Goal: Task Accomplishment & Management: Manage account settings

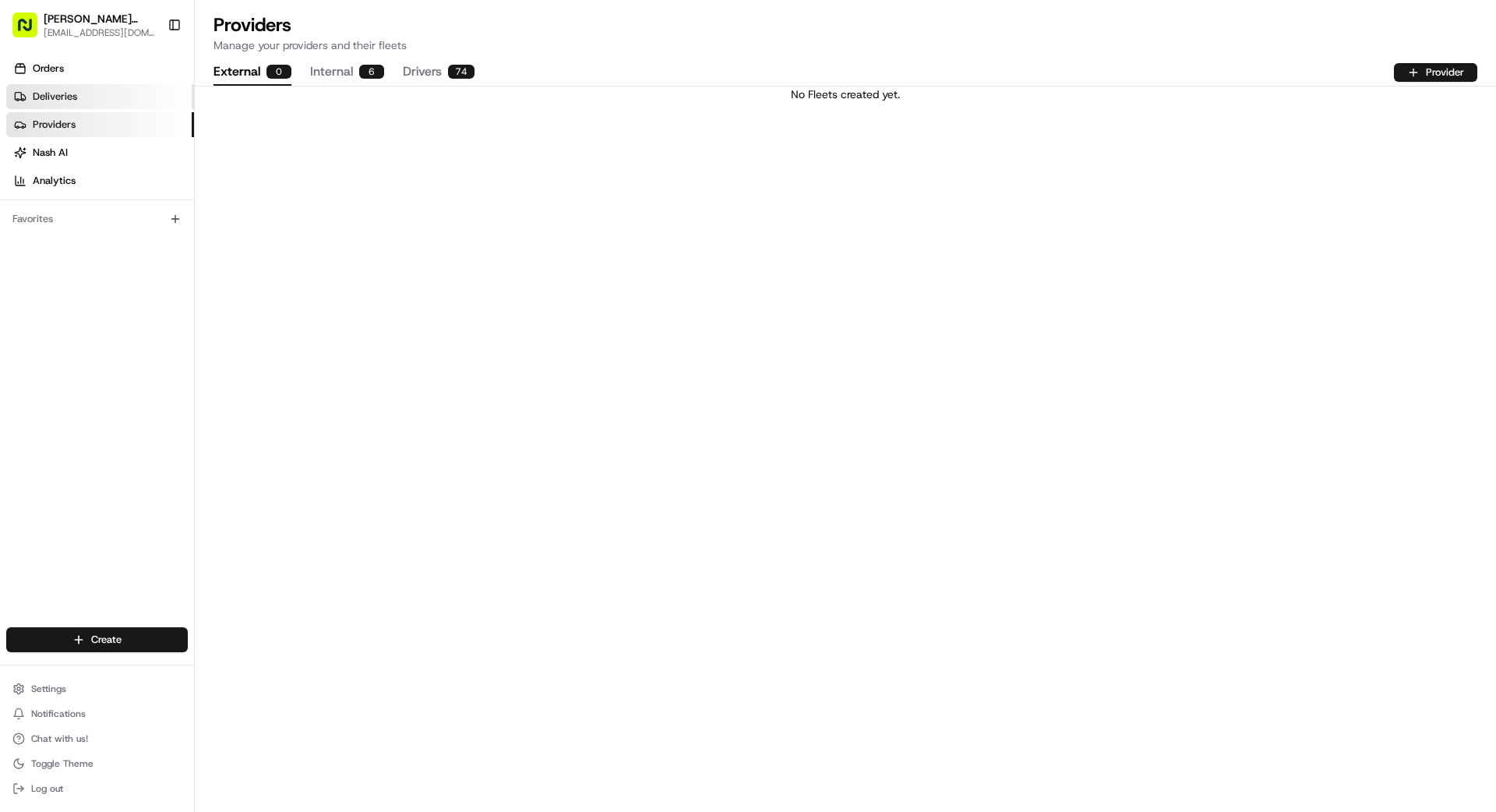
click at [79, 103] on link "Deliveries" at bounding box center [100, 97] width 188 height 25
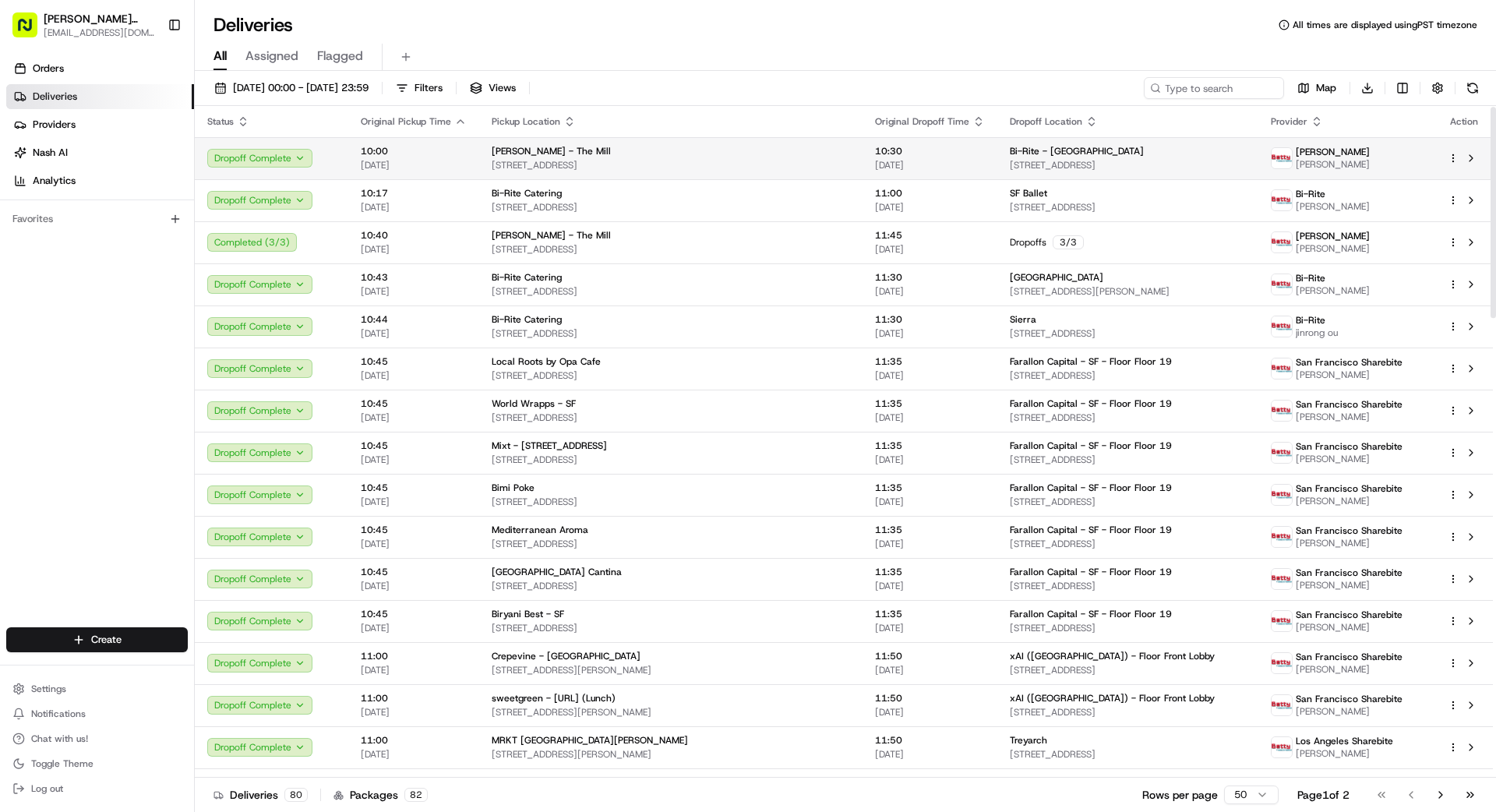
scroll to position [3, 0]
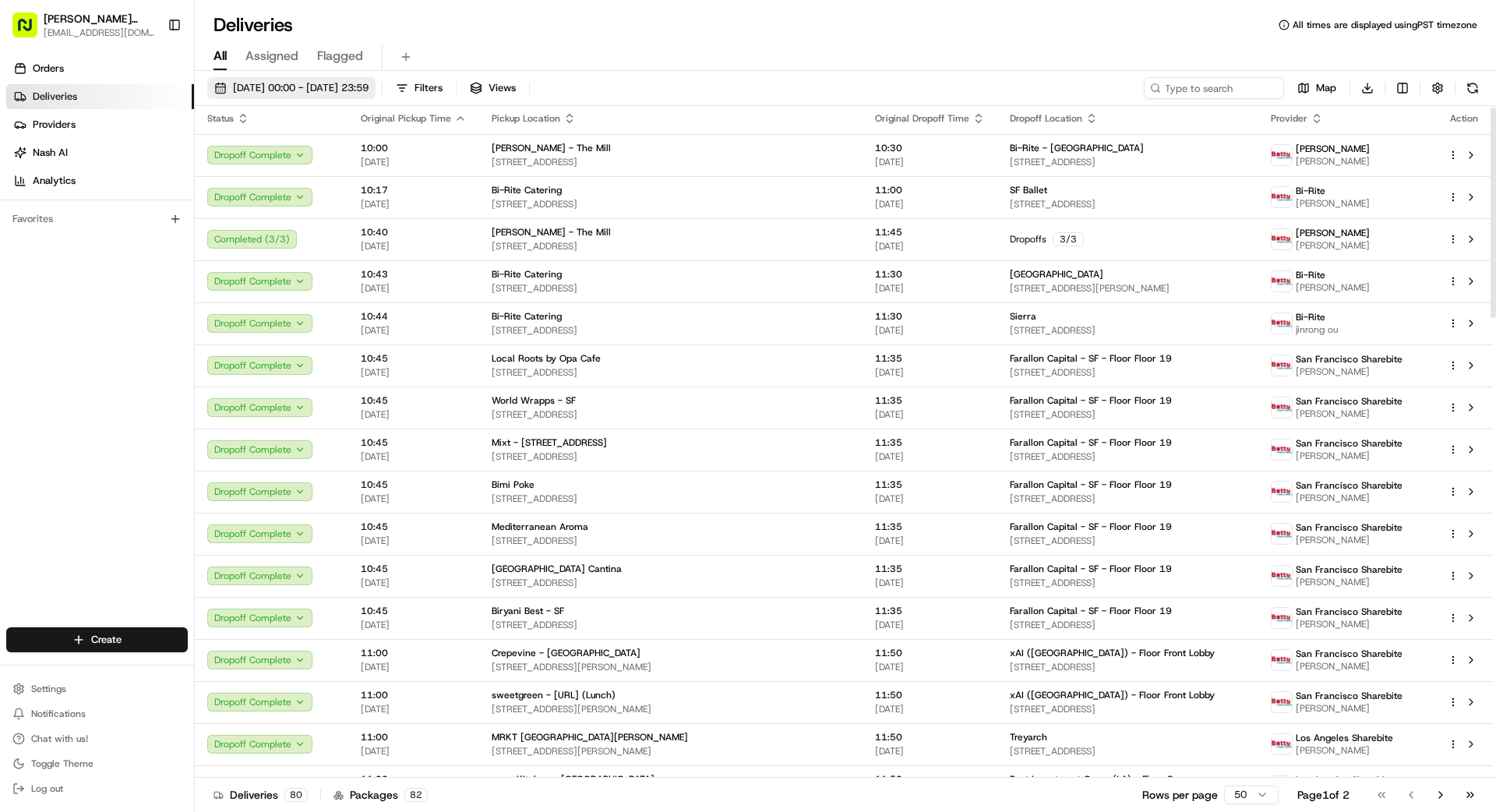
click at [347, 86] on span "[DATE] 00:00 - [DATE] 23:59" at bounding box center [300, 88] width 136 height 14
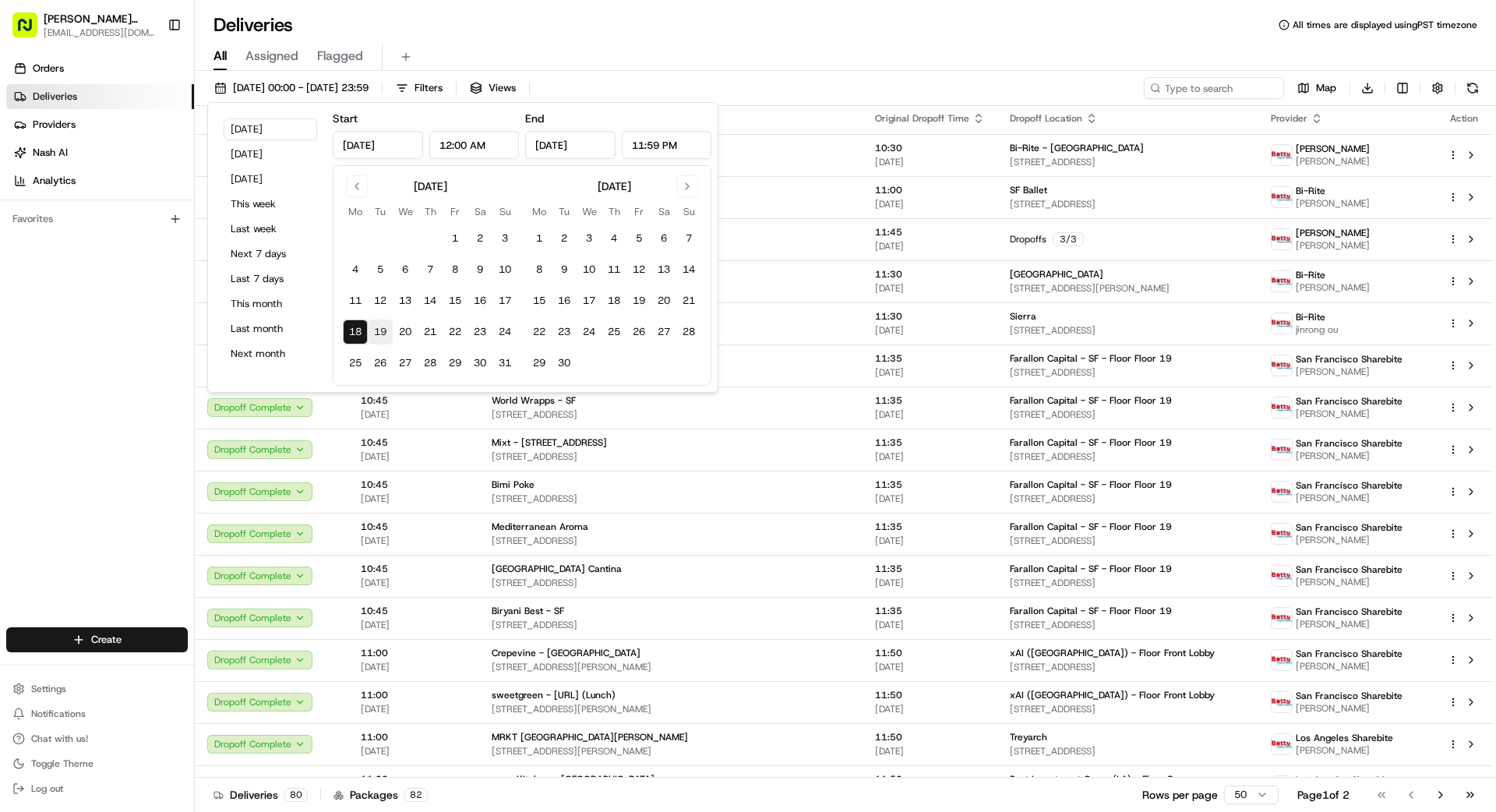
click at [381, 332] on button "19" at bounding box center [380, 332] width 25 height 25
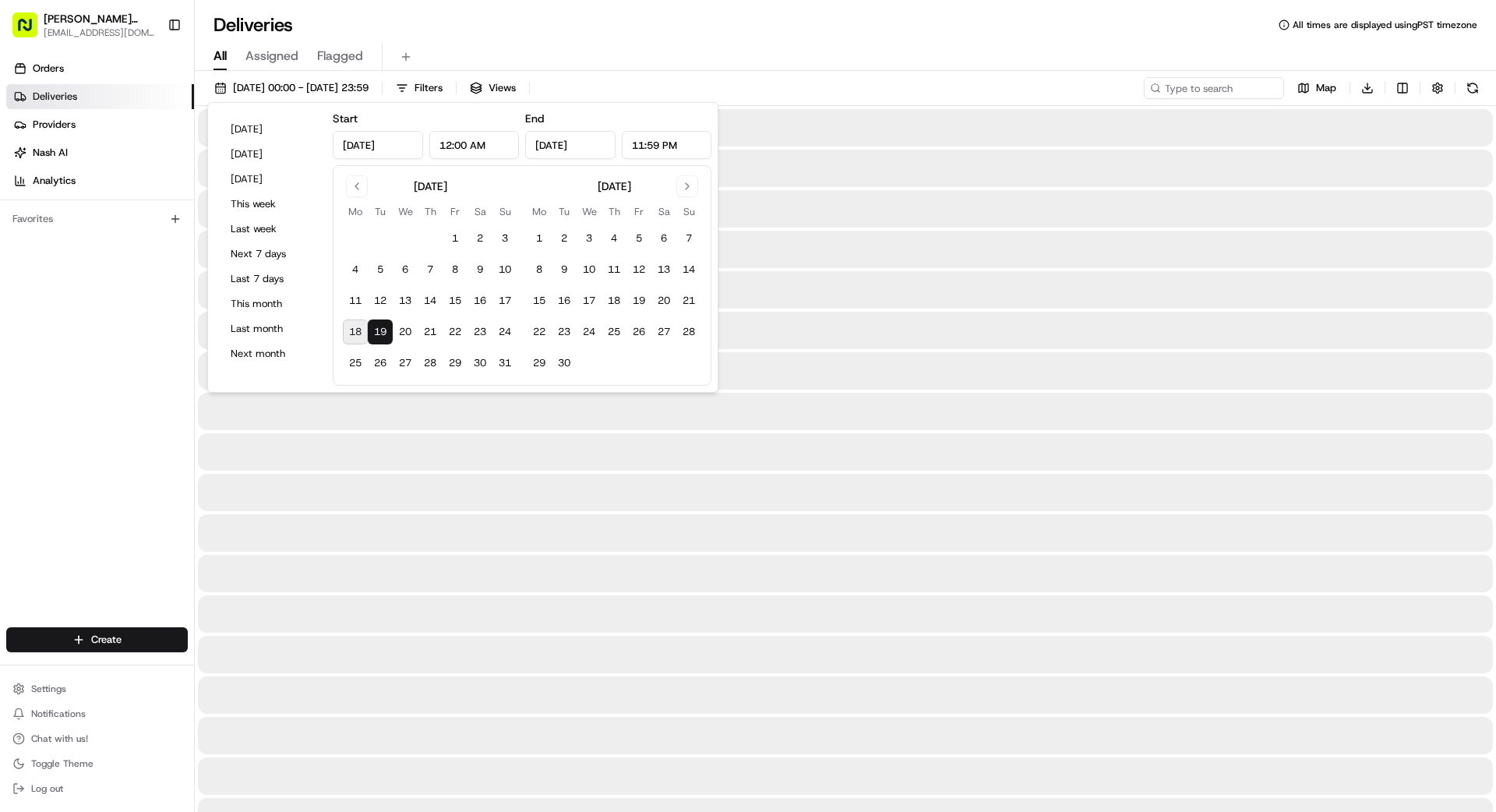
type input "[DATE]"
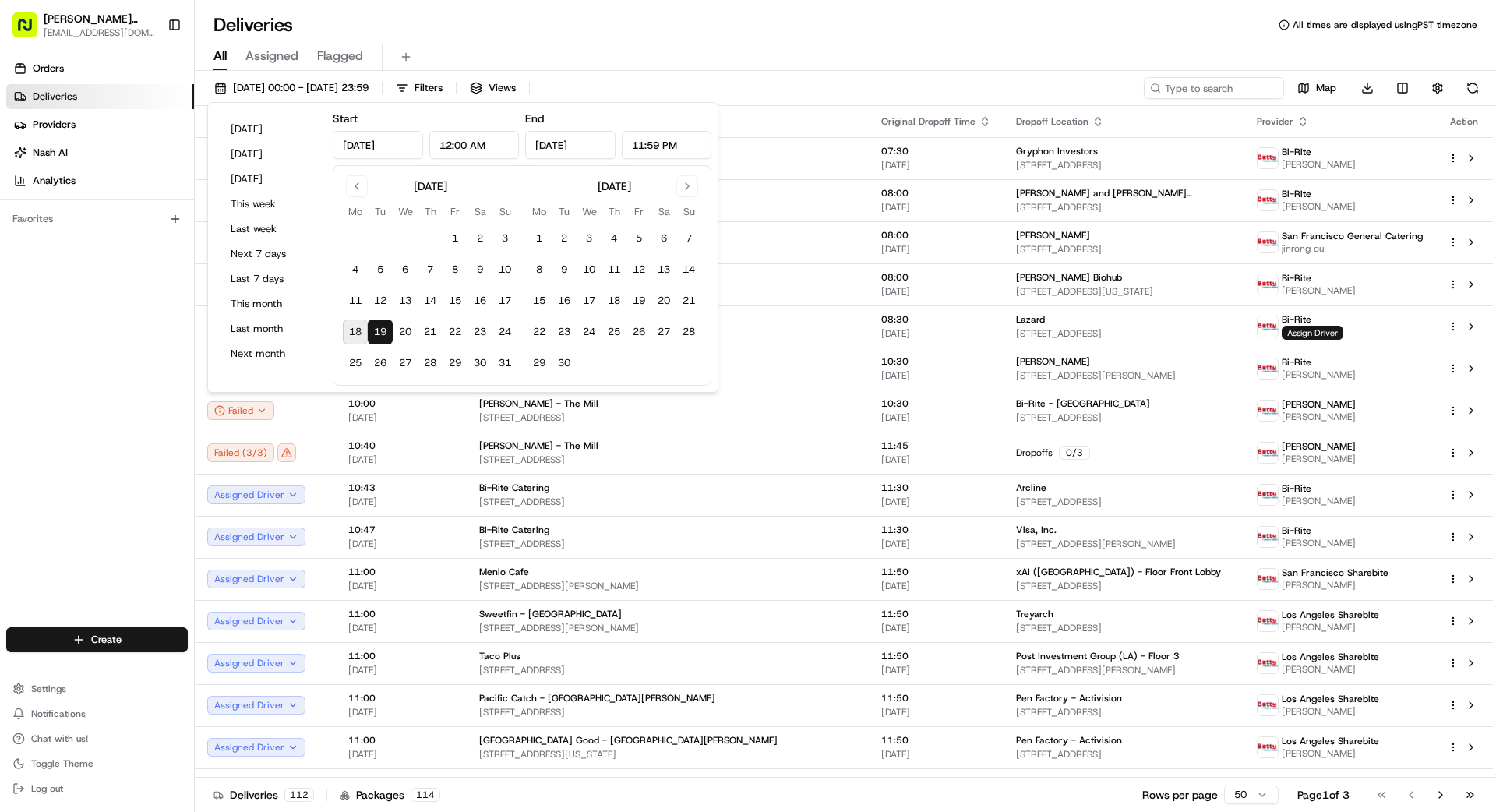
click at [112, 309] on div "Orders Deliveries Providers [PERSON_NAME] Analytics Favorites" at bounding box center [97, 343] width 194 height 587
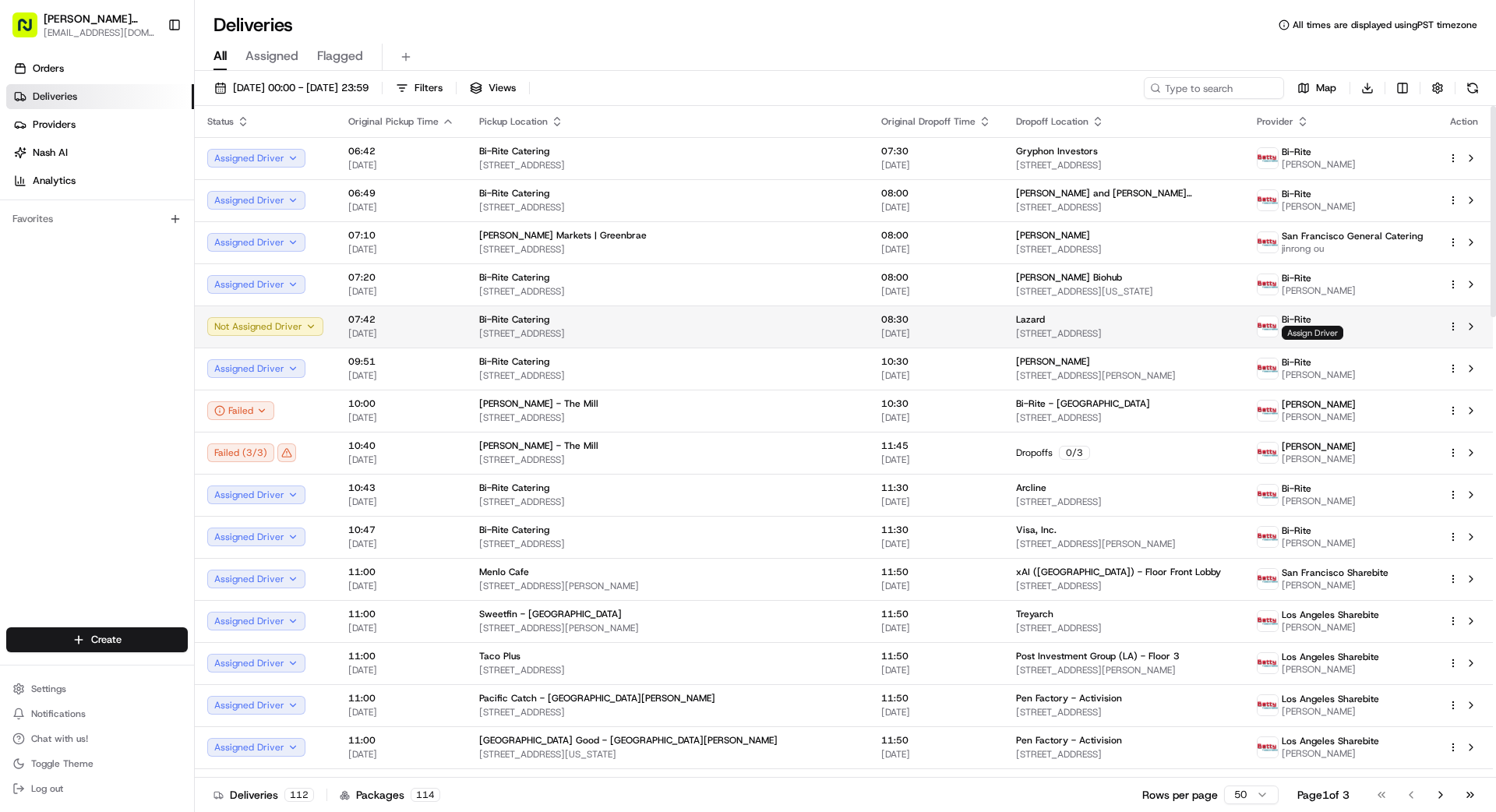
click at [934, 329] on span "Assign Driver" at bounding box center [1313, 333] width 62 height 14
click at [934, 331] on span "Assign Driver" at bounding box center [1313, 333] width 62 height 14
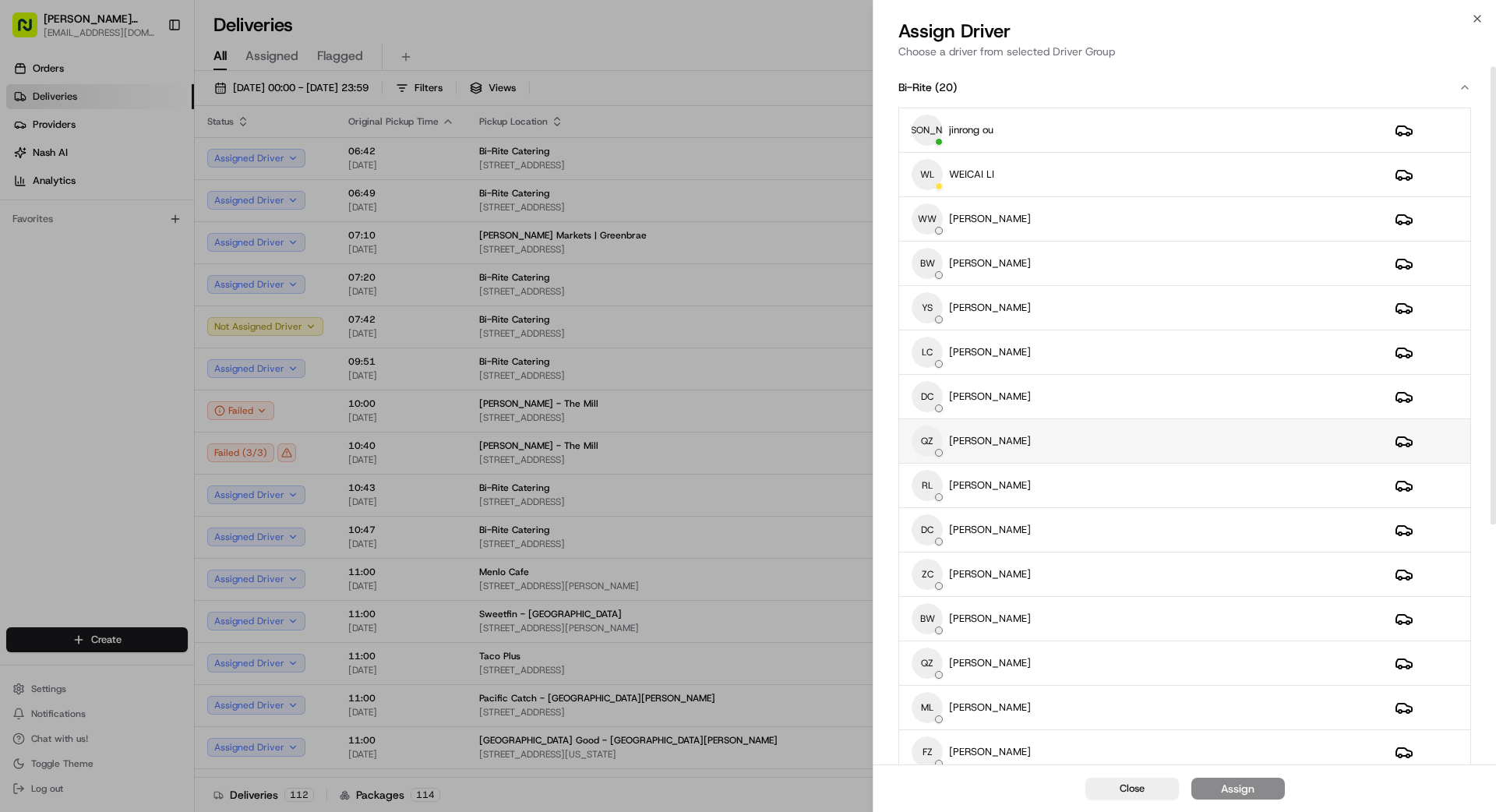
scroll to position [4, 0]
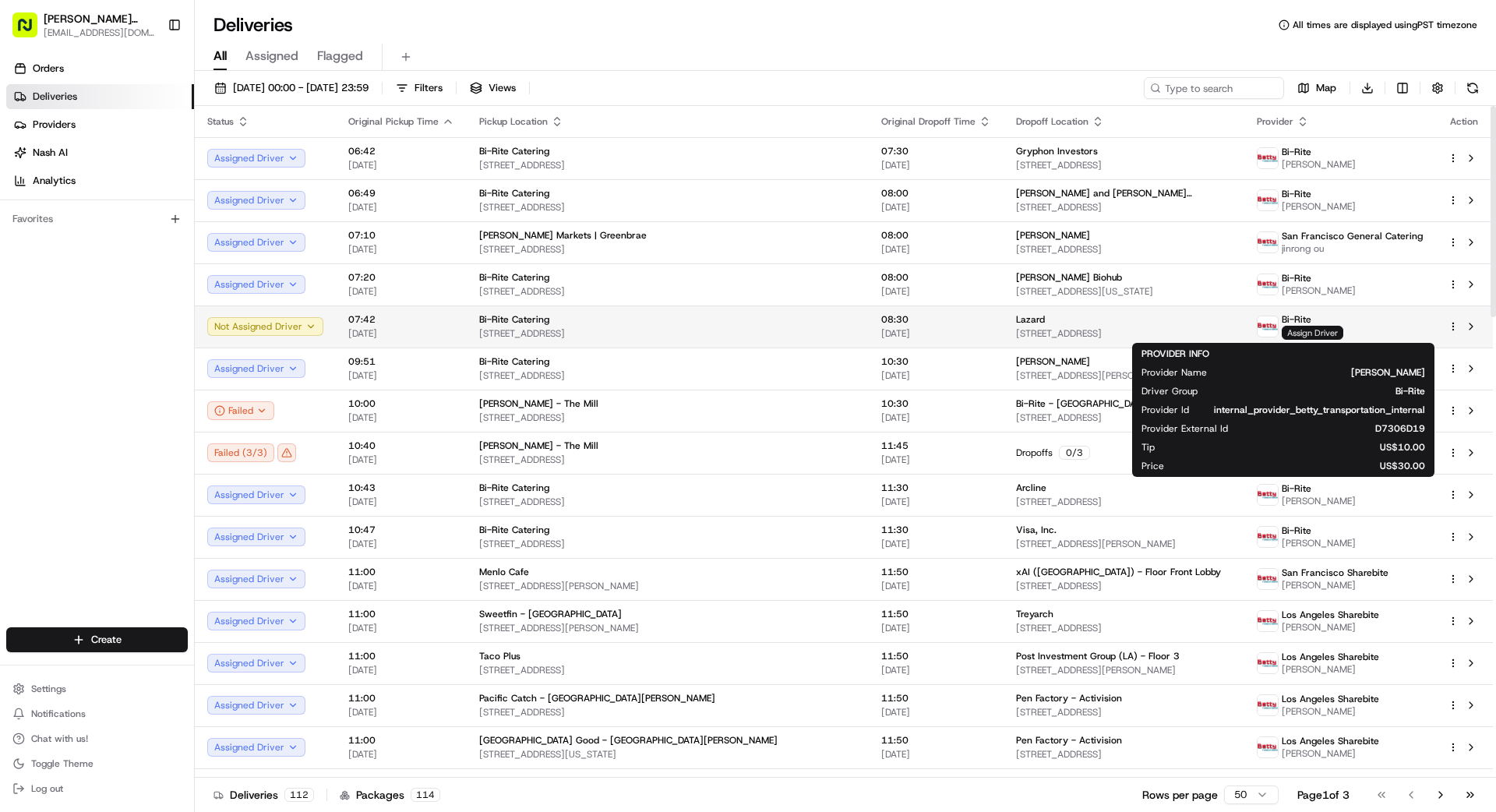
click at [934, 332] on span "Assign Driver" at bounding box center [1313, 333] width 62 height 14
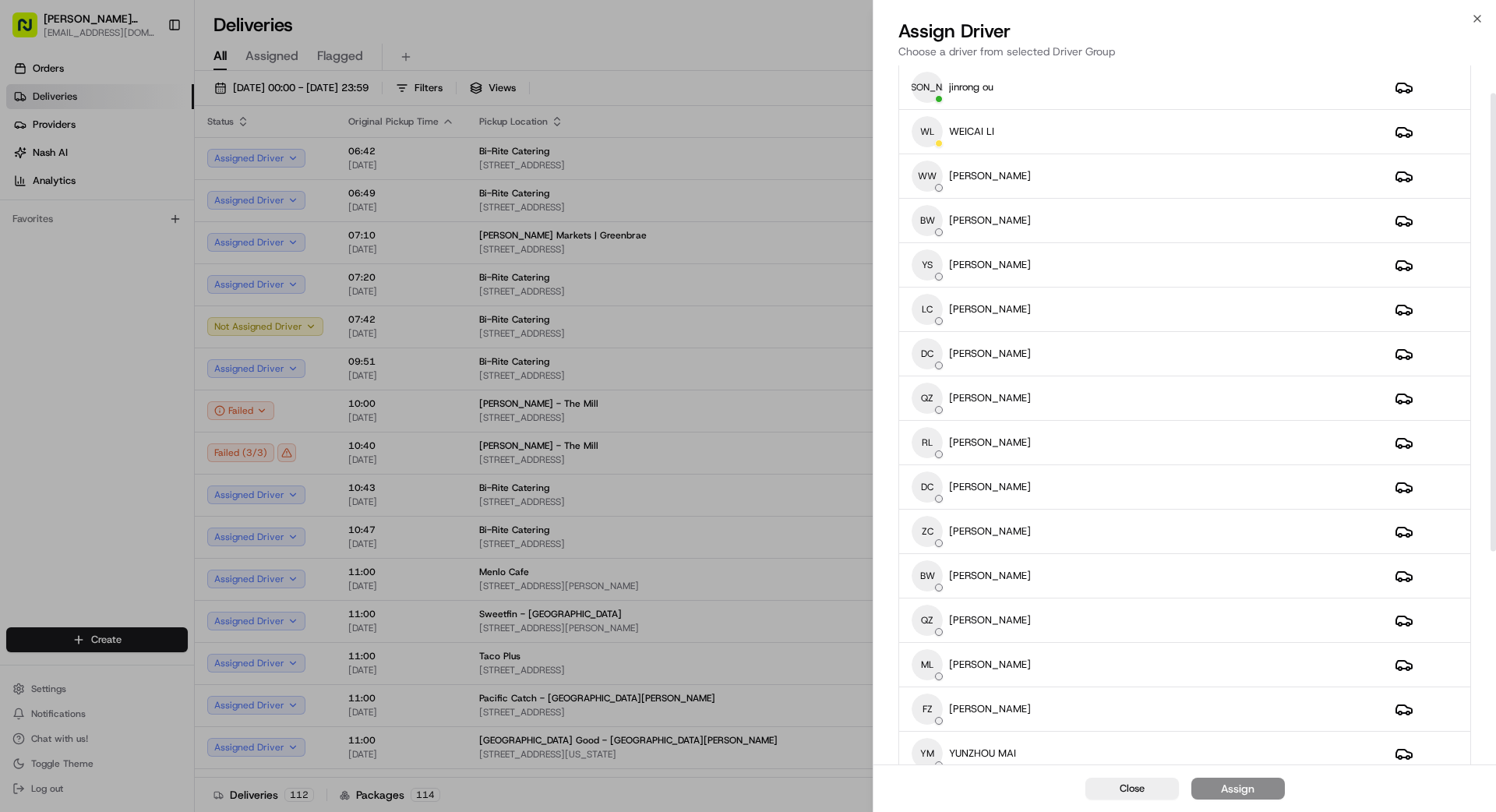
scroll to position [47, 0]
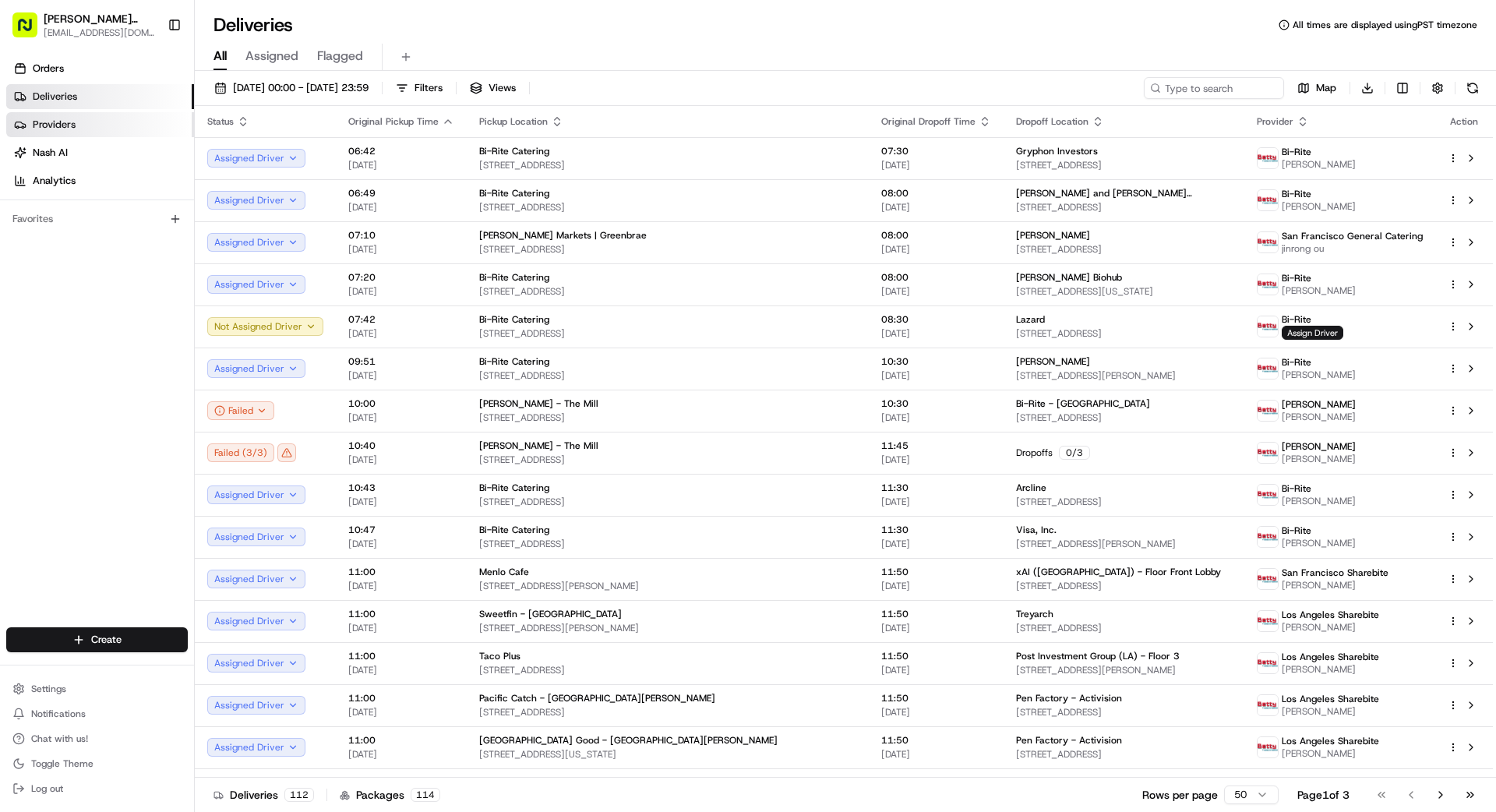
click at [80, 120] on link "Providers" at bounding box center [100, 125] width 188 height 25
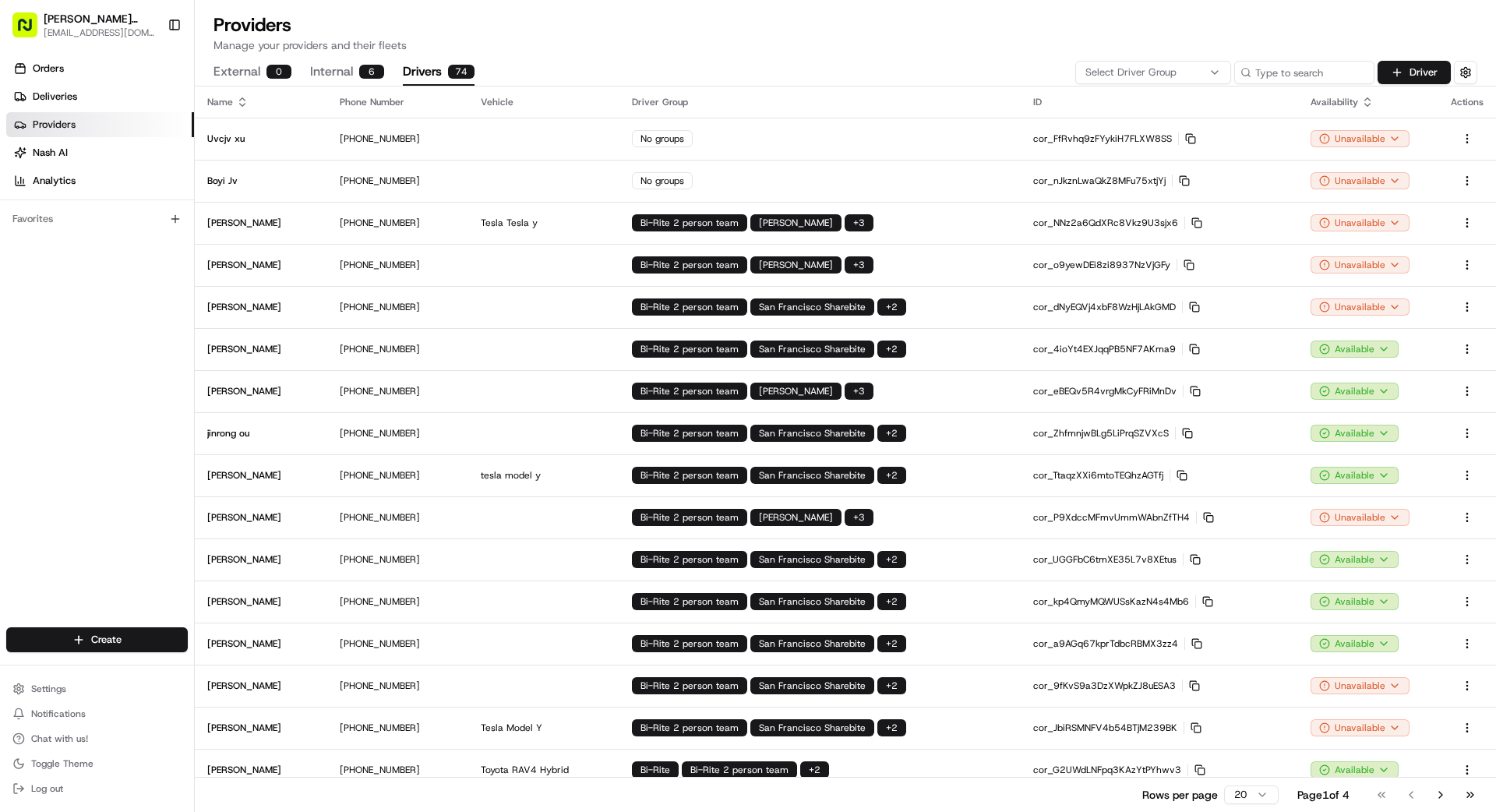
click at [429, 73] on button "Drivers 74" at bounding box center [438, 72] width 72 height 26
click at [934, 66] on div "Select Driver Group" at bounding box center [1153, 73] width 148 height 14
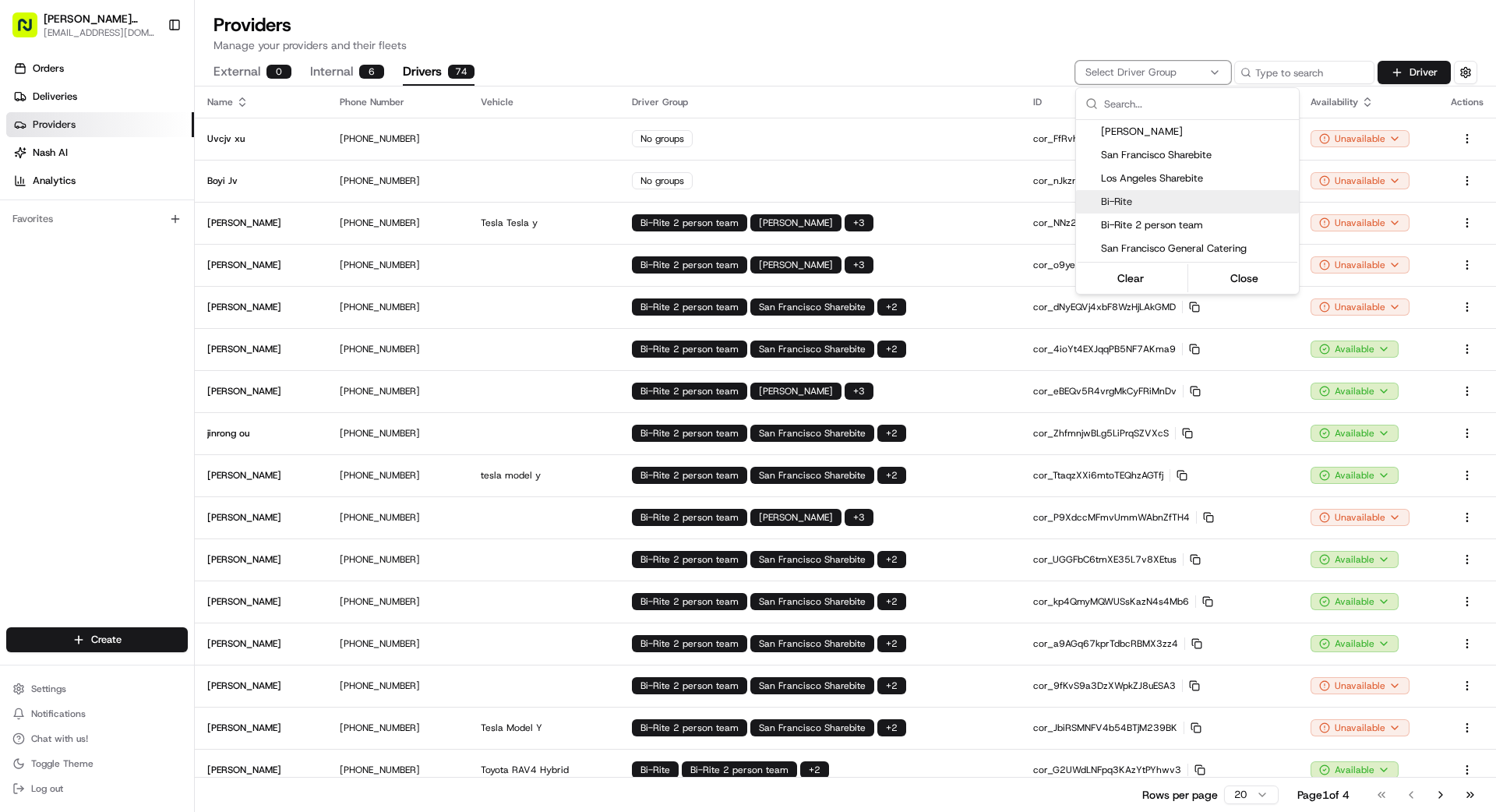
click at [934, 196] on span "Bi-Rite" at bounding box center [1197, 202] width 191 height 14
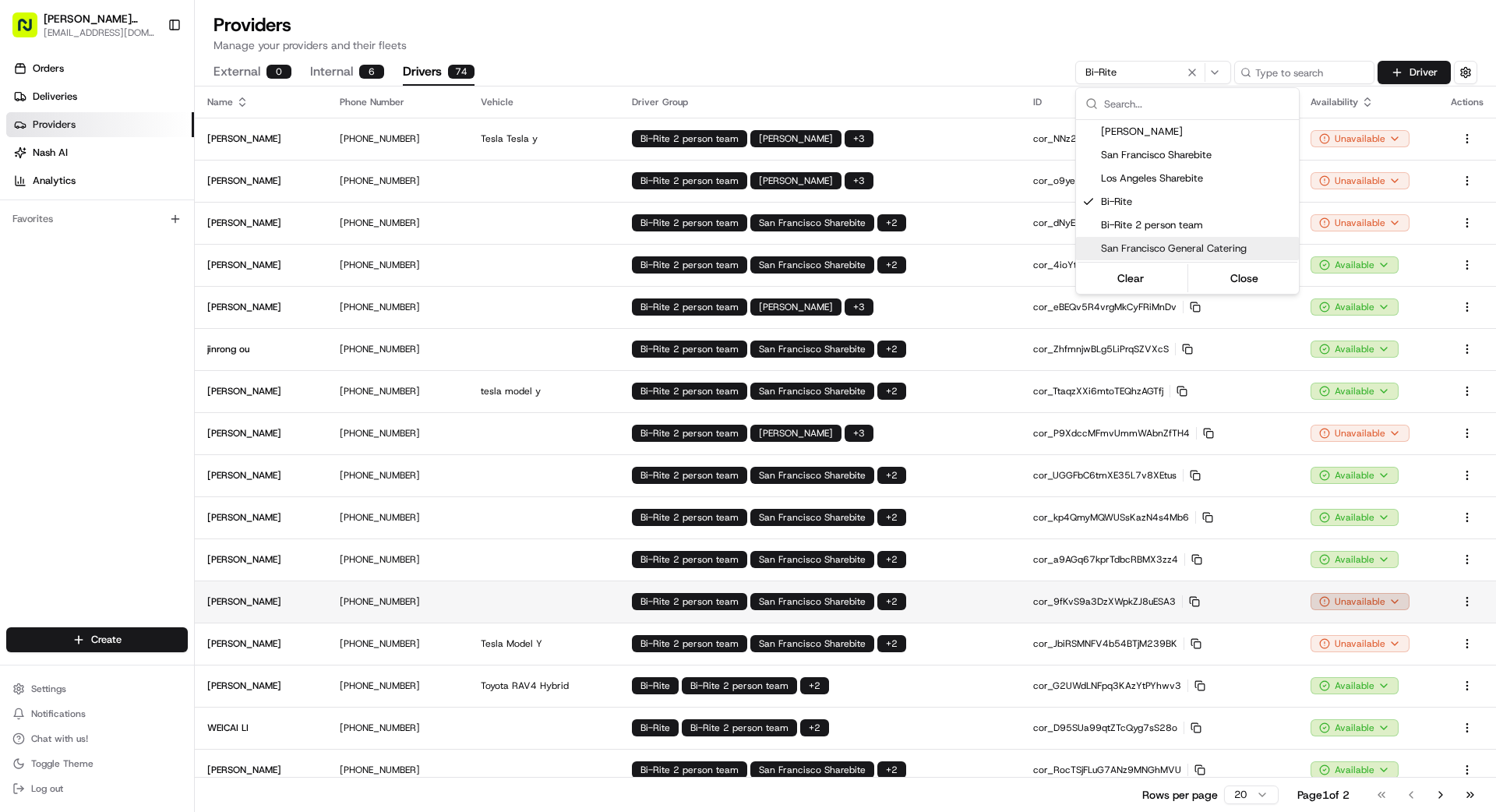
click at [934, 601] on html "[PERSON_NAME] Transportation [EMAIL_ADDRESS][DOMAIN_NAME] Toggle Sidebar Orders…" at bounding box center [748, 406] width 1496 height 812
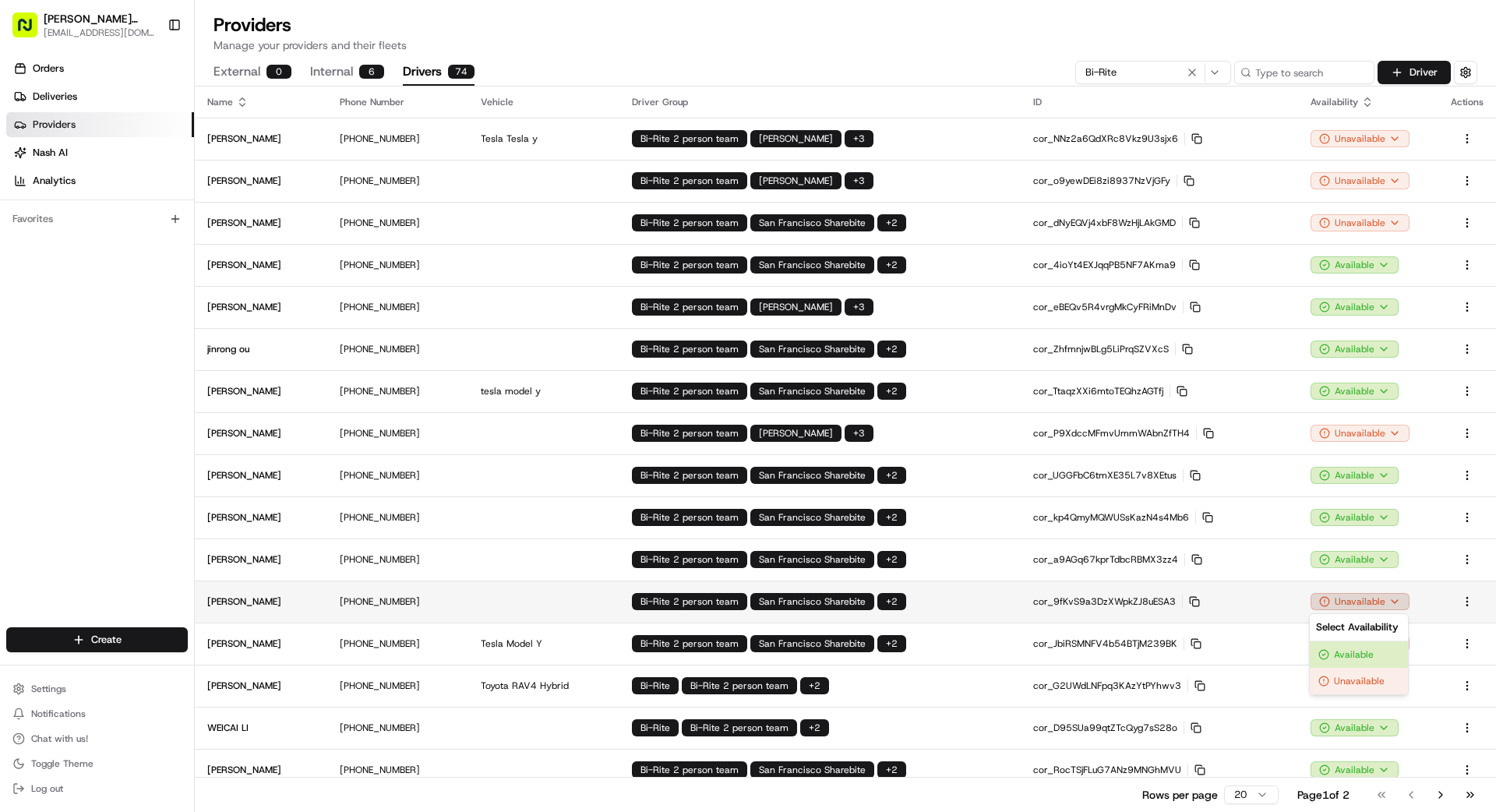
click at [934, 604] on html "[PERSON_NAME] Transportation [EMAIL_ADDRESS][DOMAIN_NAME] Toggle Sidebar Orders…" at bounding box center [748, 406] width 1496 height 812
click at [934, 654] on div "Available" at bounding box center [1359, 654] width 98 height 26
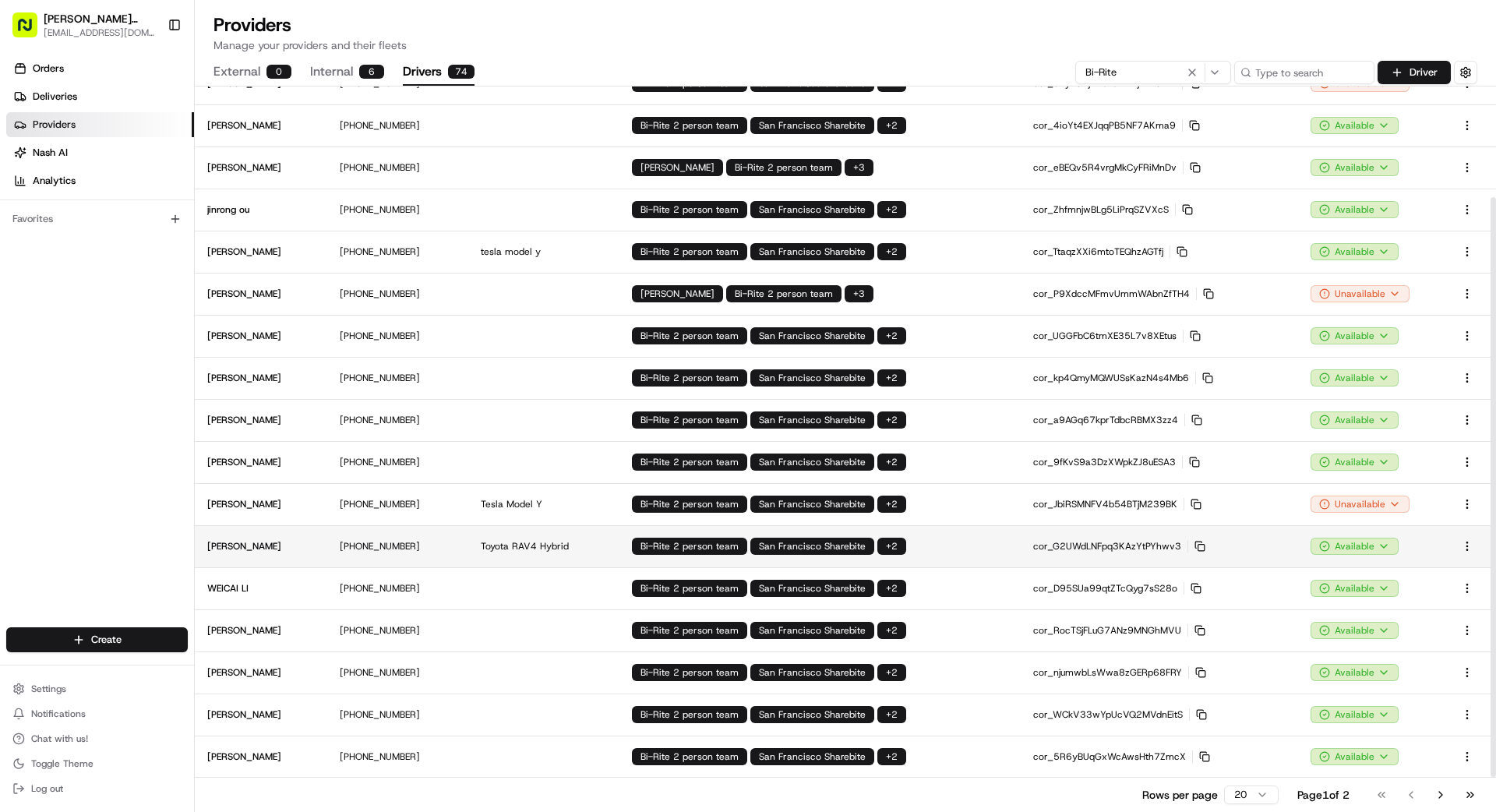
scroll to position [138, 0]
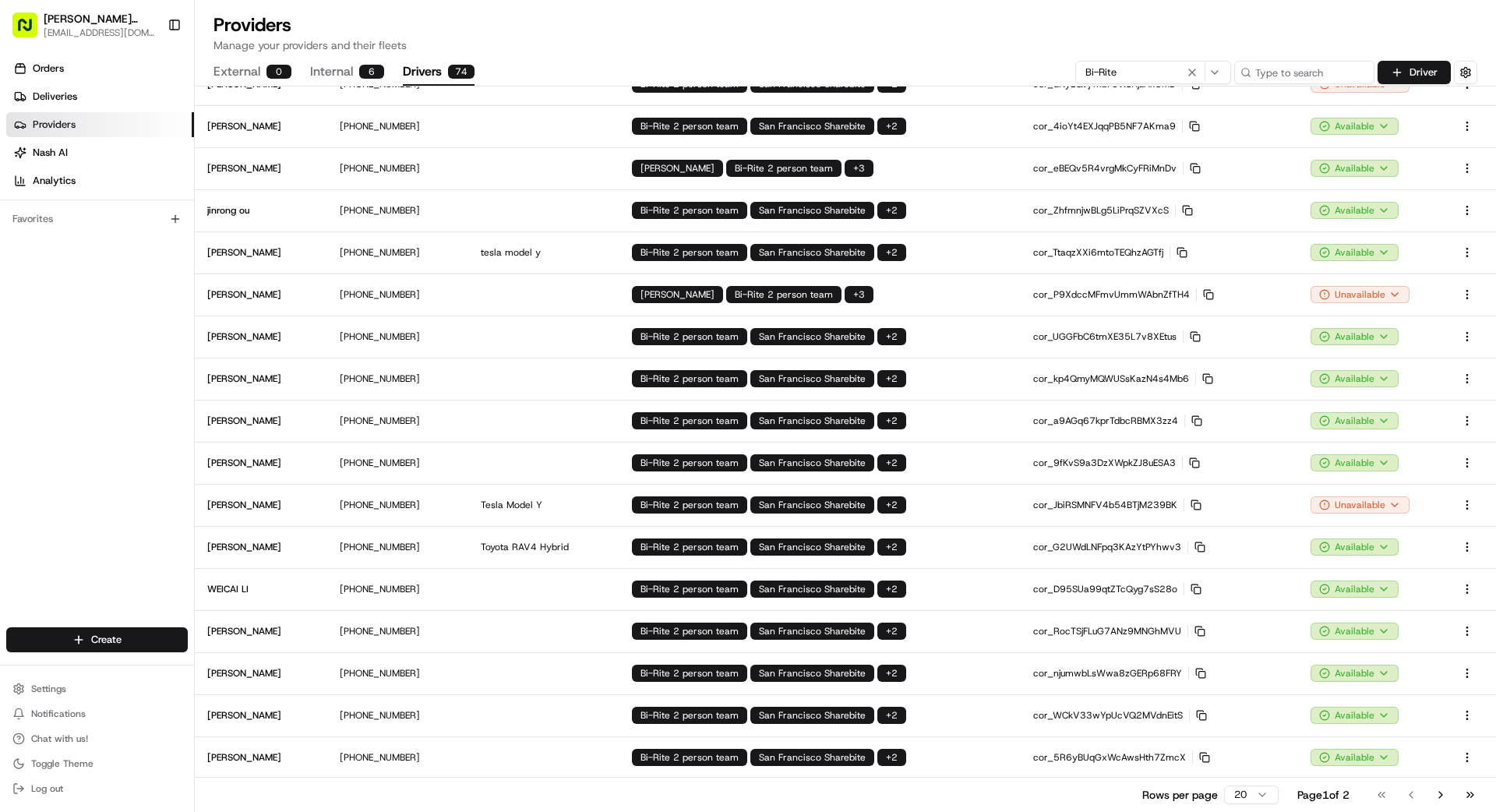
drag, startPoint x: 0, startPoint y: 359, endPoint x: 30, endPoint y: 357, distance: 30.1
click at [16, 357] on div "Orders Deliveries Providers [PERSON_NAME] Analytics Favorites" at bounding box center [97, 343] width 194 height 587
click at [66, 99] on span "Deliveries" at bounding box center [54, 97] width 44 height 14
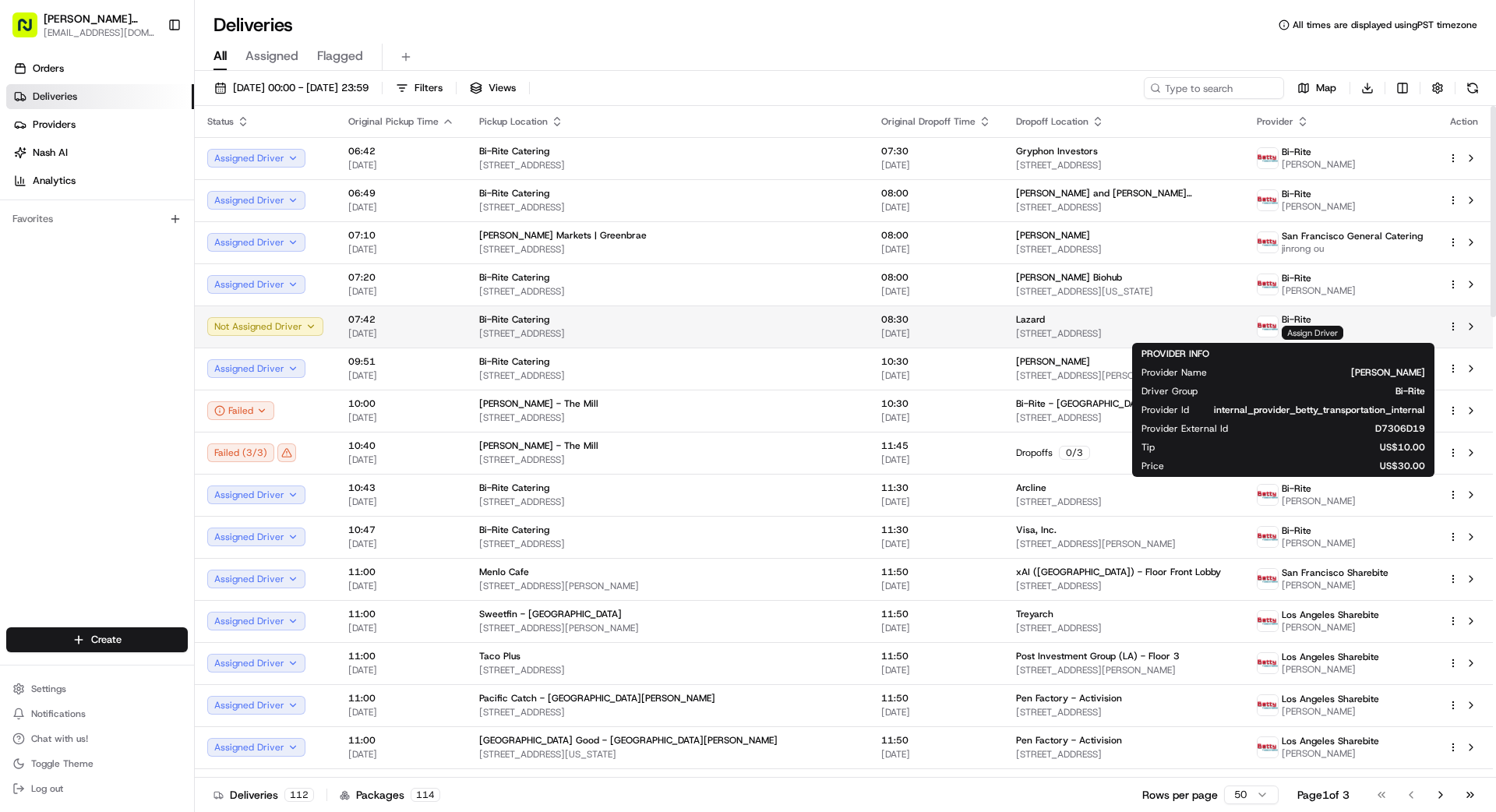
click at [934, 334] on span "Assign Driver" at bounding box center [1313, 333] width 62 height 14
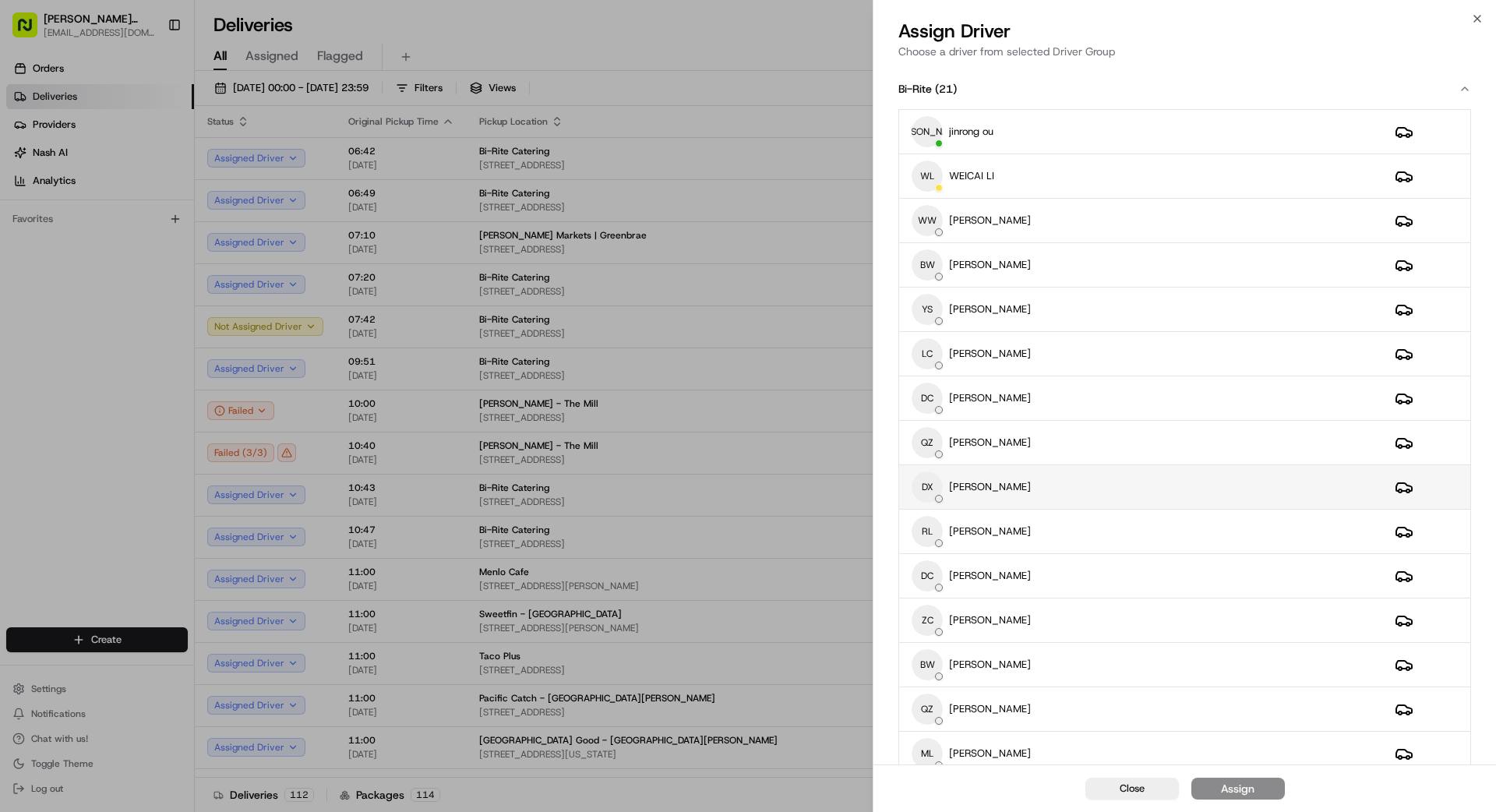
scroll to position [2, 0]
click at [934, 488] on div "DX [PERSON_NAME]" at bounding box center [1141, 485] width 458 height 31
click at [934, 728] on div "Assign" at bounding box center [1237, 788] width 33 height 15
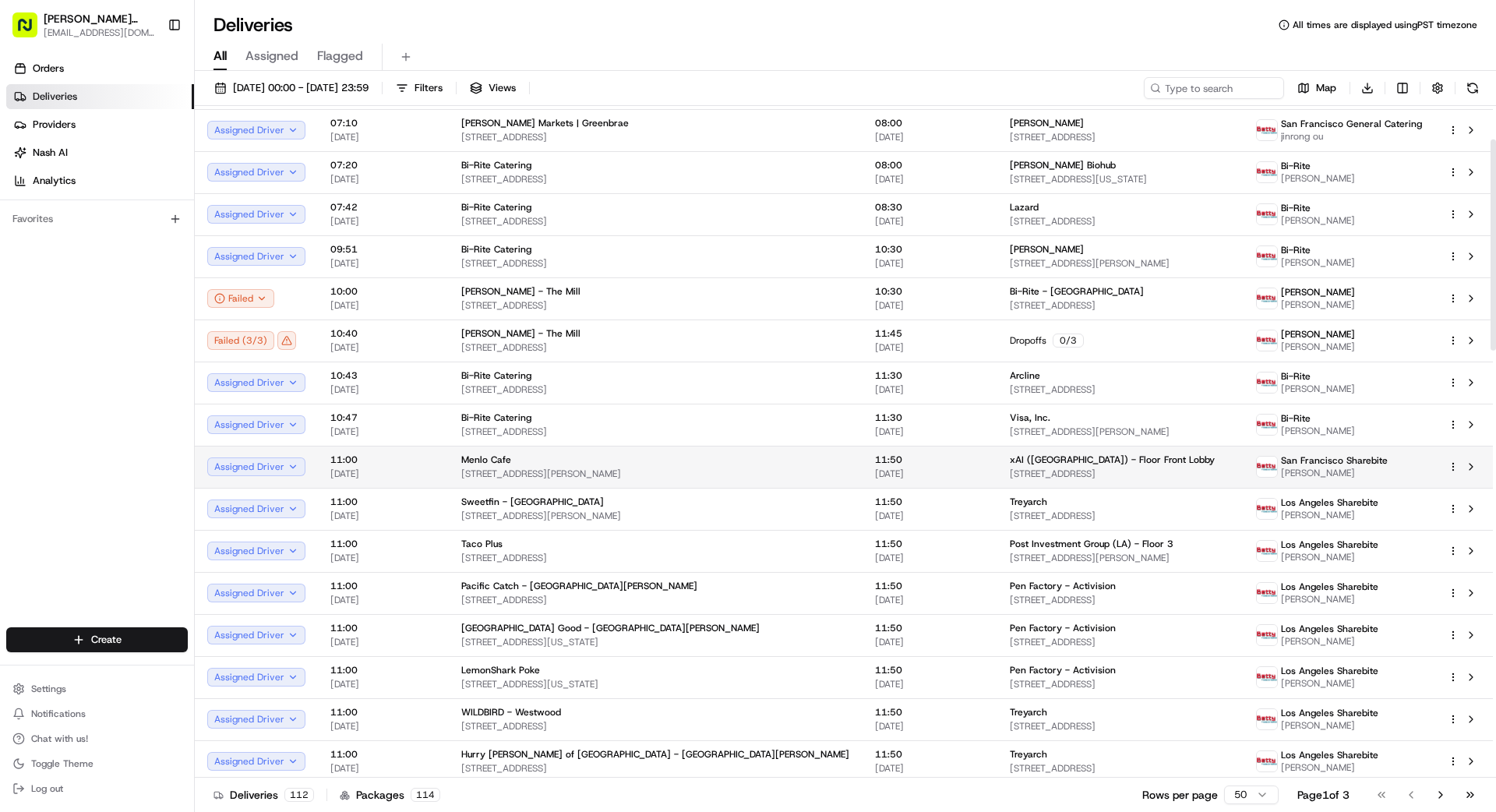
scroll to position [116, 0]
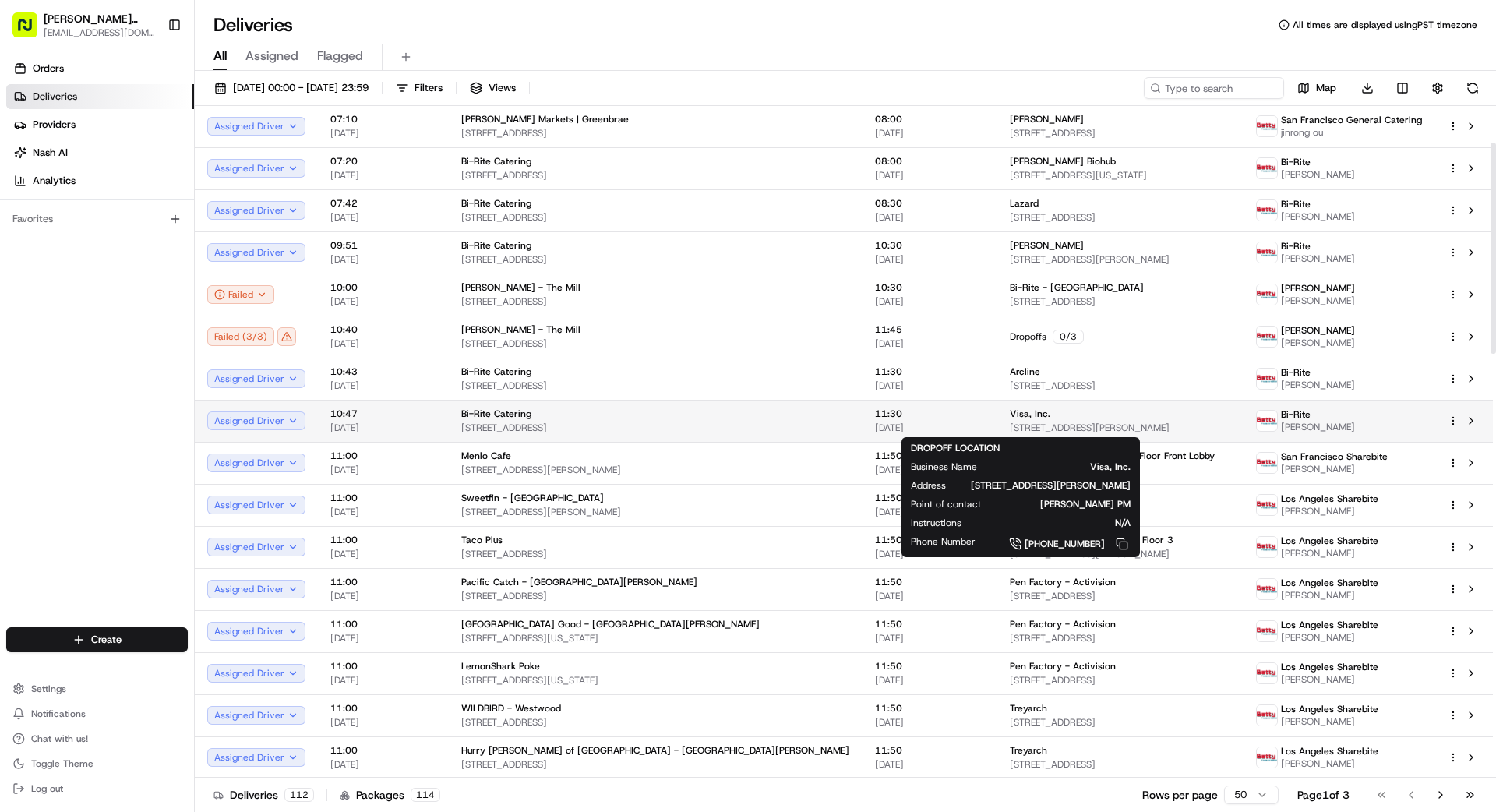
click at [934, 421] on span "[STREET_ADDRESS][PERSON_NAME]" at bounding box center [1120, 428] width 221 height 13
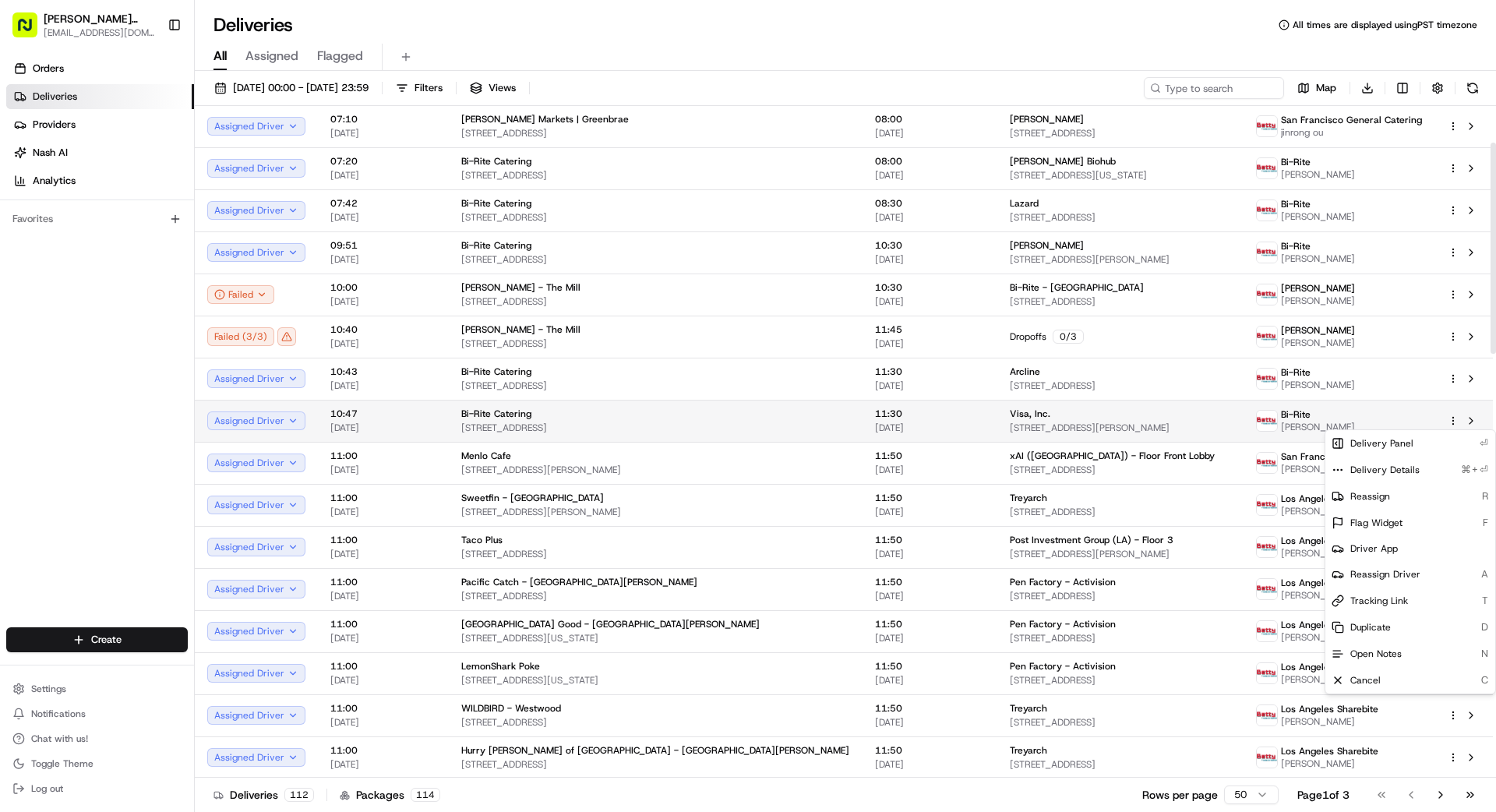
click at [934, 420] on html "[PERSON_NAME] Transportation [EMAIL_ADDRESS][DOMAIN_NAME] Toggle Sidebar Orders…" at bounding box center [748, 406] width 1496 height 812
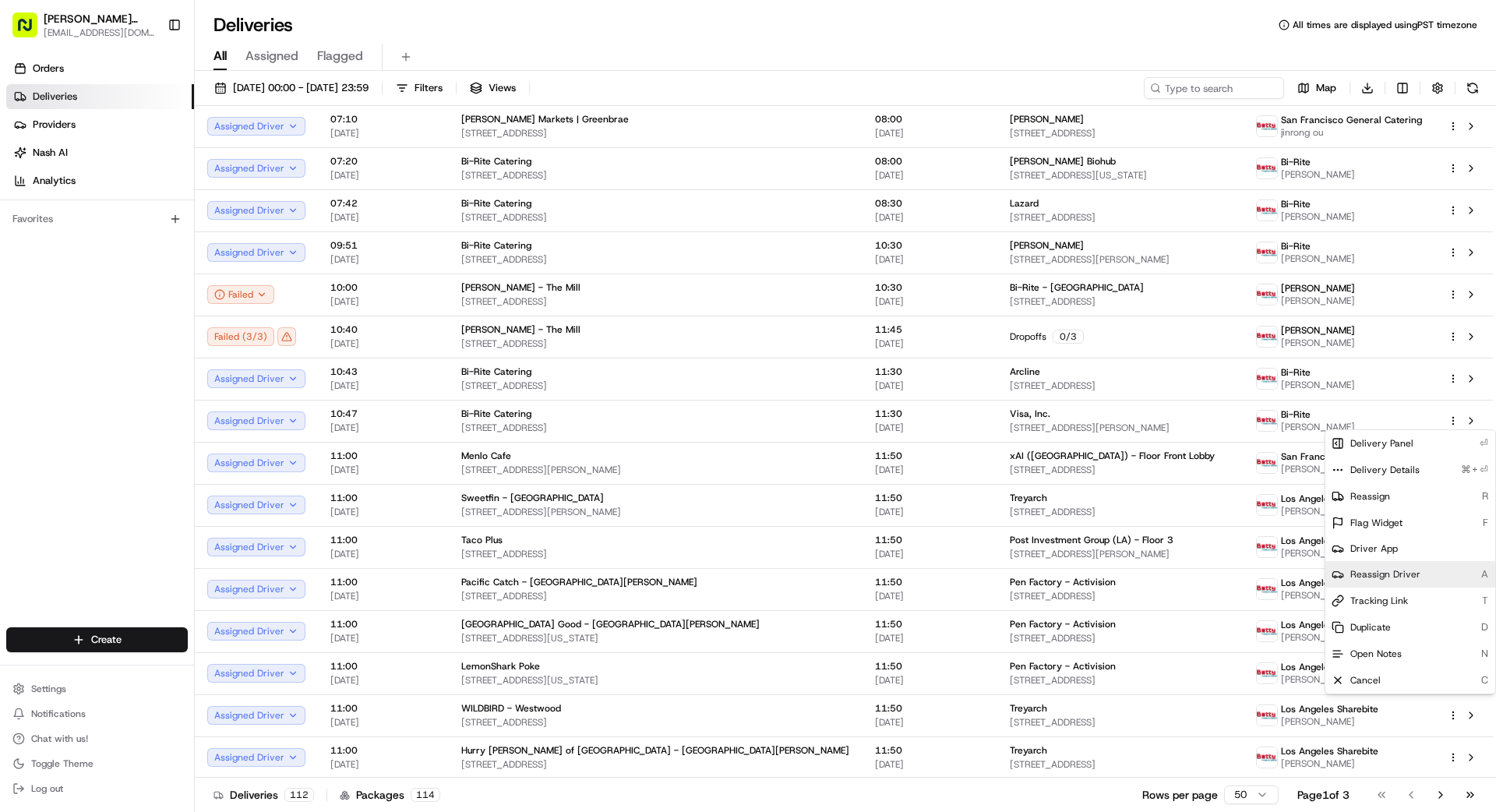
click at [934, 576] on span "Reassign Driver" at bounding box center [1385, 574] width 70 height 13
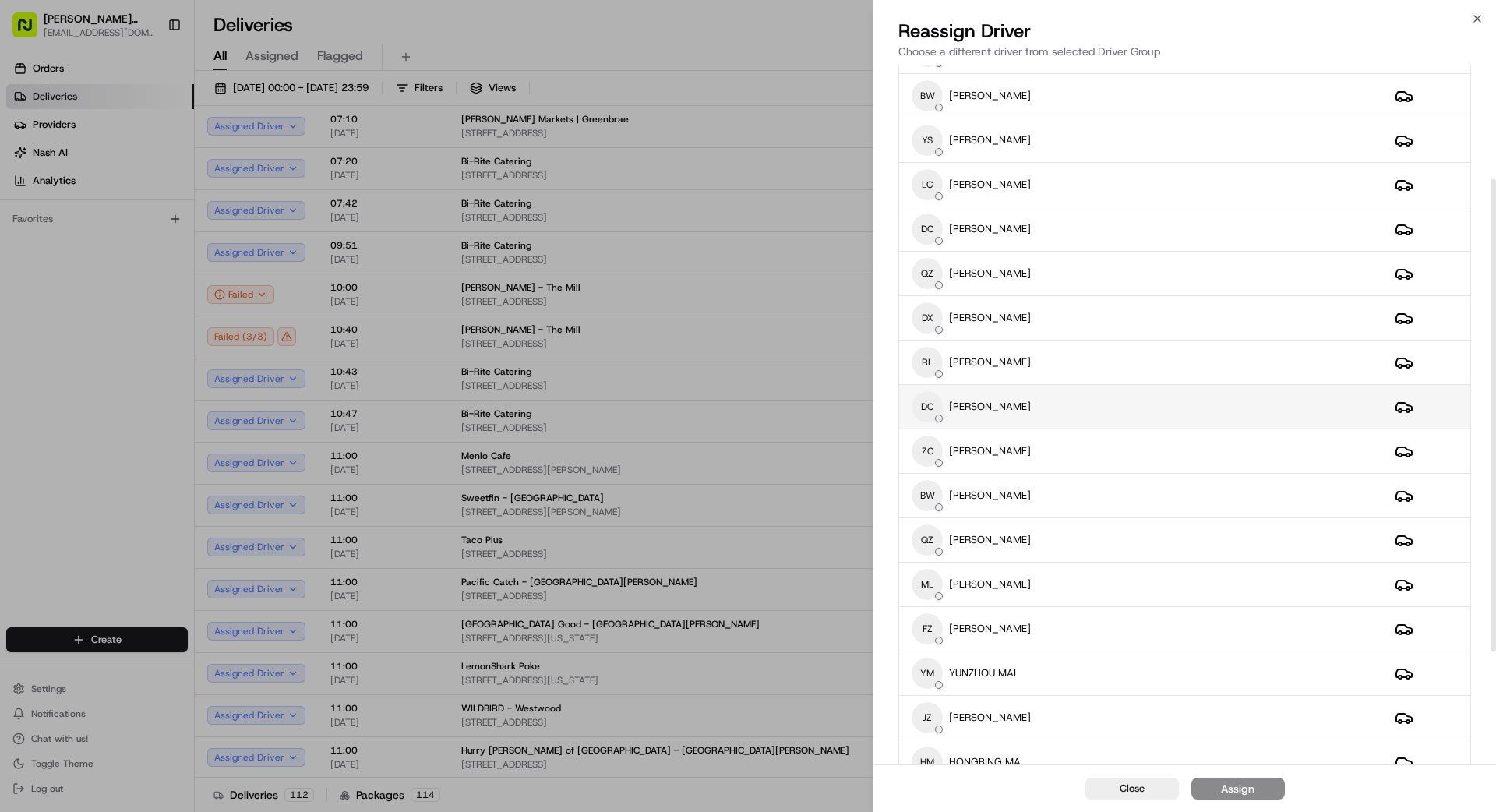
scroll to position [175, 0]
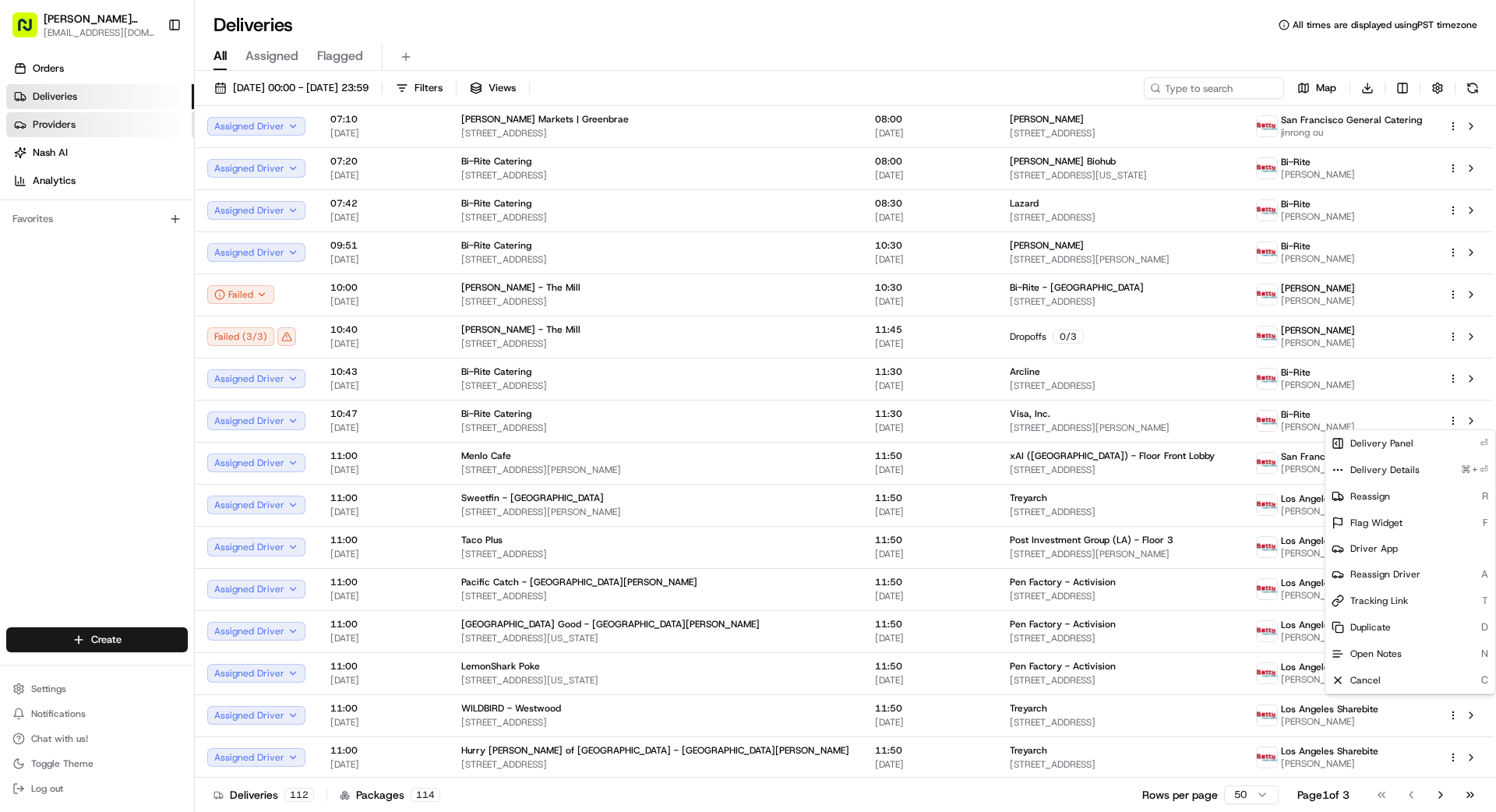
click at [61, 120] on span "Providers" at bounding box center [54, 125] width 43 height 14
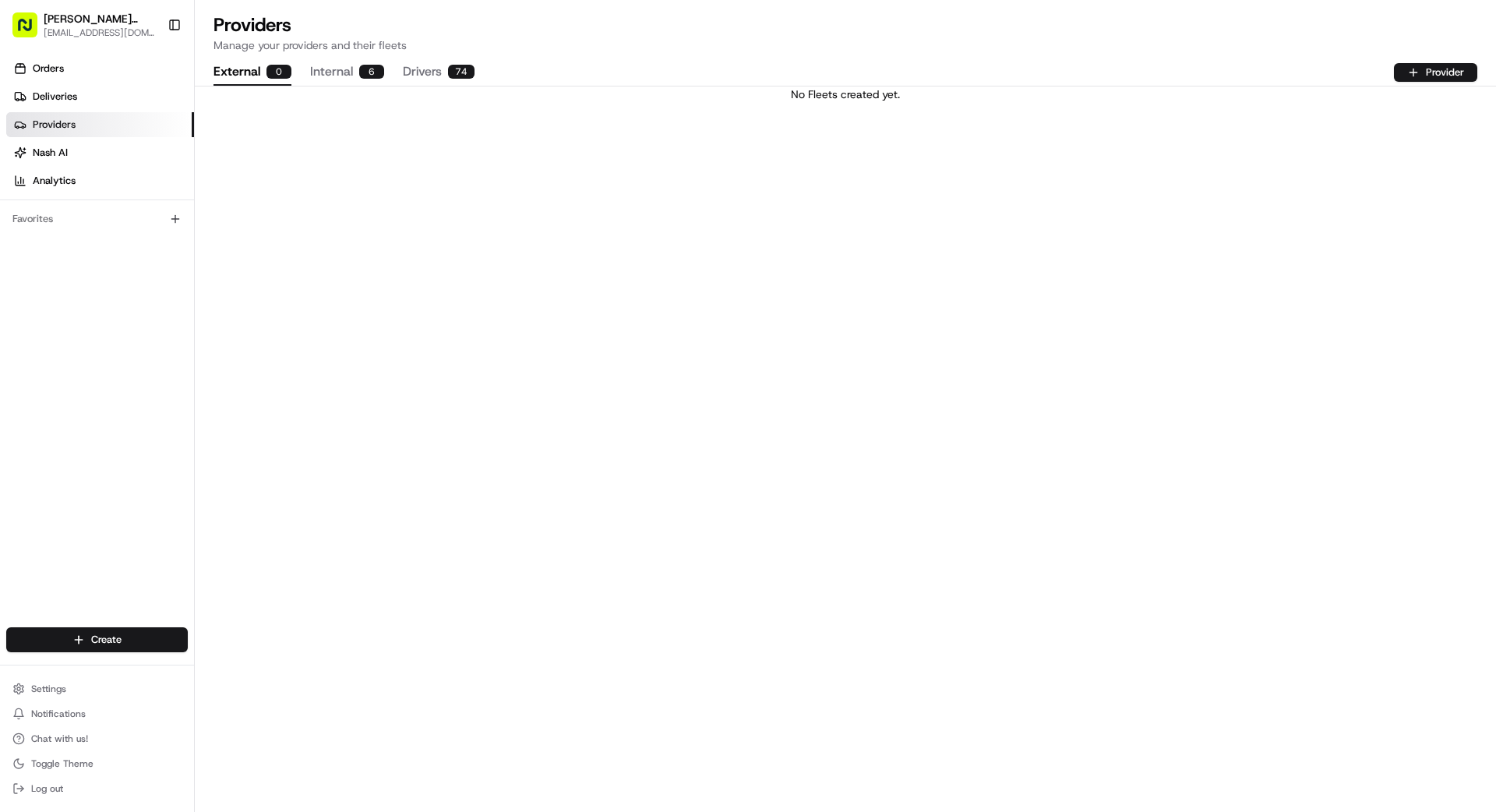
click at [428, 70] on button "Drivers 74" at bounding box center [438, 72] width 72 height 26
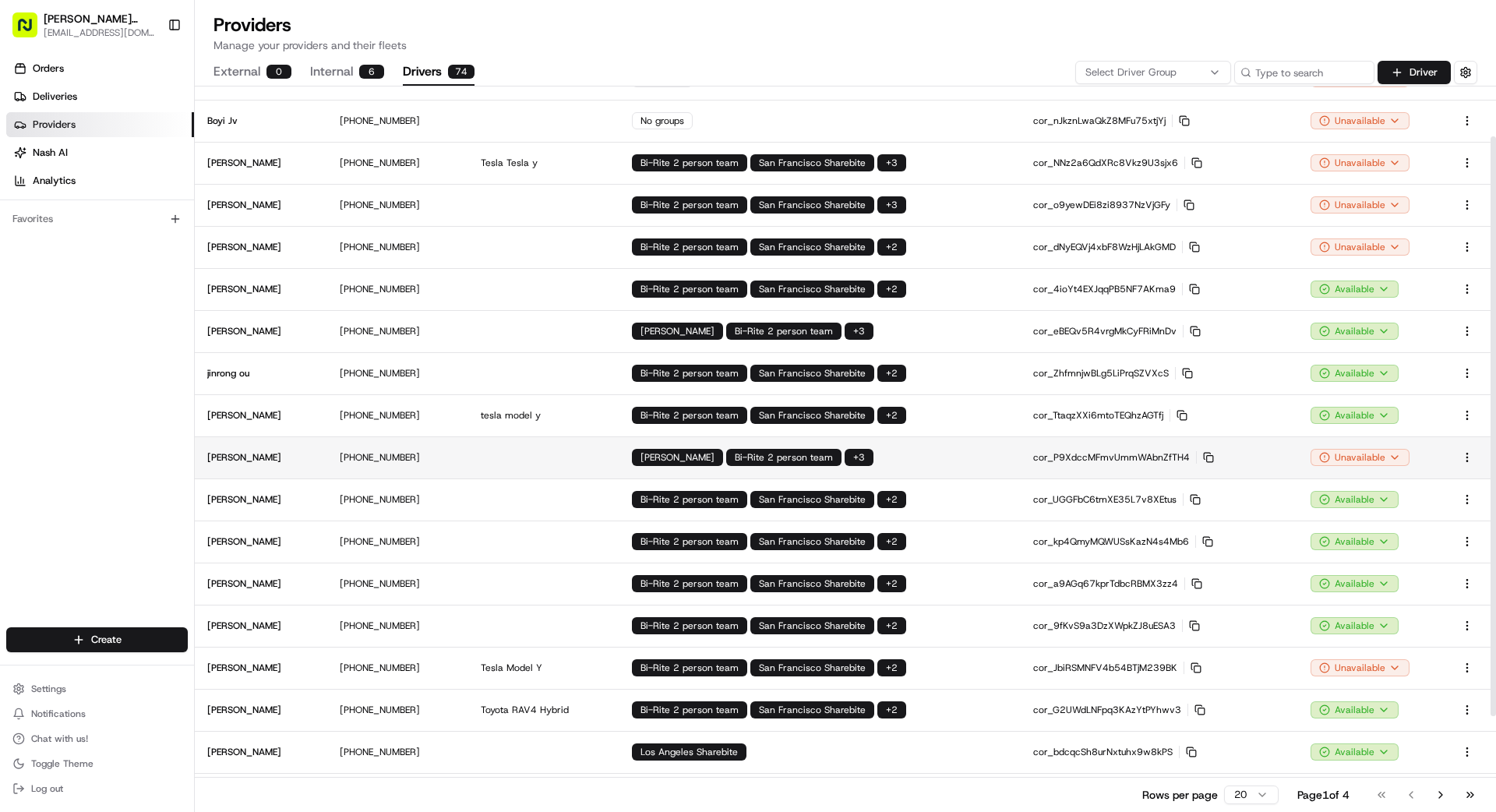
scroll to position [62, 0]
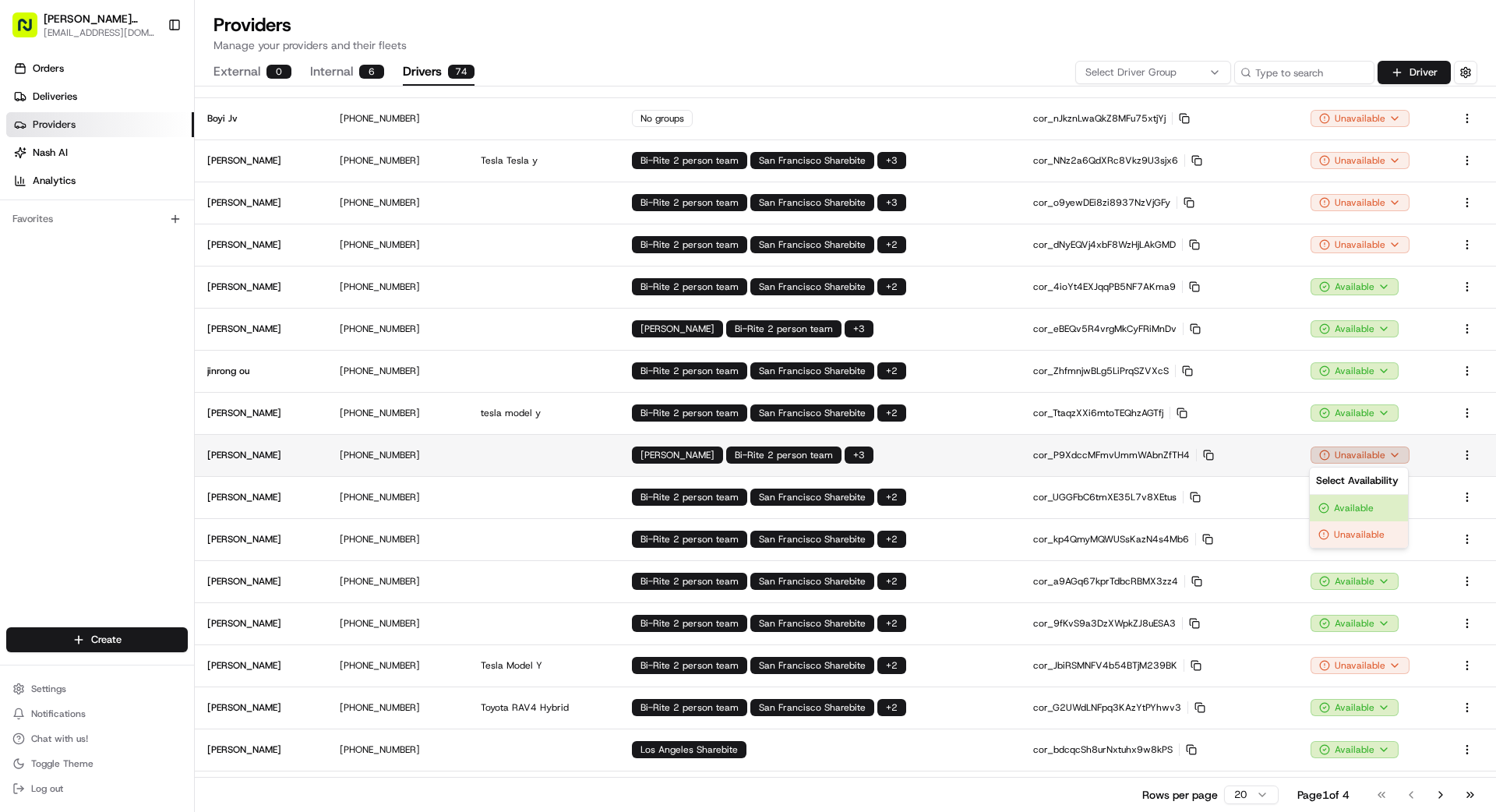
click at [934, 456] on html "[PERSON_NAME] Transportation [EMAIL_ADDRESS][DOMAIN_NAME] Toggle Sidebar Orders…" at bounding box center [748, 406] width 1496 height 812
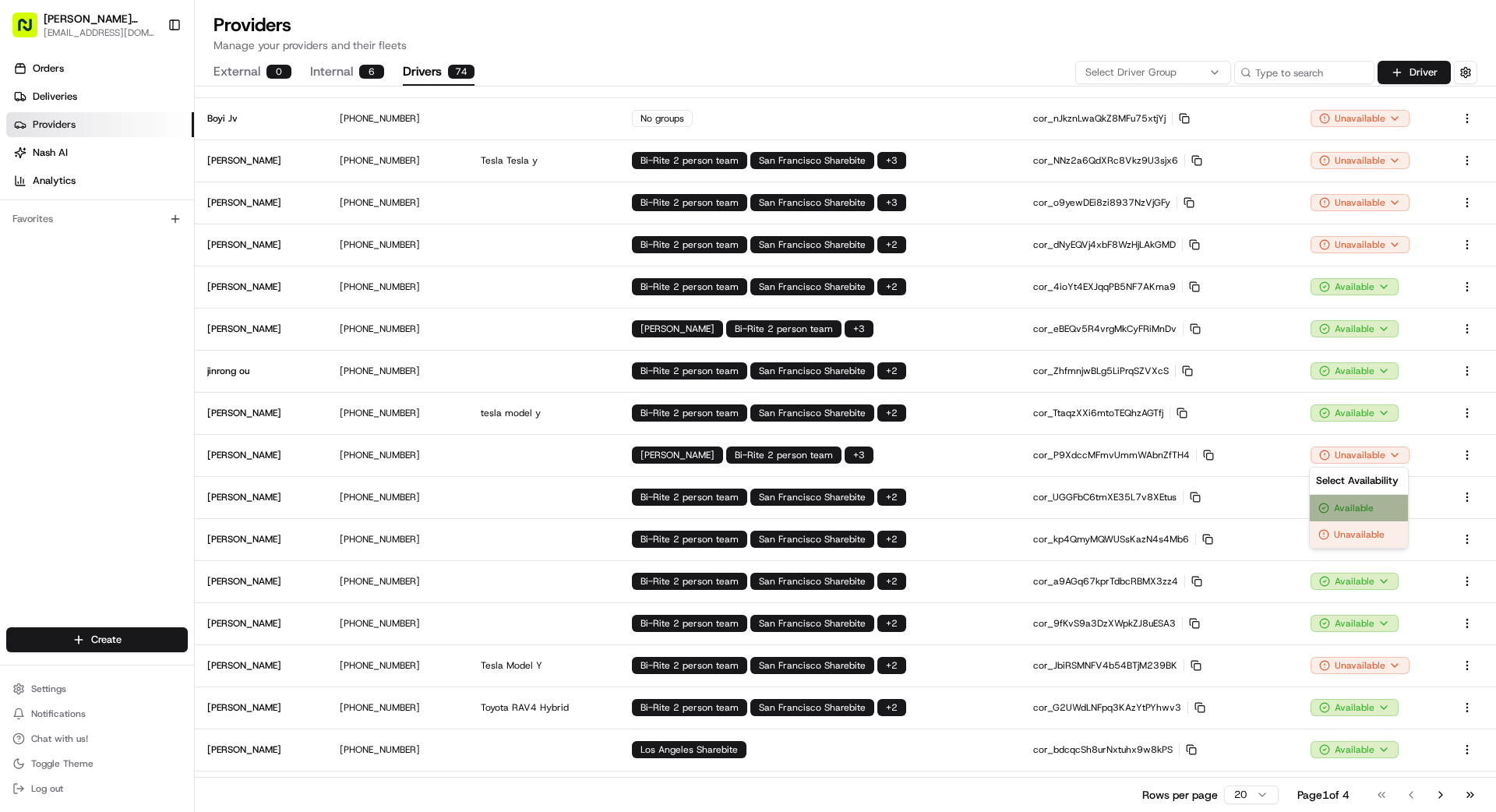
click at [934, 511] on div "Available" at bounding box center [1359, 508] width 98 height 26
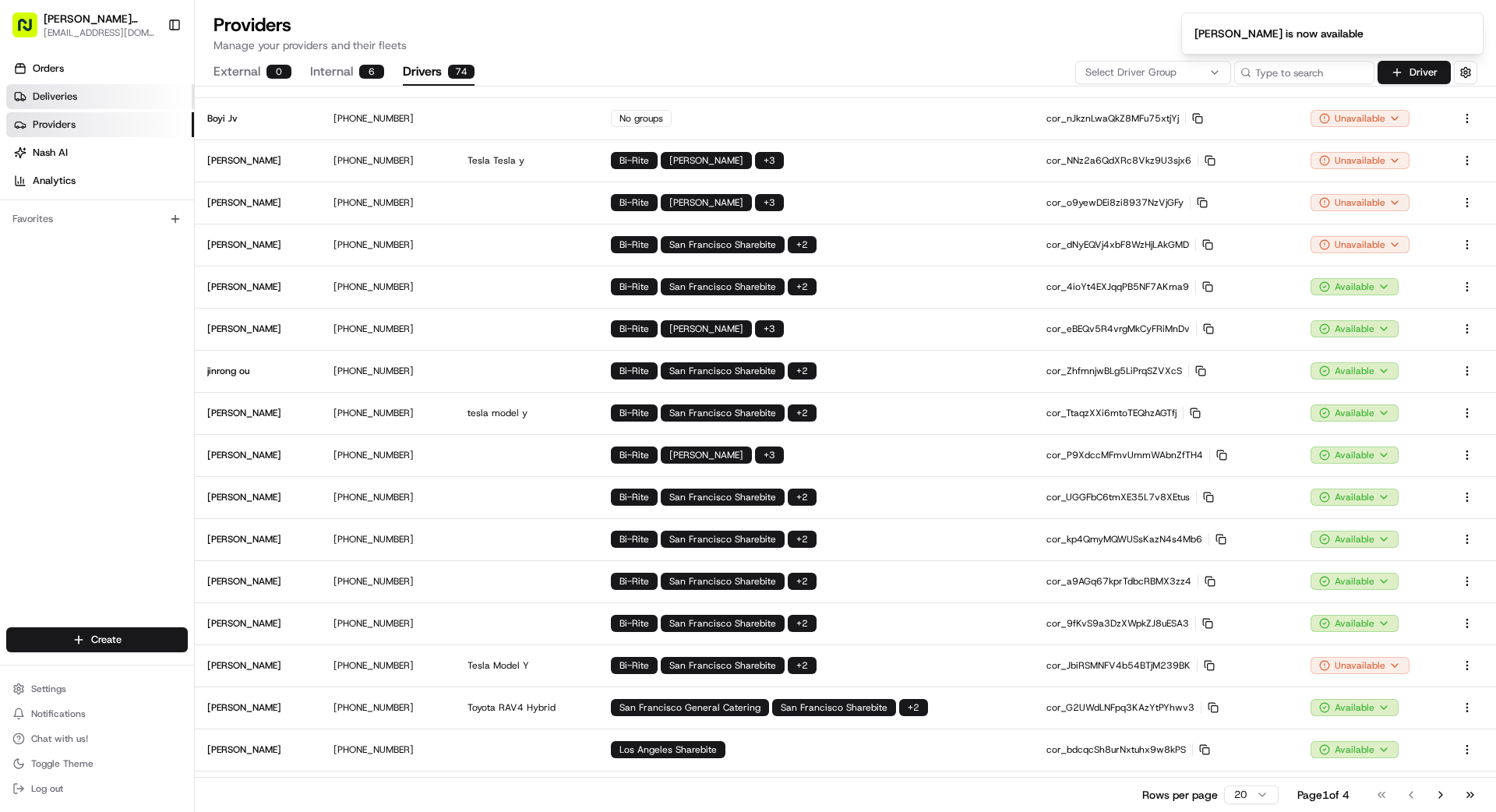
click at [87, 96] on link "Deliveries" at bounding box center [100, 97] width 188 height 25
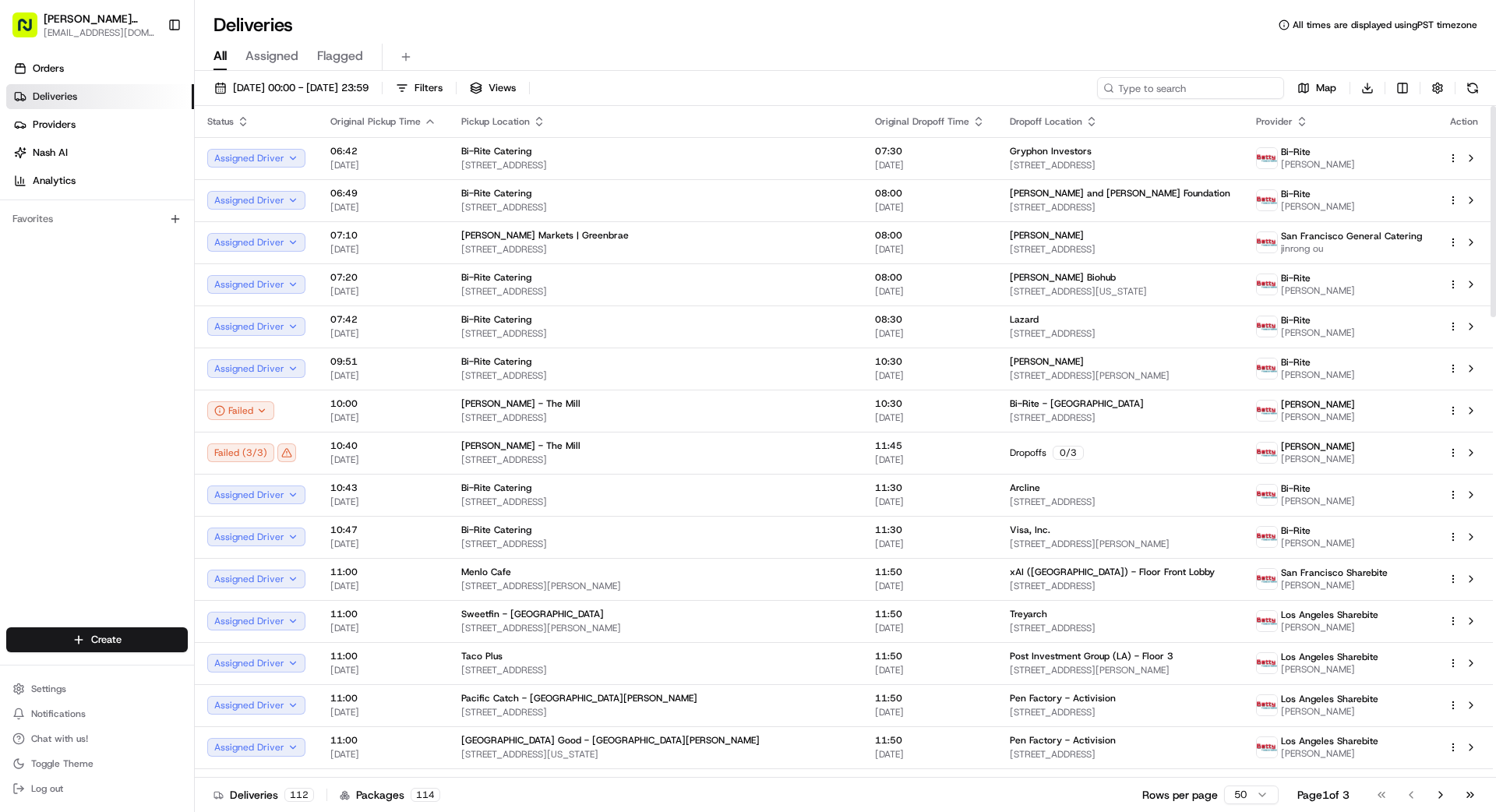
click at [934, 91] on input at bounding box center [1191, 88] width 187 height 22
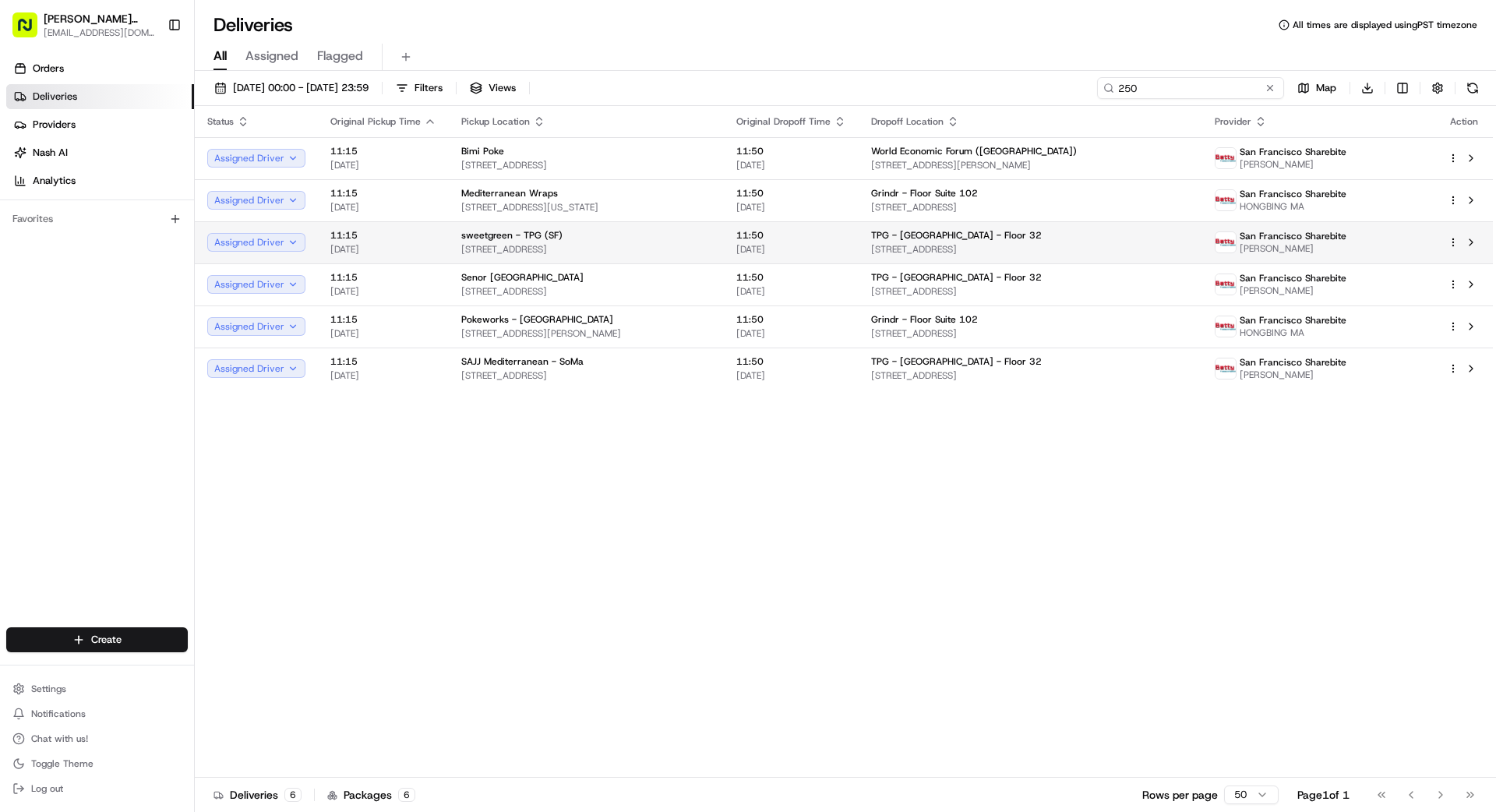
type input "250"
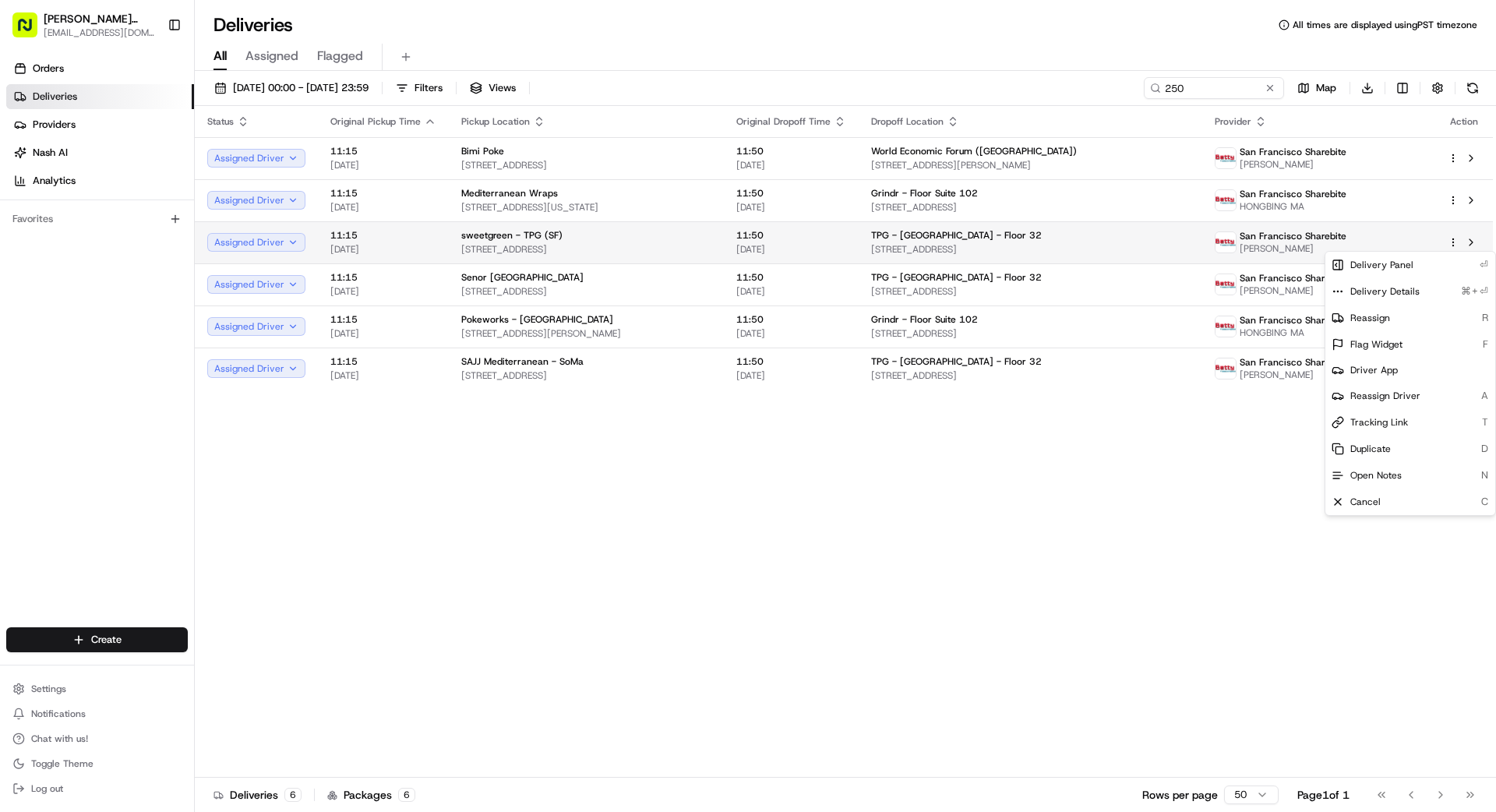
click at [934, 240] on html "[PERSON_NAME] Transportation [EMAIL_ADDRESS][DOMAIN_NAME] Toggle Sidebar Orders…" at bounding box center [748, 406] width 1496 height 812
click at [934, 396] on span "Reassign Driver" at bounding box center [1385, 396] width 70 height 13
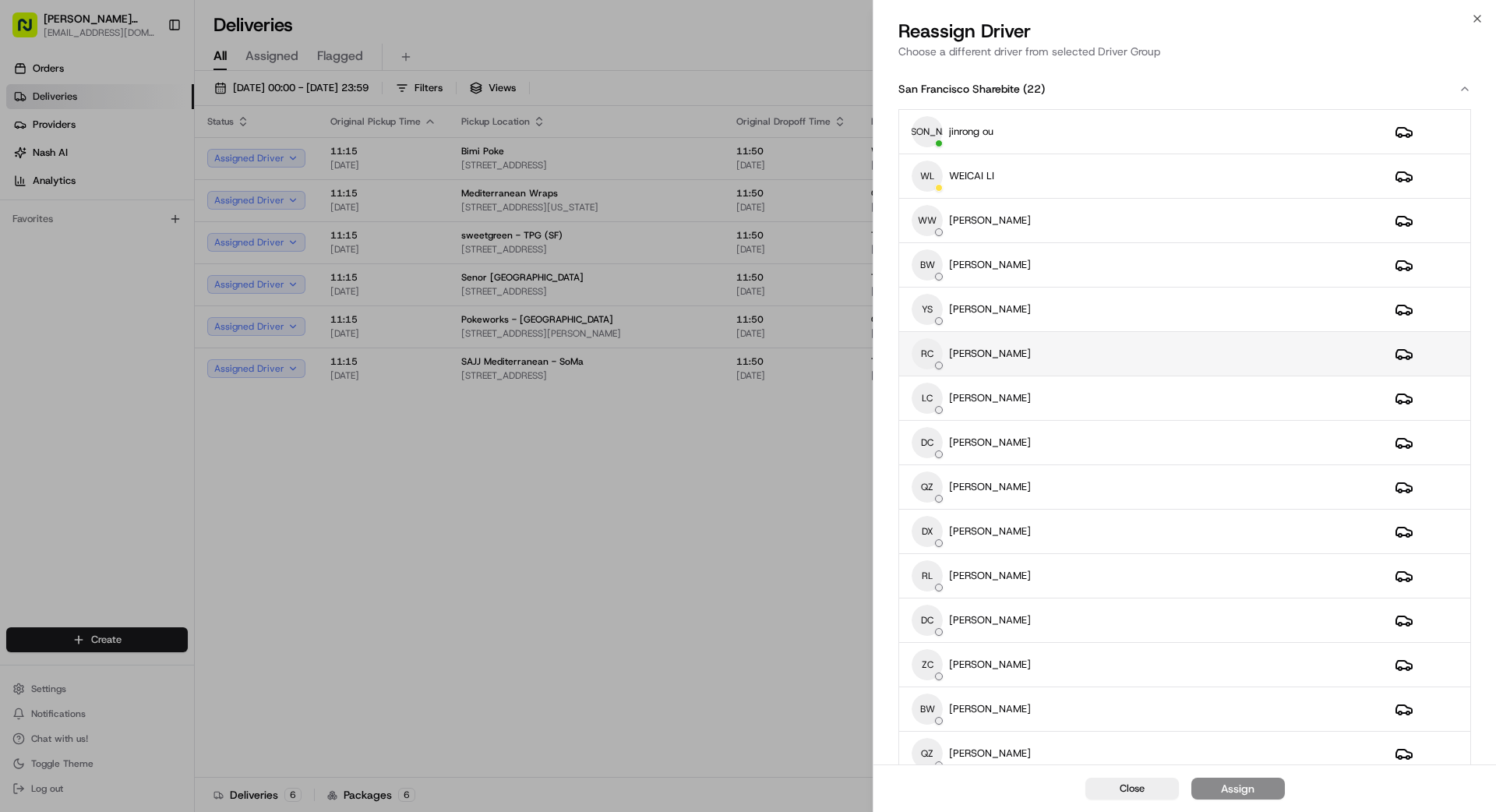
click at [934, 351] on div "RC [PERSON_NAME]" at bounding box center [1141, 353] width 458 height 31
click at [934, 728] on div "Assign" at bounding box center [1237, 788] width 33 height 15
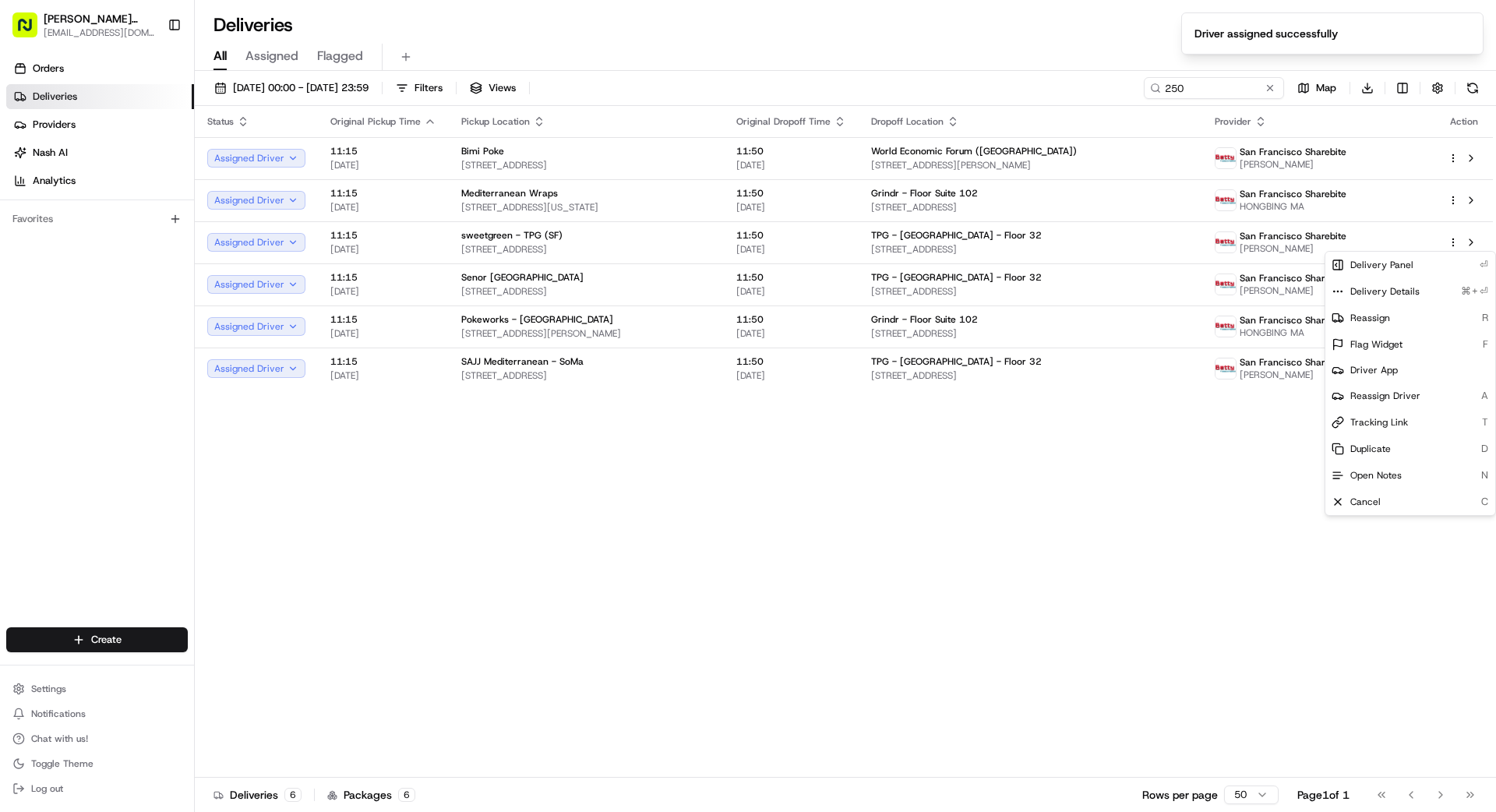
click at [934, 497] on div "Status Original Pickup Time Pickup Location Original Dropoff Time Dropoff Locat…" at bounding box center [844, 442] width 1298 height 672
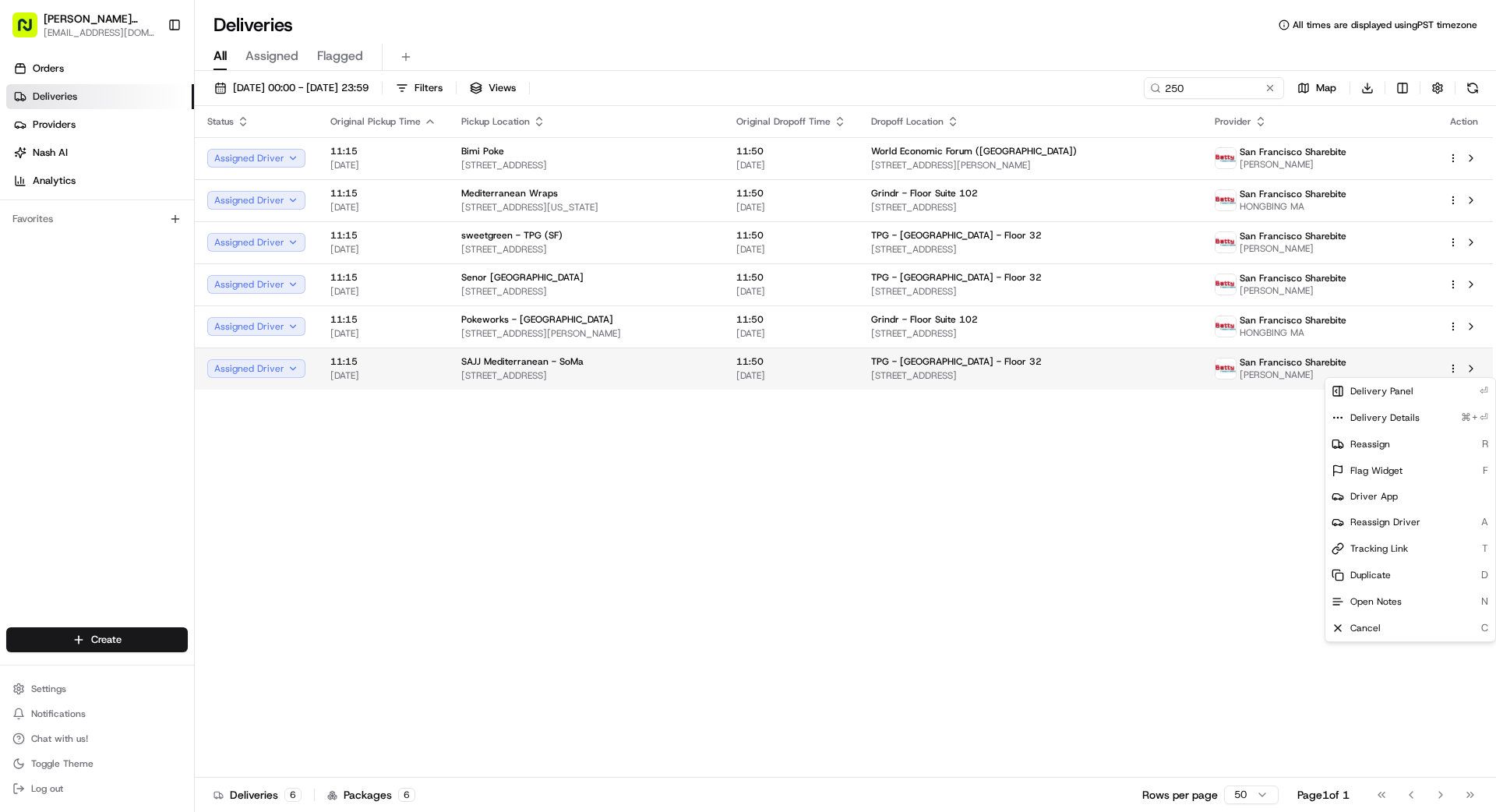
click at [934, 367] on html "[PERSON_NAME] Transportation [EMAIL_ADDRESS][DOMAIN_NAME] Toggle Sidebar Orders…" at bounding box center [748, 406] width 1496 height 812
click at [934, 521] on span "Reassign Driver" at bounding box center [1385, 522] width 70 height 13
drag, startPoint x: 773, startPoint y: 473, endPoint x: 985, endPoint y: 454, distance: 212.8
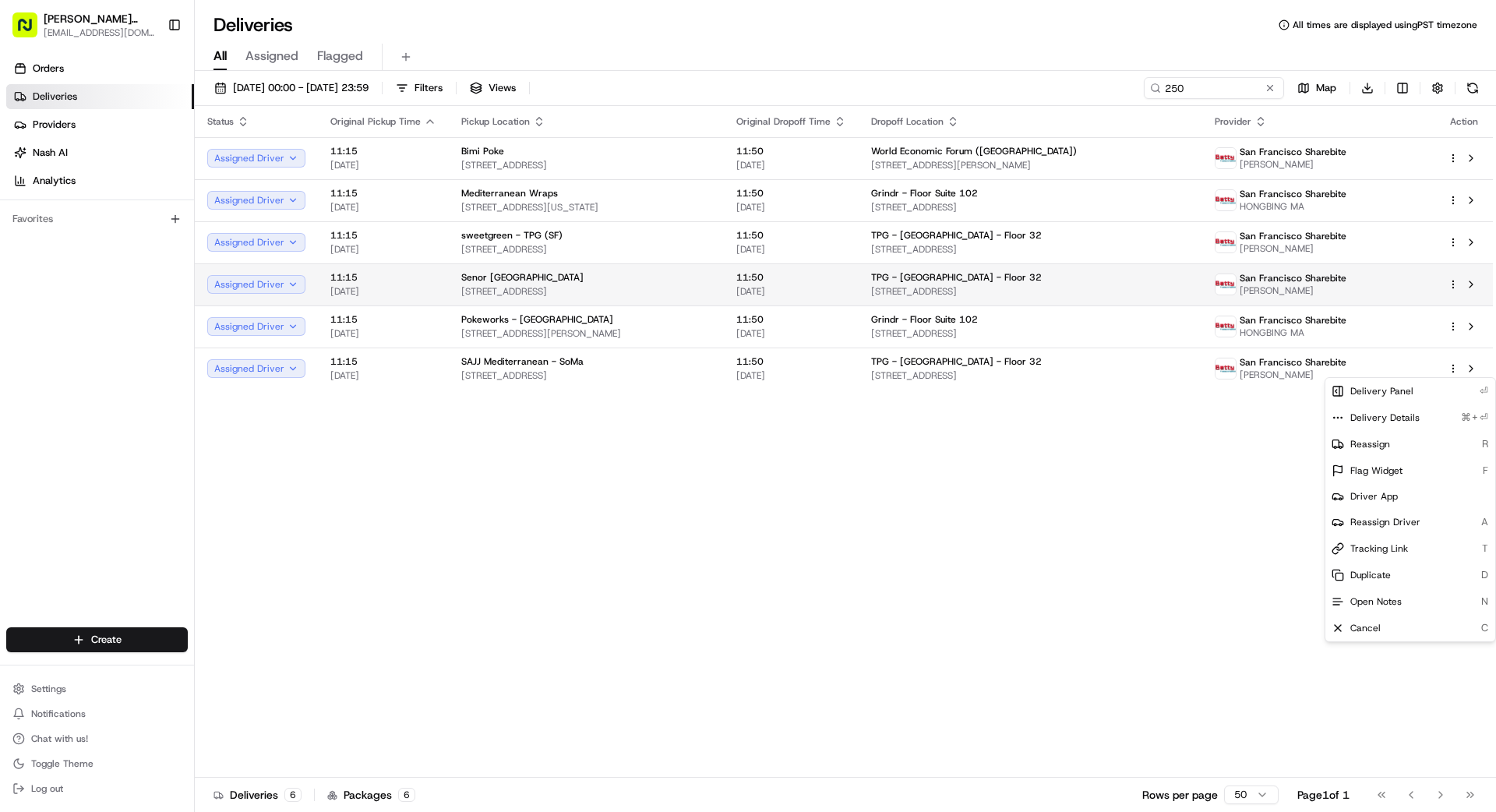
click at [934, 281] on icon "button" at bounding box center [1454, 285] width 11 height 11
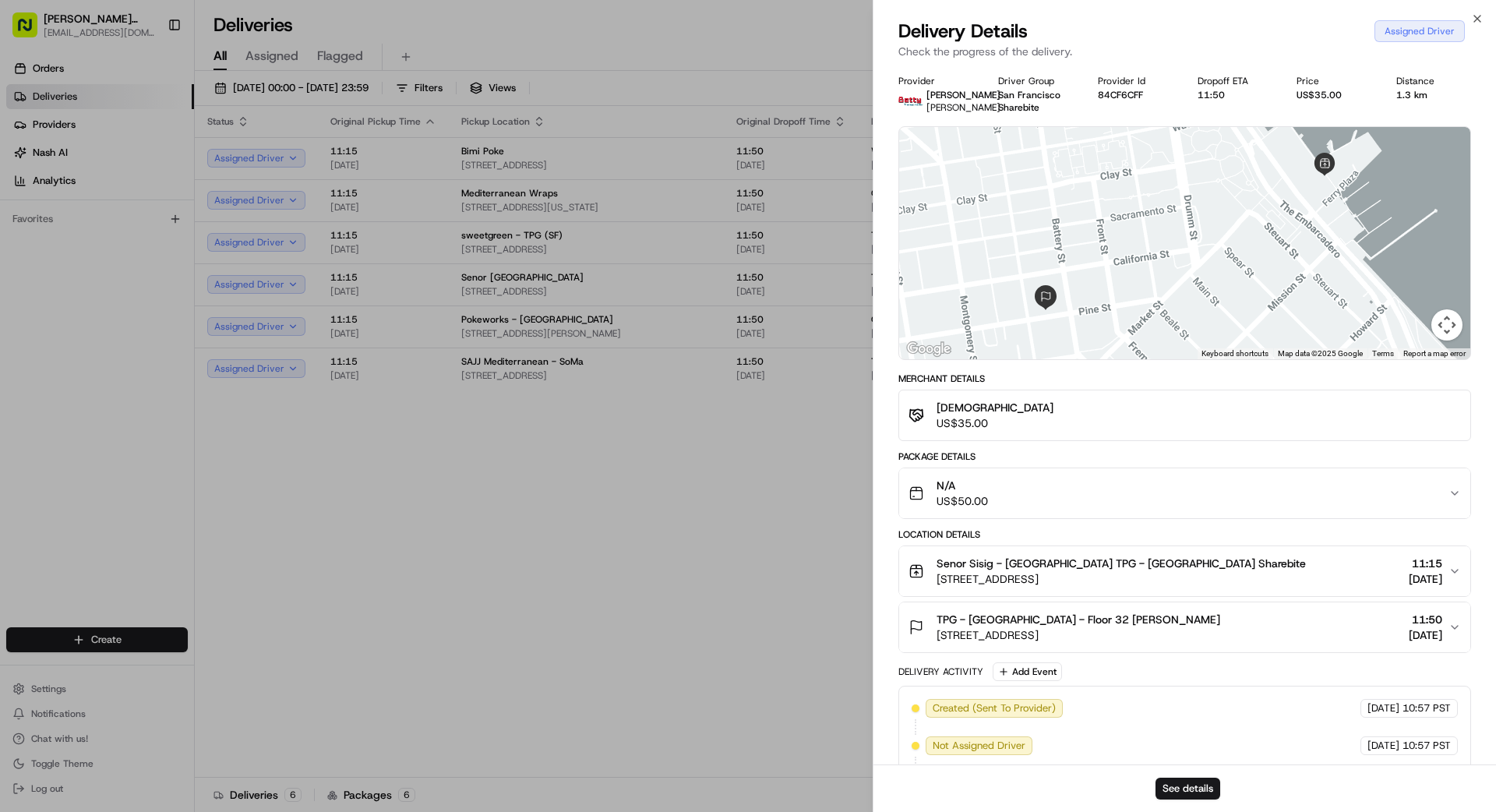
drag, startPoint x: 729, startPoint y: 518, endPoint x: 743, endPoint y: 512, distance: 15.2
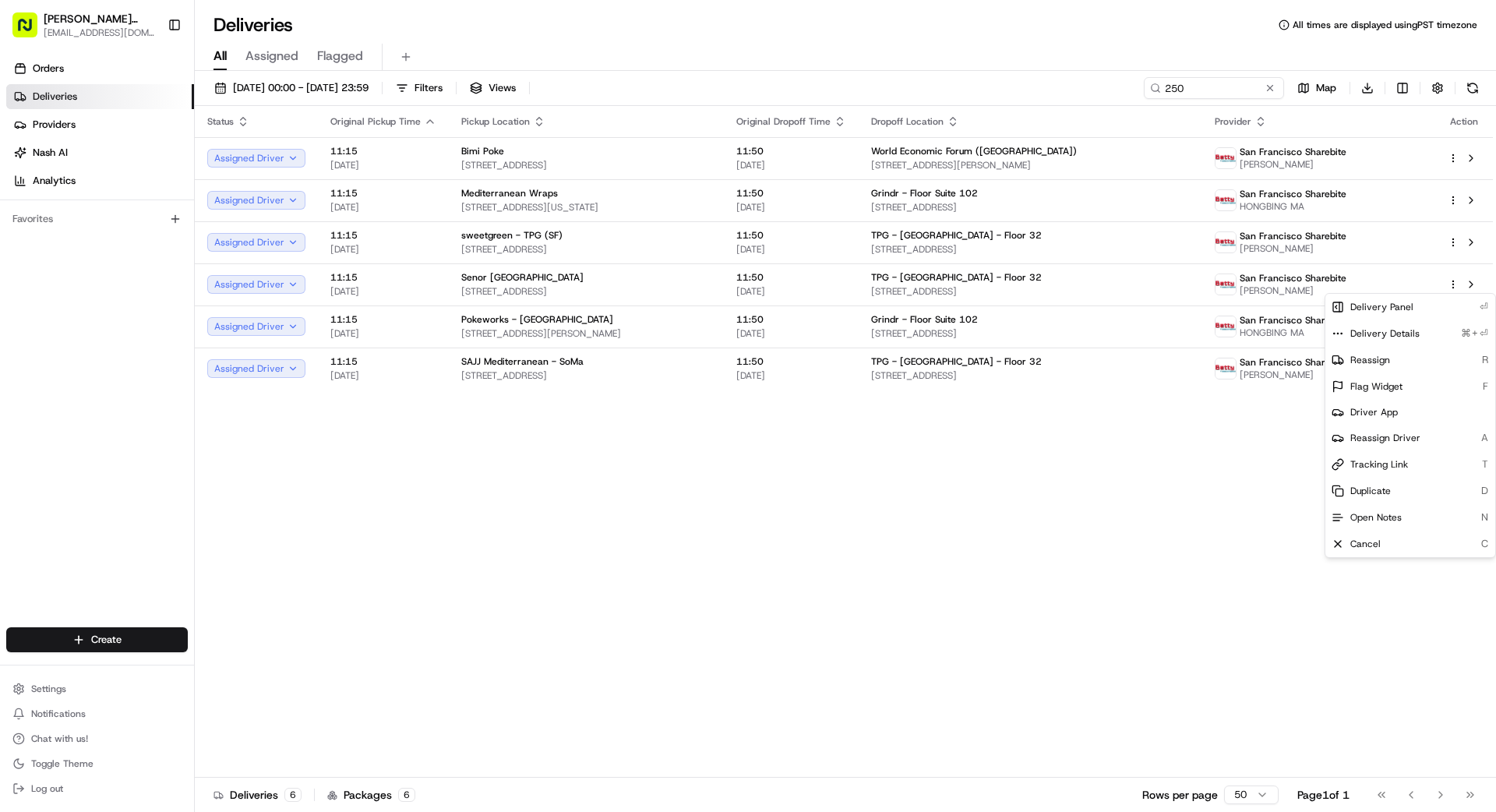
click at [934, 444] on div "Status Original Pickup Time Pickup Location Original Dropoff Time Dropoff Locat…" at bounding box center [844, 442] width 1298 height 672
click at [934, 282] on html "[PERSON_NAME] Transportation [EMAIL_ADDRESS][DOMAIN_NAME] Toggle Sidebar Orders…" at bounding box center [748, 406] width 1496 height 812
click at [934, 434] on span "Reassign Driver" at bounding box center [1385, 438] width 70 height 13
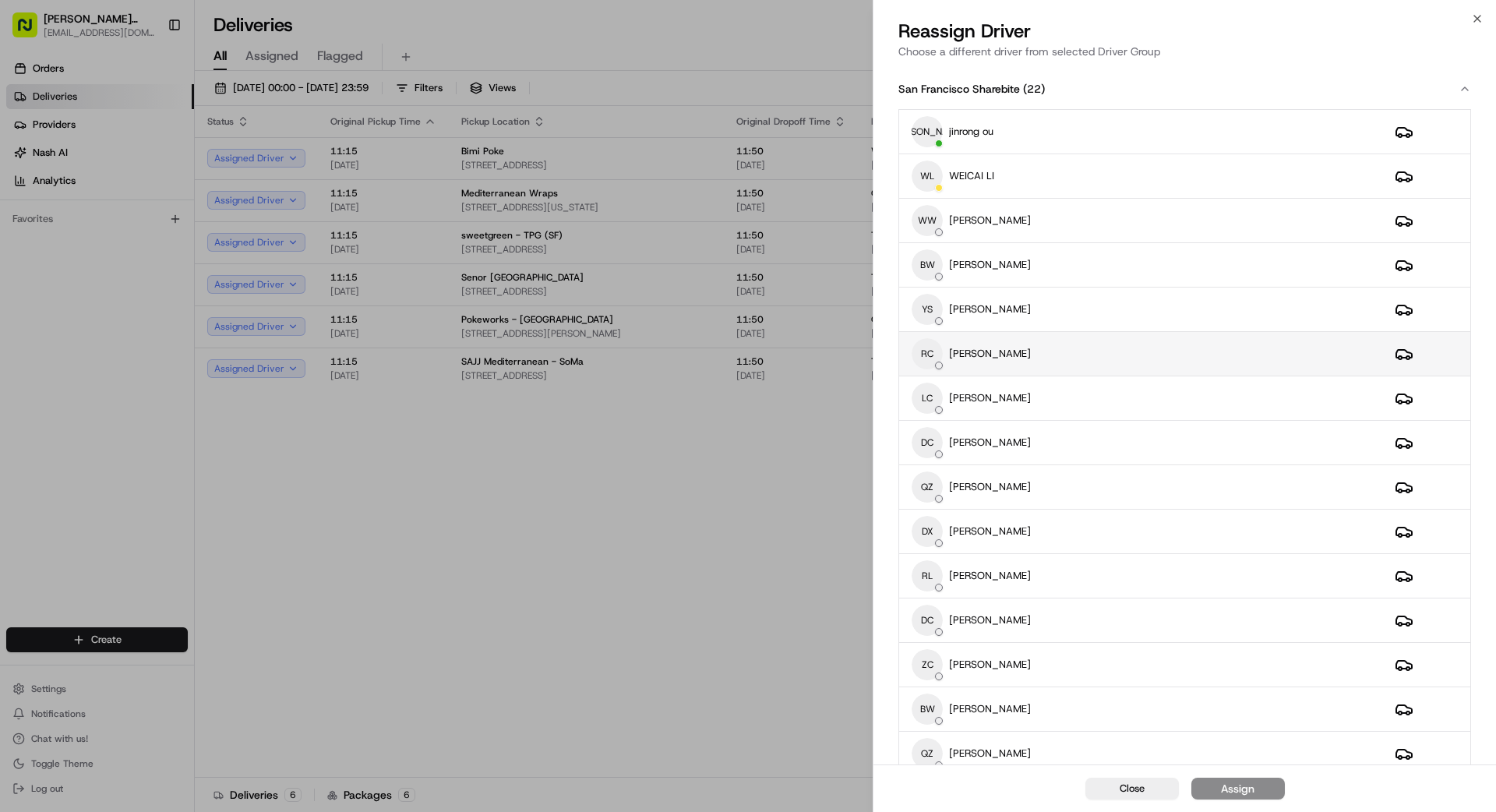
scroll to position [3, 0]
click at [934, 347] on div "RC [PERSON_NAME]" at bounding box center [1141, 350] width 458 height 31
click at [934, 728] on button "Assign" at bounding box center [1238, 789] width 93 height 22
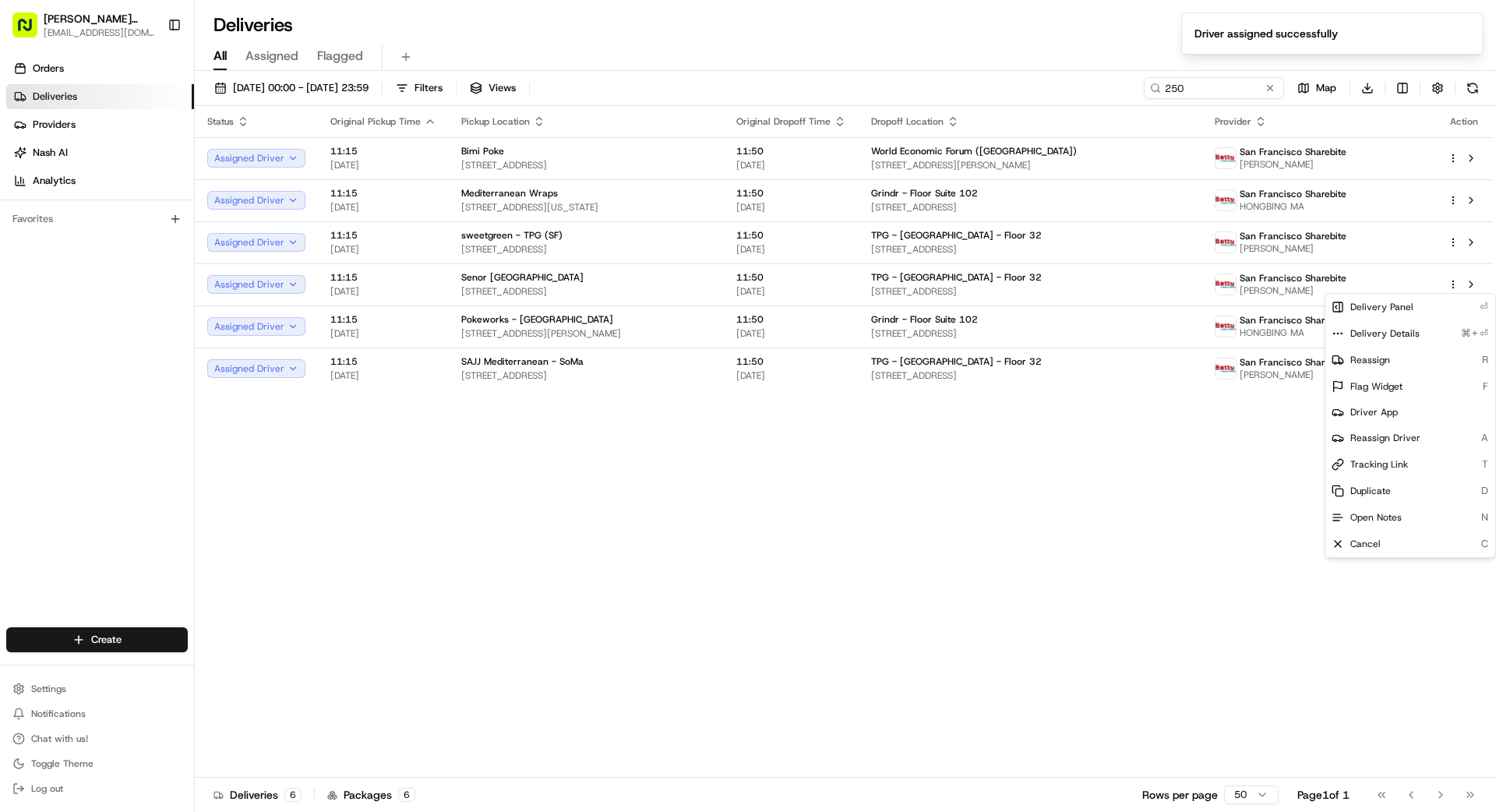
click at [721, 617] on div "Status Original Pickup Time Pickup Location Original Dropoff Time Dropoff Locat…" at bounding box center [844, 442] width 1298 height 672
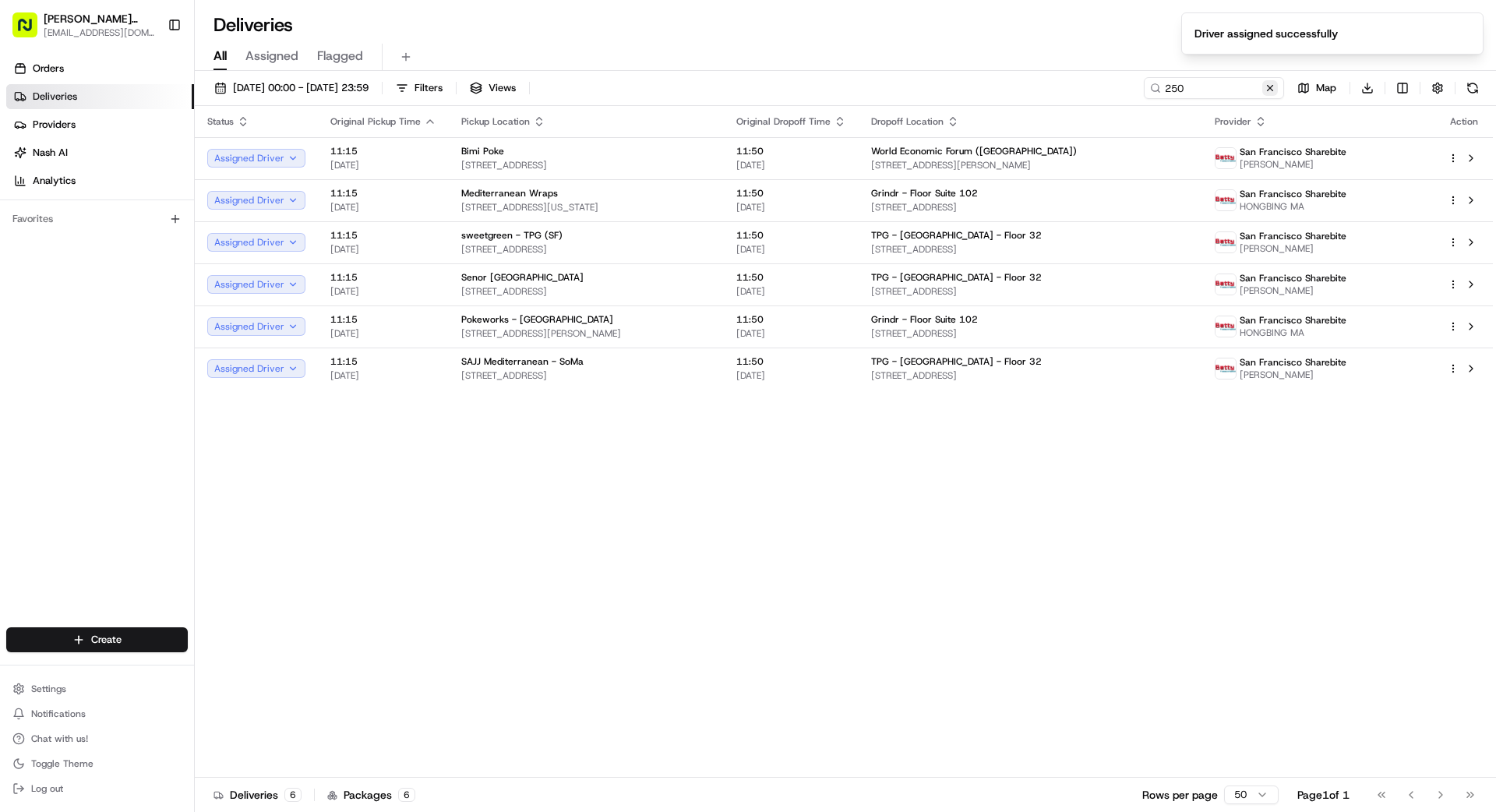
click at [934, 91] on button at bounding box center [1270, 87] width 15 height 15
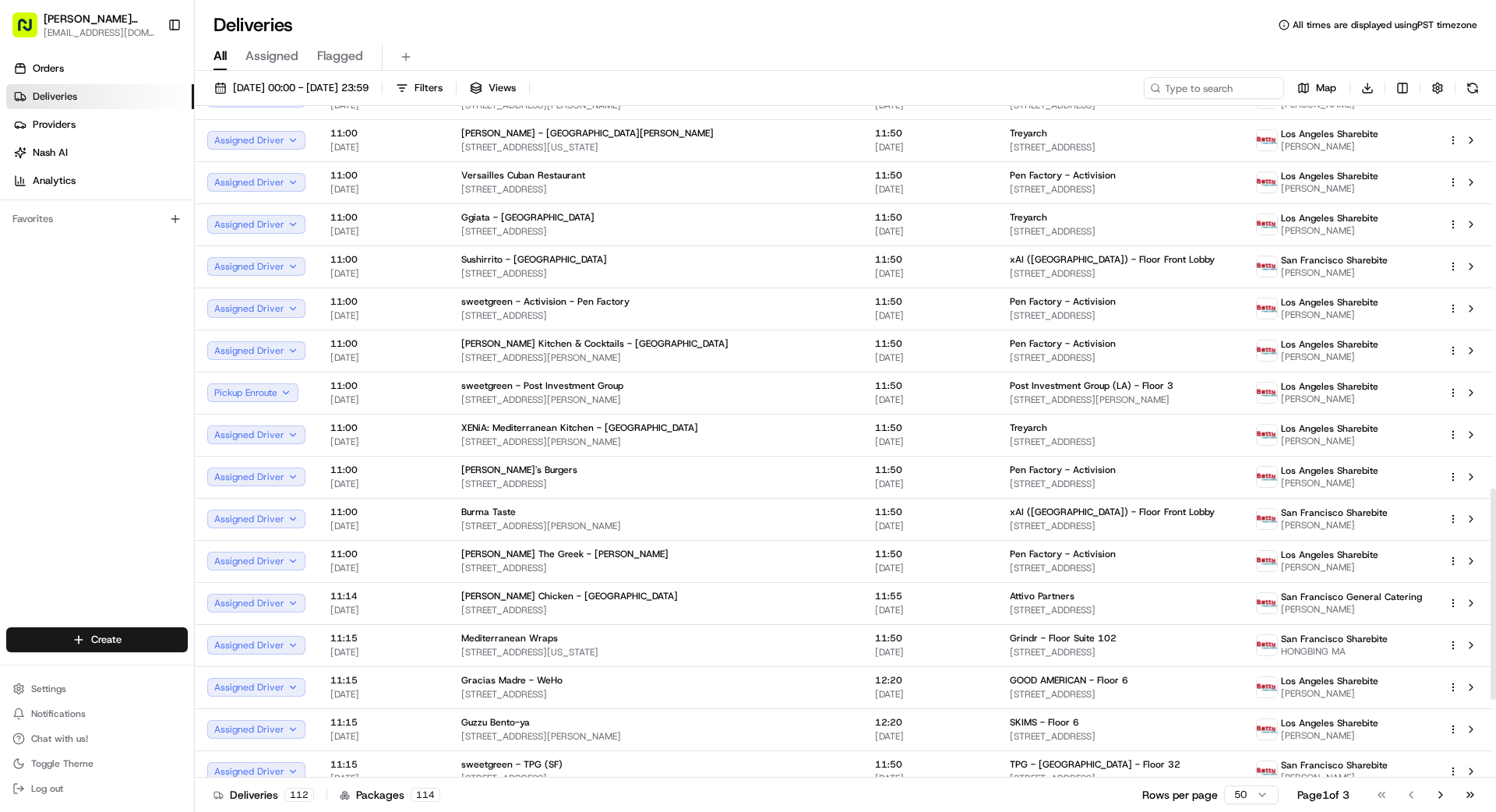
scroll to position [1463, 0]
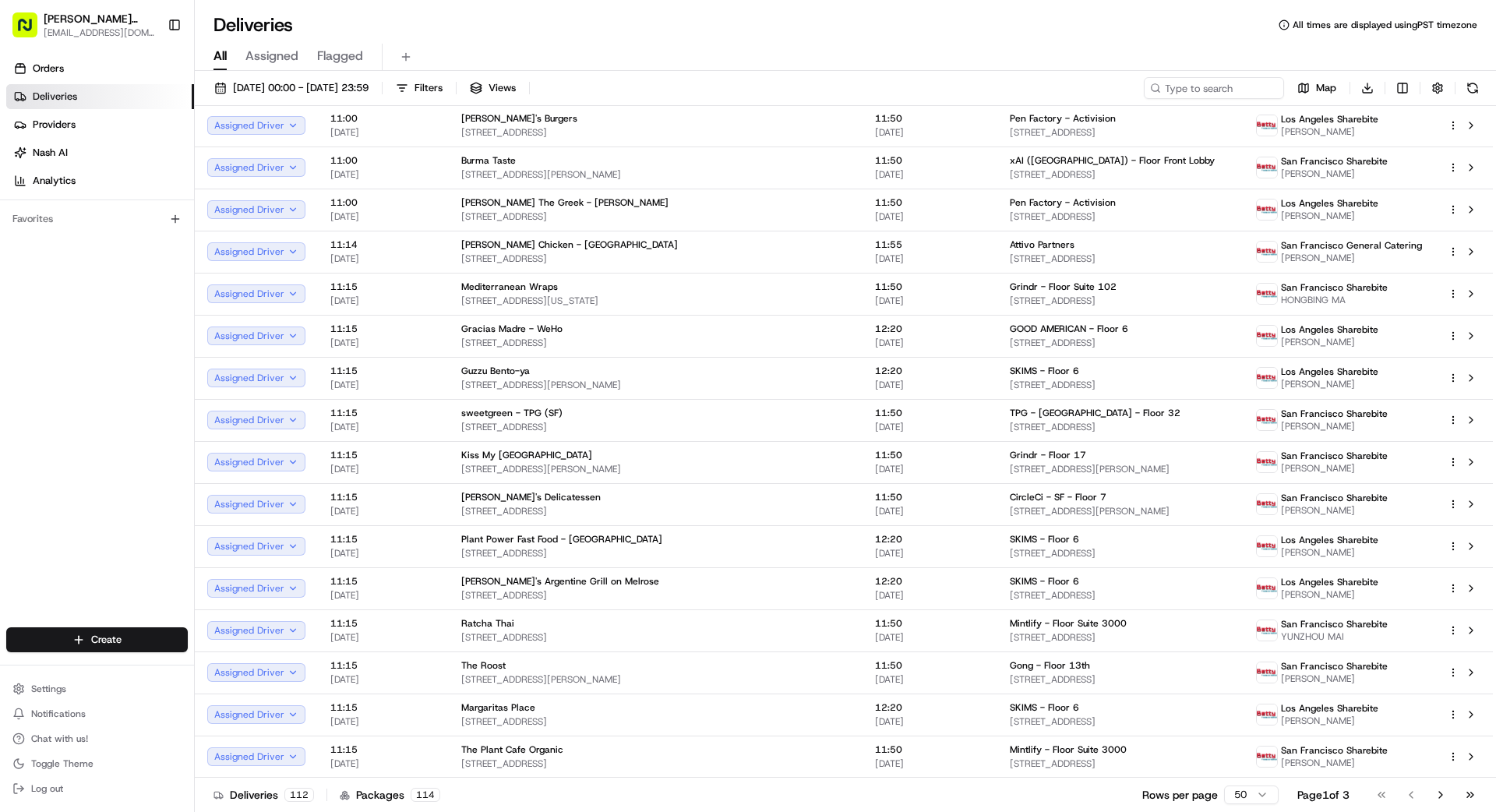
click at [934, 728] on html "[PERSON_NAME] Transportation [EMAIL_ADDRESS][DOMAIN_NAME] Toggle Sidebar Orders…" at bounding box center [748, 406] width 1496 height 812
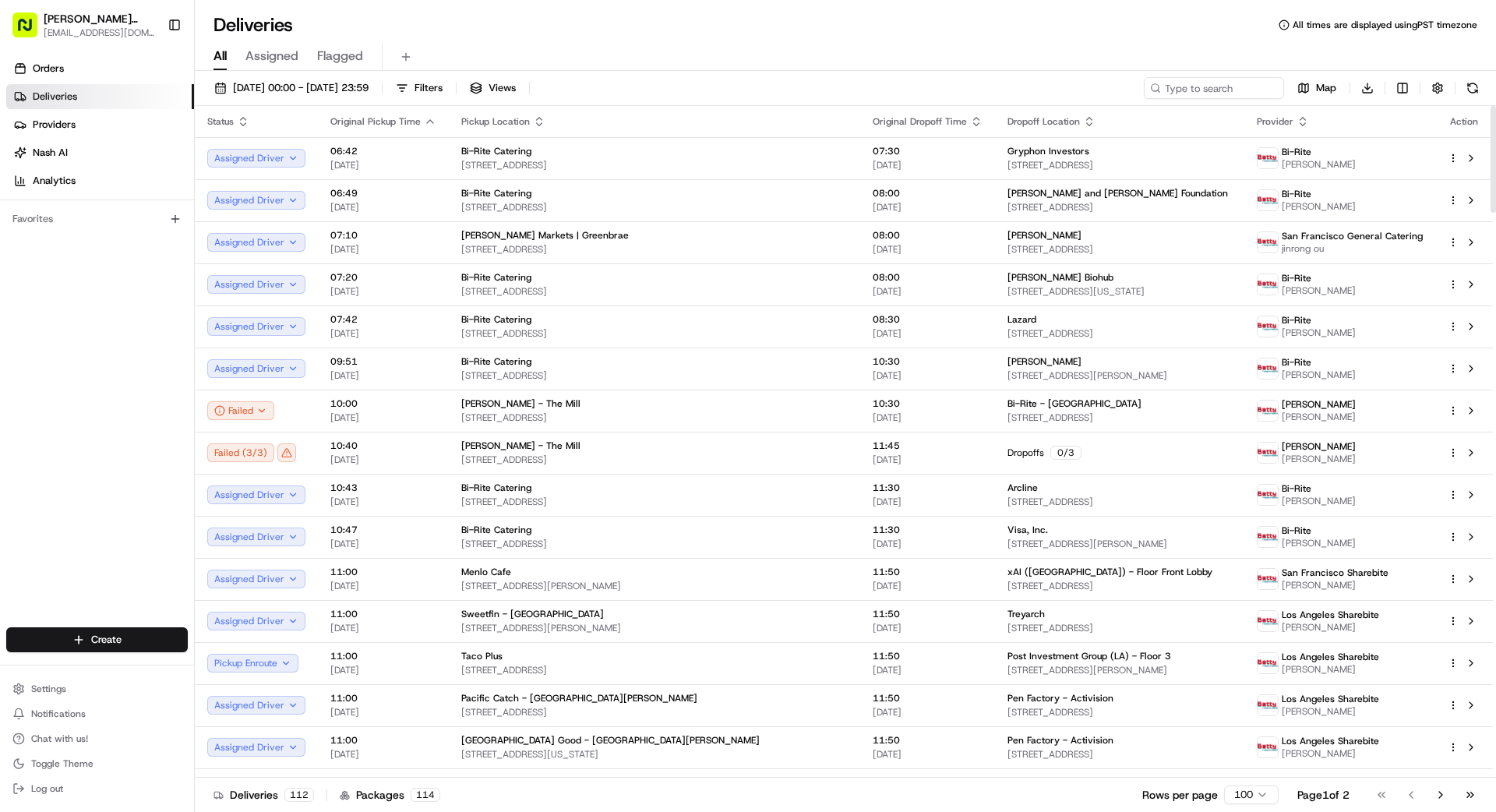
scroll to position [4, 0]
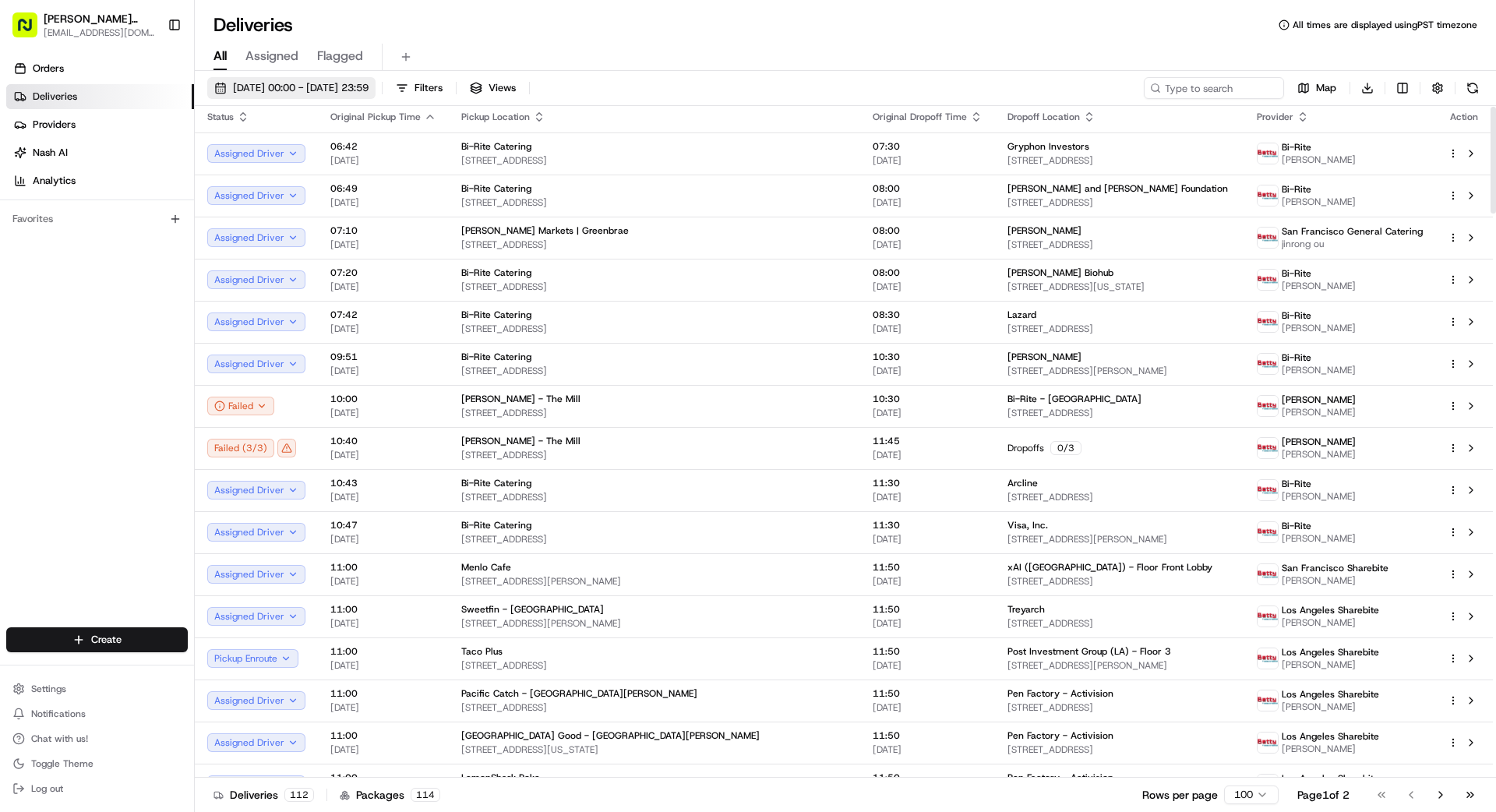
click at [325, 85] on span "[DATE] 00:00 - [DATE] 23:59" at bounding box center [300, 88] width 136 height 14
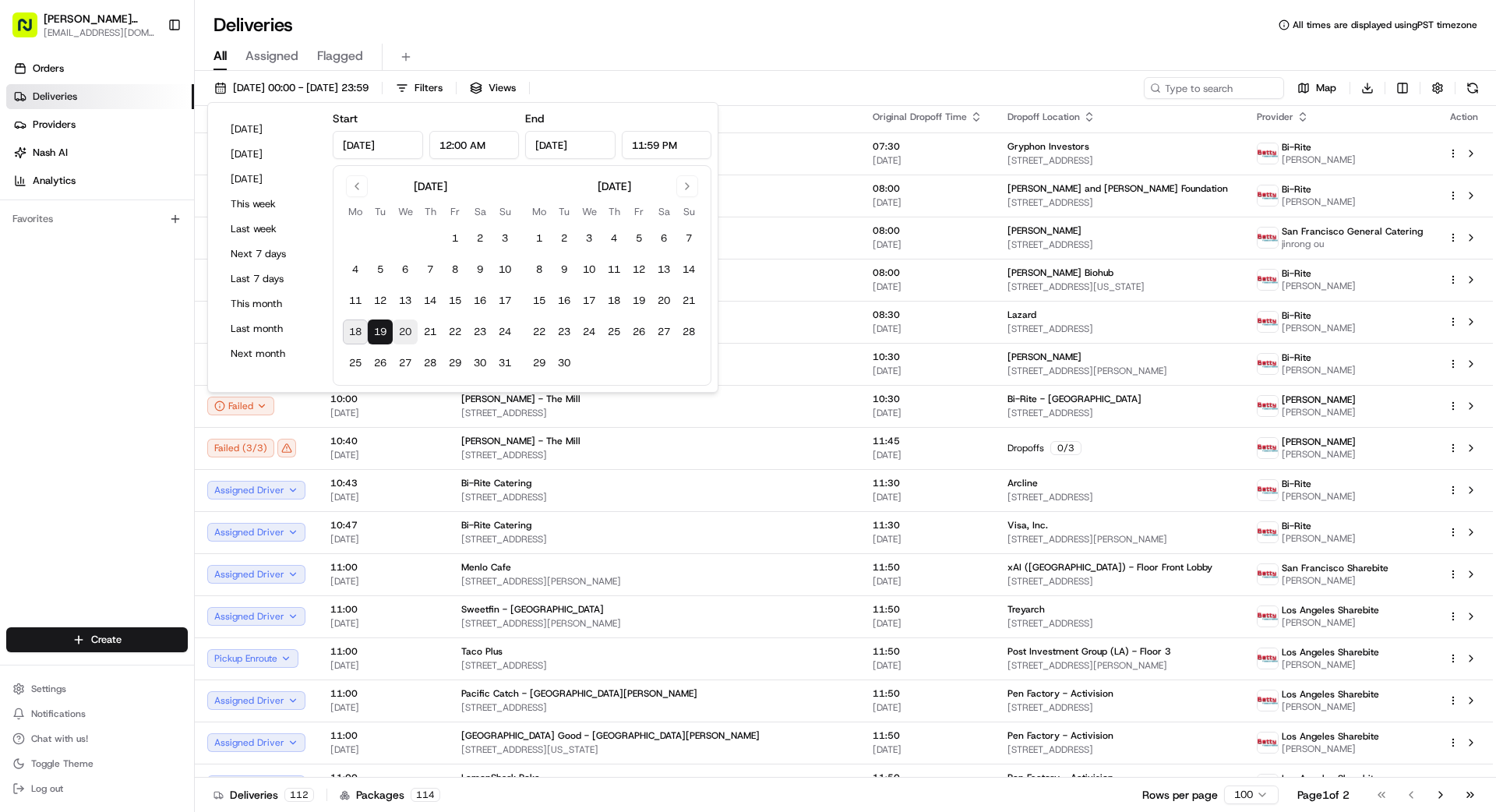
click at [409, 331] on button "20" at bounding box center [405, 332] width 25 height 25
type input "[DATE]"
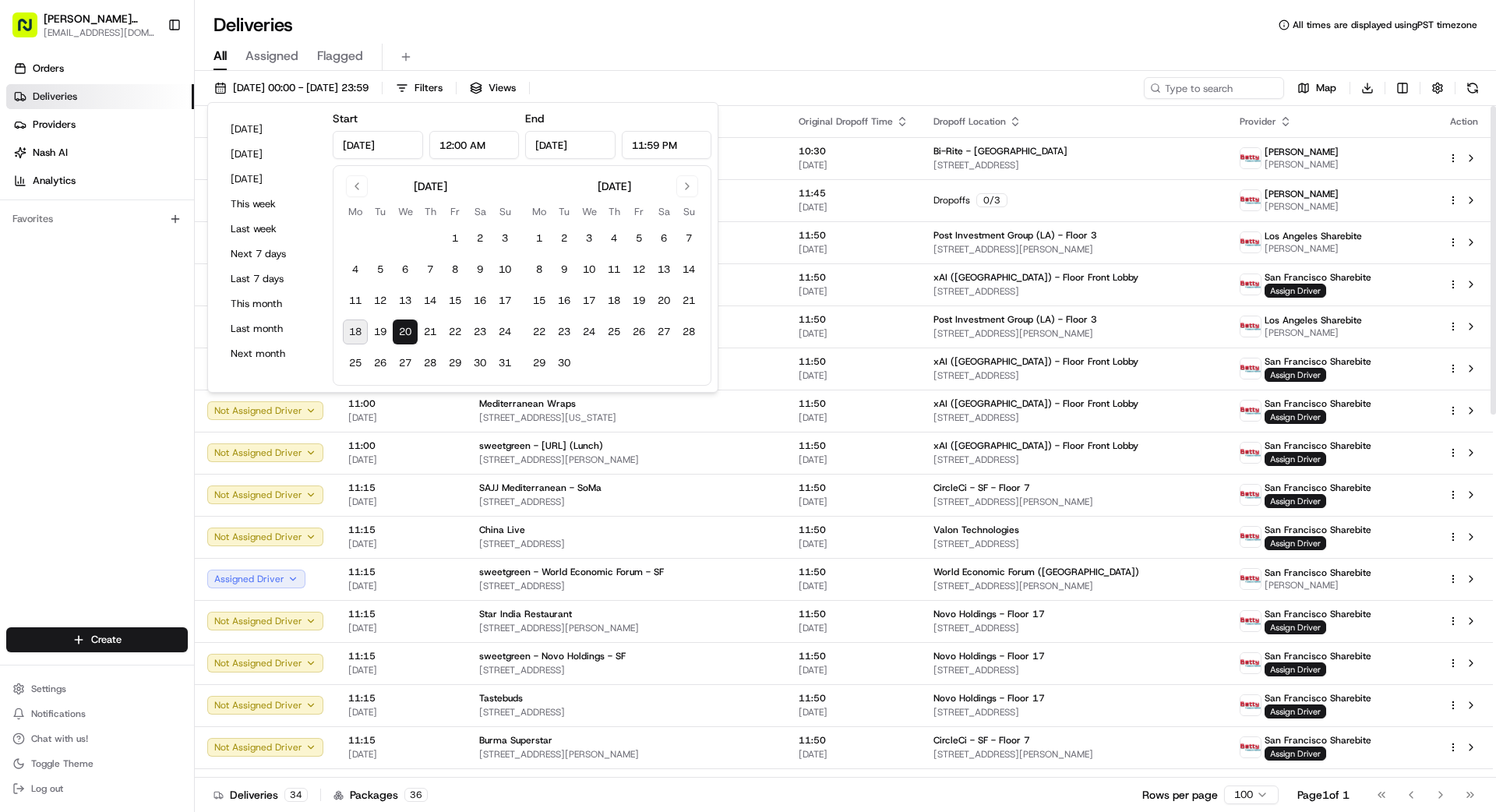
click at [74, 329] on div "Orders Deliveries Providers [PERSON_NAME] Analytics Favorites" at bounding box center [97, 343] width 194 height 587
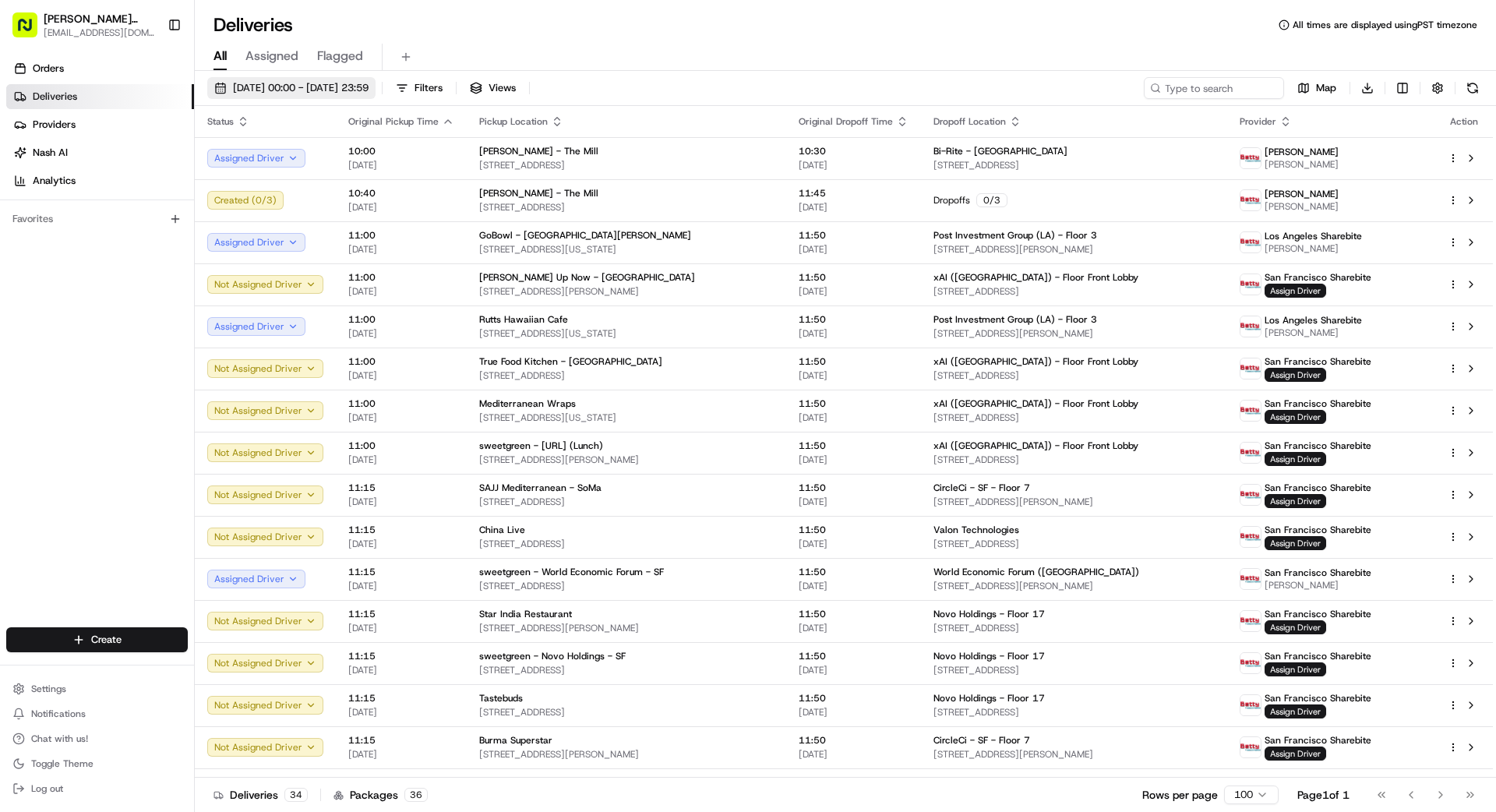
click at [350, 83] on span "[DATE] 00:00 - [DATE] 23:59" at bounding box center [300, 88] width 136 height 14
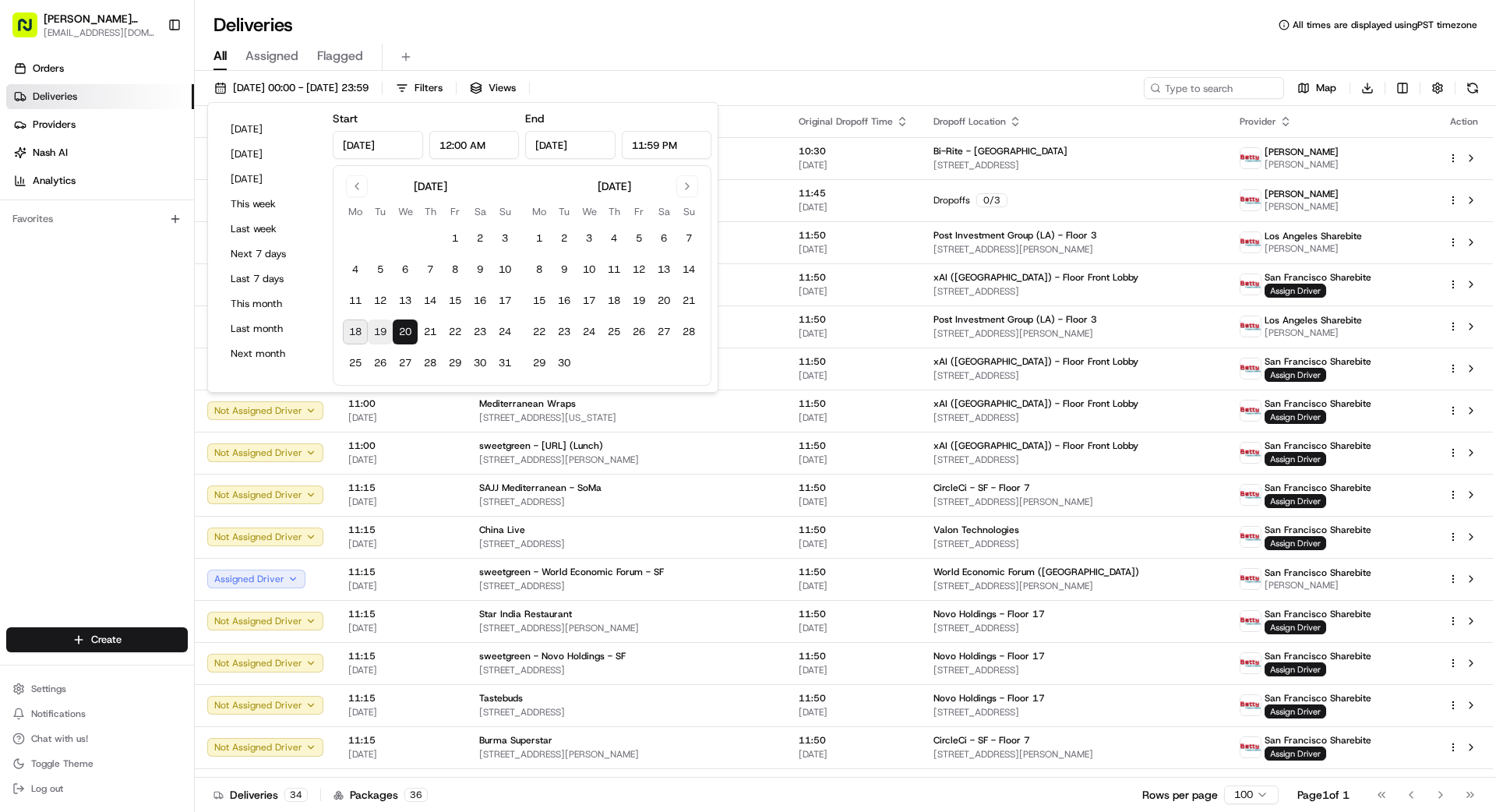
click at [376, 331] on button "19" at bounding box center [380, 332] width 25 height 25
type input "[DATE]"
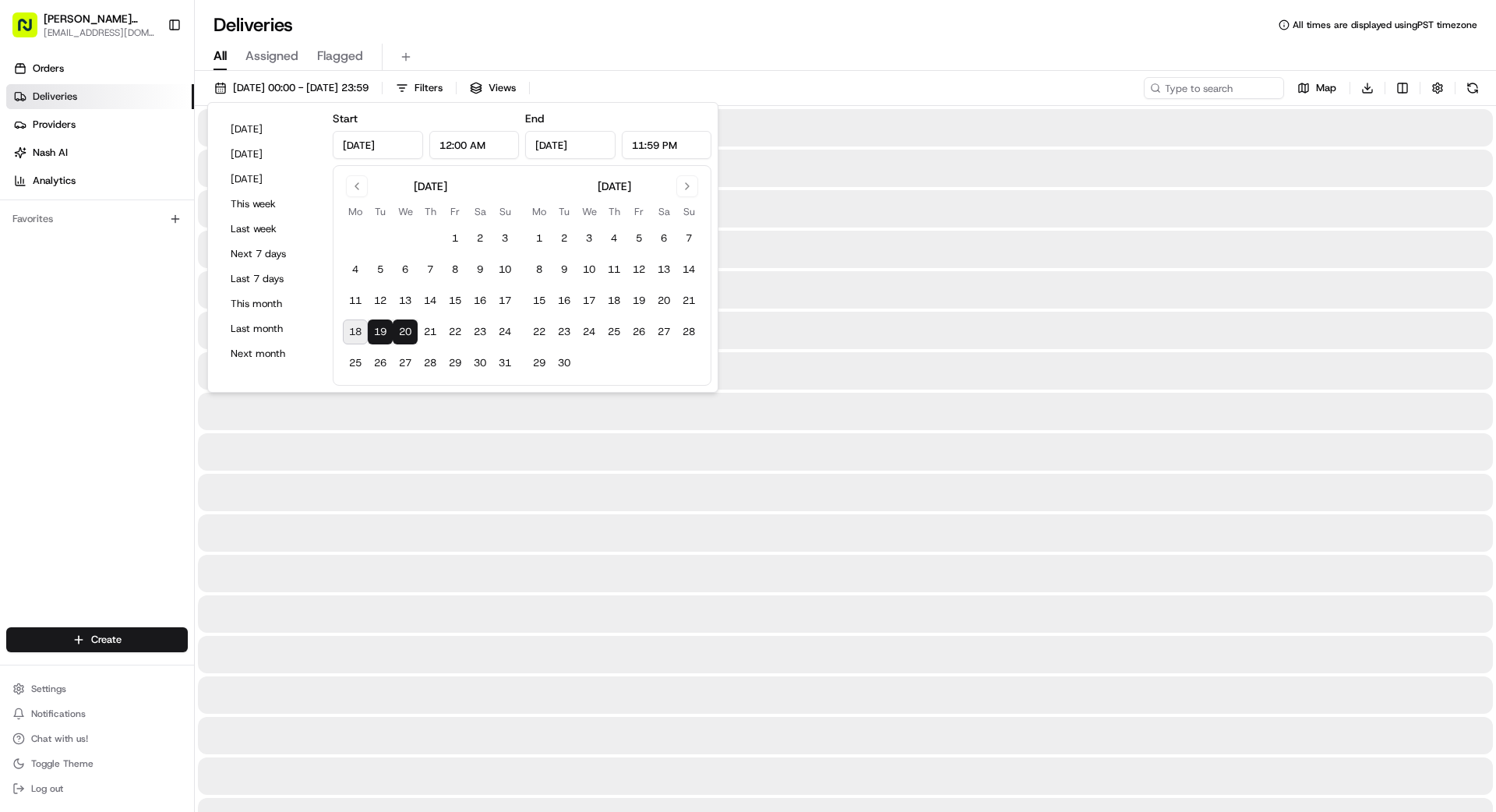
click at [180, 375] on div "Orders Deliveries Providers [PERSON_NAME] Analytics Favorites" at bounding box center [97, 343] width 194 height 587
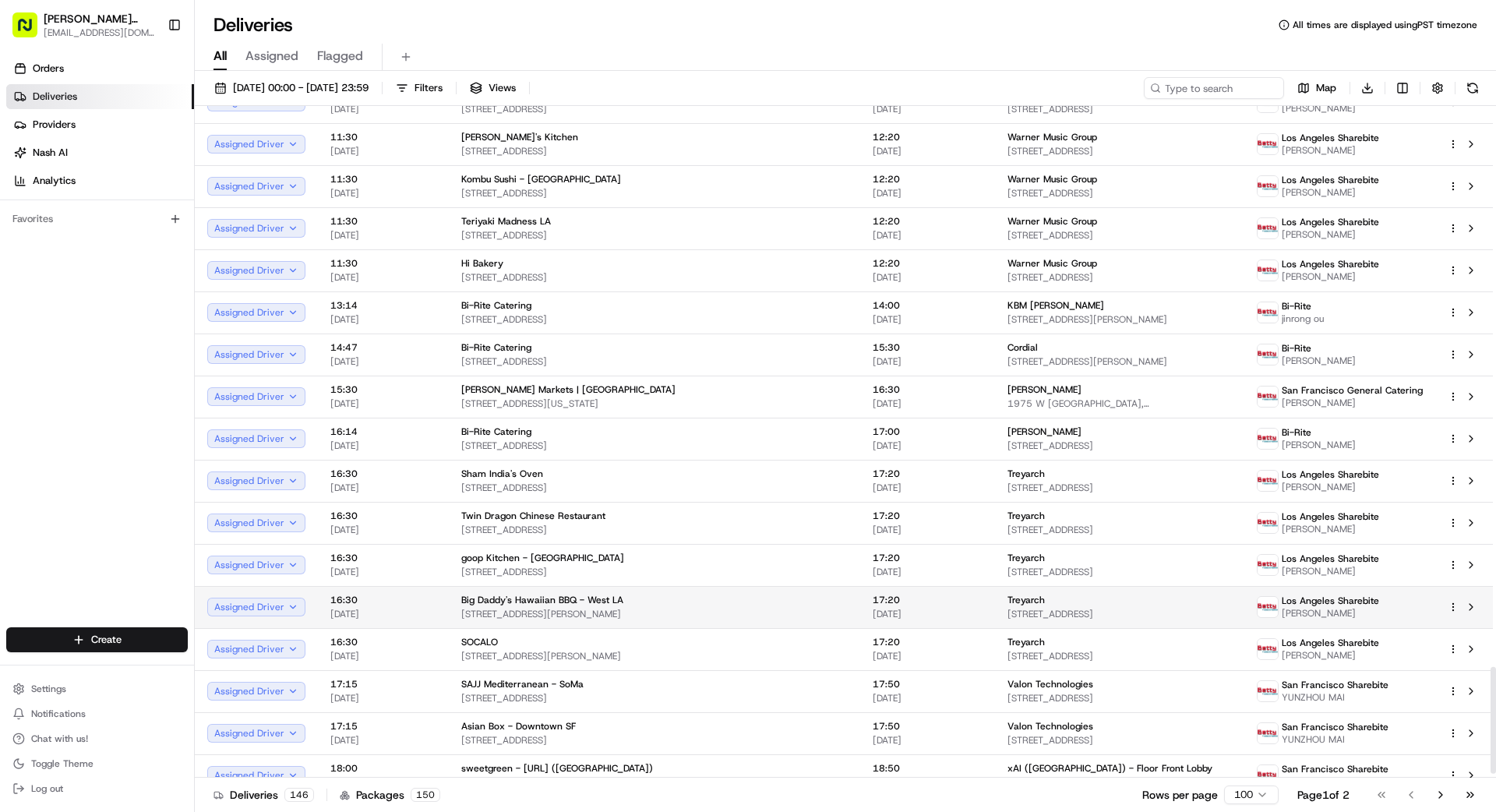
scroll to position [3567, 0]
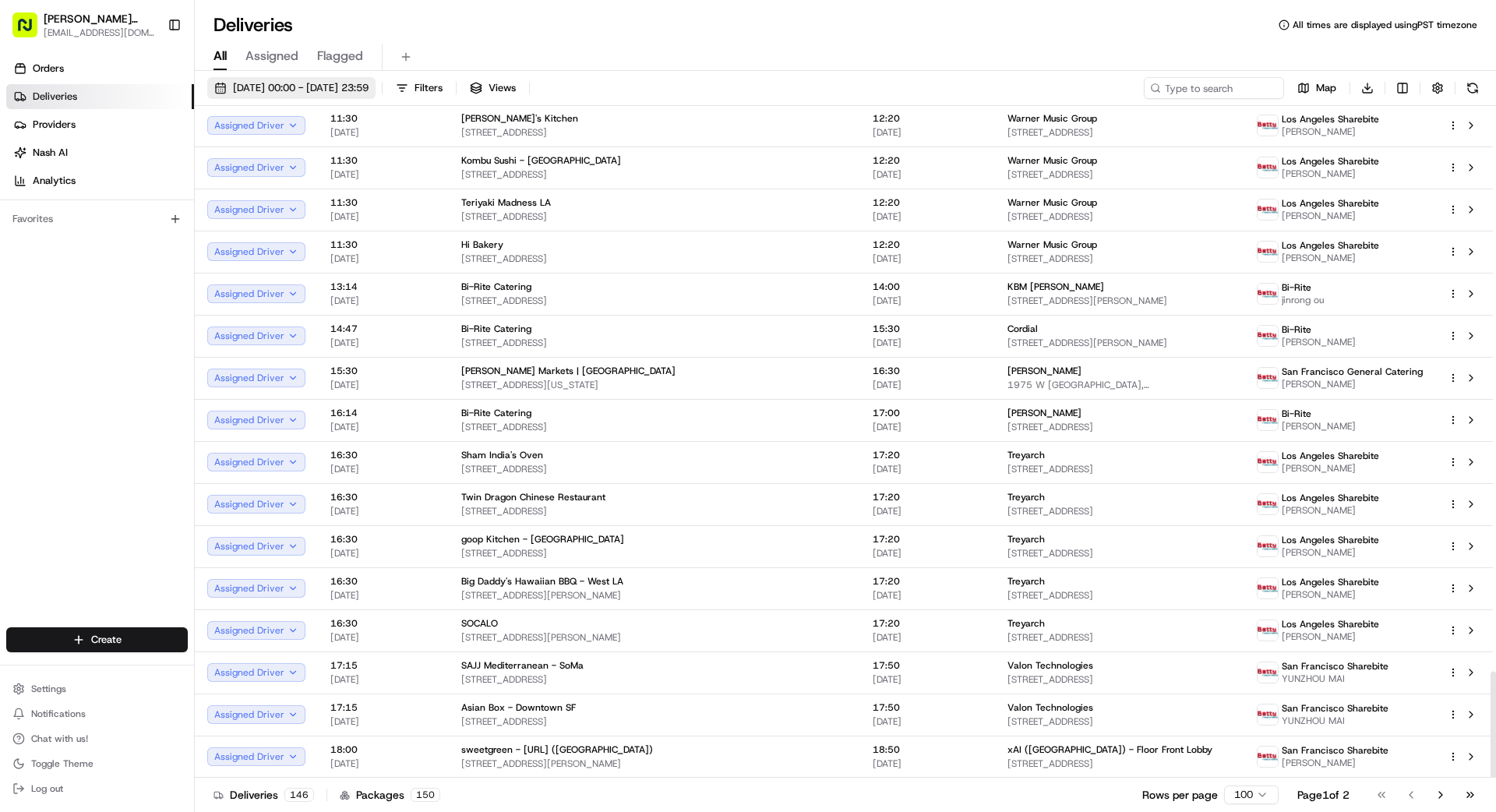
click at [368, 81] on span "[DATE] 00:00 - [DATE] 23:59" at bounding box center [300, 88] width 136 height 14
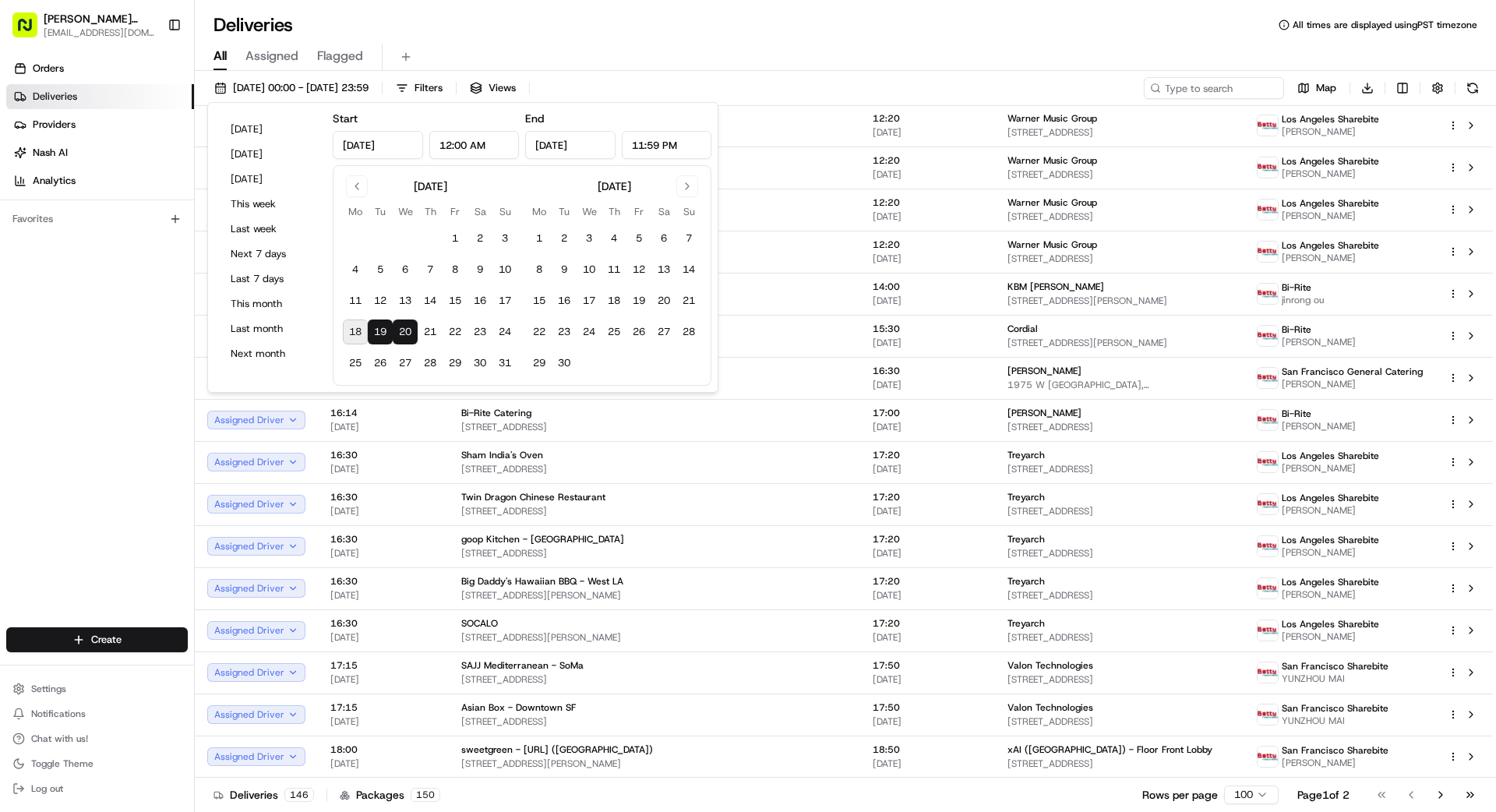
click at [379, 323] on button "19" at bounding box center [380, 332] width 25 height 25
type input "[DATE]"
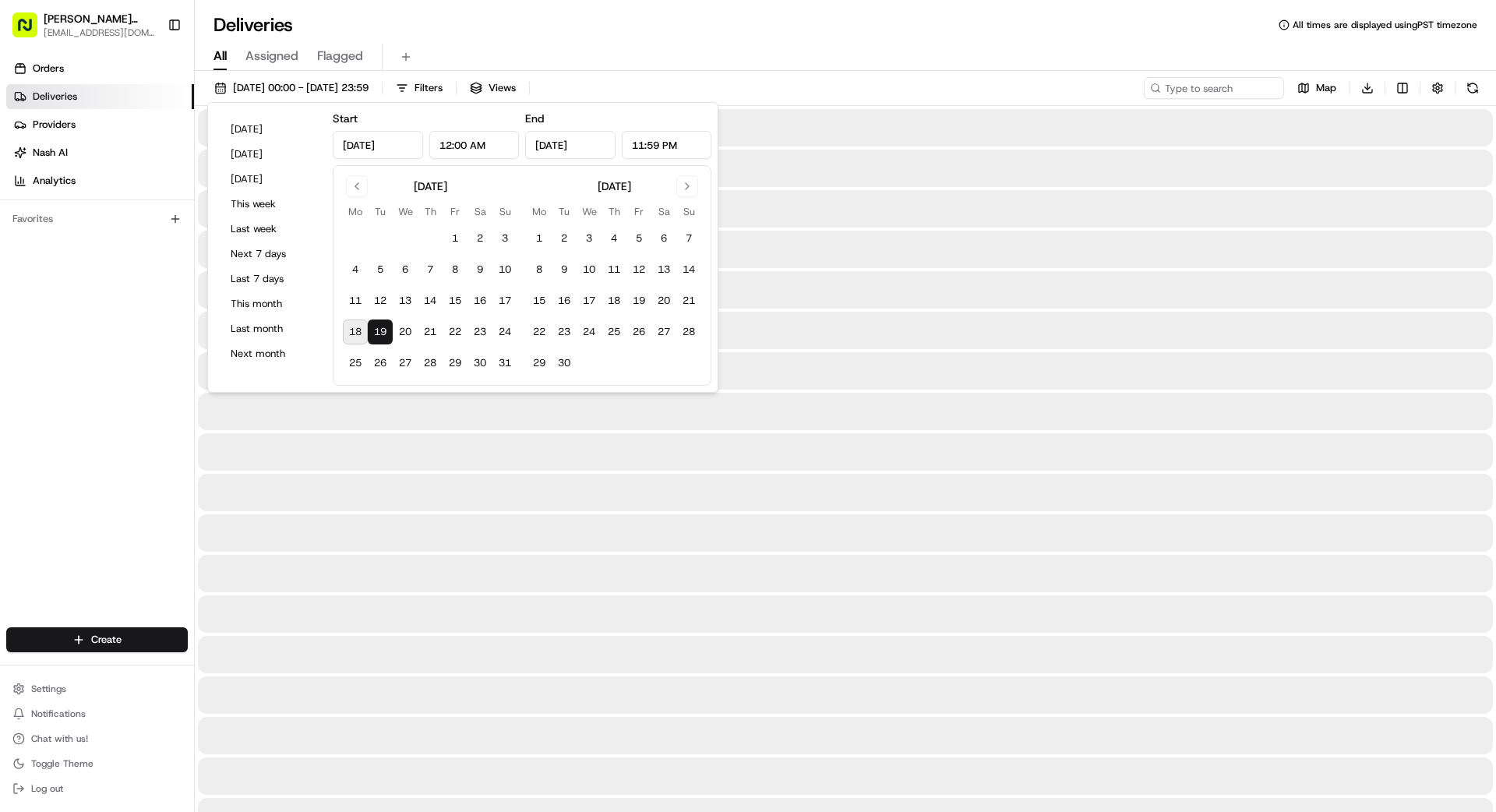
click at [147, 351] on div "Orders Deliveries Providers [PERSON_NAME] Analytics Favorites" at bounding box center [97, 343] width 194 height 587
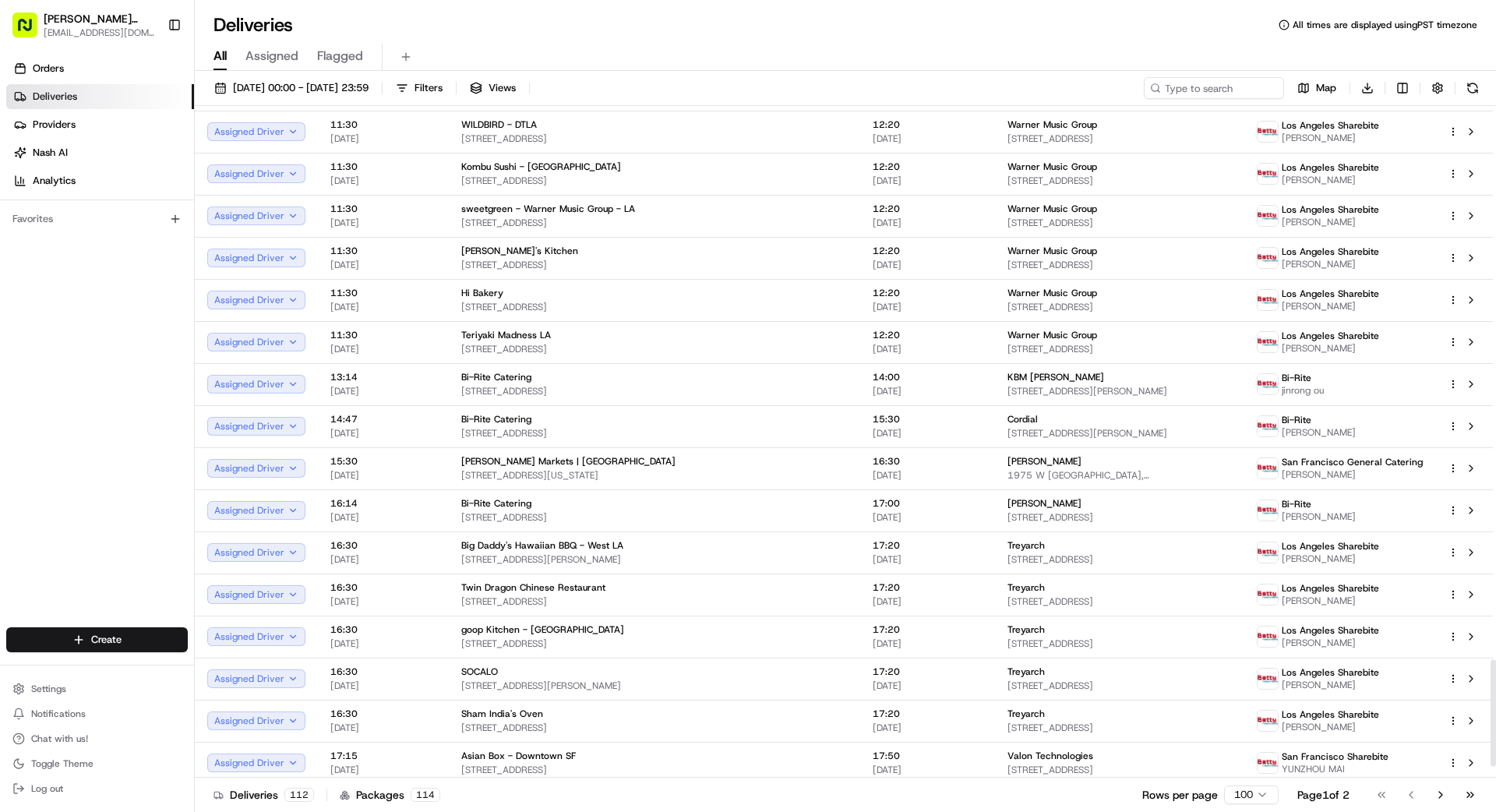
scroll to position [3567, 0]
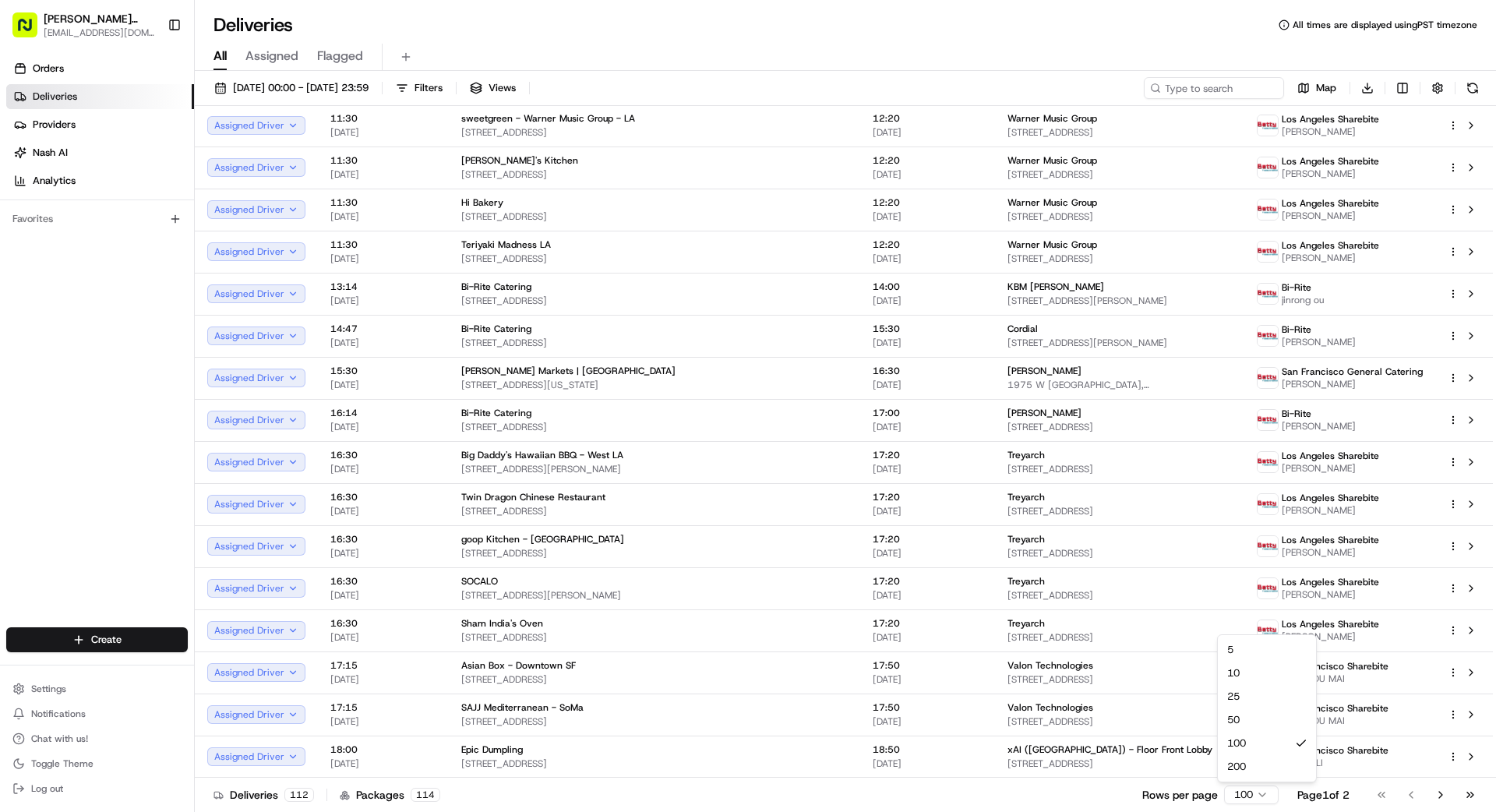
click at [934, 728] on html "[PERSON_NAME] Transportation [EMAIL_ADDRESS][DOMAIN_NAME] Toggle Sidebar Orders…" at bounding box center [748, 406] width 1496 height 812
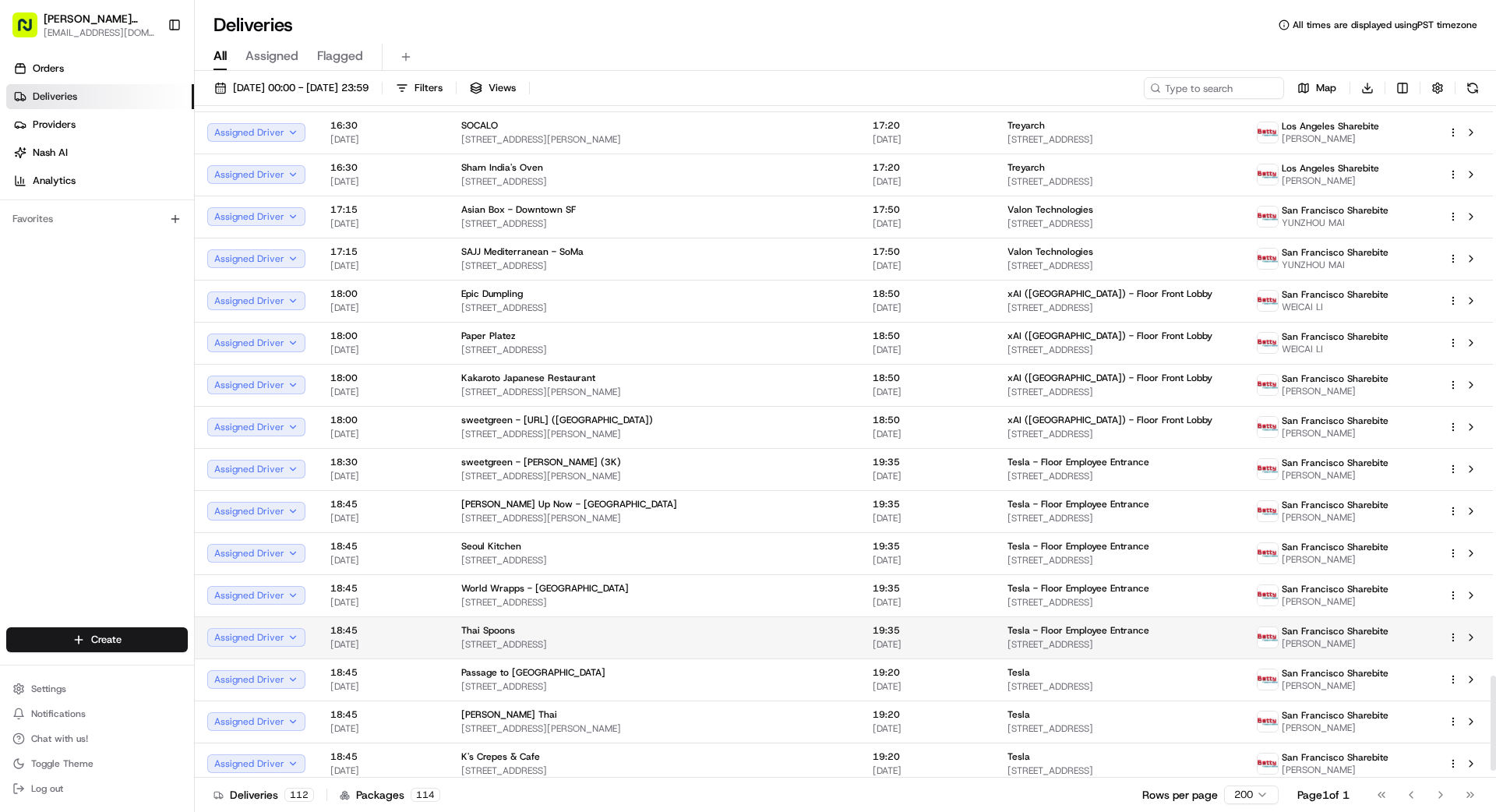
scroll to position [4028, 0]
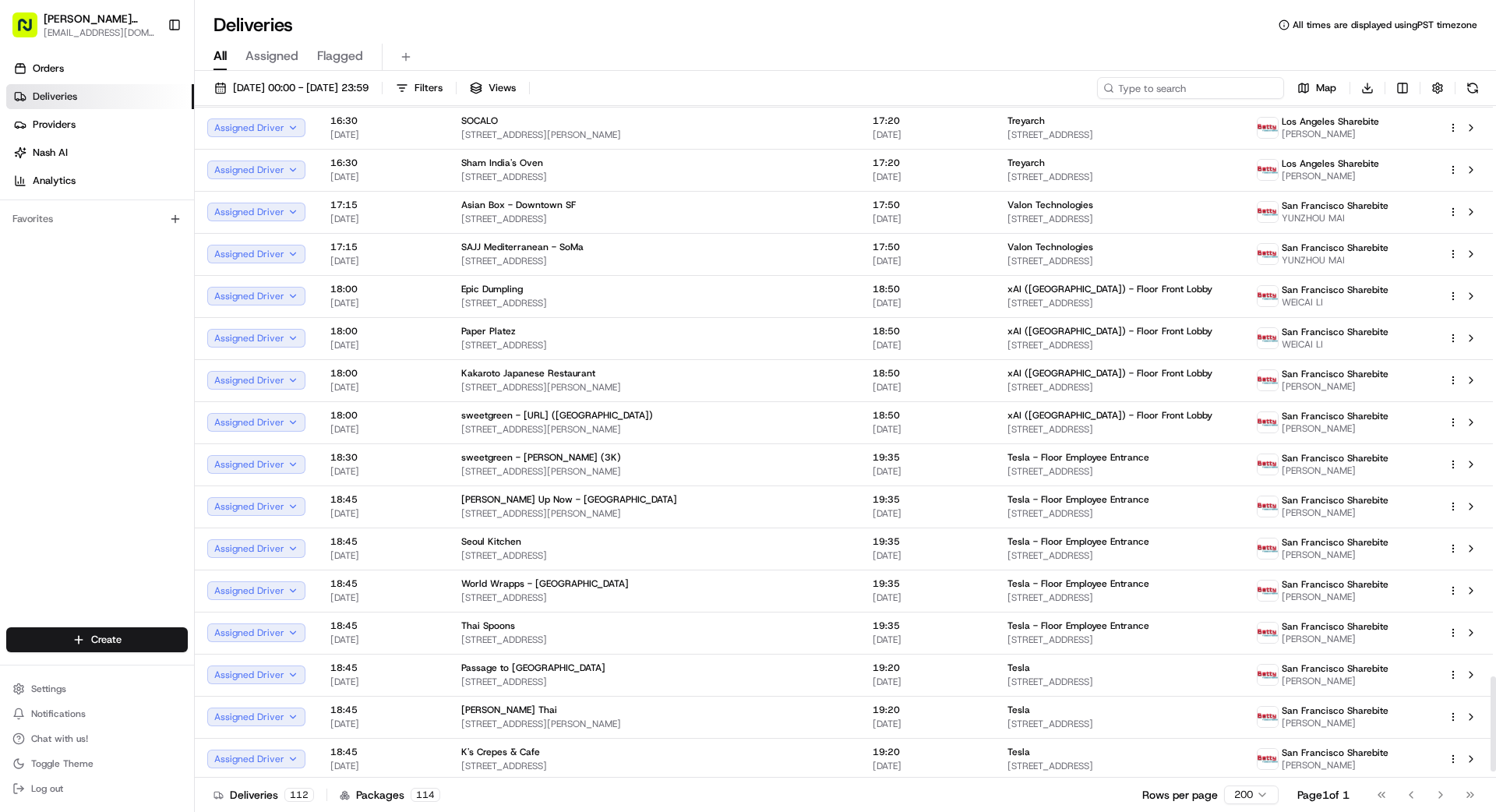
click at [934, 90] on input at bounding box center [1191, 88] width 187 height 22
type input "1"
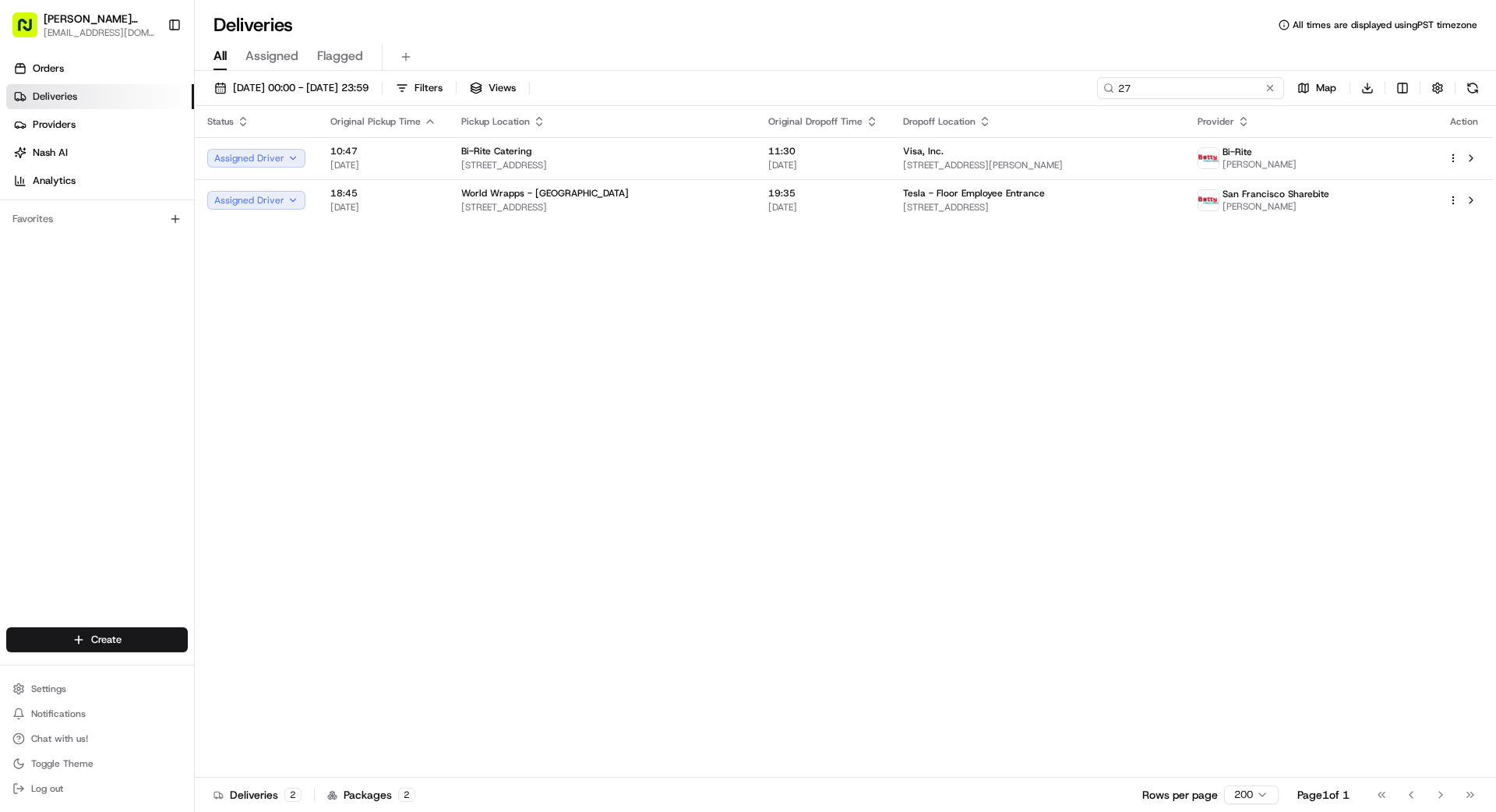
type input "2"
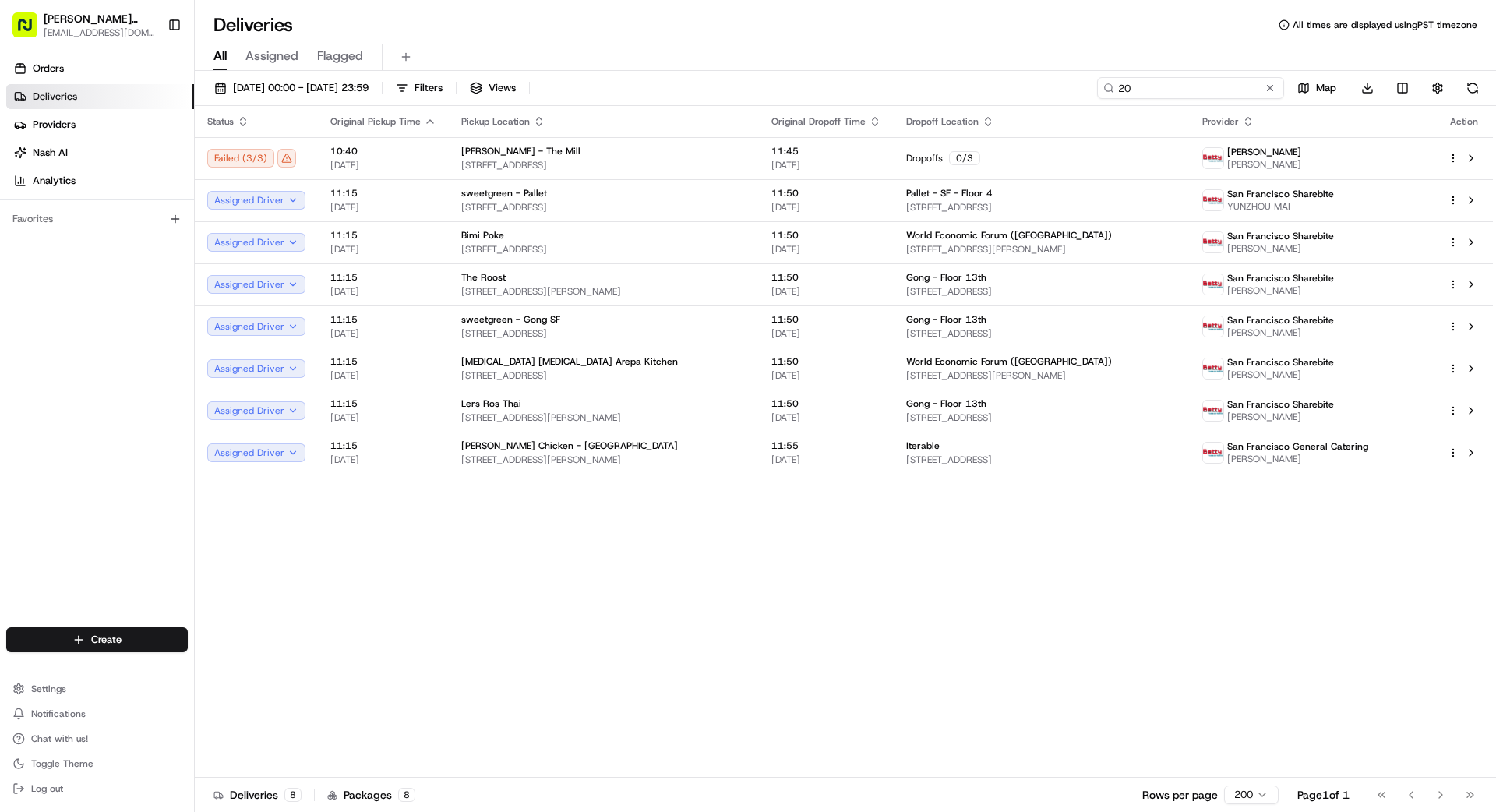
type input "2"
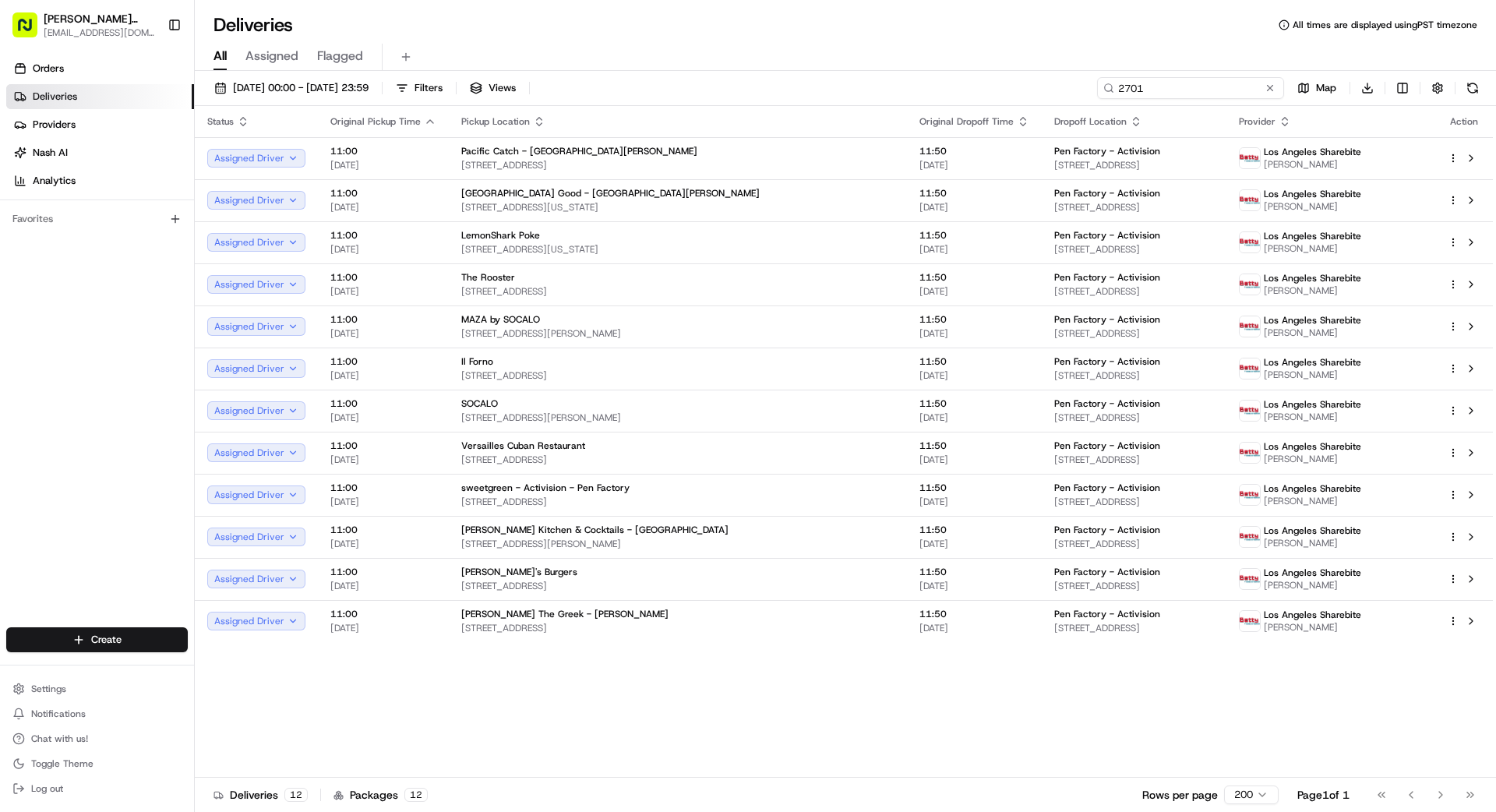
type input "2701"
click at [934, 93] on input "2701" at bounding box center [1191, 88] width 187 height 22
click at [934, 90] on button at bounding box center [1270, 87] width 15 height 15
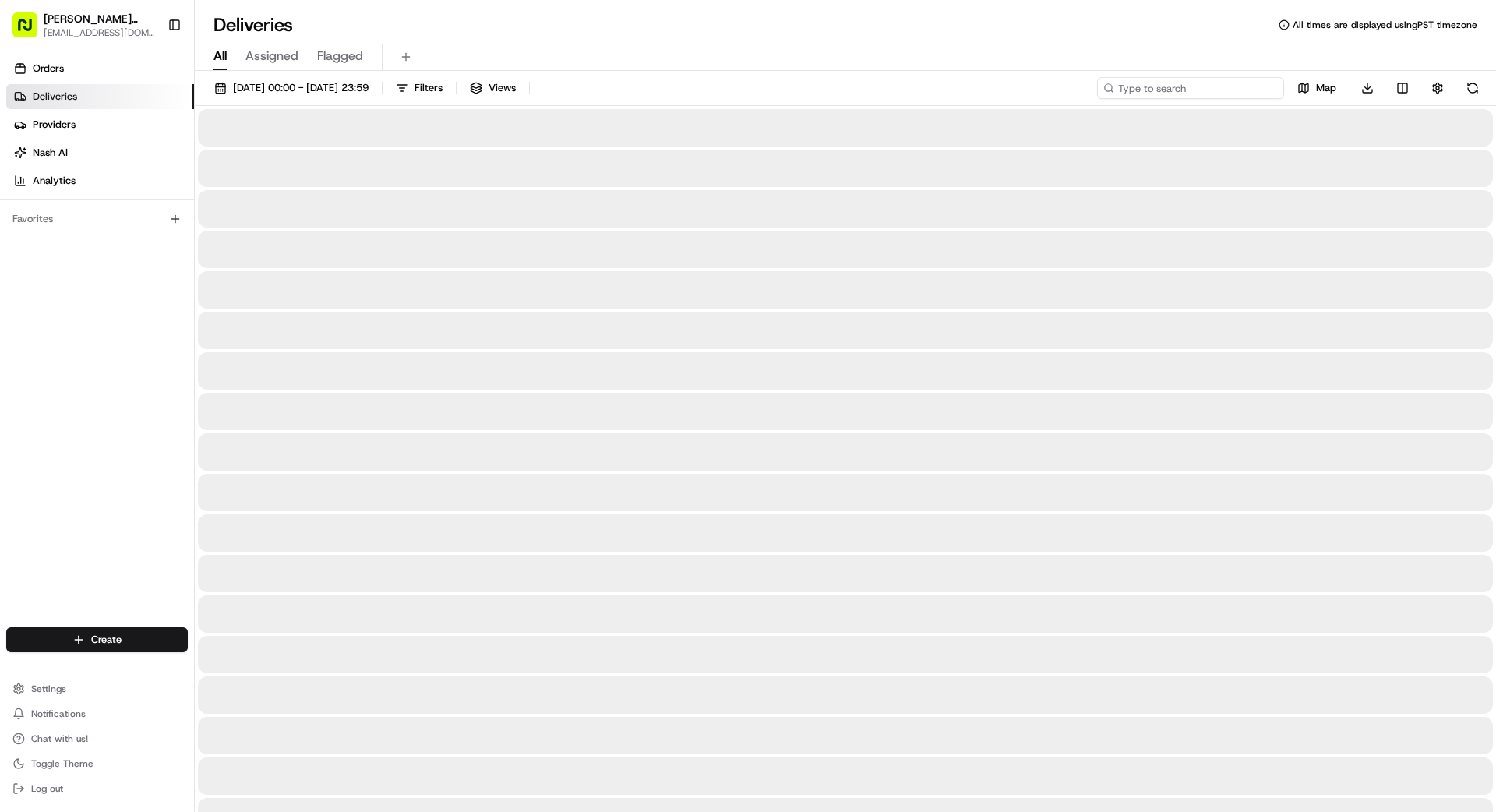
click at [934, 91] on input at bounding box center [1191, 88] width 187 height 22
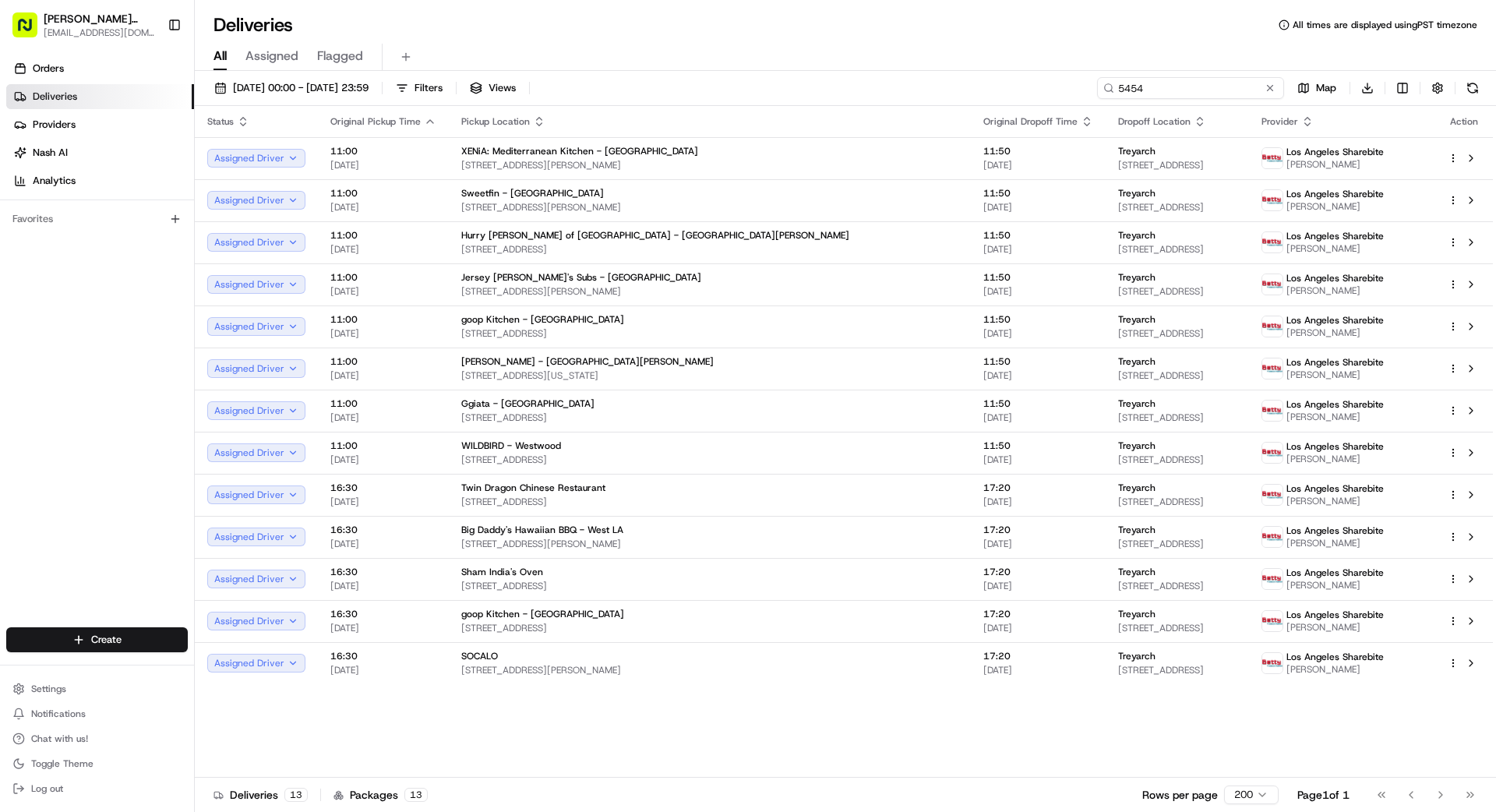
type input "5454"
click at [934, 91] on button at bounding box center [1270, 87] width 15 height 15
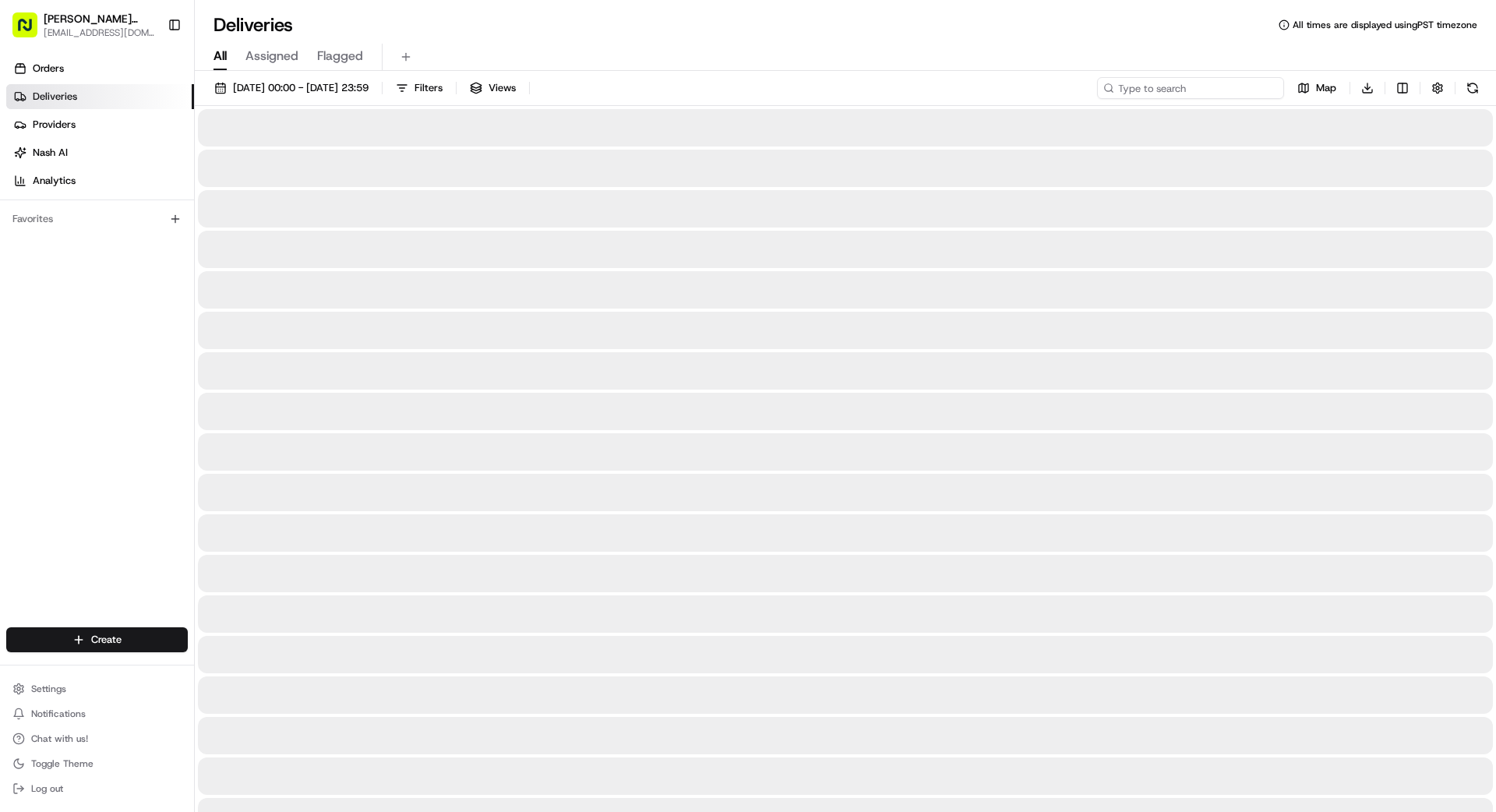
click at [934, 91] on input at bounding box center [1191, 88] width 187 height 22
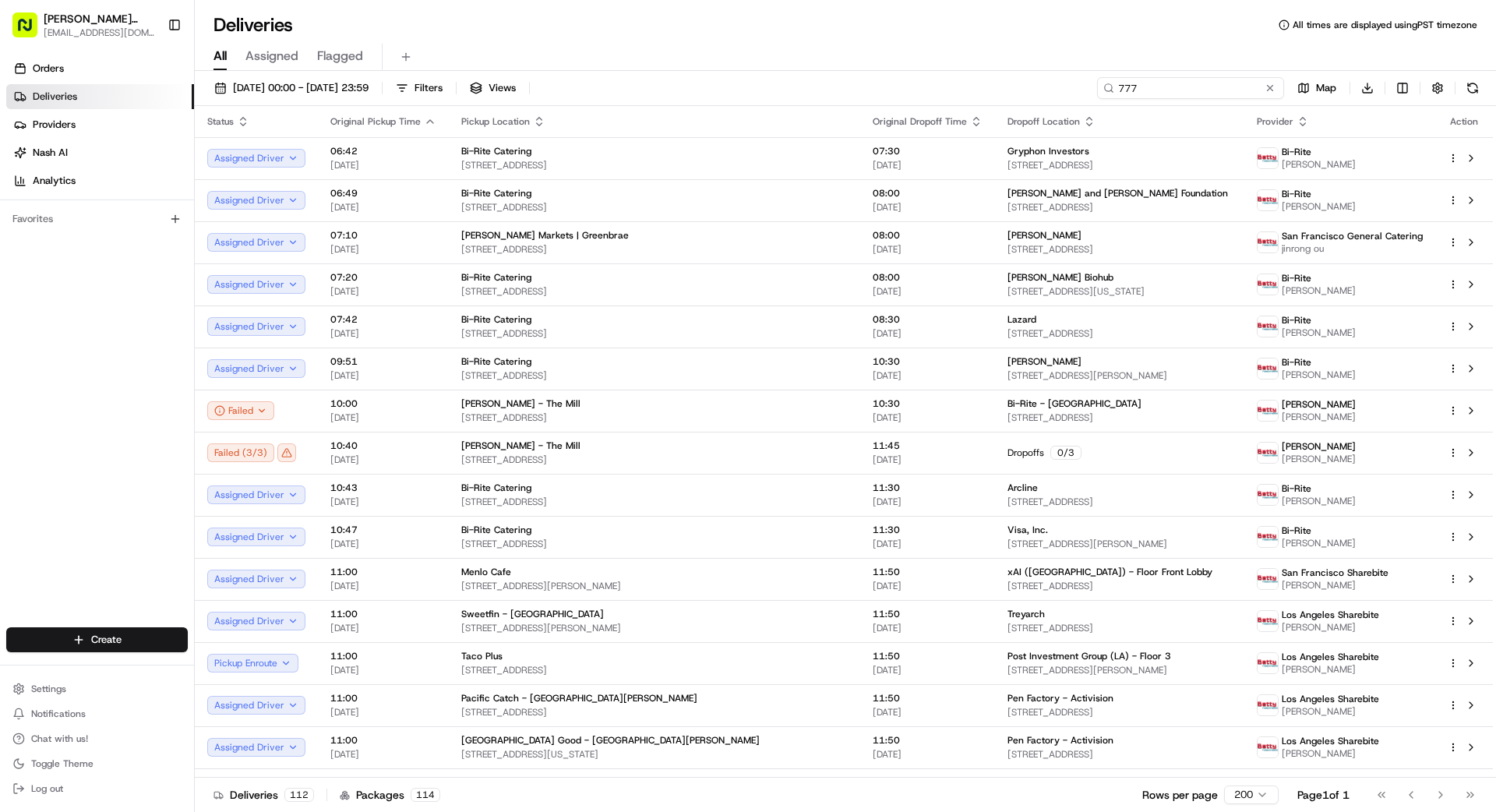
type input "777"
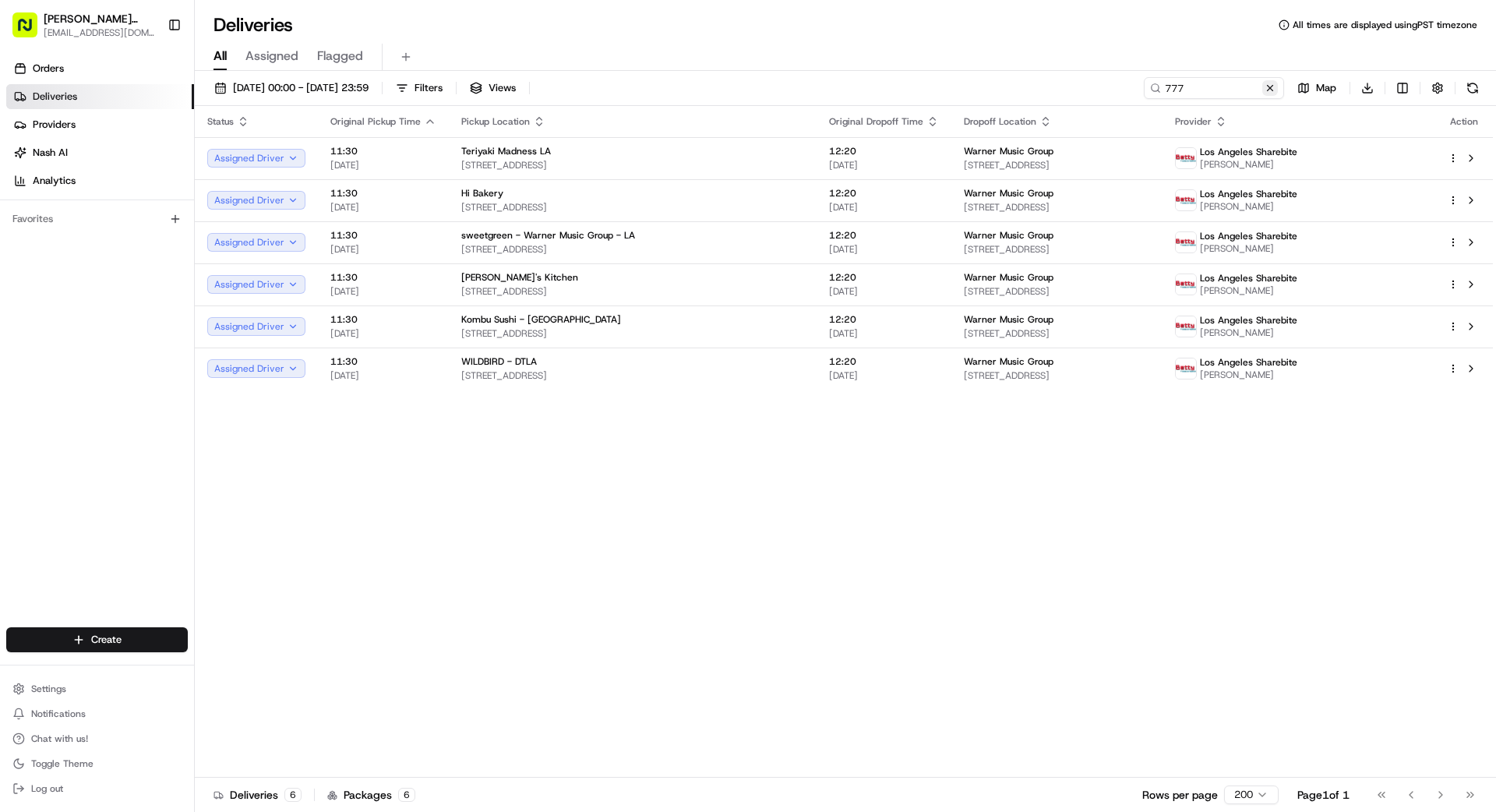
click at [934, 86] on button at bounding box center [1270, 87] width 15 height 15
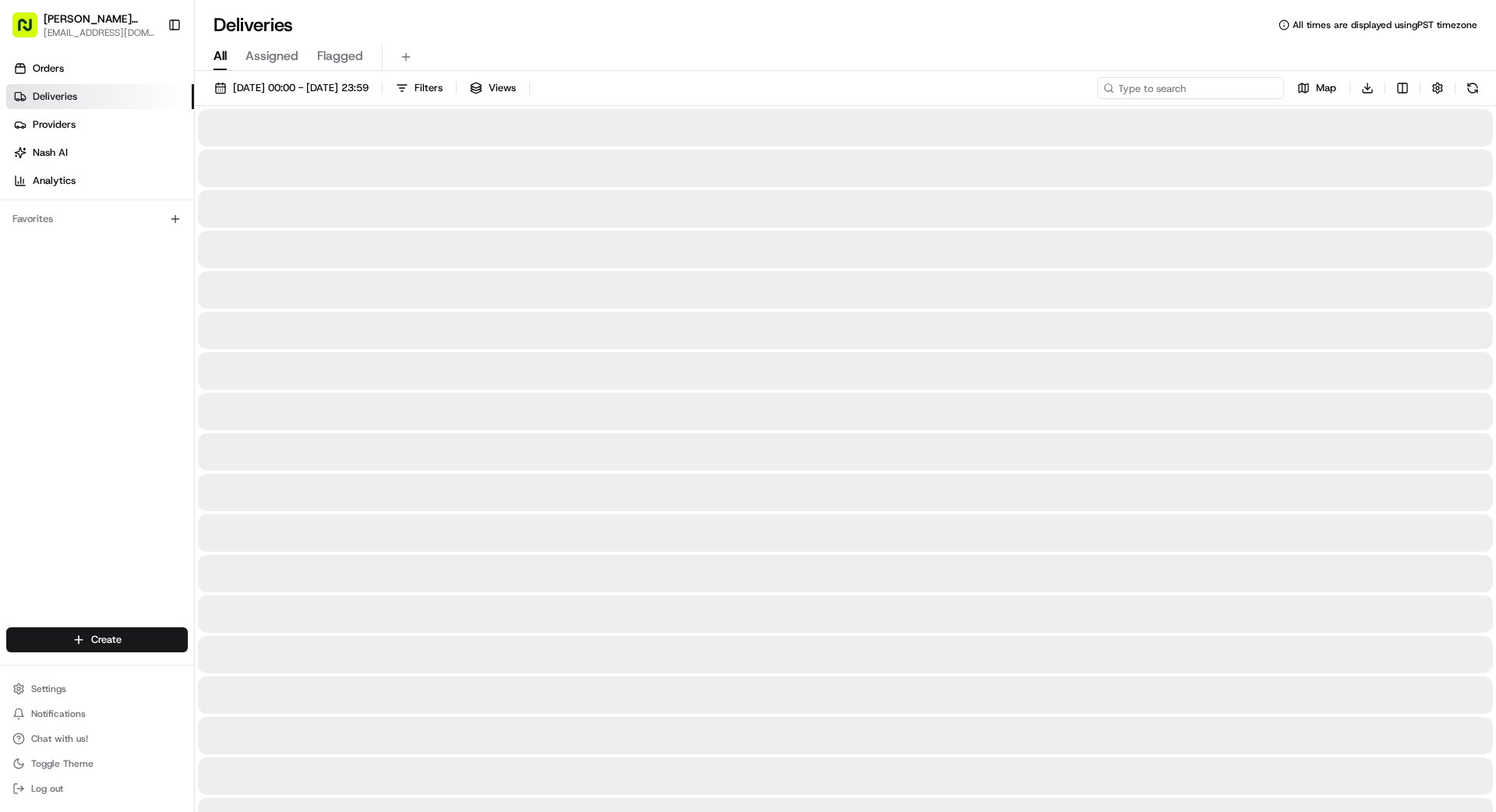
click at [934, 95] on input at bounding box center [1191, 88] width 187 height 22
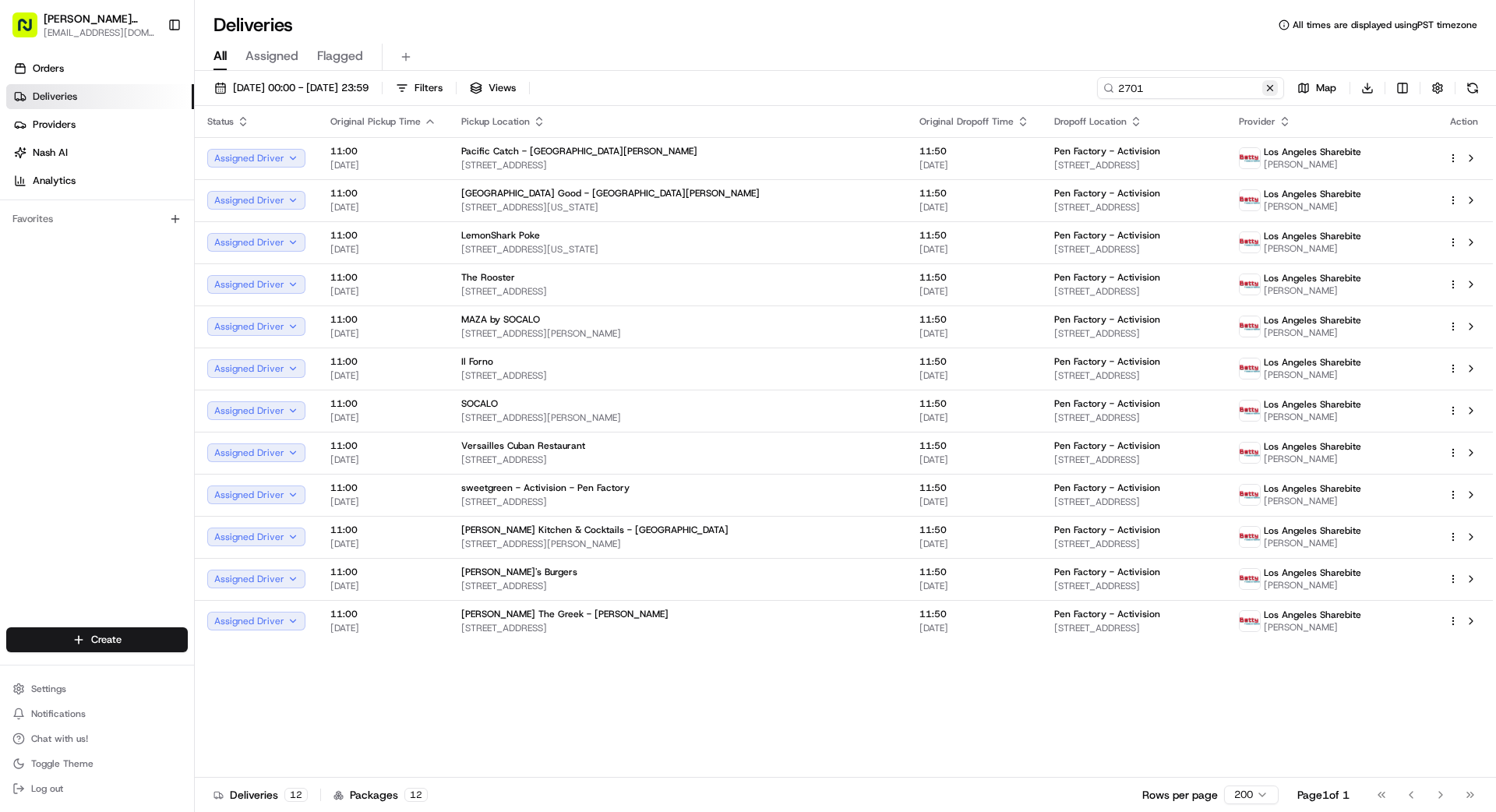
type input "2701"
click at [934, 91] on button at bounding box center [1270, 87] width 15 height 15
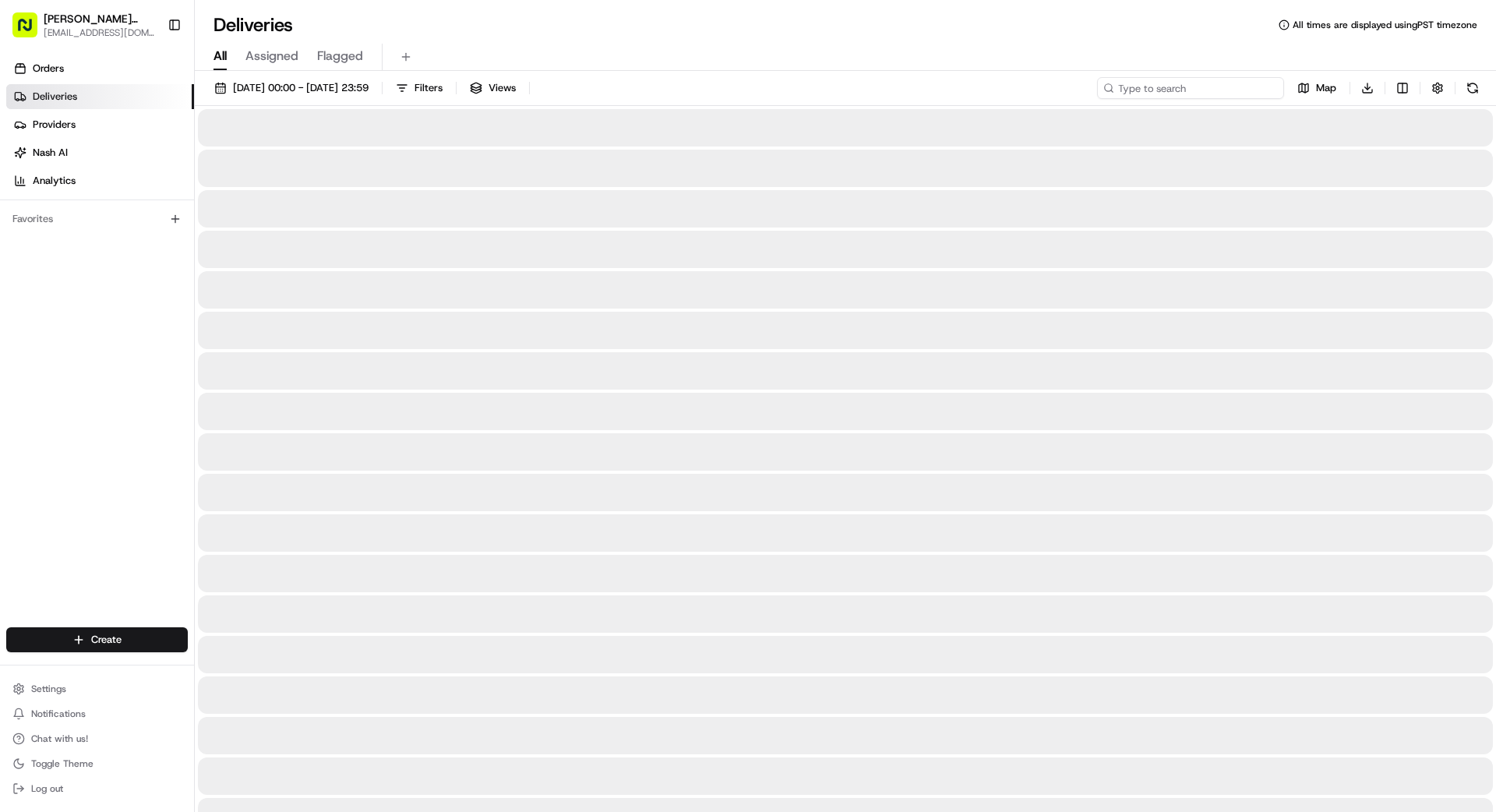
click at [934, 91] on input at bounding box center [1191, 88] width 187 height 22
type input "777"
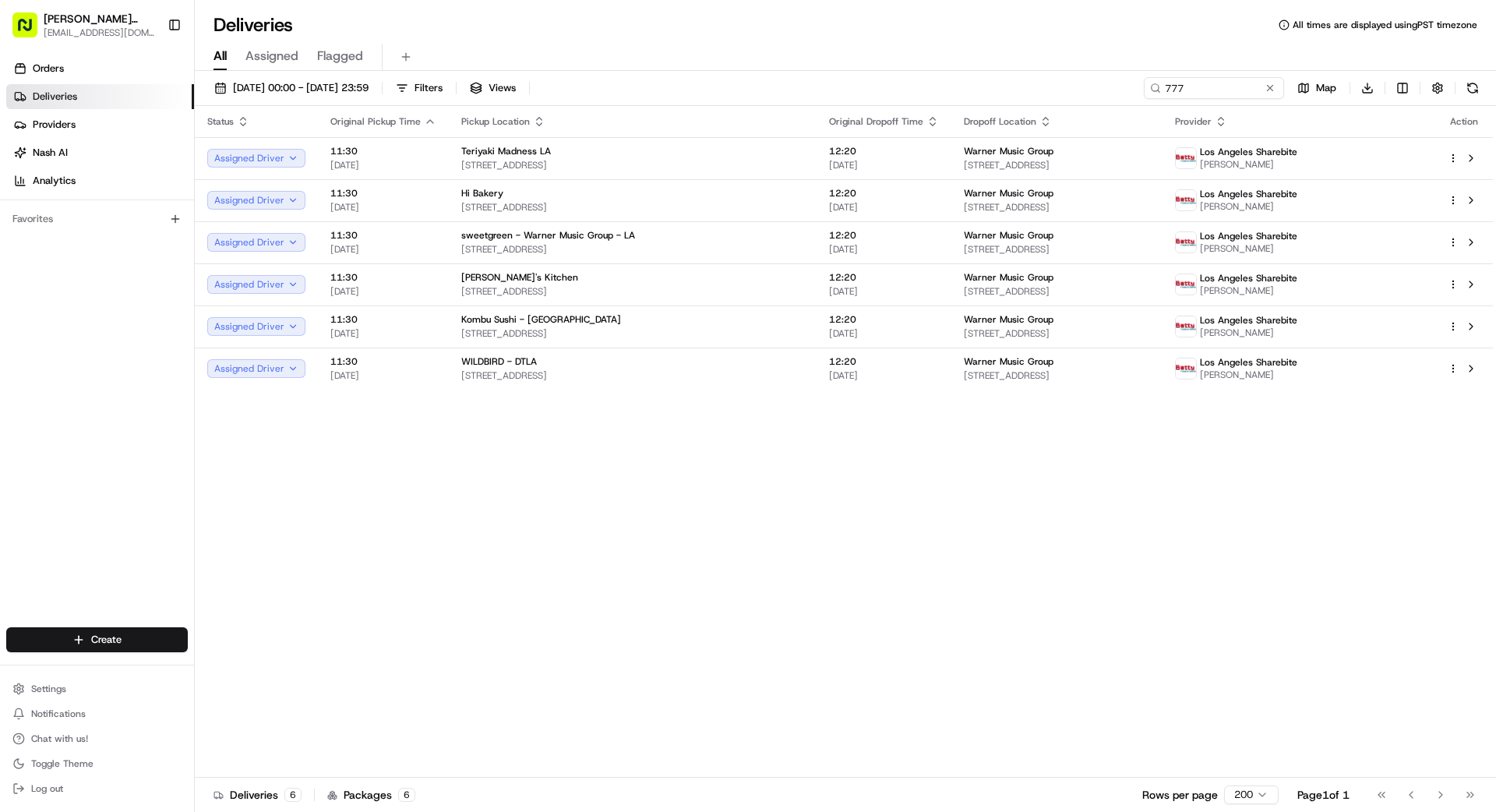
click at [769, 520] on div "Status Original Pickup Time Pickup Location Original Dropoff Time Dropoff Locat…" at bounding box center [844, 442] width 1298 height 672
click at [368, 86] on span "[DATE] 00:00 - [DATE] 23:59" at bounding box center [300, 88] width 136 height 14
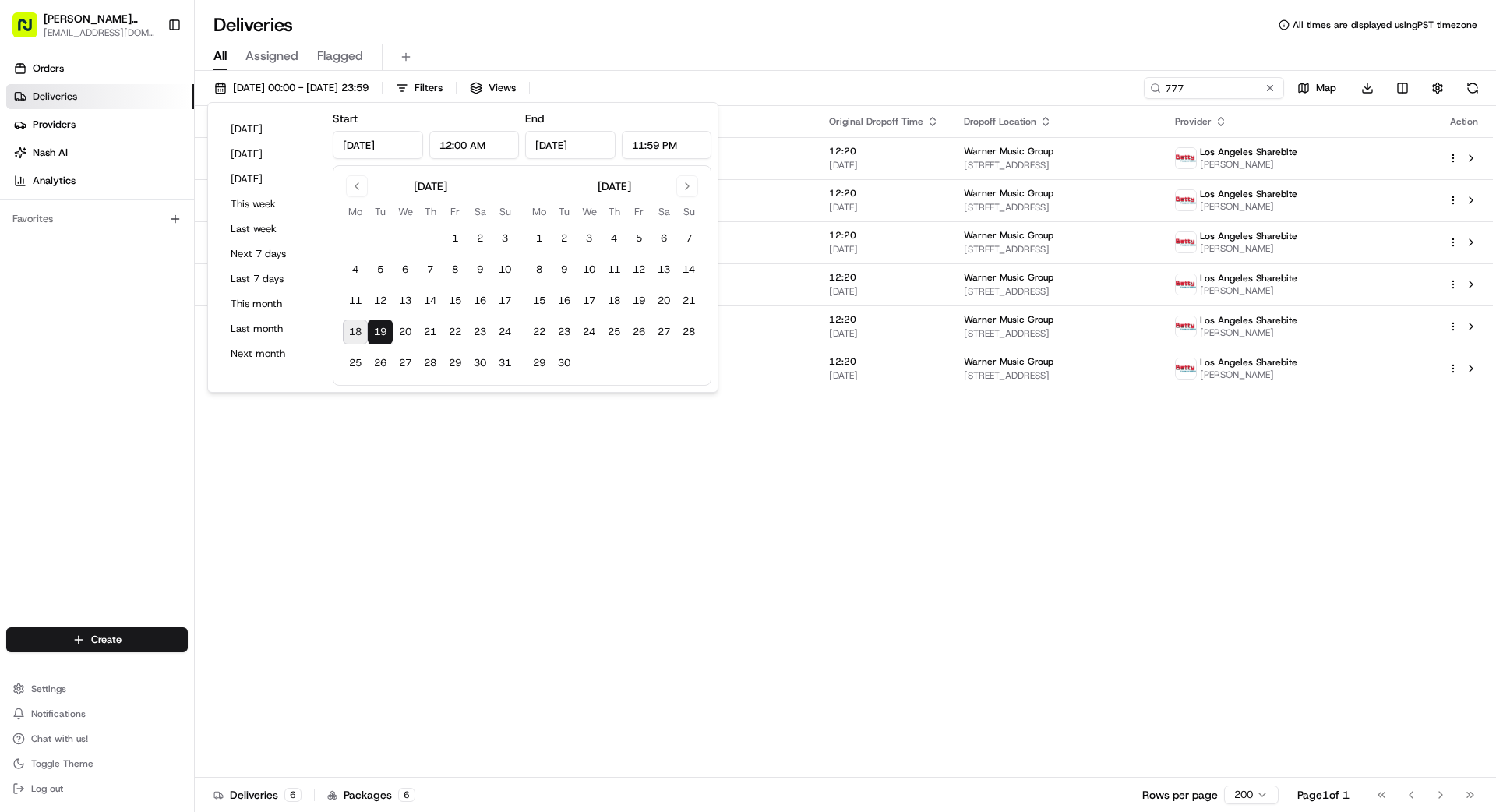
click at [441, 461] on div "Status Original Pickup Time Pickup Location Original Dropoff Time Dropoff Locat…" at bounding box center [844, 442] width 1298 height 672
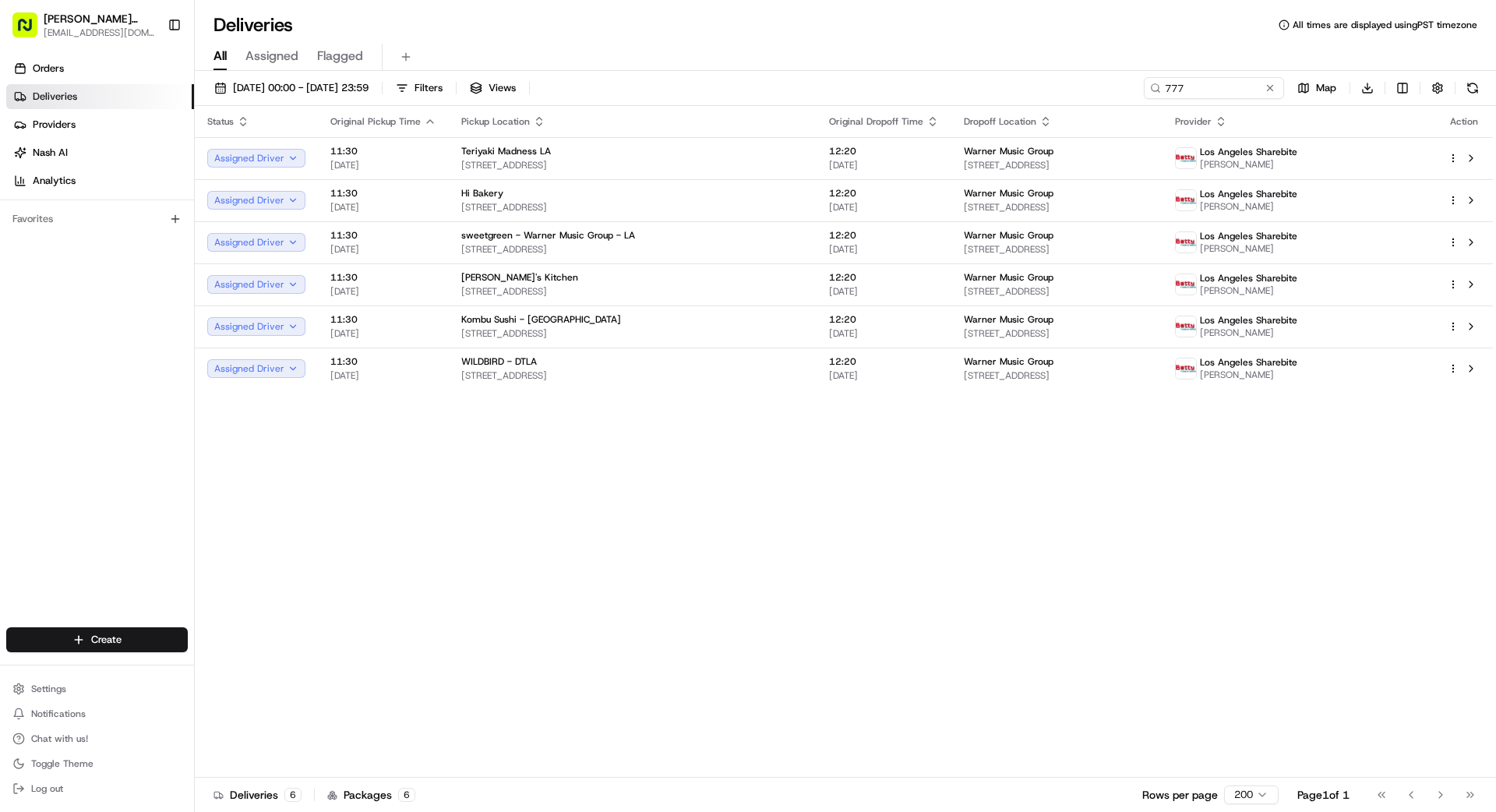
click at [934, 91] on button at bounding box center [1270, 87] width 15 height 15
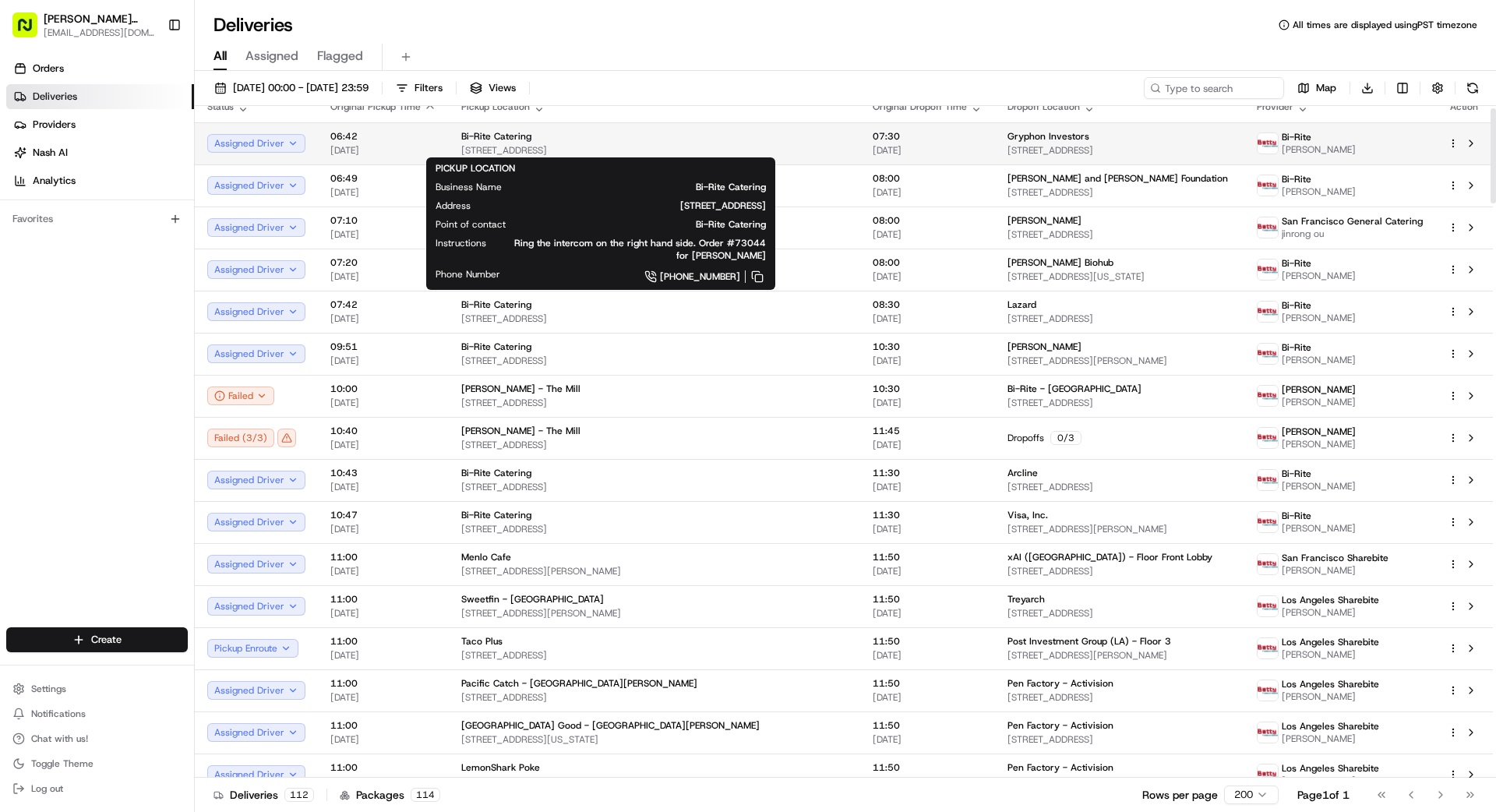
scroll to position [17, 0]
click at [711, 151] on span "[STREET_ADDRESS]" at bounding box center [655, 148] width 386 height 13
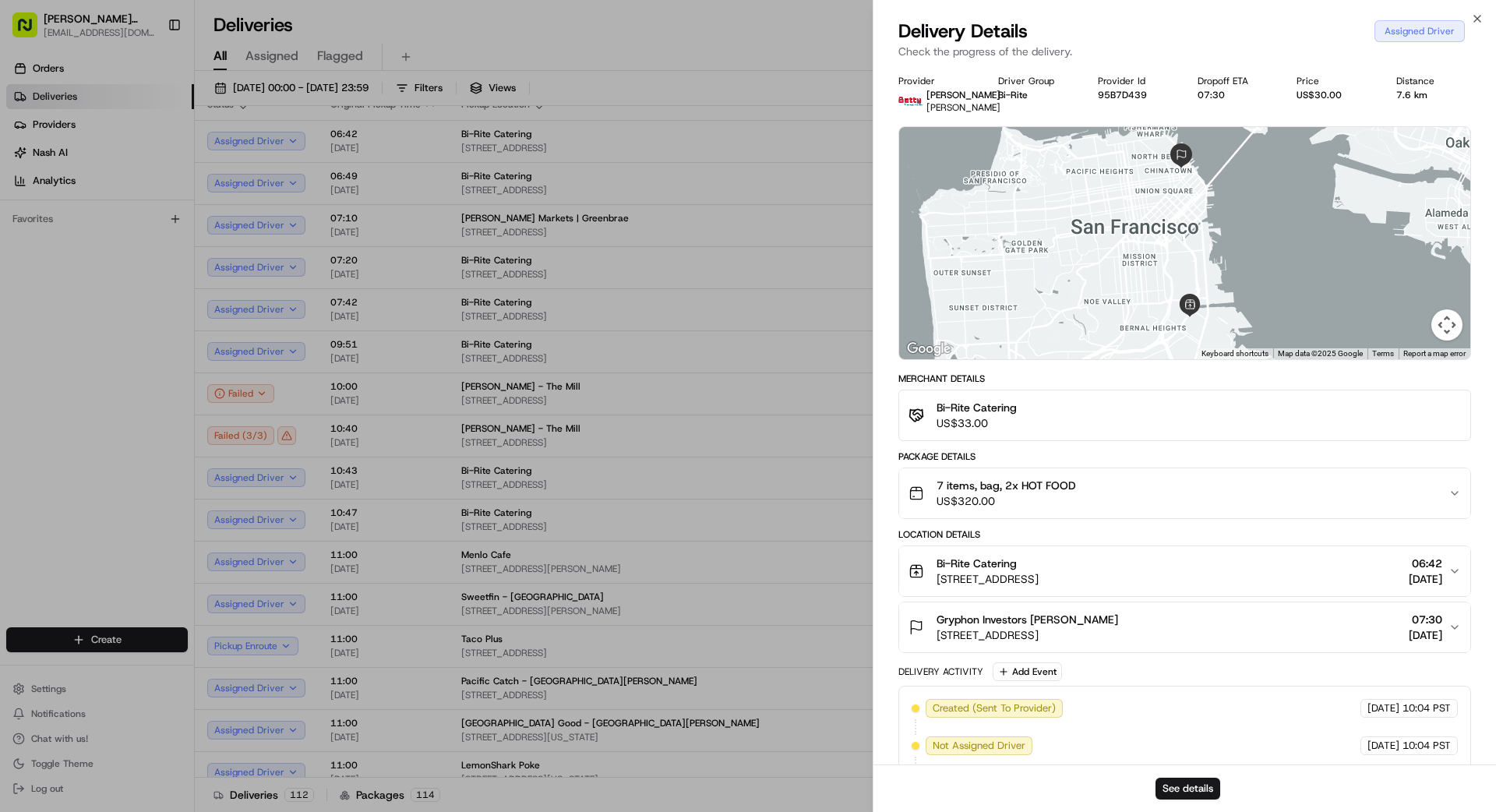
click at [934, 499] on div "7 items, bag, 2x HOT FOOD US$320.00" at bounding box center [1178, 493] width 540 height 31
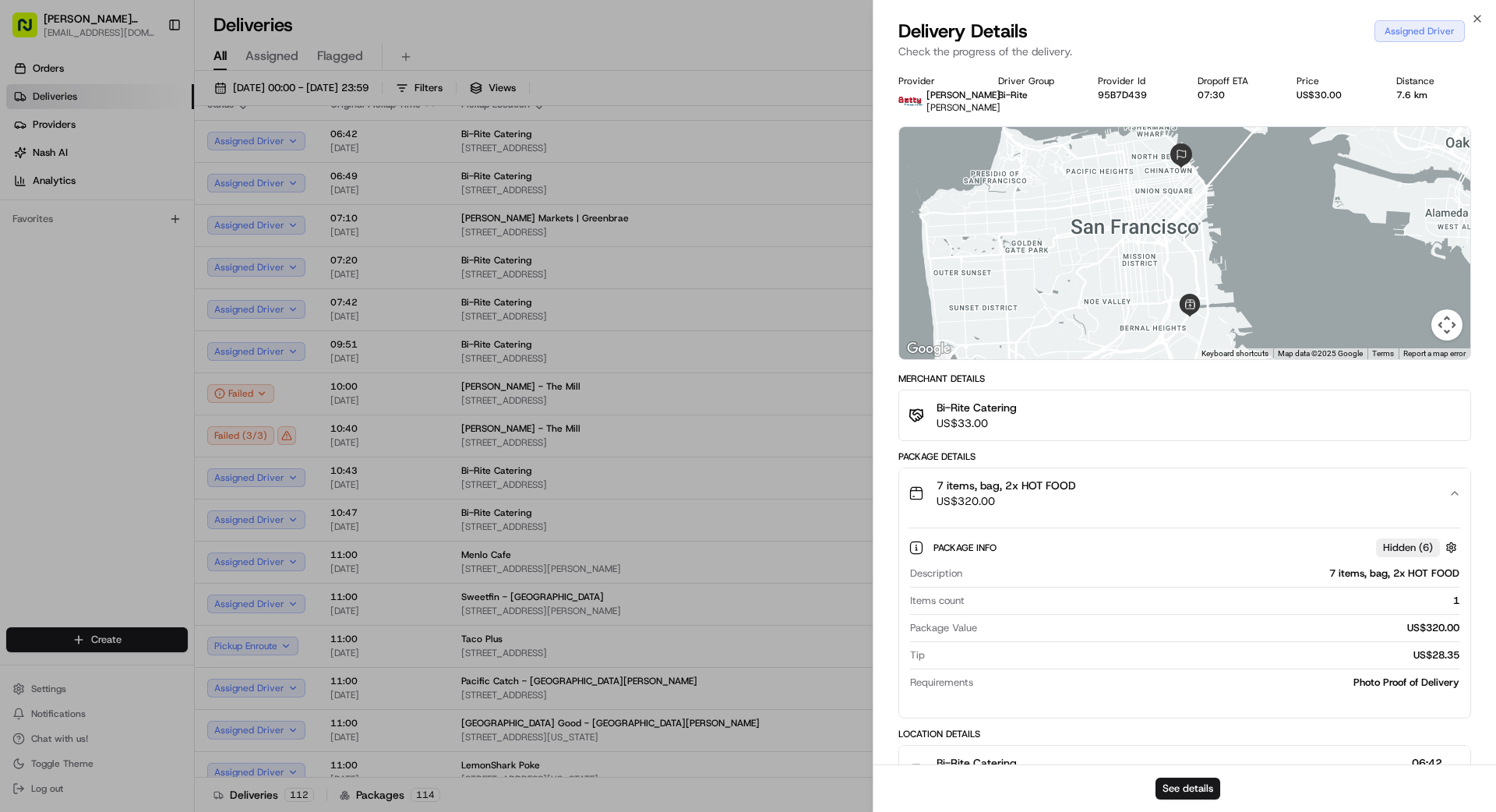
click at [934, 497] on div "7 items, bag, 2x HOT FOOD US$320.00" at bounding box center [1178, 493] width 540 height 31
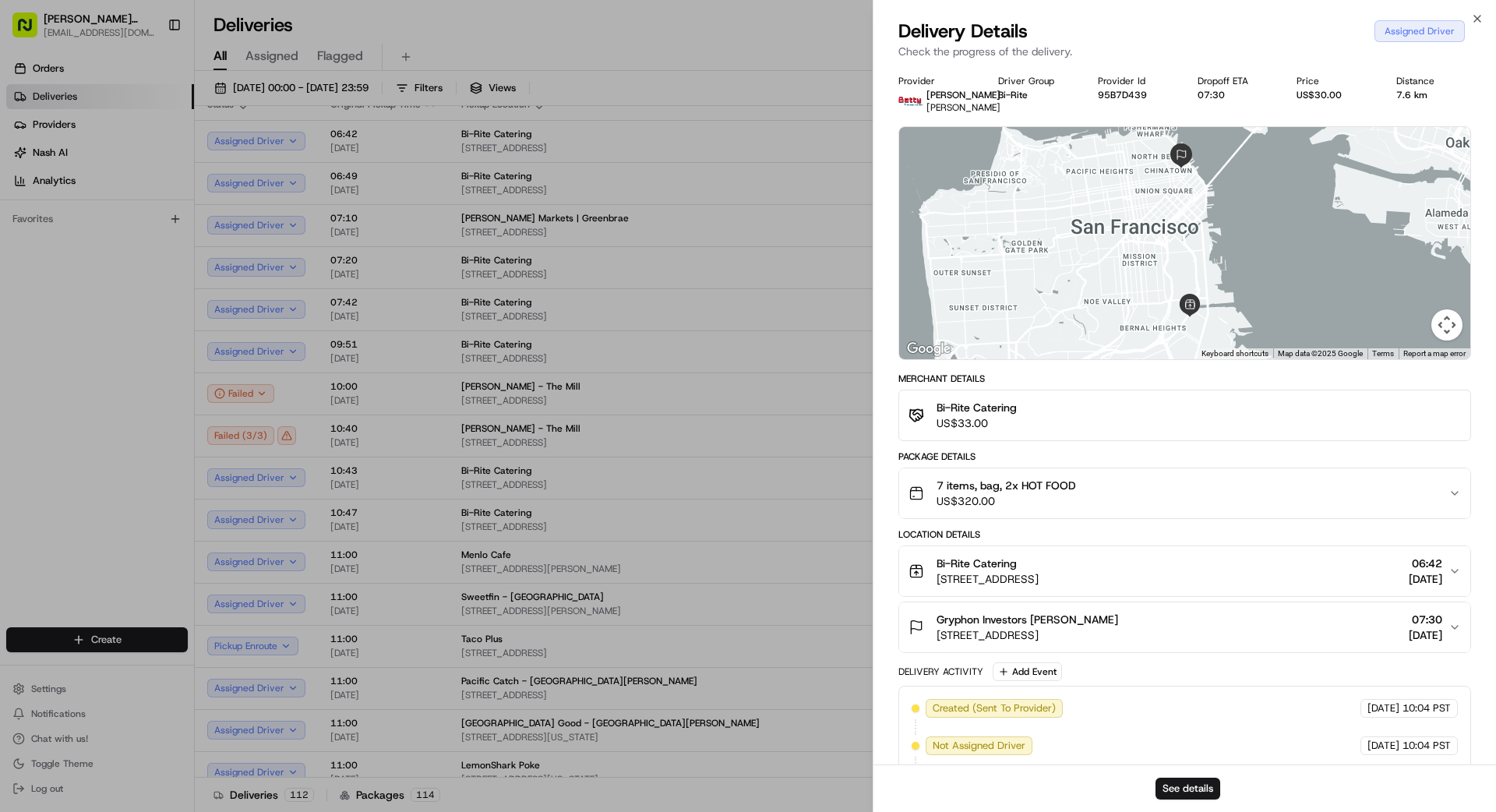
click at [934, 497] on div "7 items, bag, 2x HOT FOOD US$320.00" at bounding box center [1178, 493] width 540 height 31
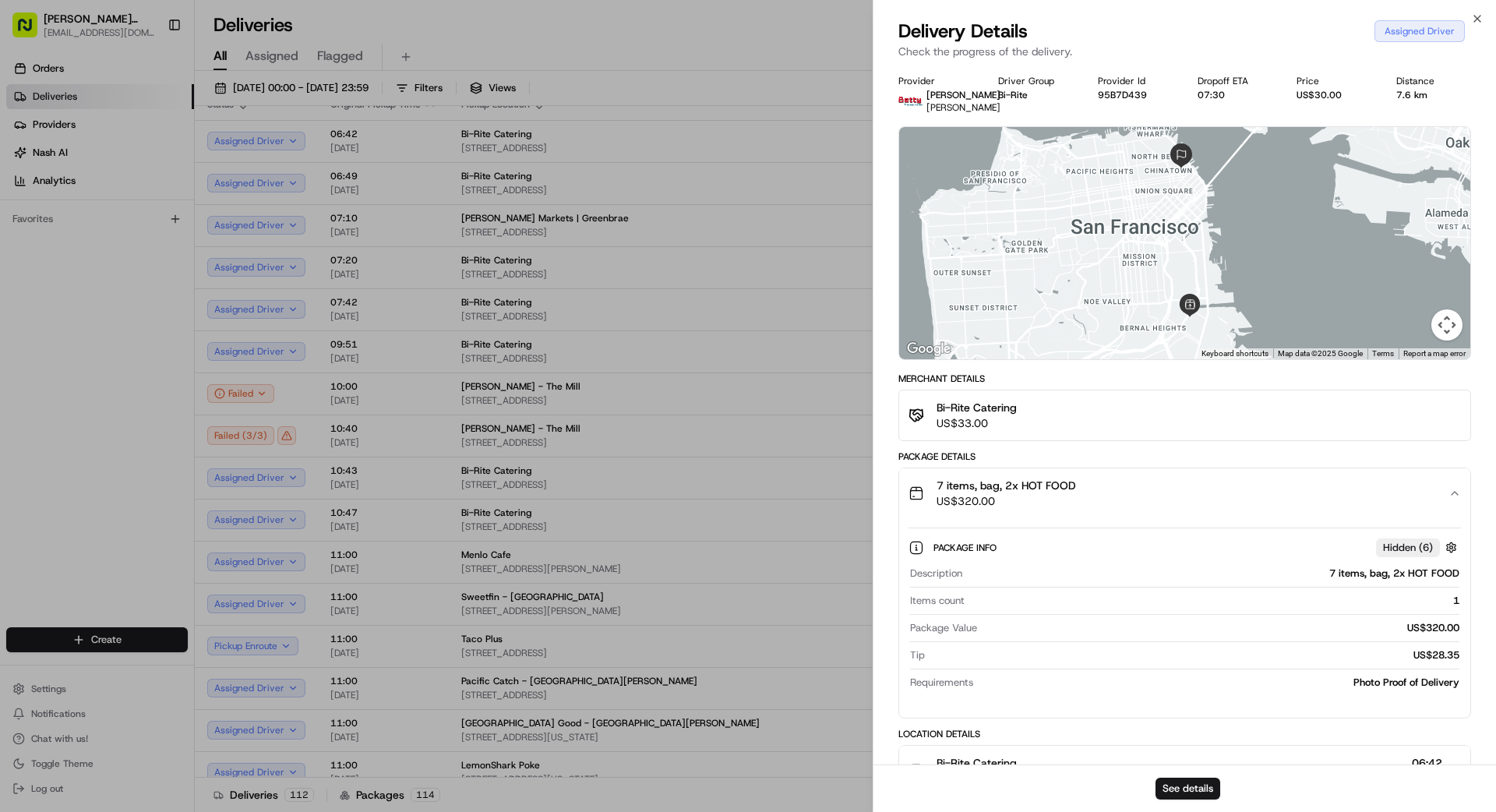
click at [934, 497] on div "7 items, bag, 2x HOT FOOD US$320.00" at bounding box center [1178, 493] width 540 height 31
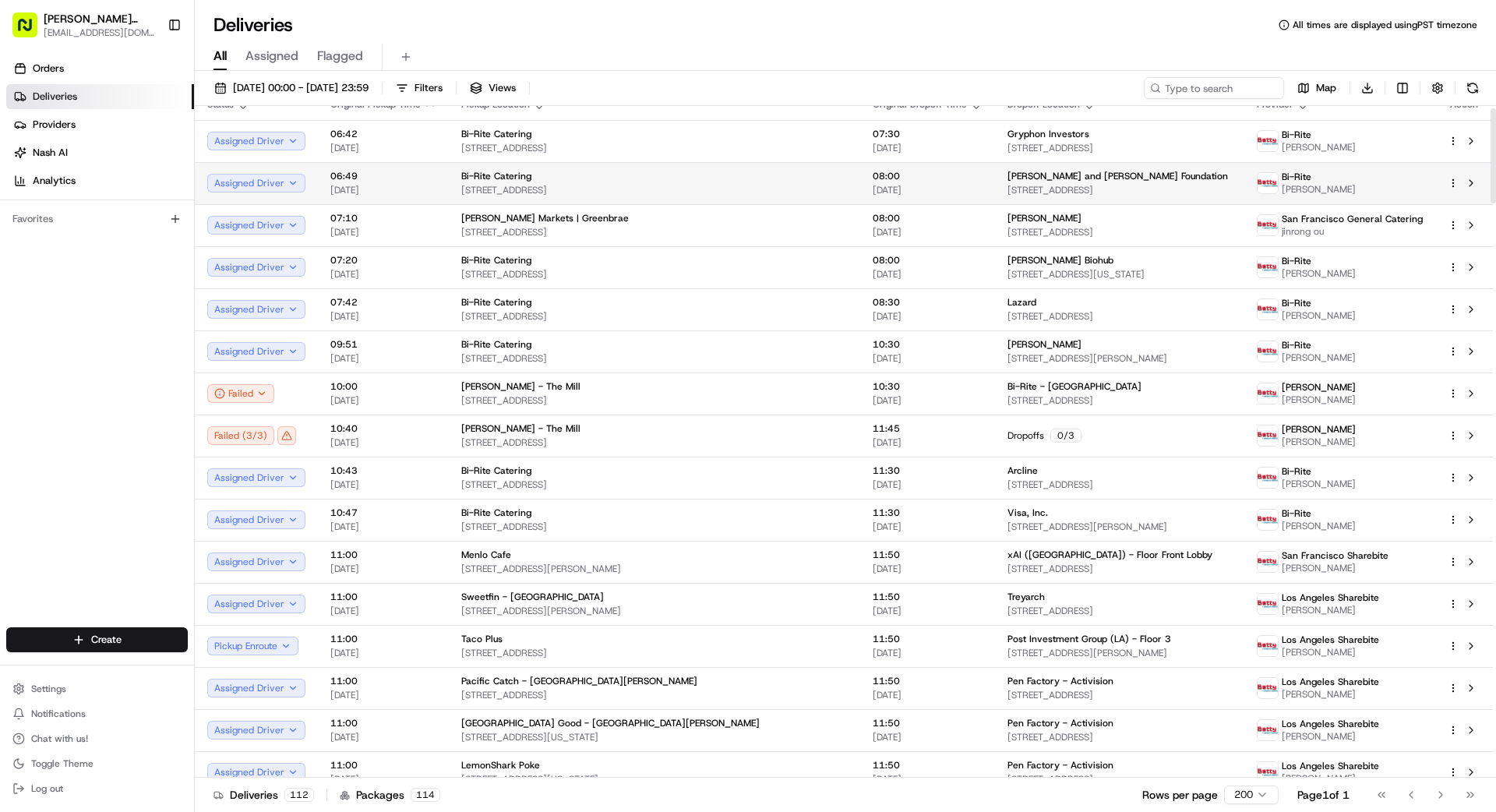
click at [699, 181] on div "Bi-Rite Catering" at bounding box center [655, 176] width 386 height 13
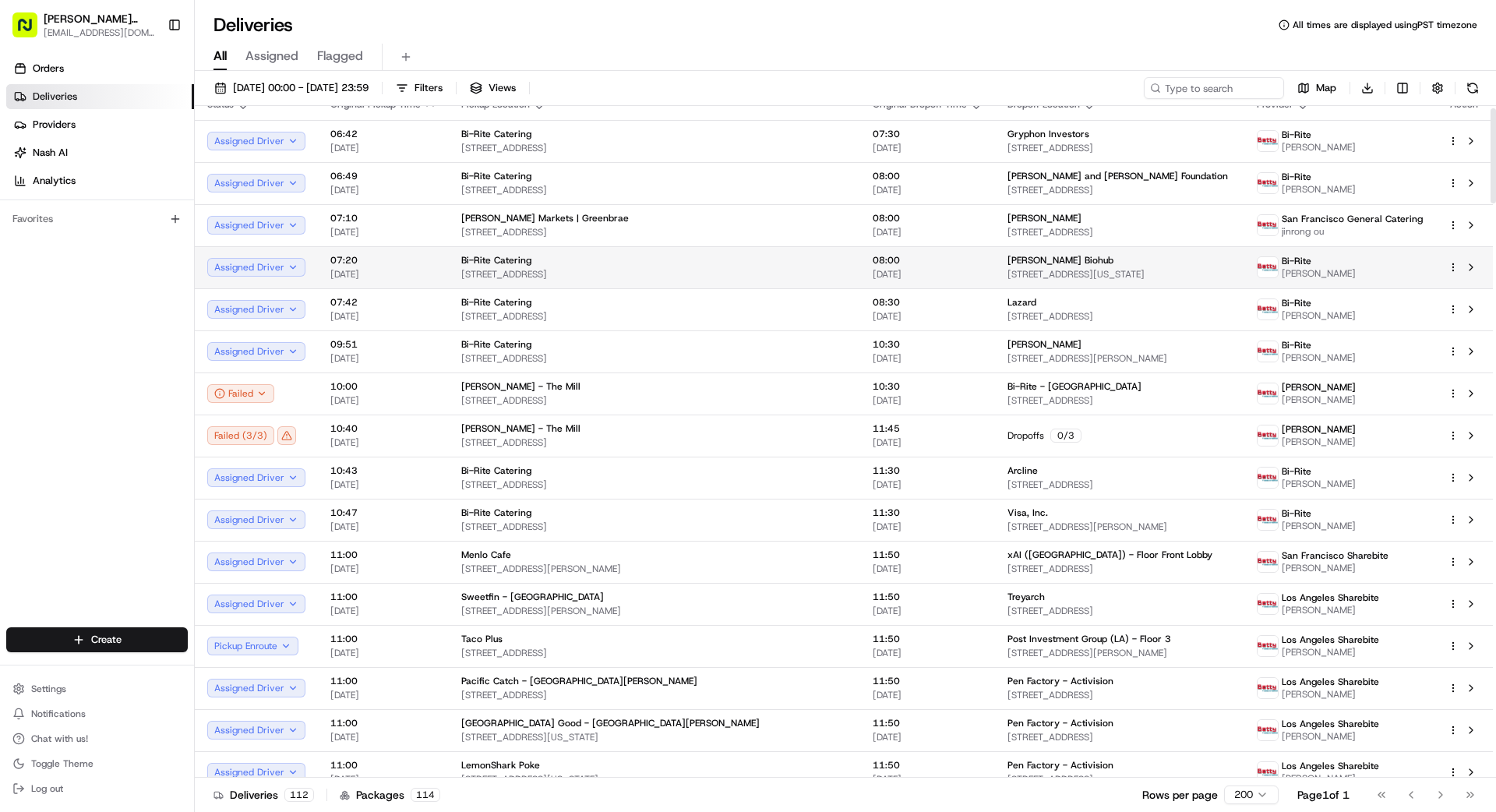
click at [873, 271] on span "[DATE]" at bounding box center [928, 274] width 110 height 13
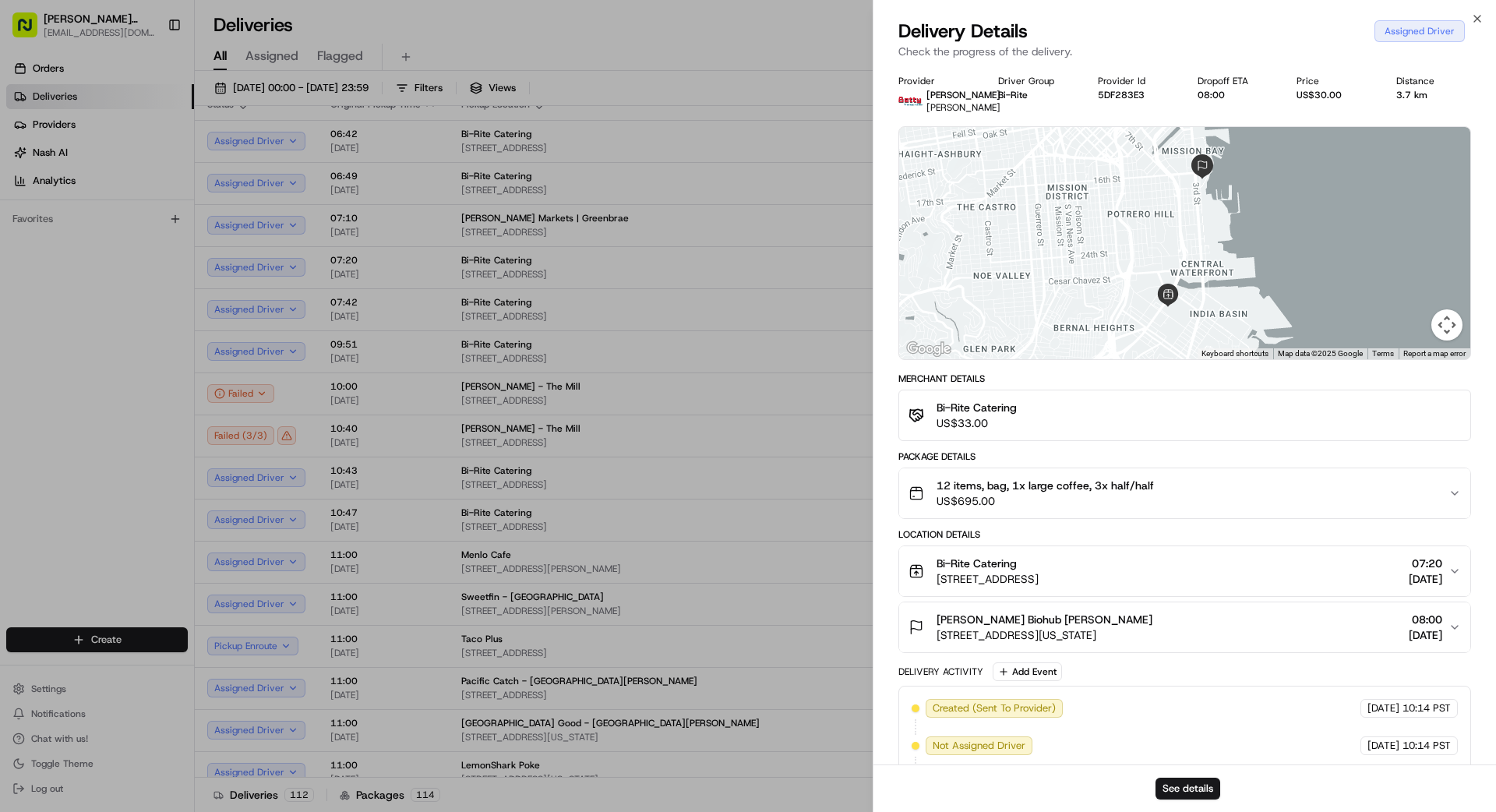
click at [934, 488] on span "12 items, bag, 1x large coffee, 3x half/half" at bounding box center [1046, 485] width 217 height 15
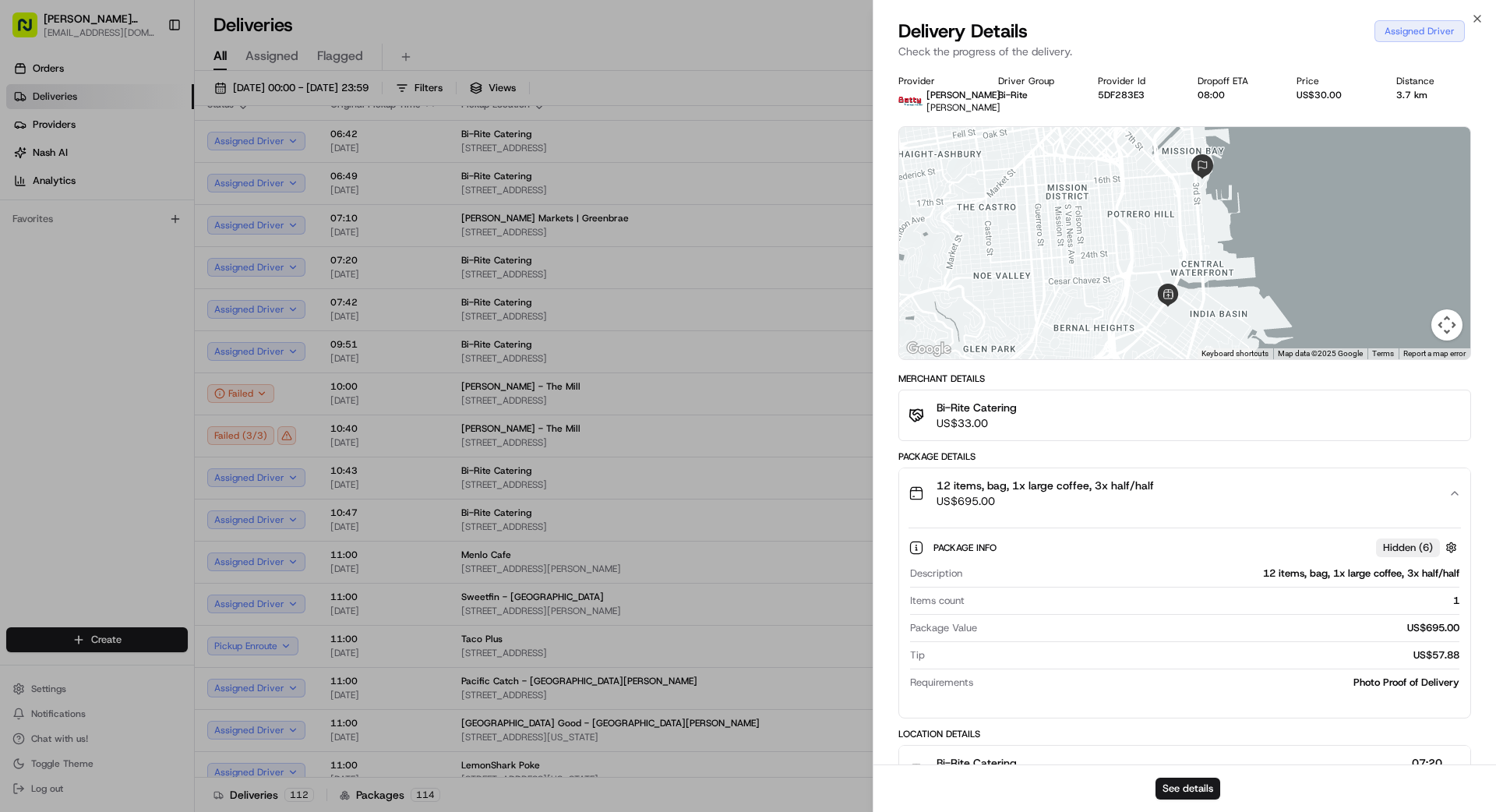
drag, startPoint x: 1091, startPoint y: 488, endPoint x: 1064, endPoint y: 482, distance: 27.7
click at [934, 488] on span "12 items, bag, 1x large coffee, 3x half/half" at bounding box center [1046, 485] width 217 height 15
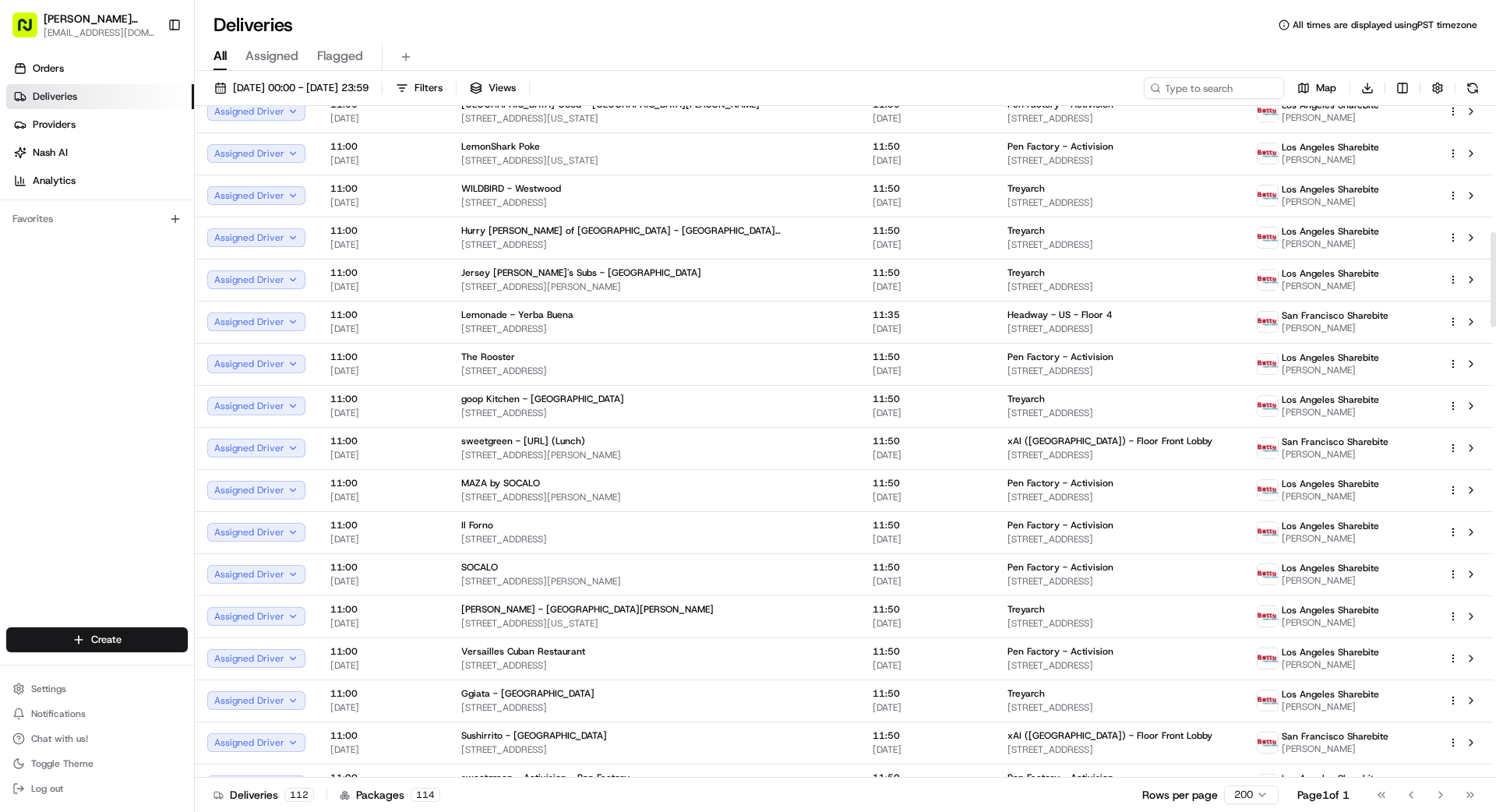
scroll to position [0, 0]
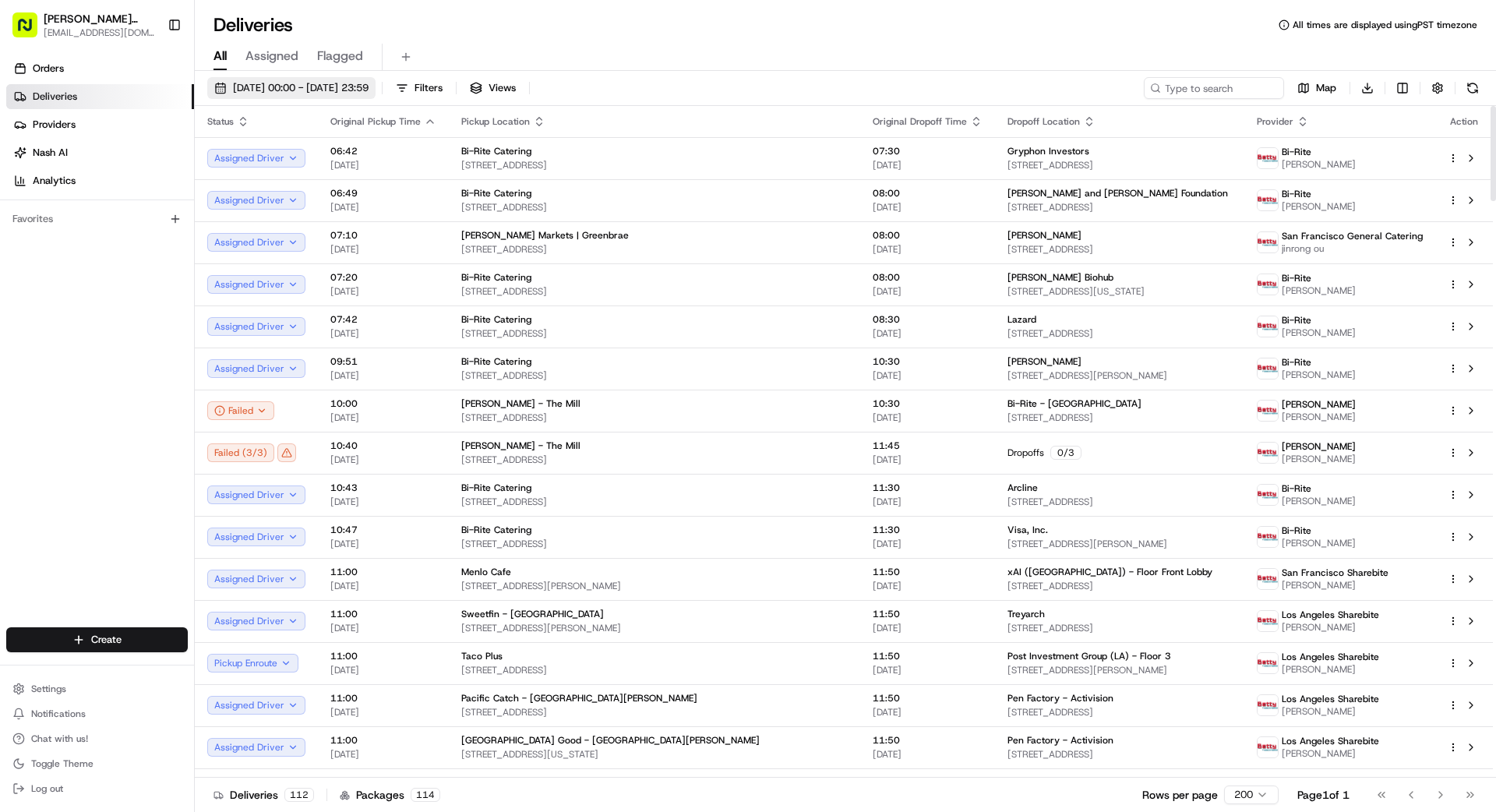
click at [348, 75] on div "[DATE] 00:00 - [DATE] 23:59 Filters Views Map Download Status Original Pickup T…" at bounding box center [845, 443] width 1302 height 744
click at [348, 85] on span "[DATE] 00:00 - [DATE] 23:59" at bounding box center [300, 88] width 136 height 14
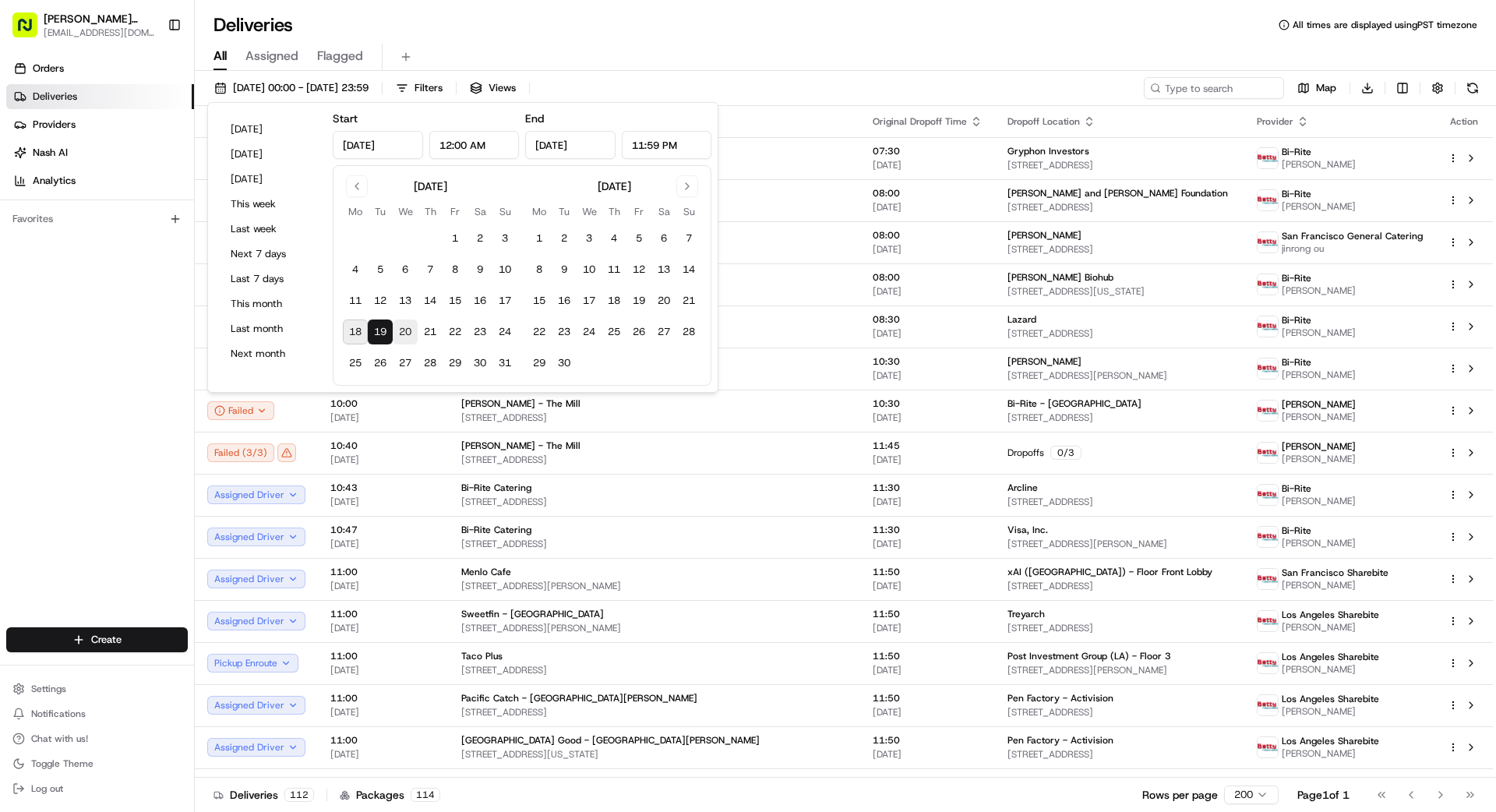
click at [403, 330] on button "20" at bounding box center [405, 332] width 25 height 25
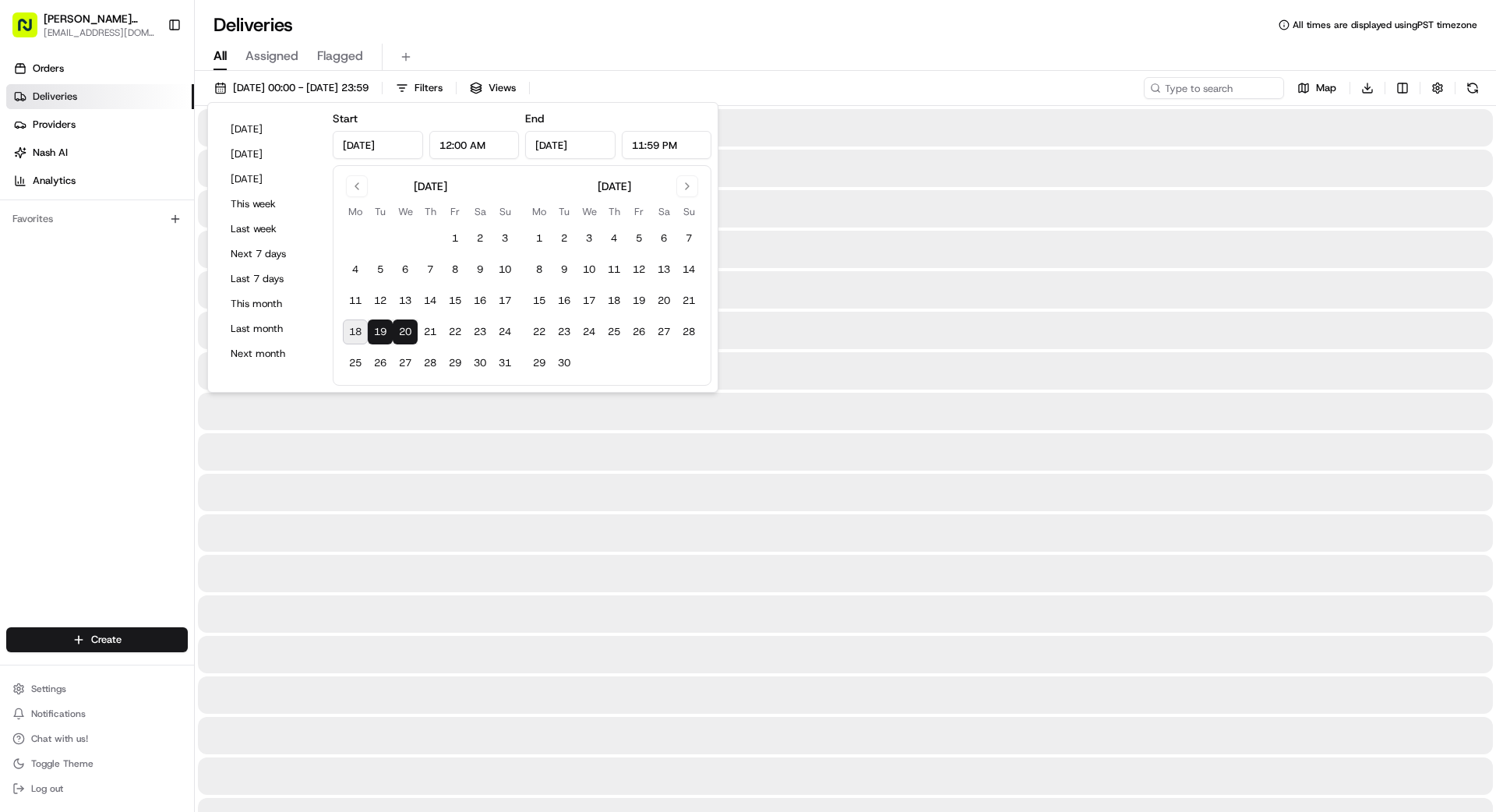
click at [378, 335] on button "19" at bounding box center [380, 332] width 25 height 25
type input "[DATE]"
drag, startPoint x: 379, startPoint y: 326, endPoint x: 405, endPoint y: 329, distance: 26.2
click at [385, 328] on button "19" at bounding box center [380, 332] width 25 height 25
click at [405, 329] on button "20" at bounding box center [405, 332] width 25 height 25
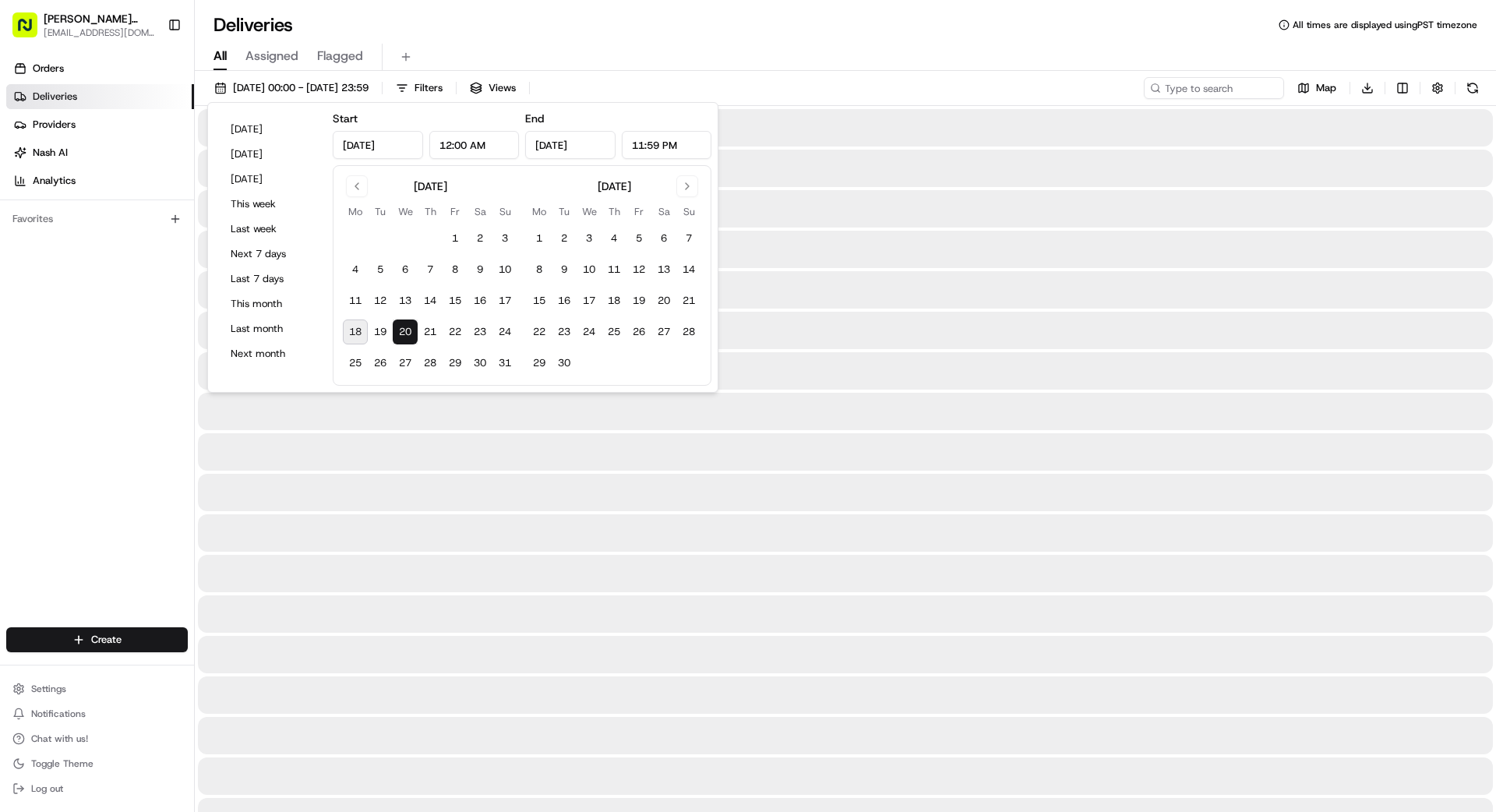
type input "[DATE]"
click at [405, 330] on button "20" at bounding box center [405, 332] width 25 height 25
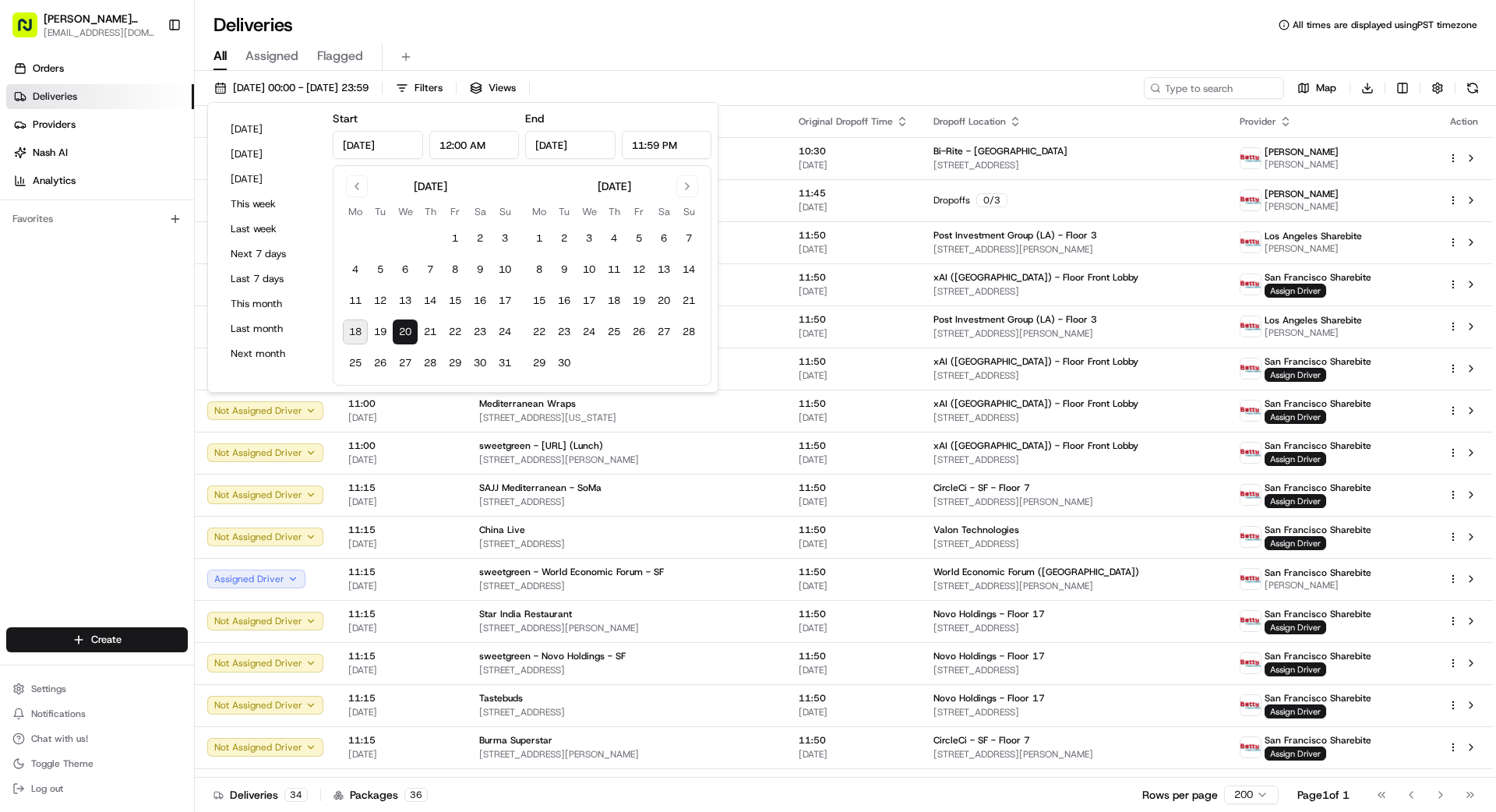
click at [92, 368] on div "Orders Deliveries Providers [PERSON_NAME] Analytics Favorites" at bounding box center [97, 343] width 194 height 587
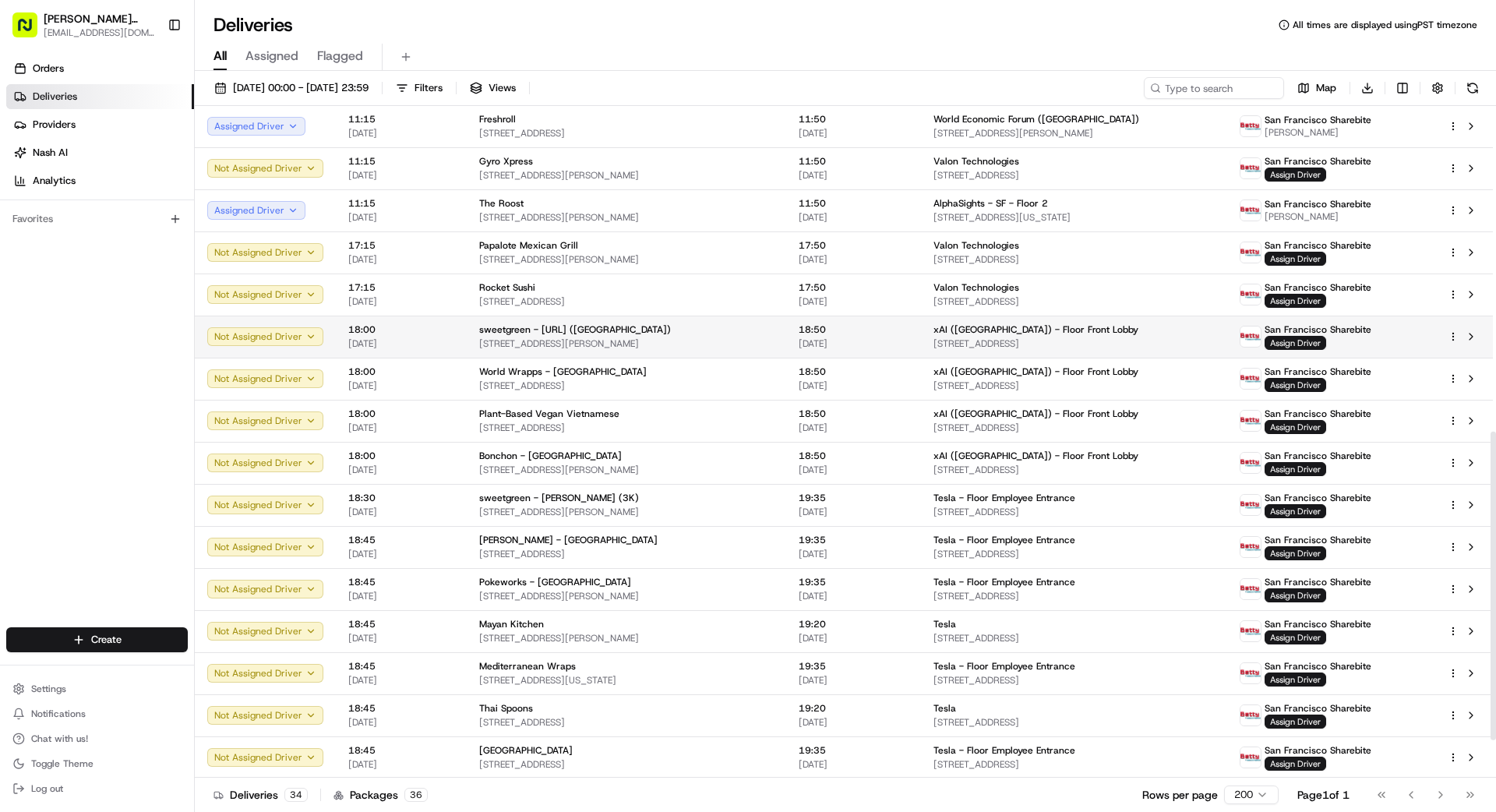
scroll to position [719, 0]
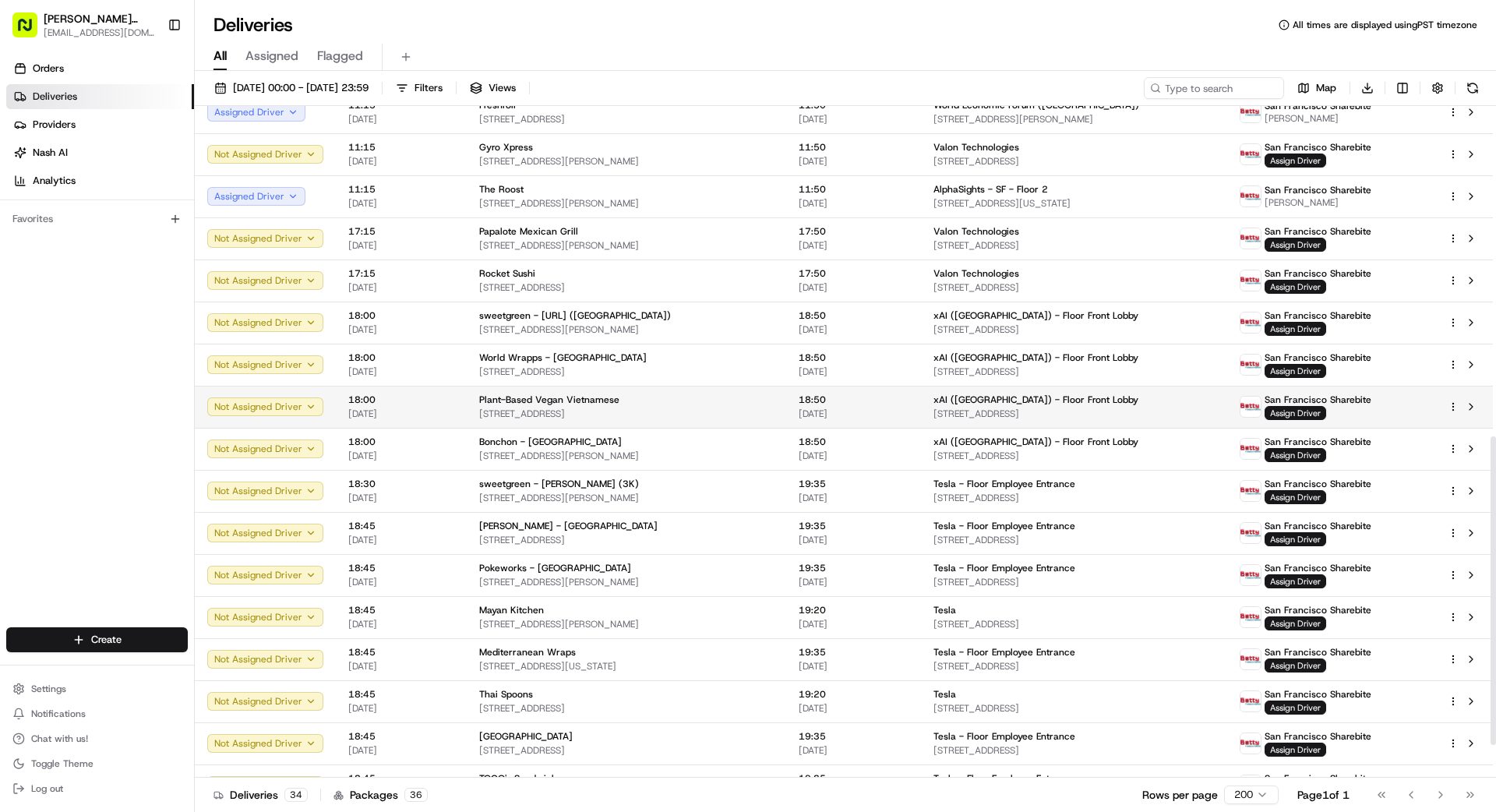
click at [934, 403] on span "xAI ([GEOGRAPHIC_DATA]) - Floor Front Lobby" at bounding box center [1036, 400] width 205 height 13
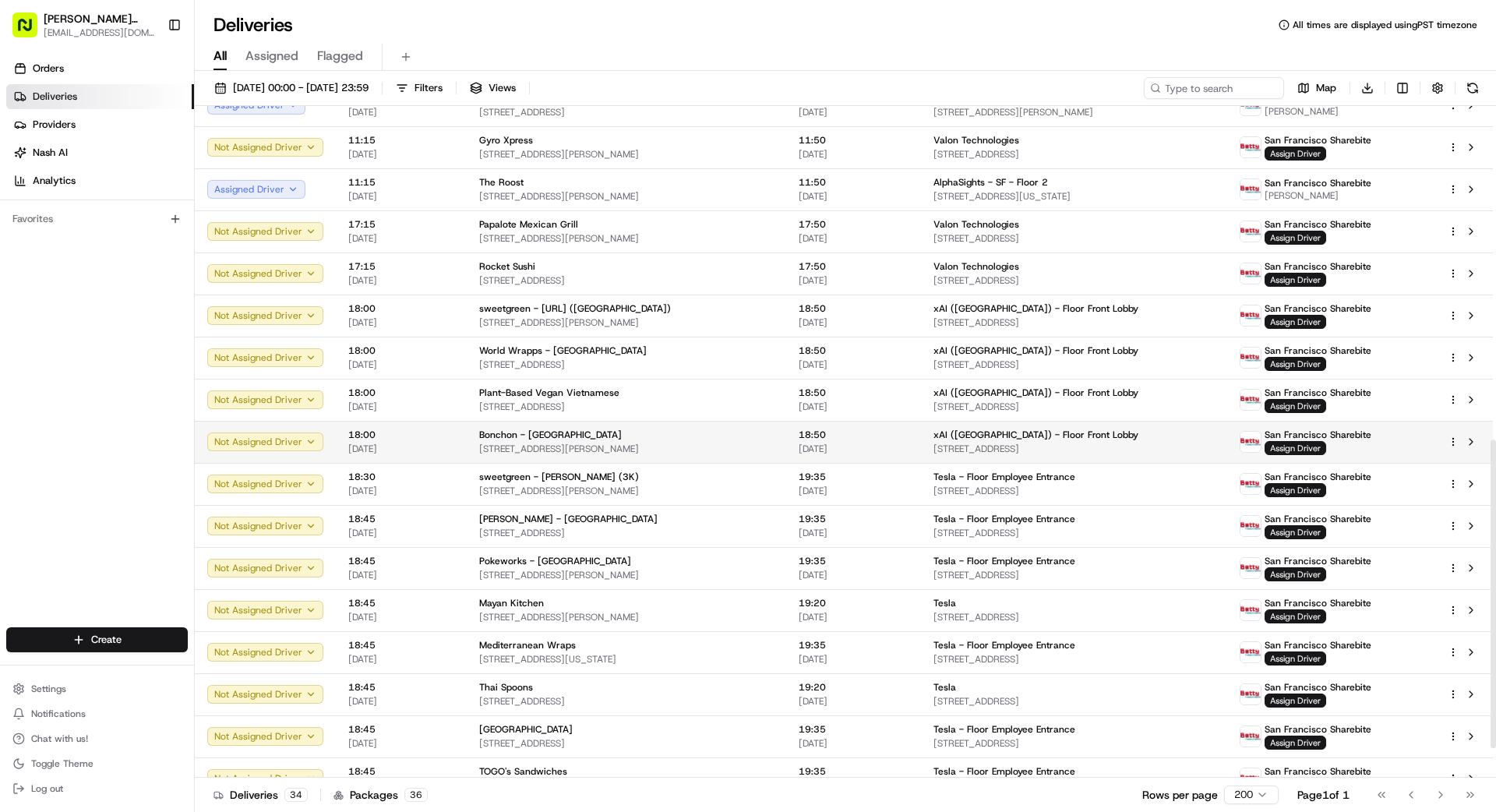
scroll to position [728, 0]
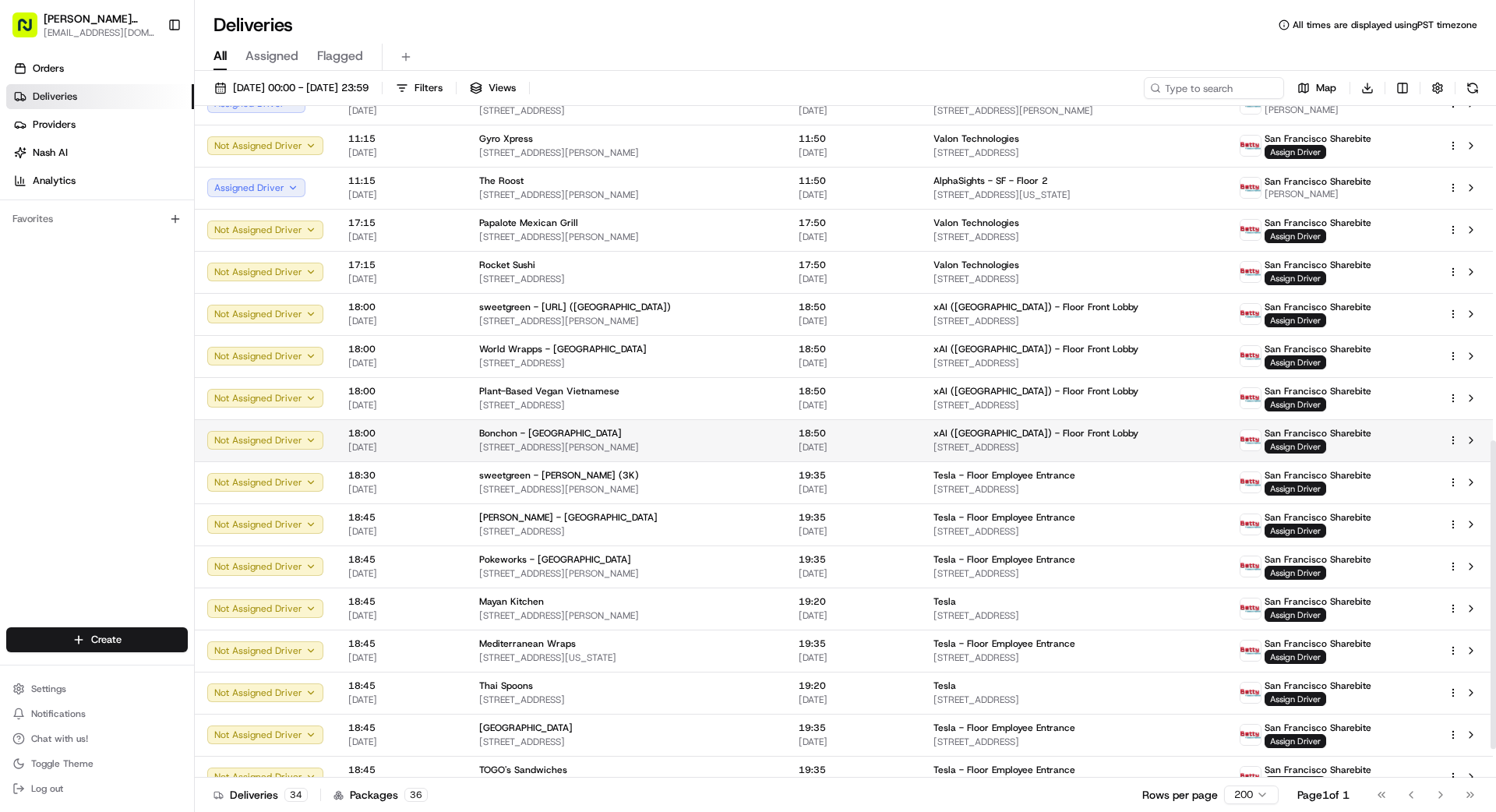
click at [934, 438] on td "xAI ([GEOGRAPHIC_DATA]) - Floor Front Lobby [STREET_ADDRESS]" at bounding box center [1074, 440] width 306 height 42
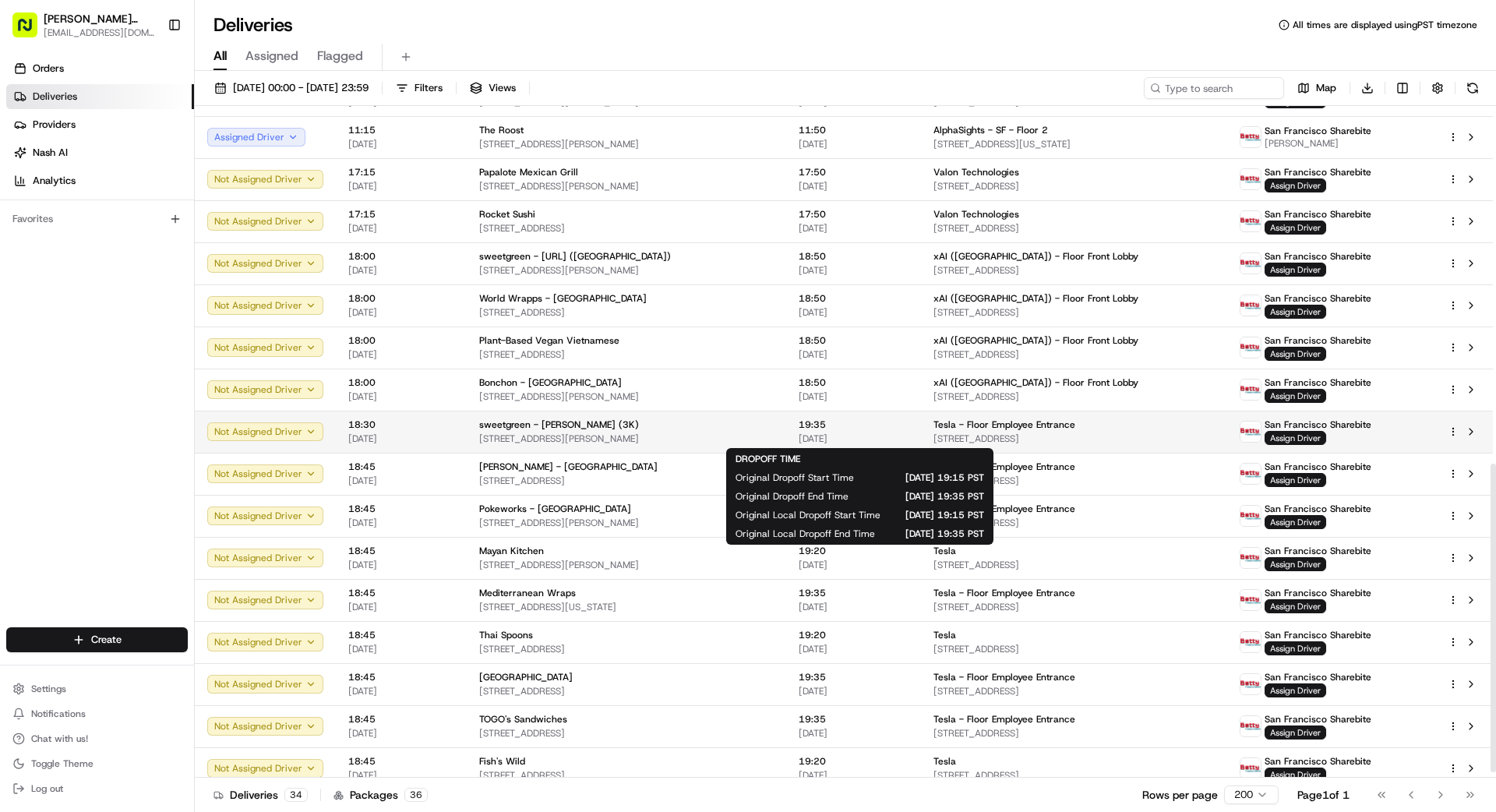
scroll to position [790, 0]
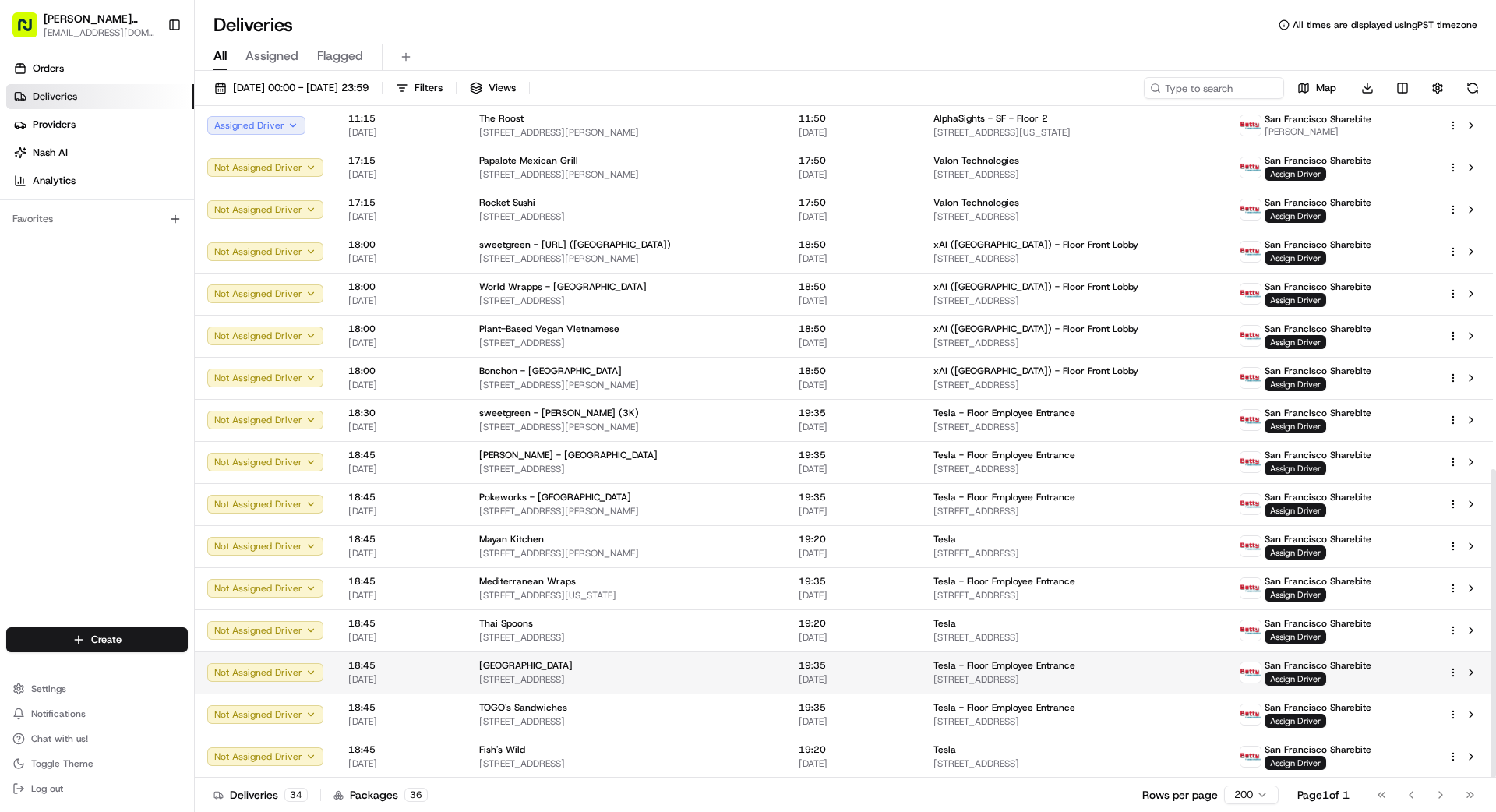
click at [786, 666] on td "[GEOGRAPHIC_DATA] [STREET_ADDRESS]" at bounding box center [627, 672] width 320 height 42
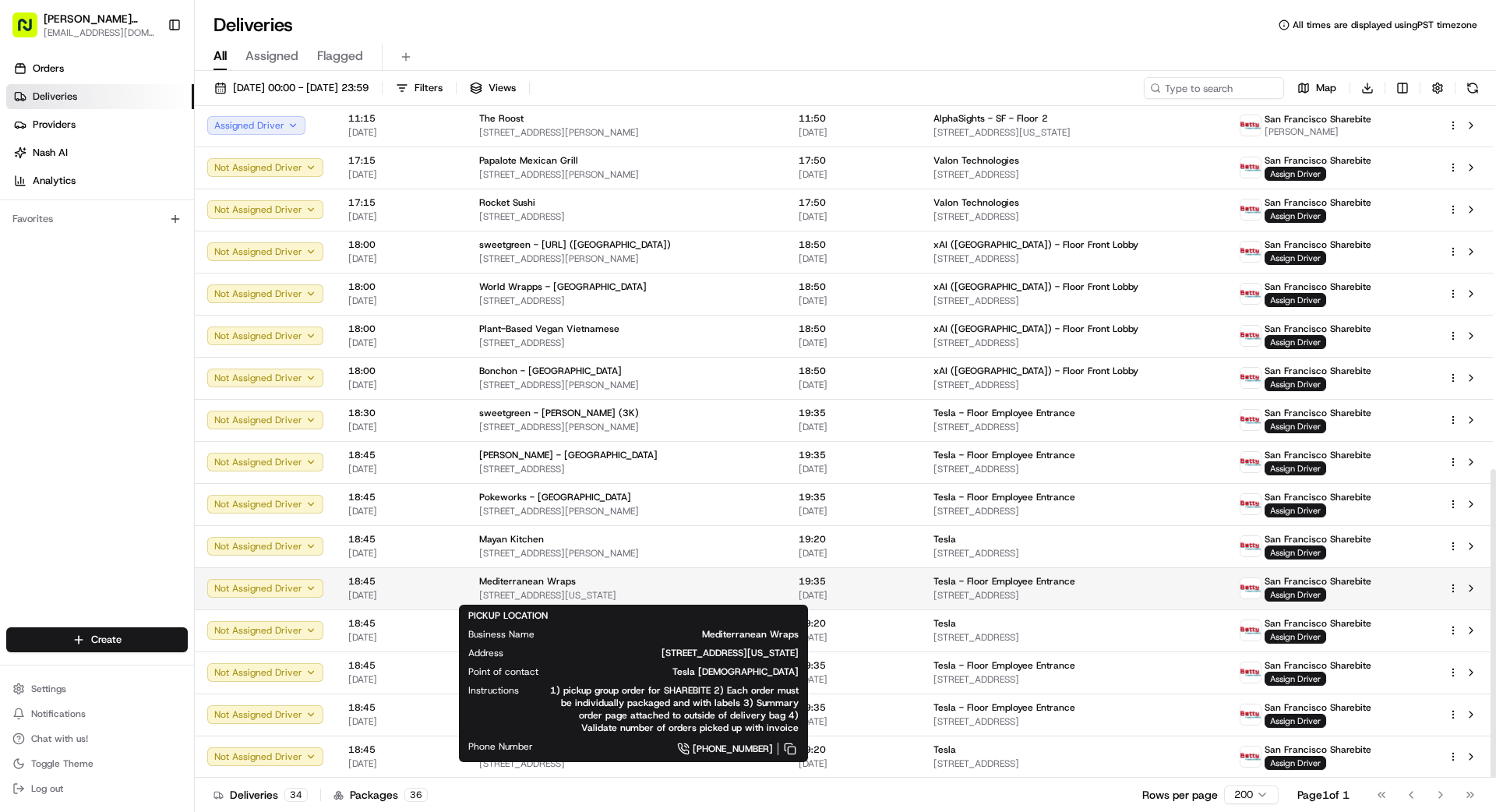
click at [571, 591] on span "[STREET_ADDRESS][US_STATE]" at bounding box center [626, 596] width 295 height 13
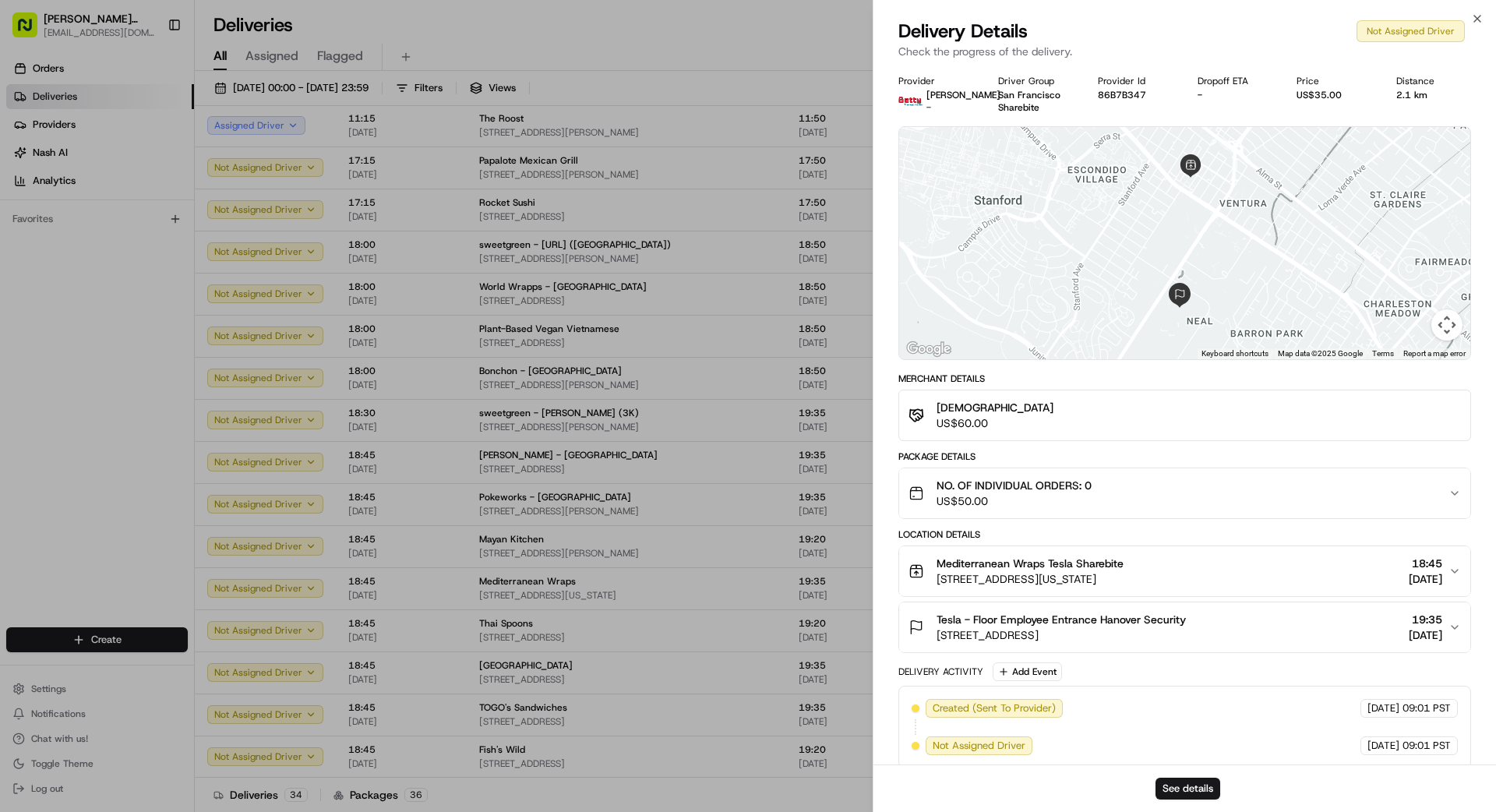
click at [934, 490] on div "NO. OF INDIVIDUAL ORDERS: 0 US$50.00" at bounding box center [1178, 493] width 540 height 31
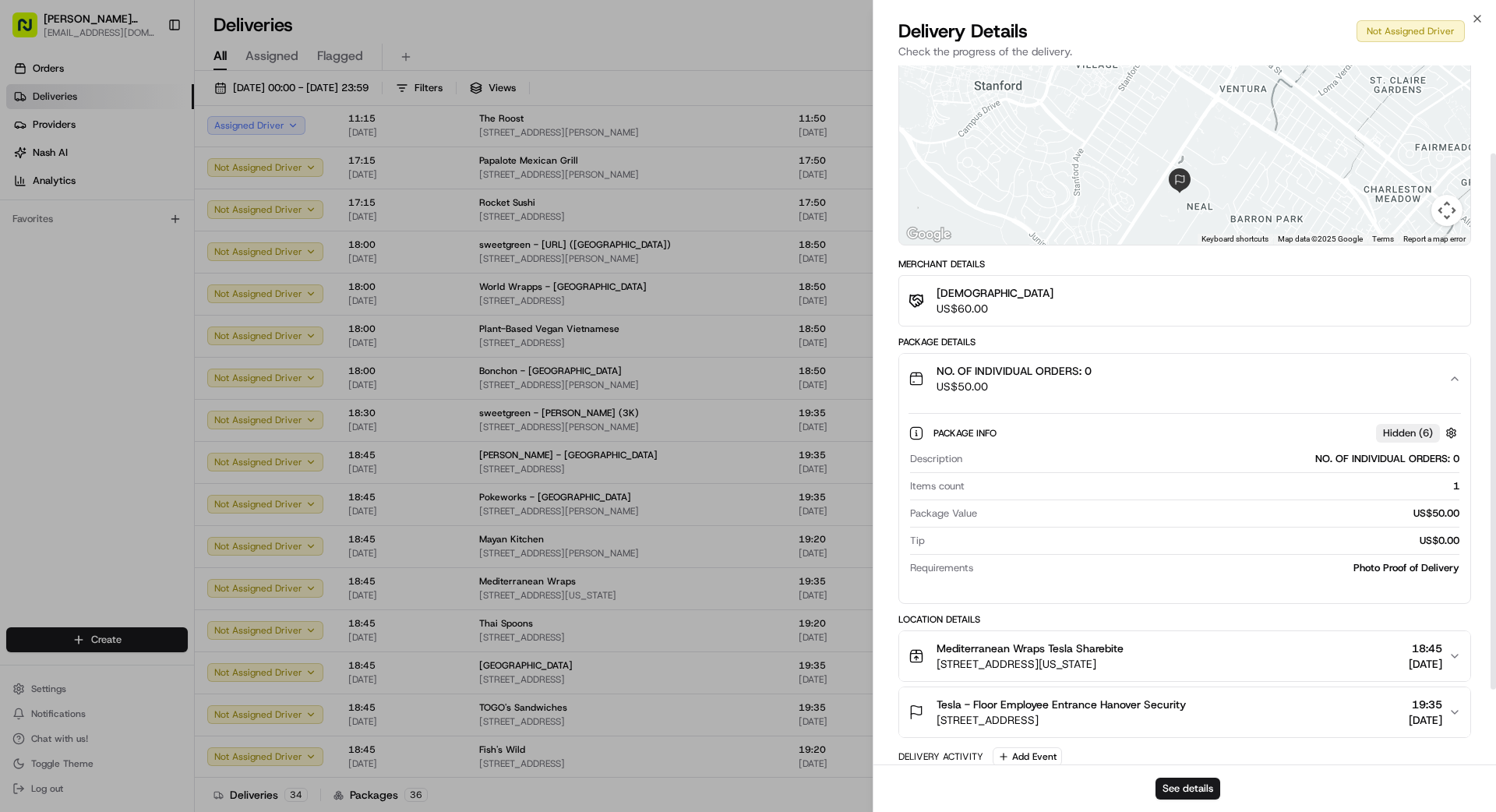
scroll to position [116, 0]
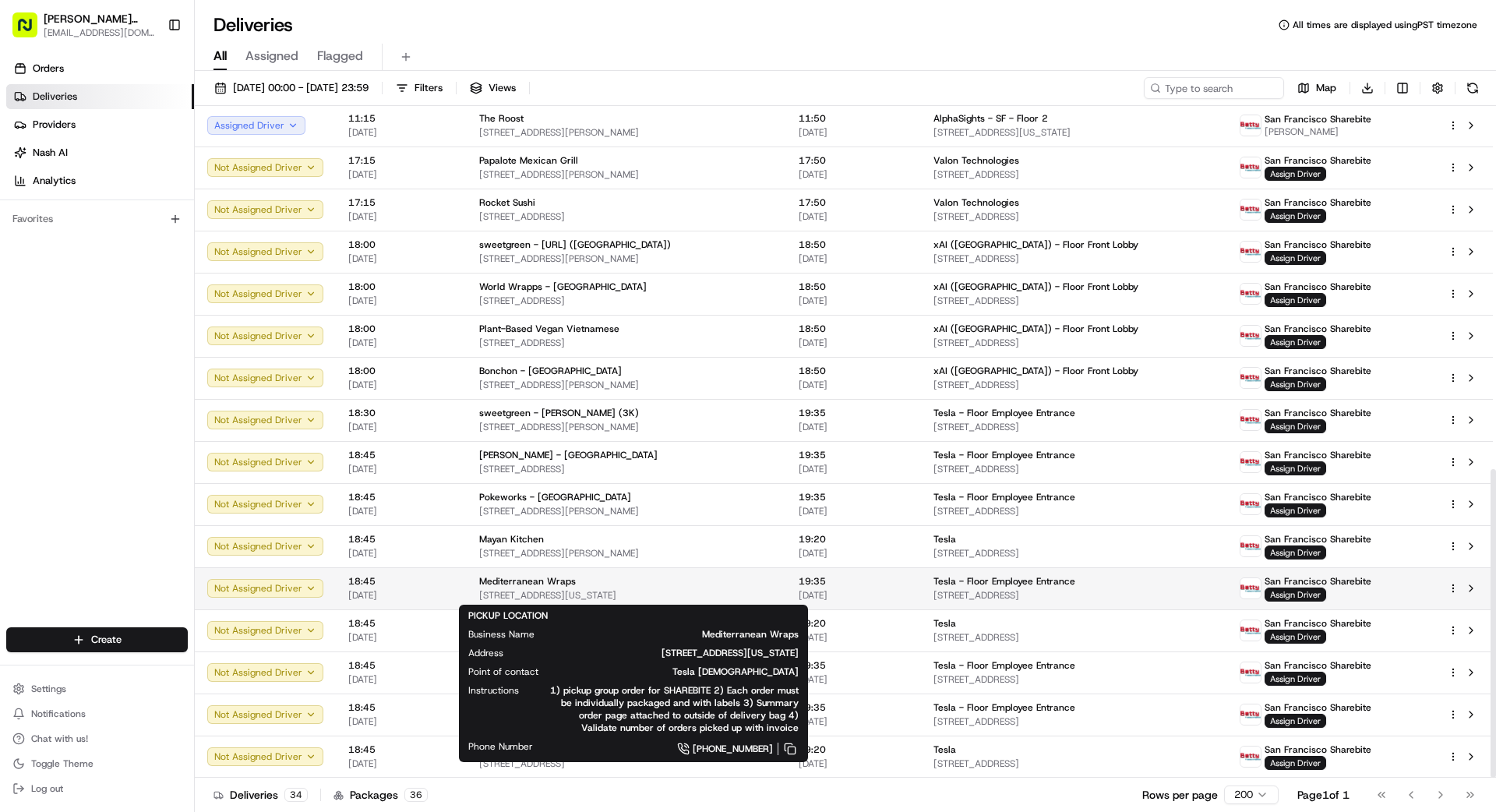
click at [692, 579] on div "Mediterranean Wraps" at bounding box center [626, 581] width 295 height 13
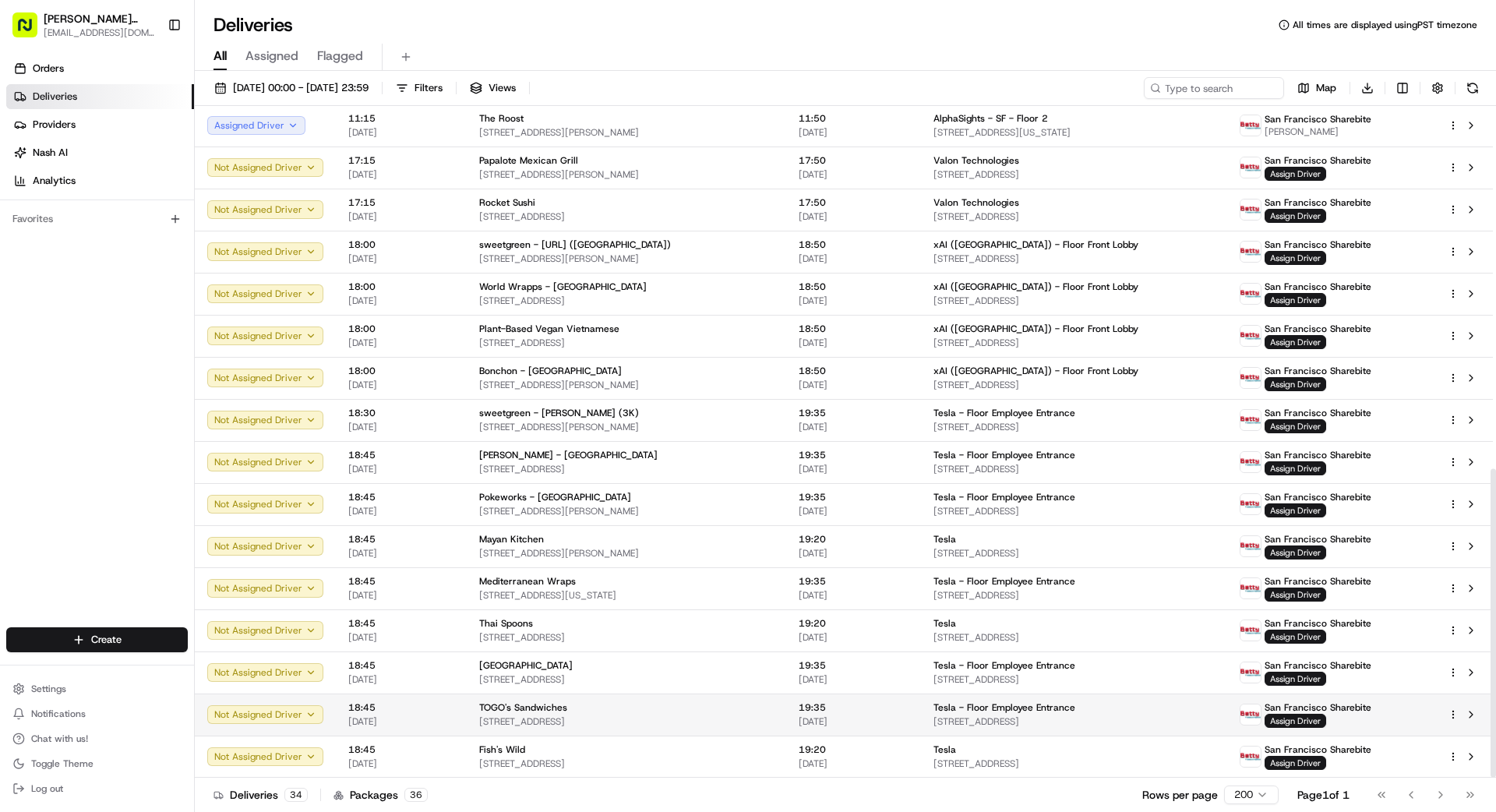
scroll to position [790, 0]
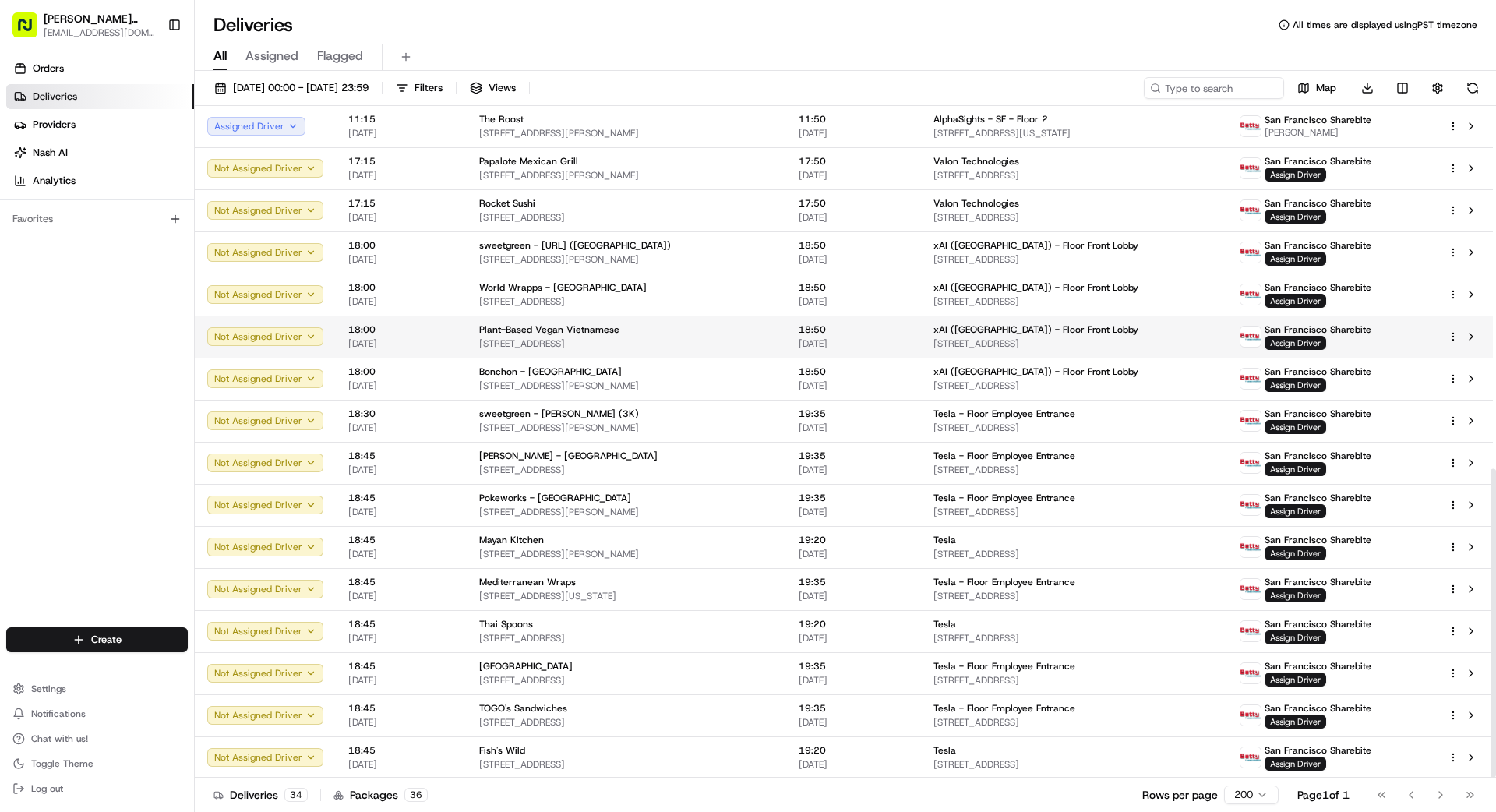
click at [761, 338] on span "[STREET_ADDRESS]" at bounding box center [626, 344] width 295 height 13
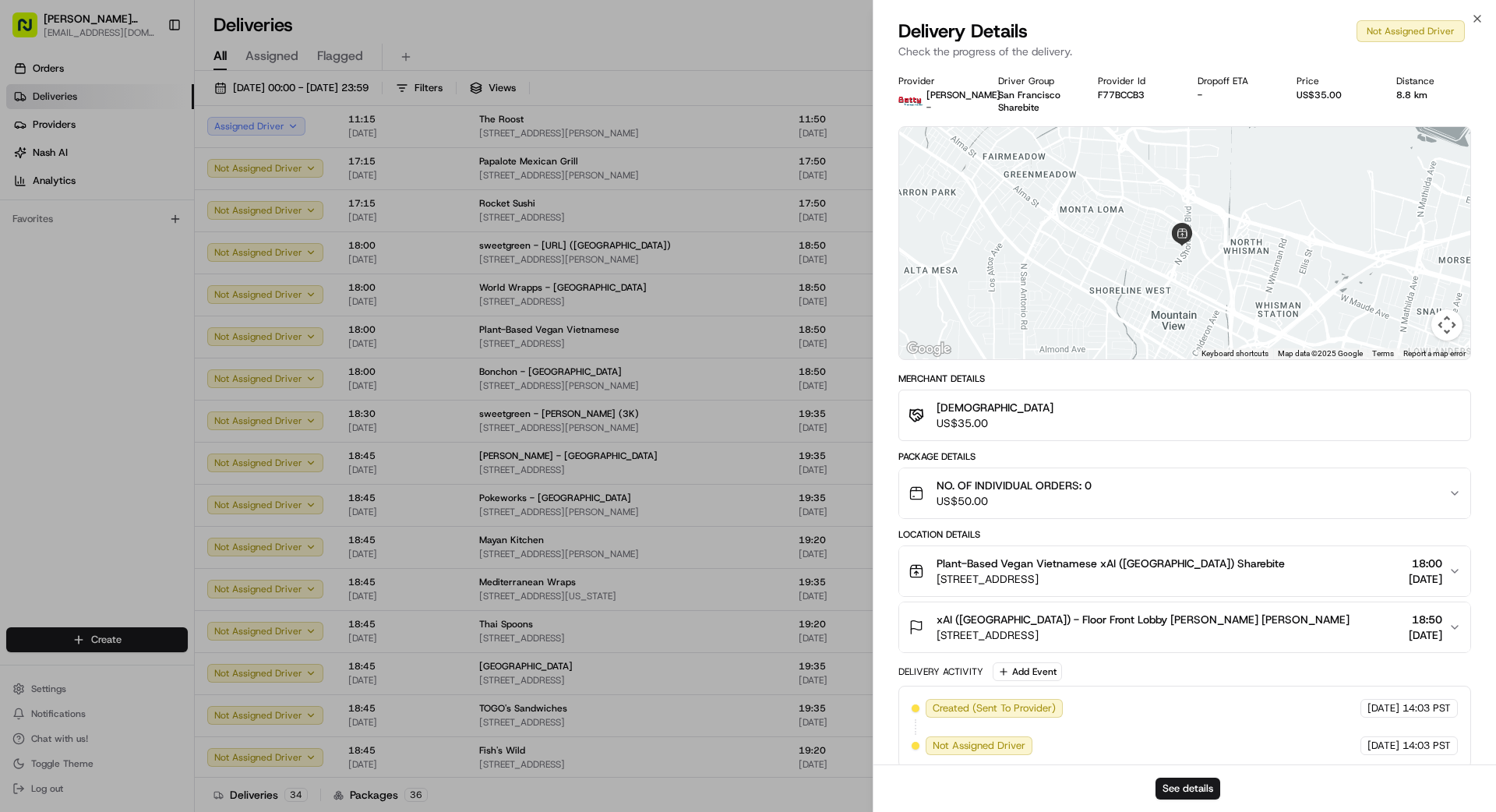
drag, startPoint x: 1258, startPoint y: 313, endPoint x: 1095, endPoint y: 279, distance: 166.5
click at [934, 279] on div at bounding box center [1185, 243] width 571 height 232
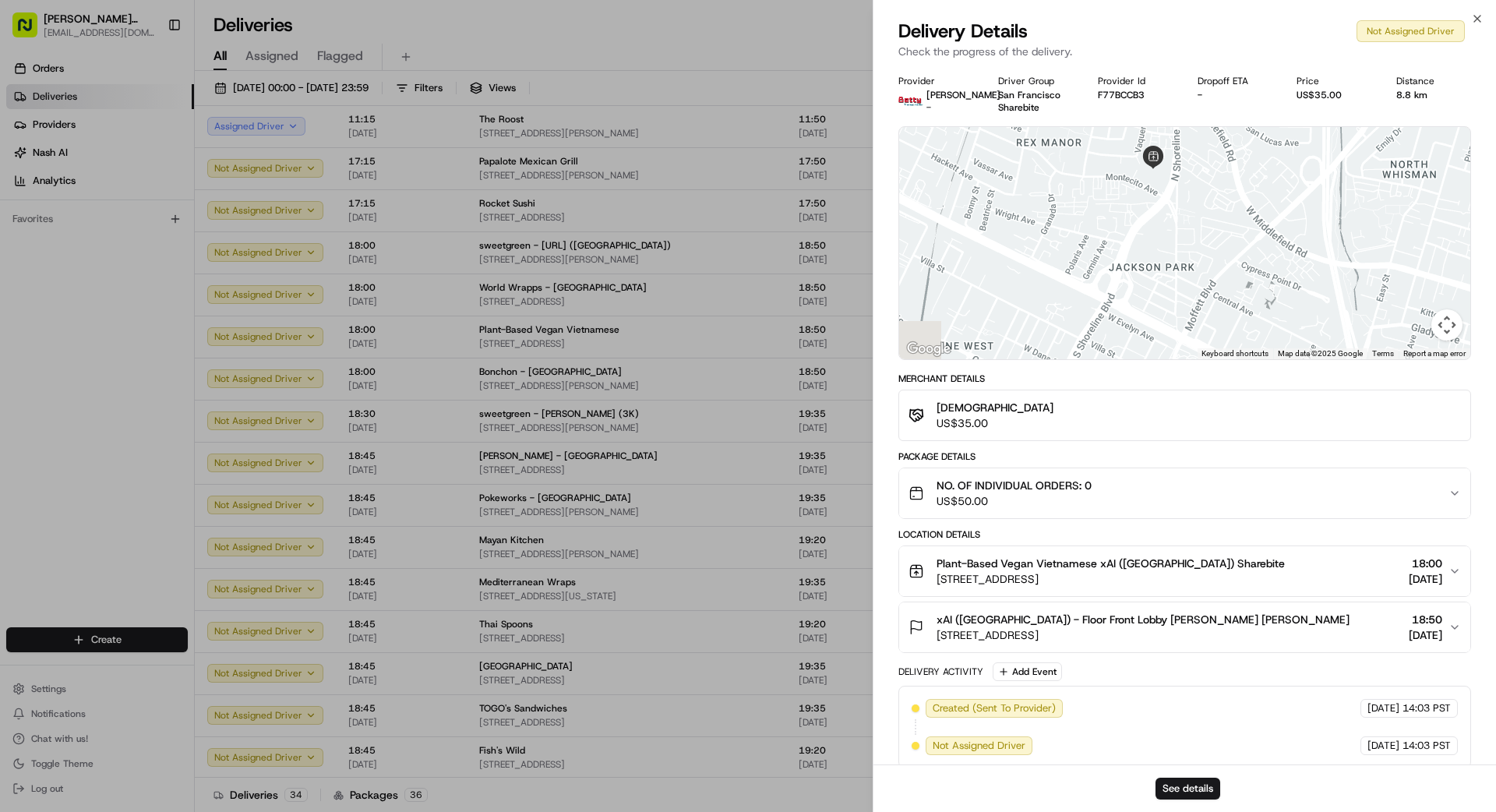
drag, startPoint x: 1166, startPoint y: 265, endPoint x: 1288, endPoint y: 312, distance: 130.7
click at [934, 312] on div at bounding box center [1185, 243] width 571 height 232
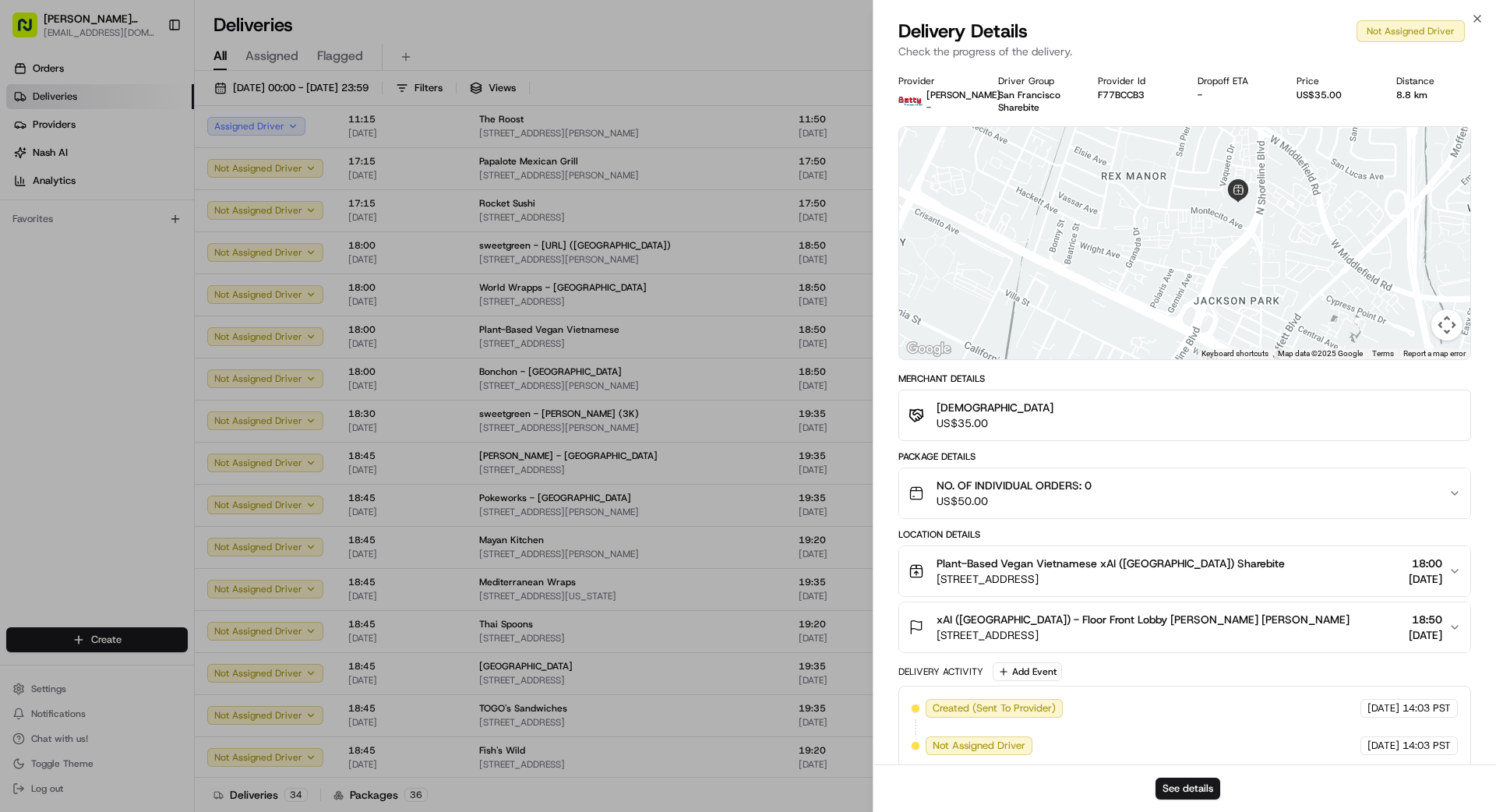
drag, startPoint x: 1160, startPoint y: 250, endPoint x: 1231, endPoint y: 289, distance: 81.0
click at [934, 289] on div at bounding box center [1185, 243] width 571 height 232
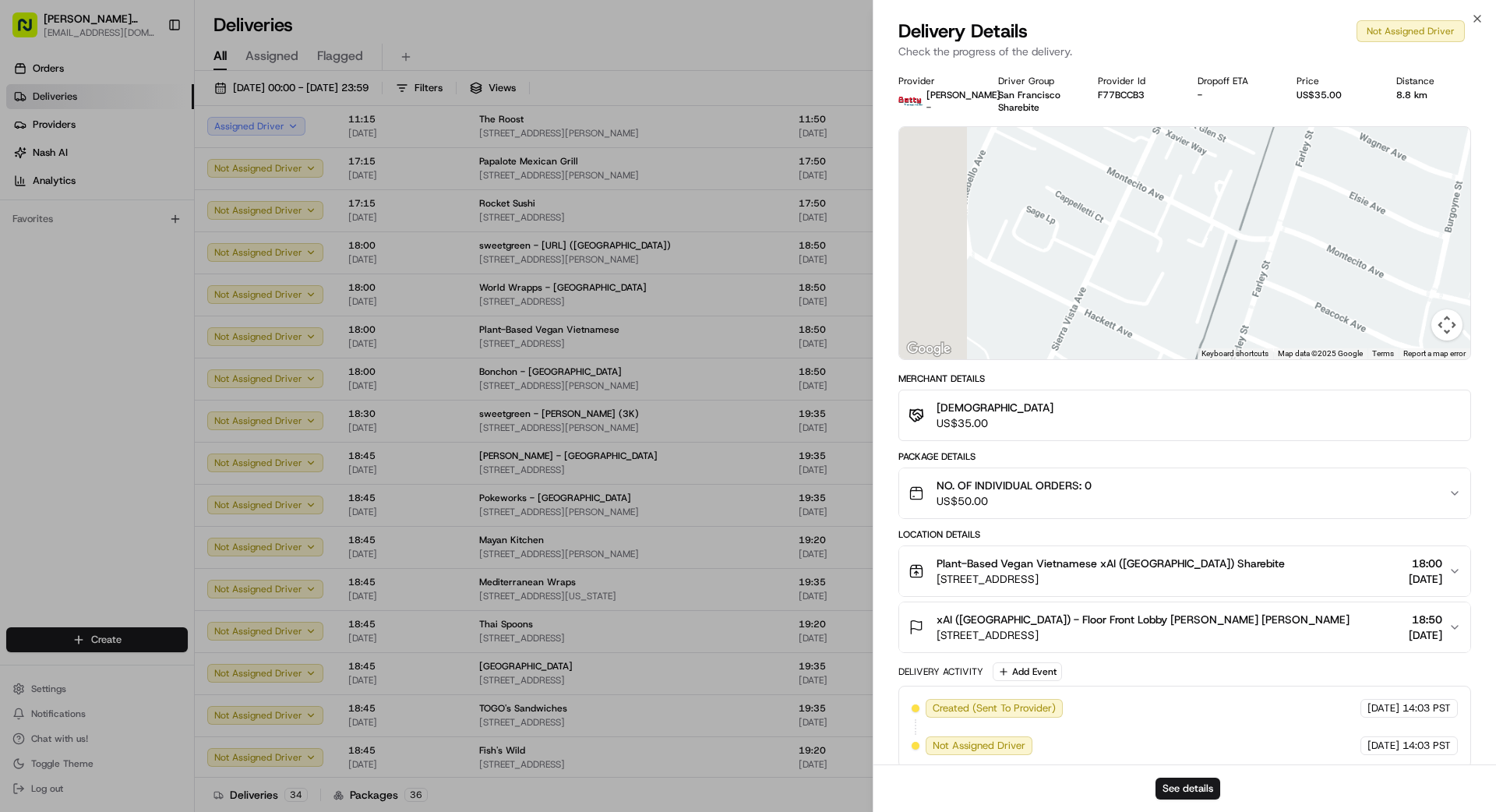
drag, startPoint x: 1130, startPoint y: 214, endPoint x: 1233, endPoint y: 262, distance: 113.6
click at [934, 266] on div at bounding box center [1185, 243] width 571 height 232
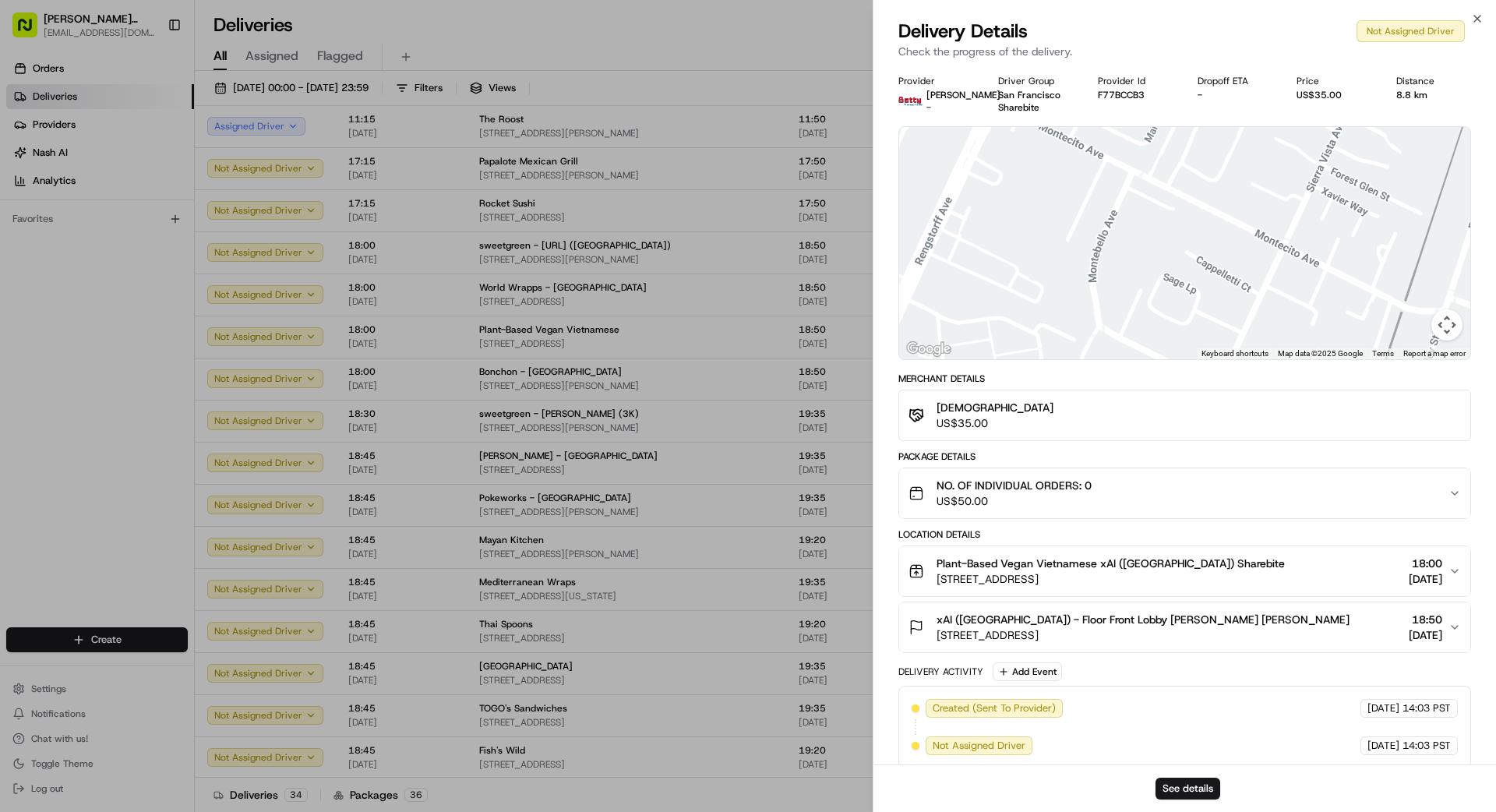
drag, startPoint x: 1181, startPoint y: 235, endPoint x: 1281, endPoint y: 280, distance: 109.7
click at [934, 280] on div at bounding box center [1185, 243] width 571 height 232
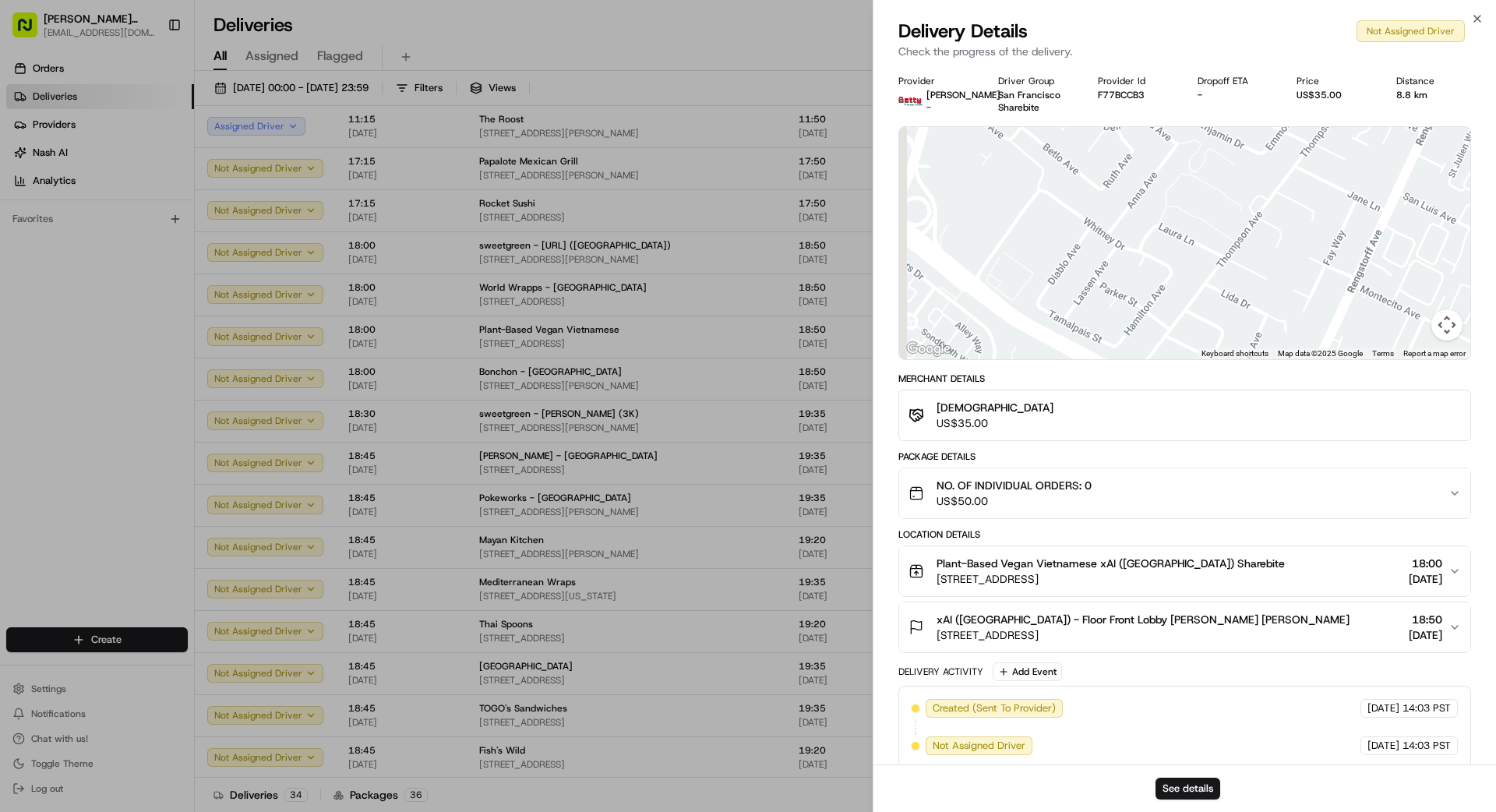
drag, startPoint x: 1149, startPoint y: 246, endPoint x: 1341, endPoint y: 321, distance: 206.1
click at [934, 321] on div at bounding box center [1185, 243] width 571 height 232
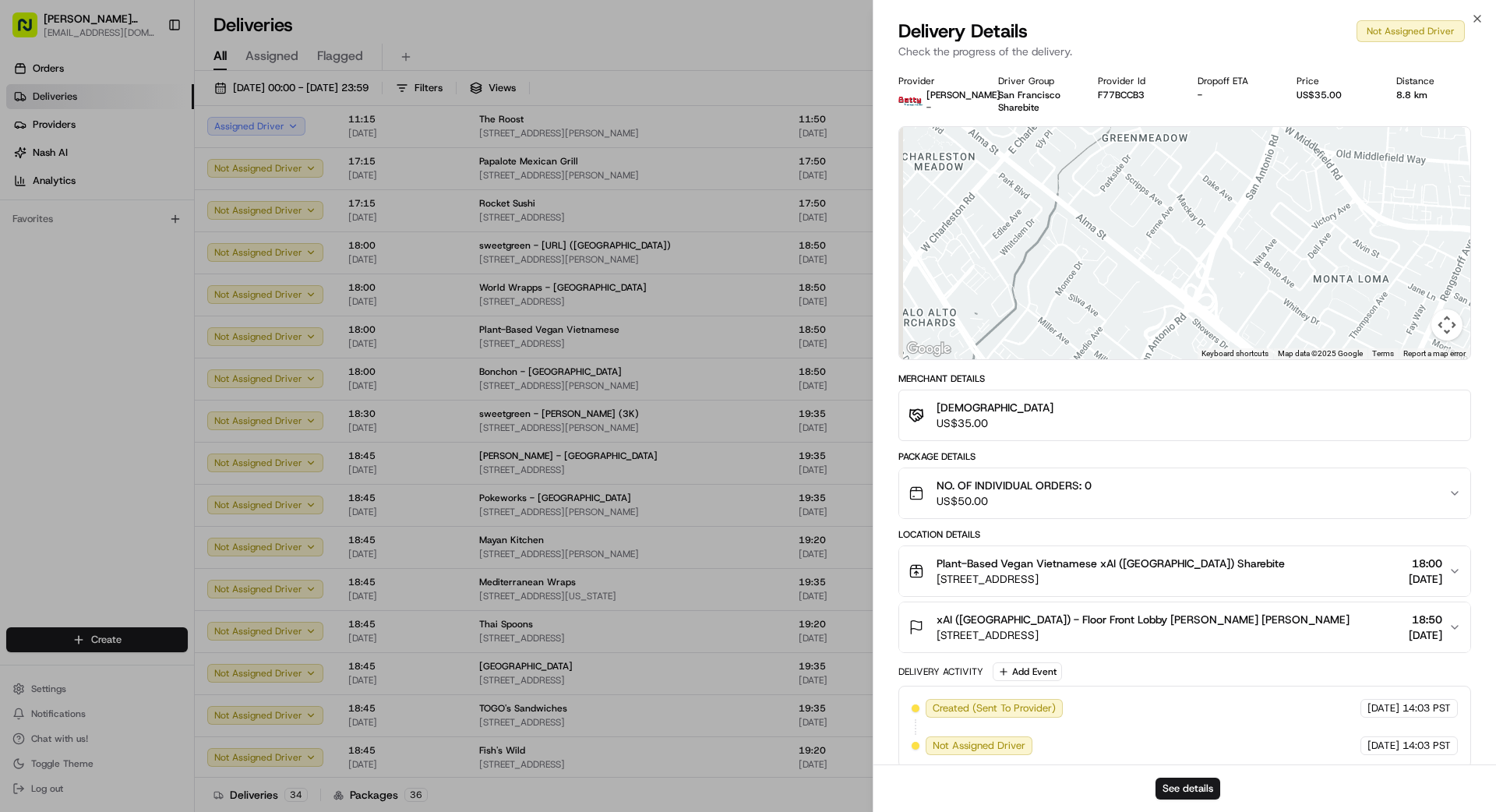
drag, startPoint x: 1234, startPoint y: 270, endPoint x: 1306, endPoint y: 310, distance: 82.4
click at [934, 310] on div at bounding box center [1185, 243] width 571 height 232
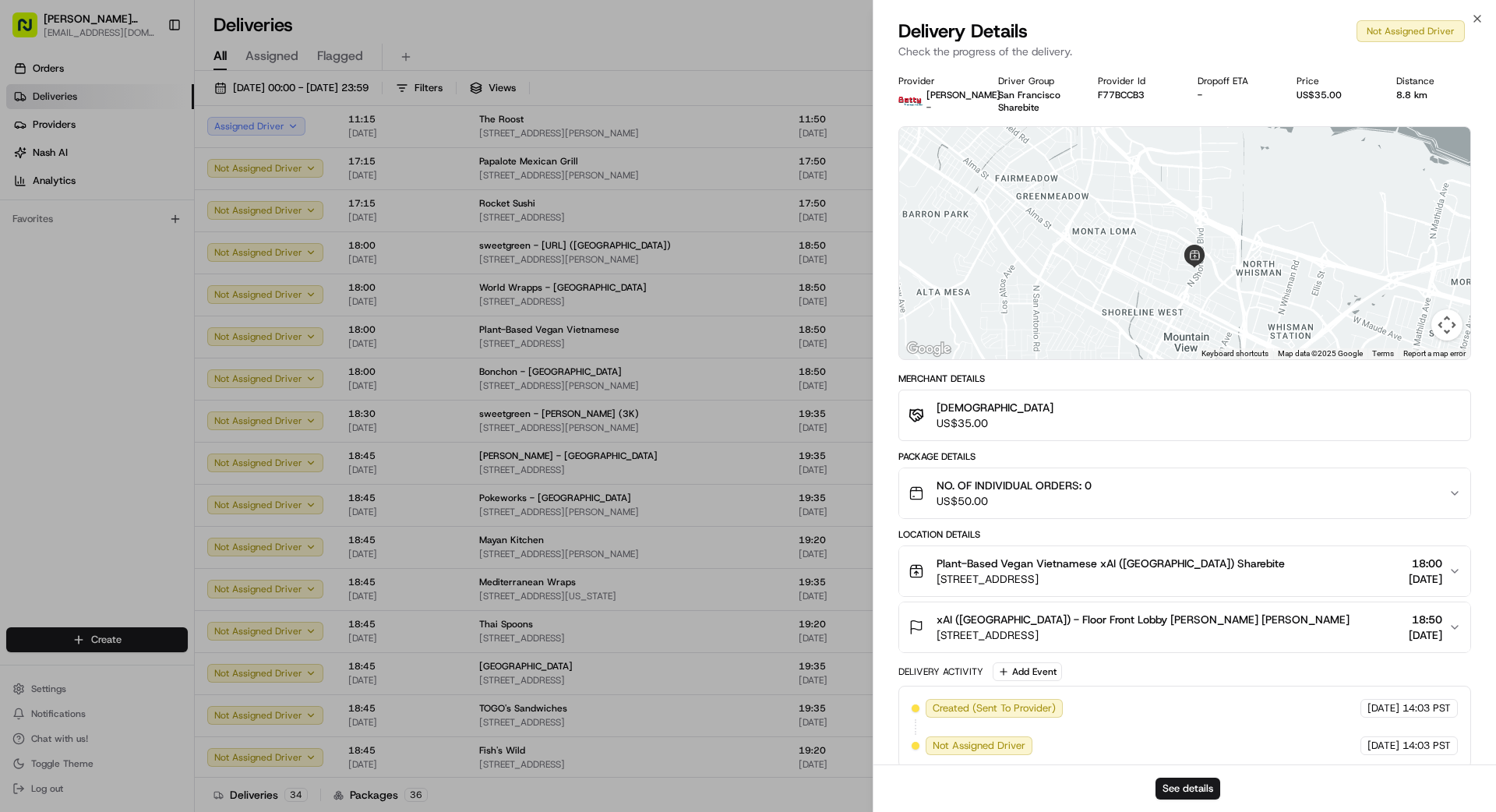
drag, startPoint x: 1270, startPoint y: 285, endPoint x: 1097, endPoint y: 236, distance: 179.8
click at [934, 236] on div at bounding box center [1185, 243] width 571 height 232
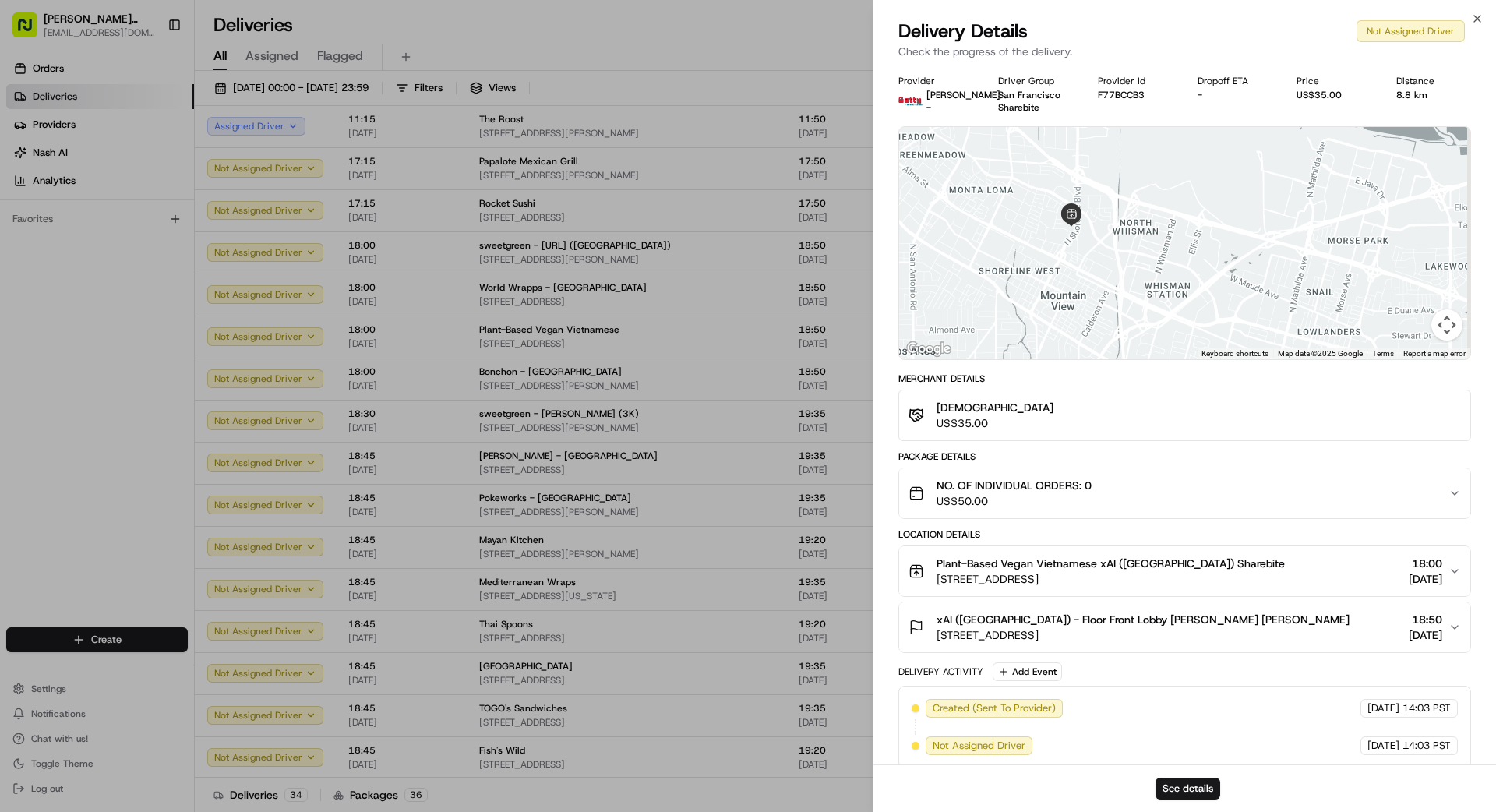
drag, startPoint x: 1182, startPoint y: 269, endPoint x: 1093, endPoint y: 241, distance: 93.3
click at [934, 240] on div at bounding box center [1185, 243] width 571 height 232
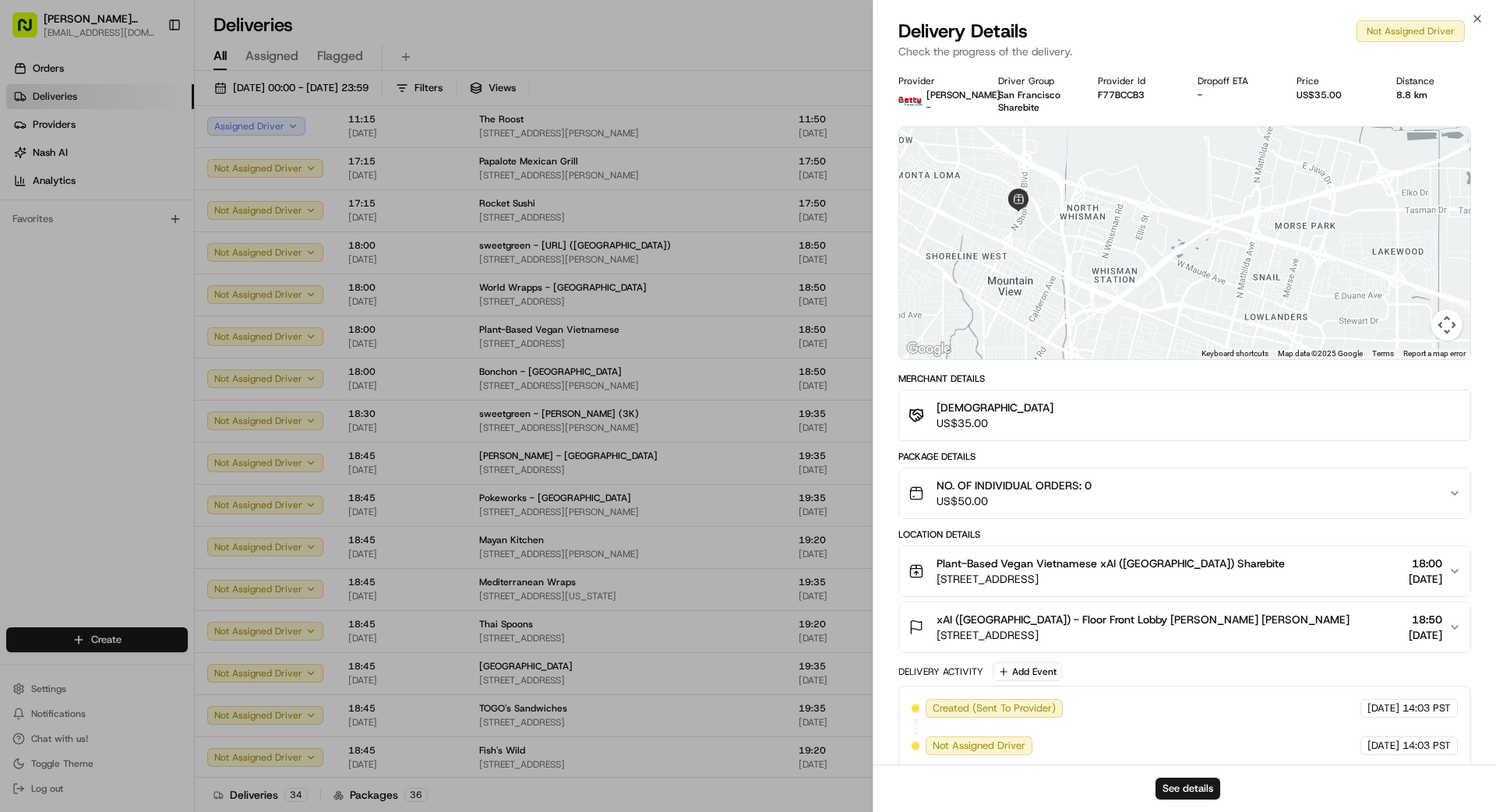
drag, startPoint x: 1180, startPoint y: 291, endPoint x: 1130, endPoint y: 278, distance: 51.7
click at [934, 278] on div at bounding box center [1185, 243] width 571 height 232
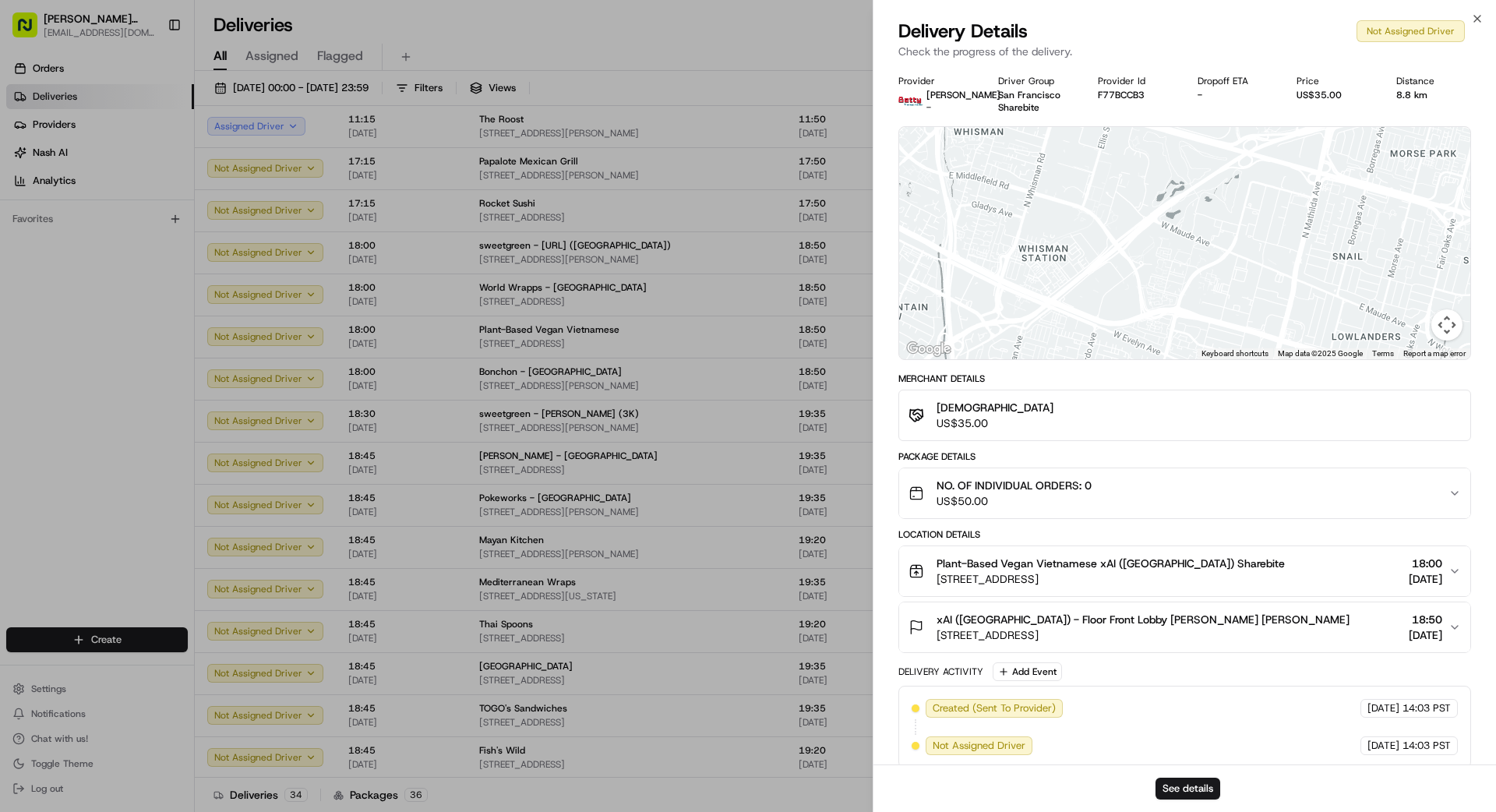
drag, startPoint x: 1081, startPoint y: 275, endPoint x: 1244, endPoint y: 313, distance: 167.4
click at [934, 320] on div at bounding box center [1185, 243] width 571 height 232
drag, startPoint x: 1256, startPoint y: 293, endPoint x: 1105, endPoint y: 256, distance: 155.5
click at [934, 256] on div at bounding box center [1185, 243] width 571 height 232
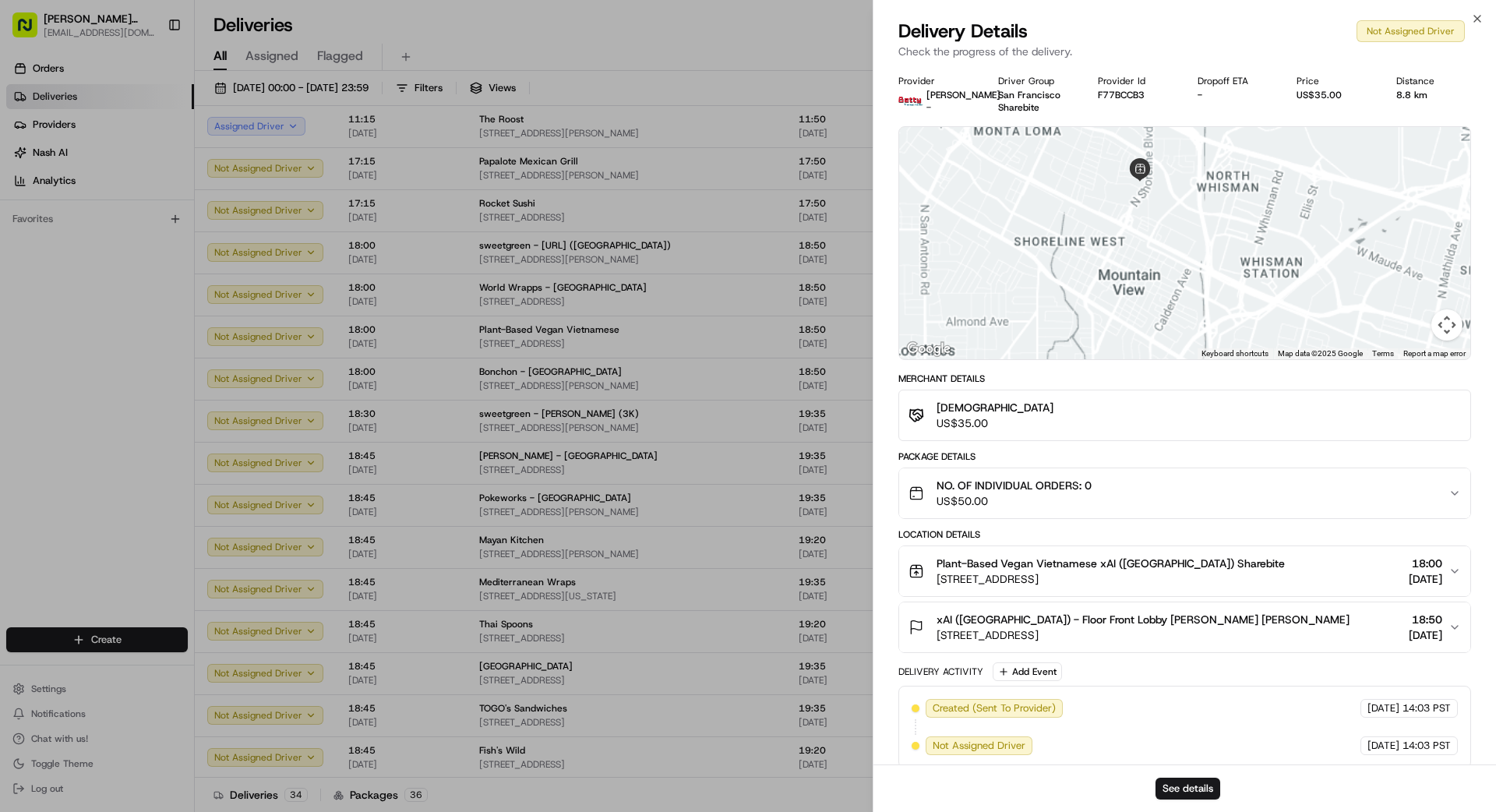
drag, startPoint x: 1135, startPoint y: 285, endPoint x: 1188, endPoint y: 250, distance: 63.5
click at [934, 246] on div at bounding box center [1185, 243] width 571 height 232
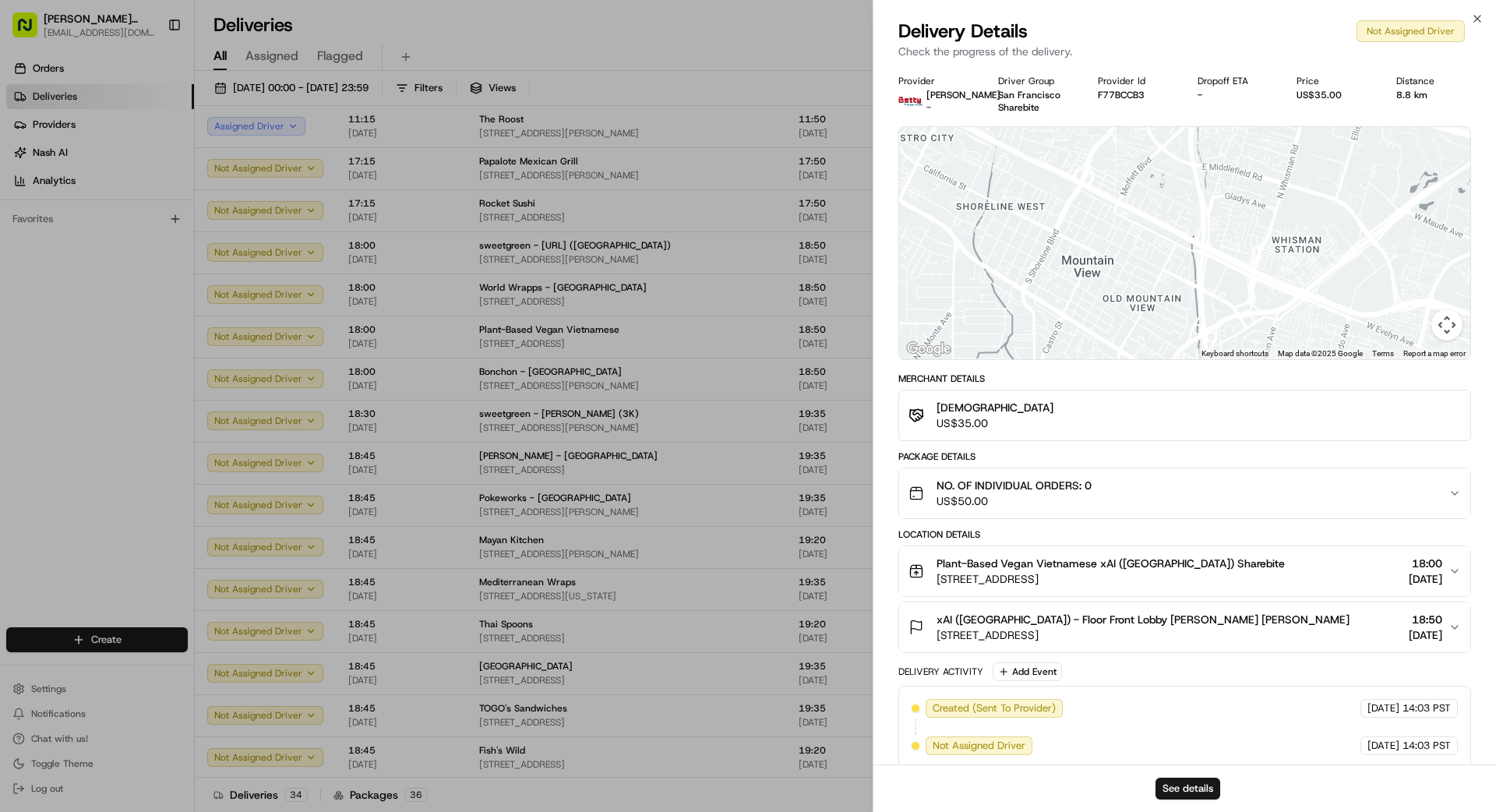
drag, startPoint x: 1184, startPoint y: 261, endPoint x: 1113, endPoint y: 244, distance: 73.0
click at [934, 244] on div at bounding box center [1185, 243] width 571 height 232
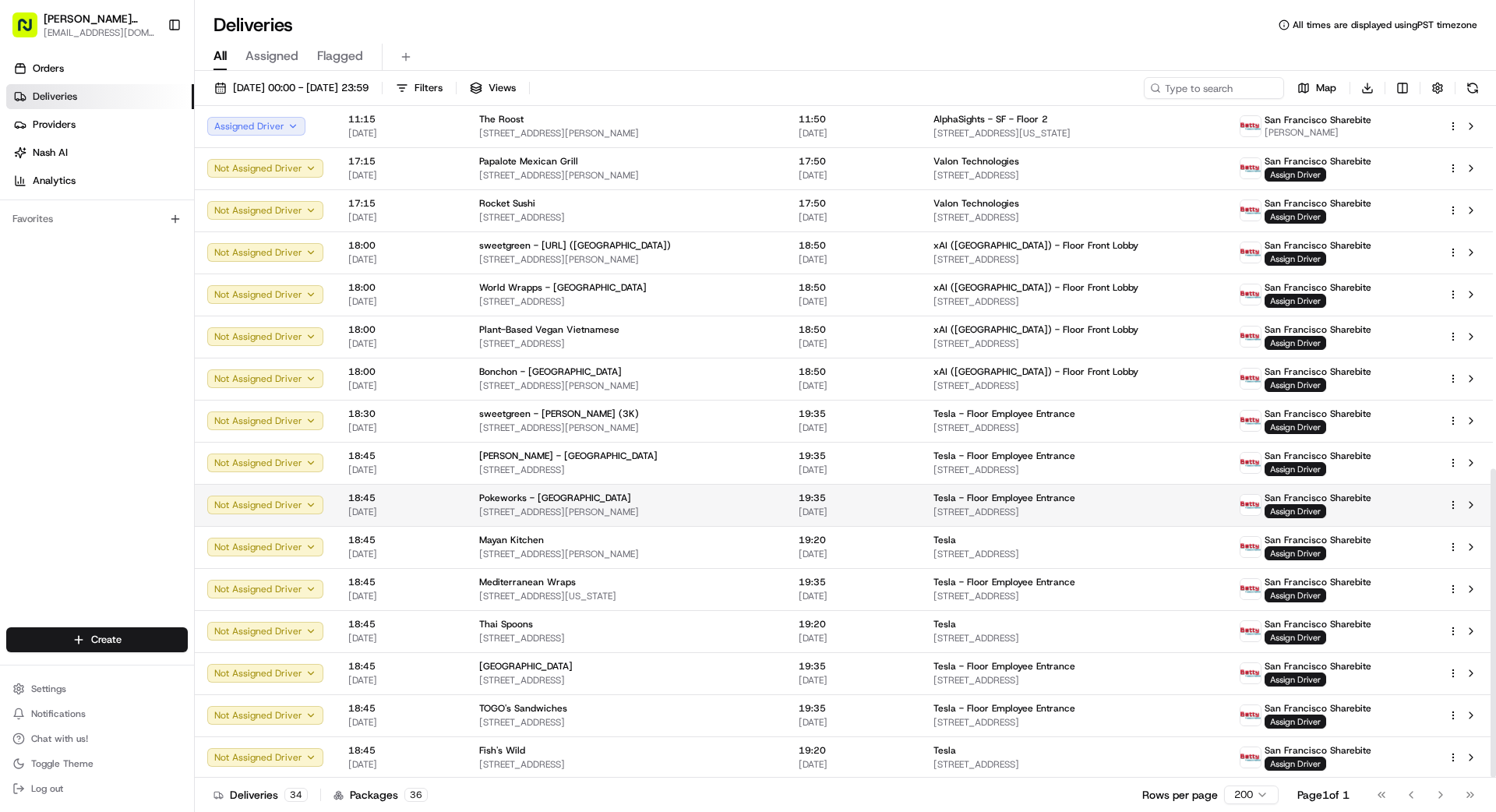
click at [689, 508] on span "[STREET_ADDRESS][PERSON_NAME]" at bounding box center [626, 512] width 295 height 13
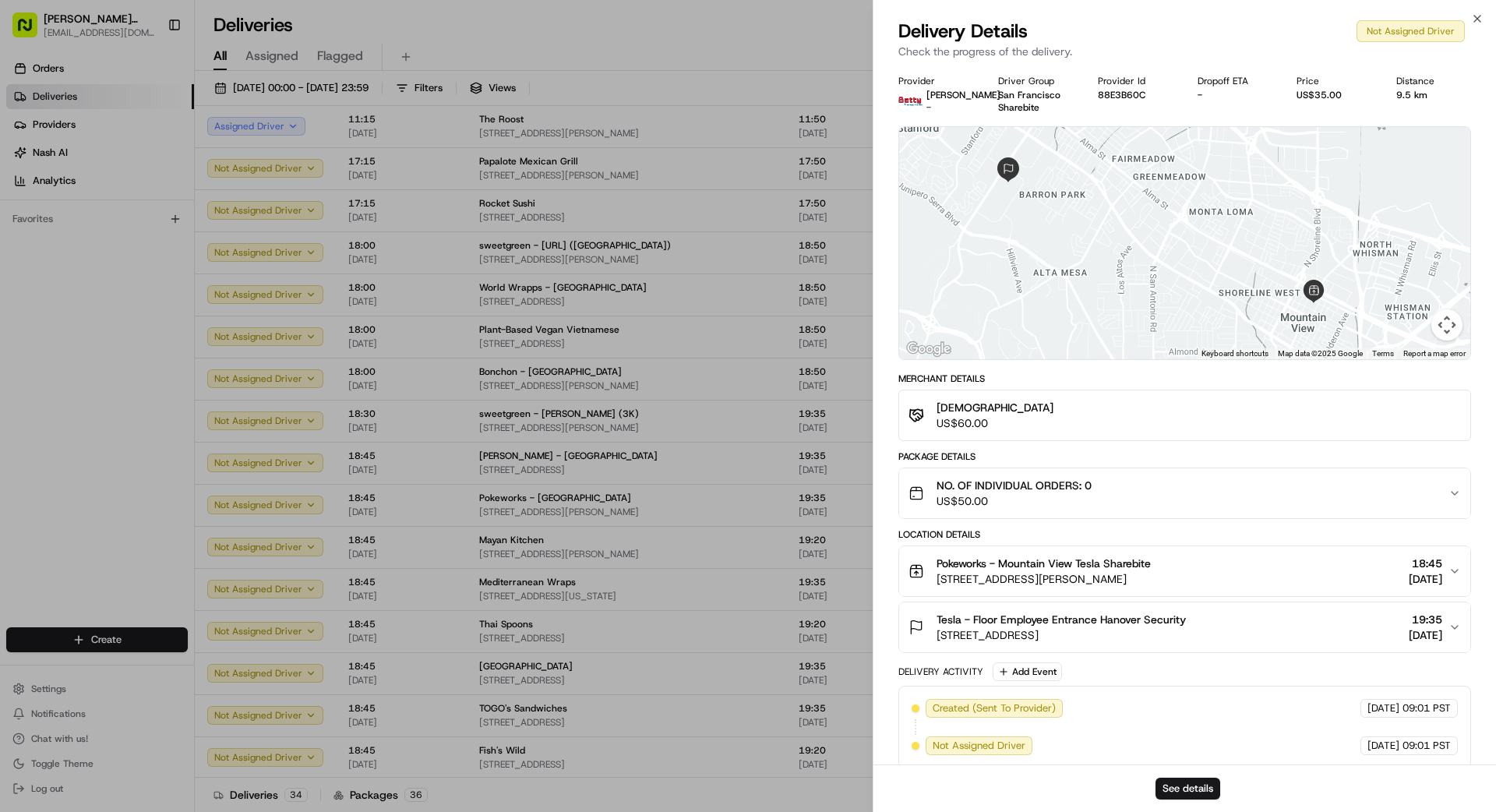
drag, startPoint x: 1299, startPoint y: 270, endPoint x: 1265, endPoint y: 270, distance: 34.0
click at [934, 270] on div at bounding box center [1185, 243] width 571 height 232
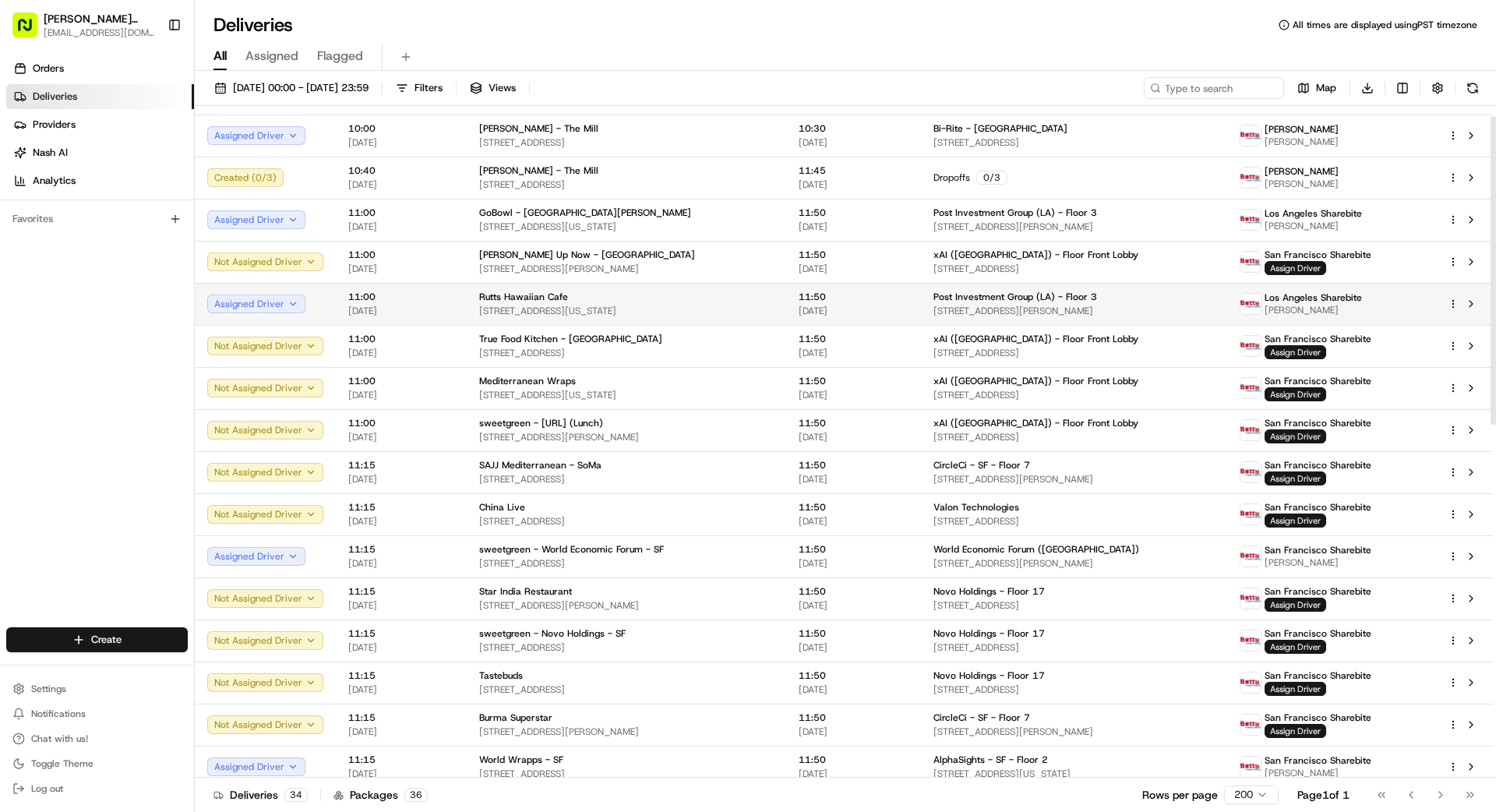
scroll to position [0, 0]
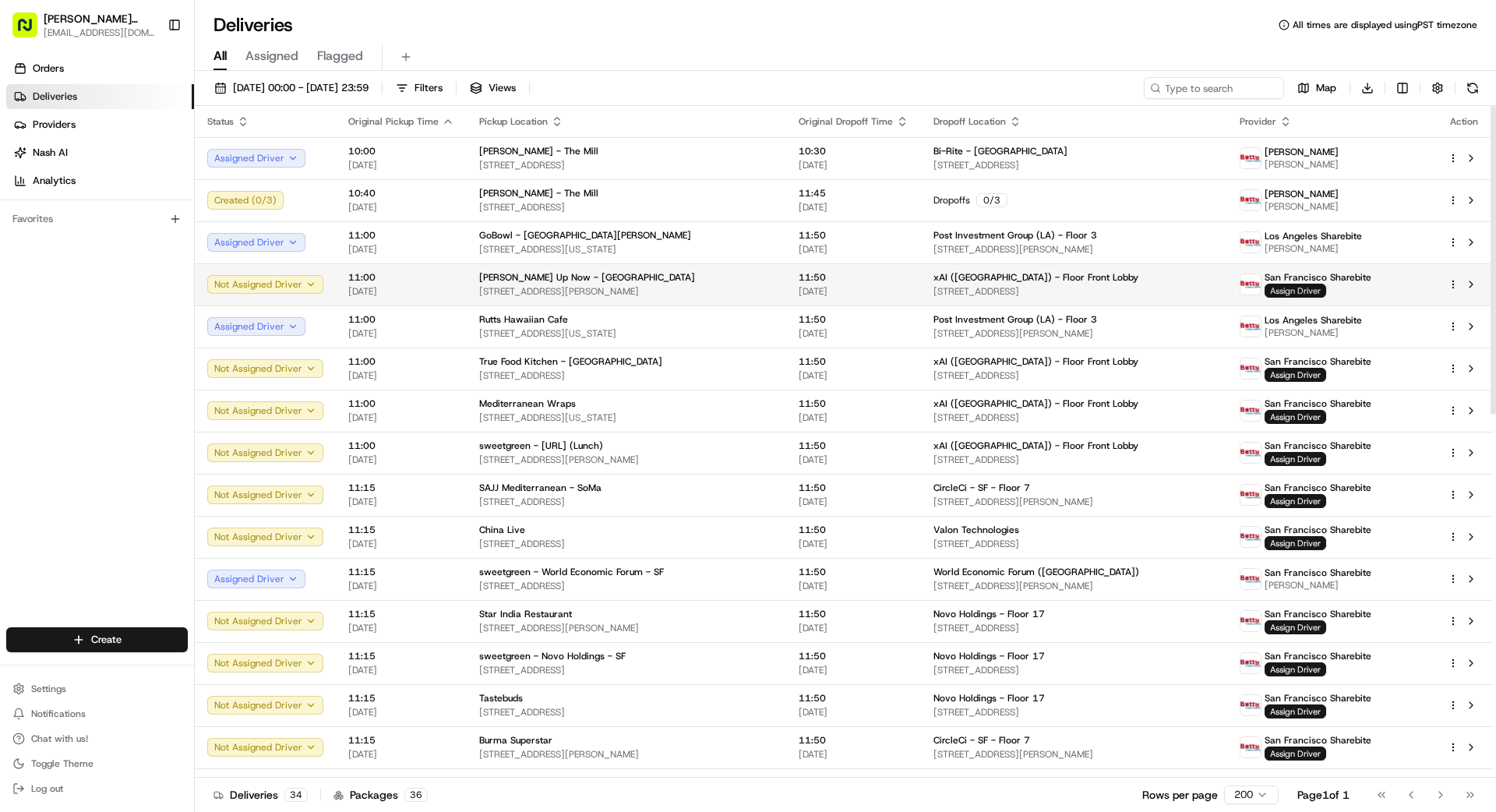
click at [934, 289] on span "Assign Driver" at bounding box center [1296, 291] width 62 height 14
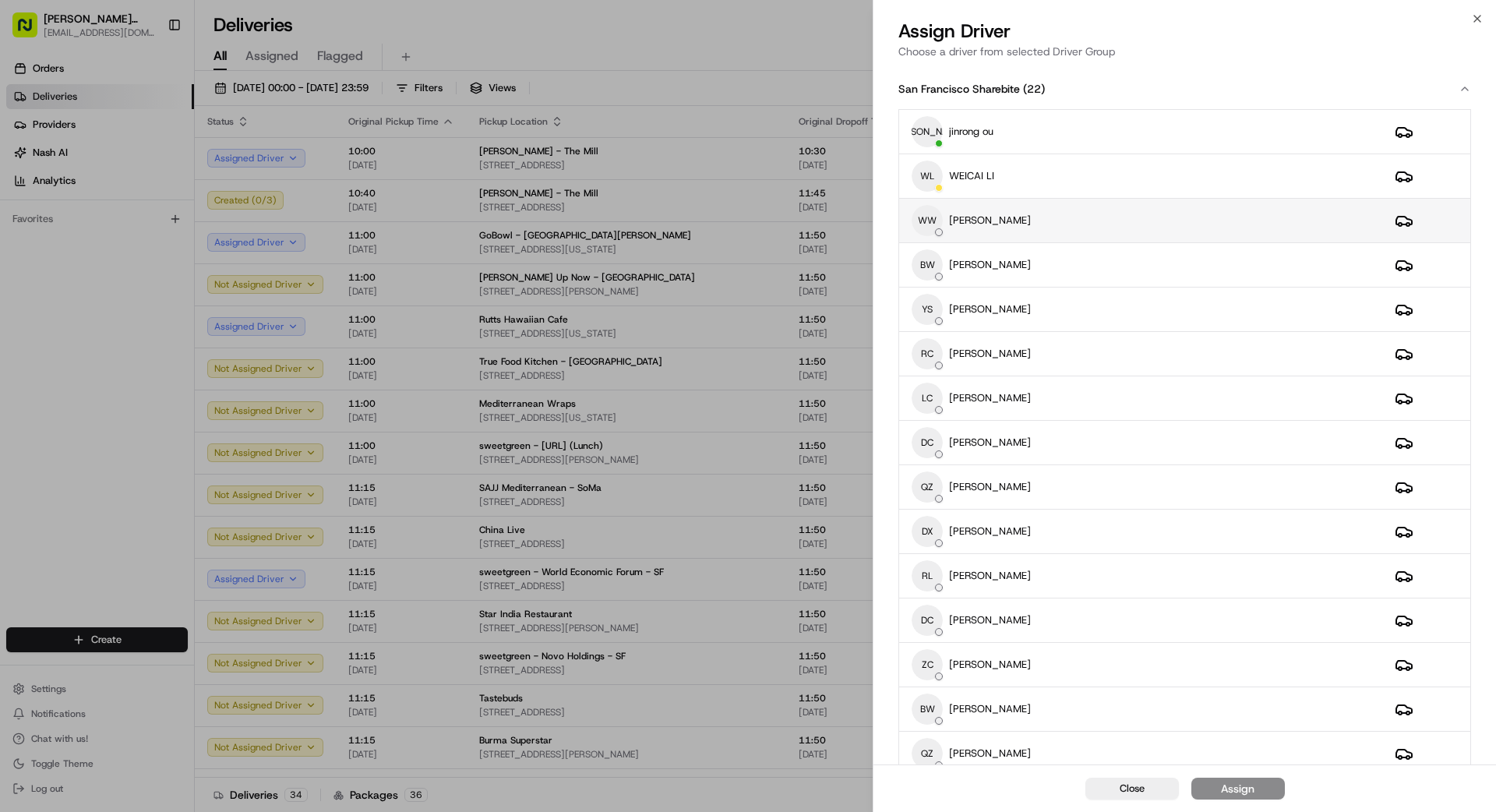
click at [934, 219] on div "WW weishing [PERSON_NAME]" at bounding box center [1141, 220] width 458 height 31
drag, startPoint x: 1253, startPoint y: 788, endPoint x: 1267, endPoint y: 790, distance: 14.1
click at [934, 728] on button "Assign" at bounding box center [1238, 789] width 93 height 22
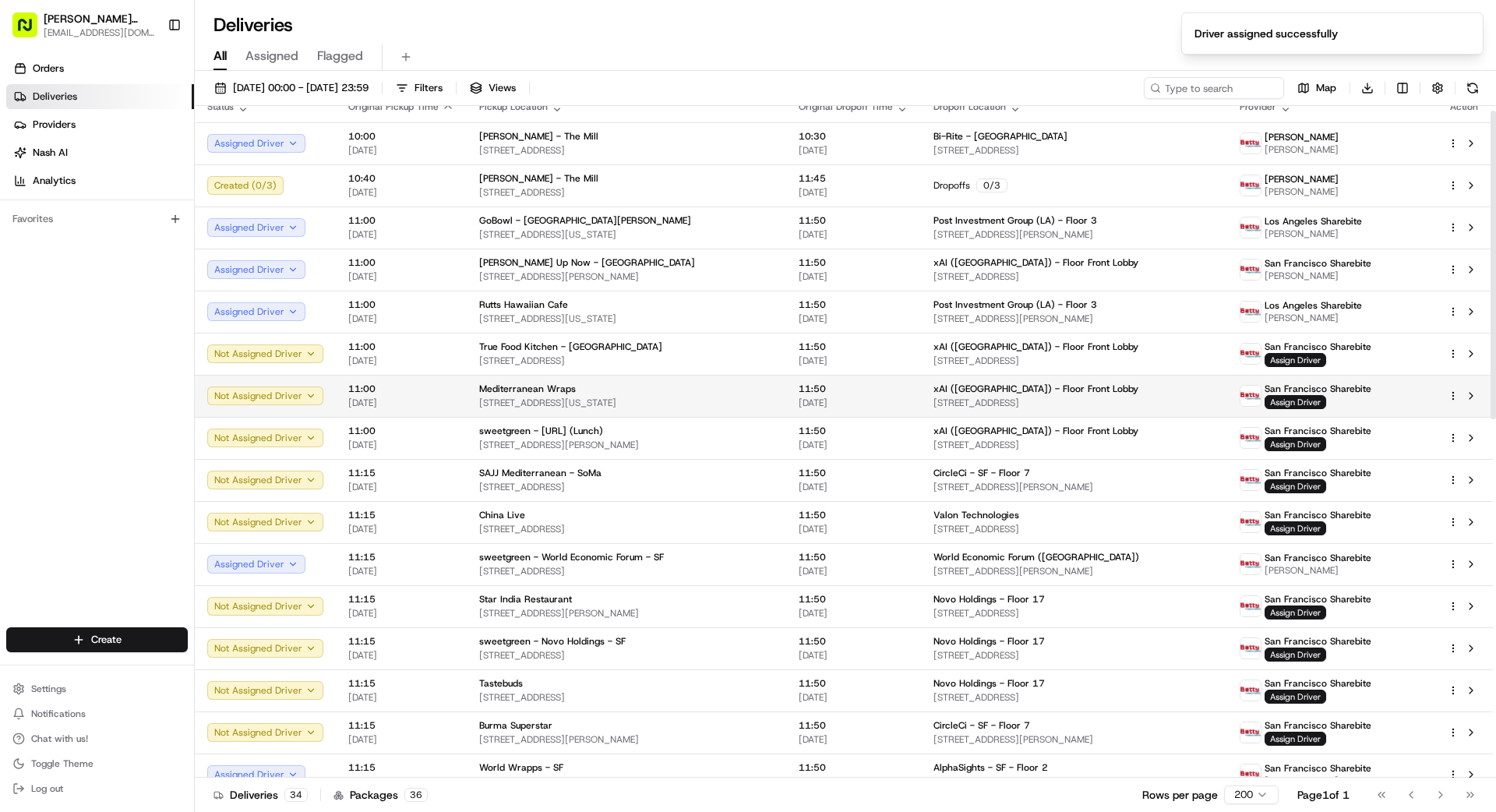
scroll to position [16, 0]
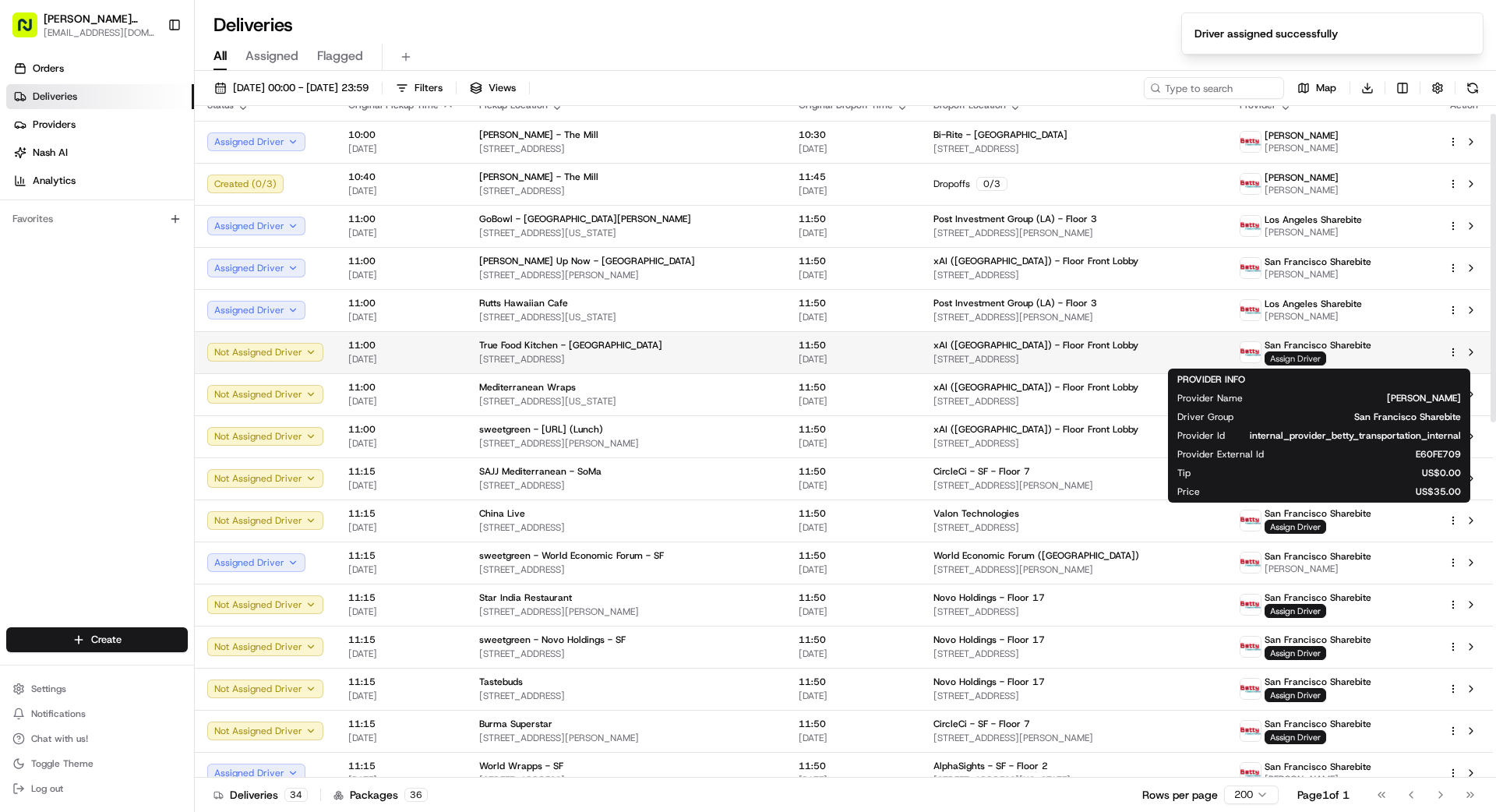
click at [934, 361] on span "Assign Driver" at bounding box center [1296, 358] width 62 height 14
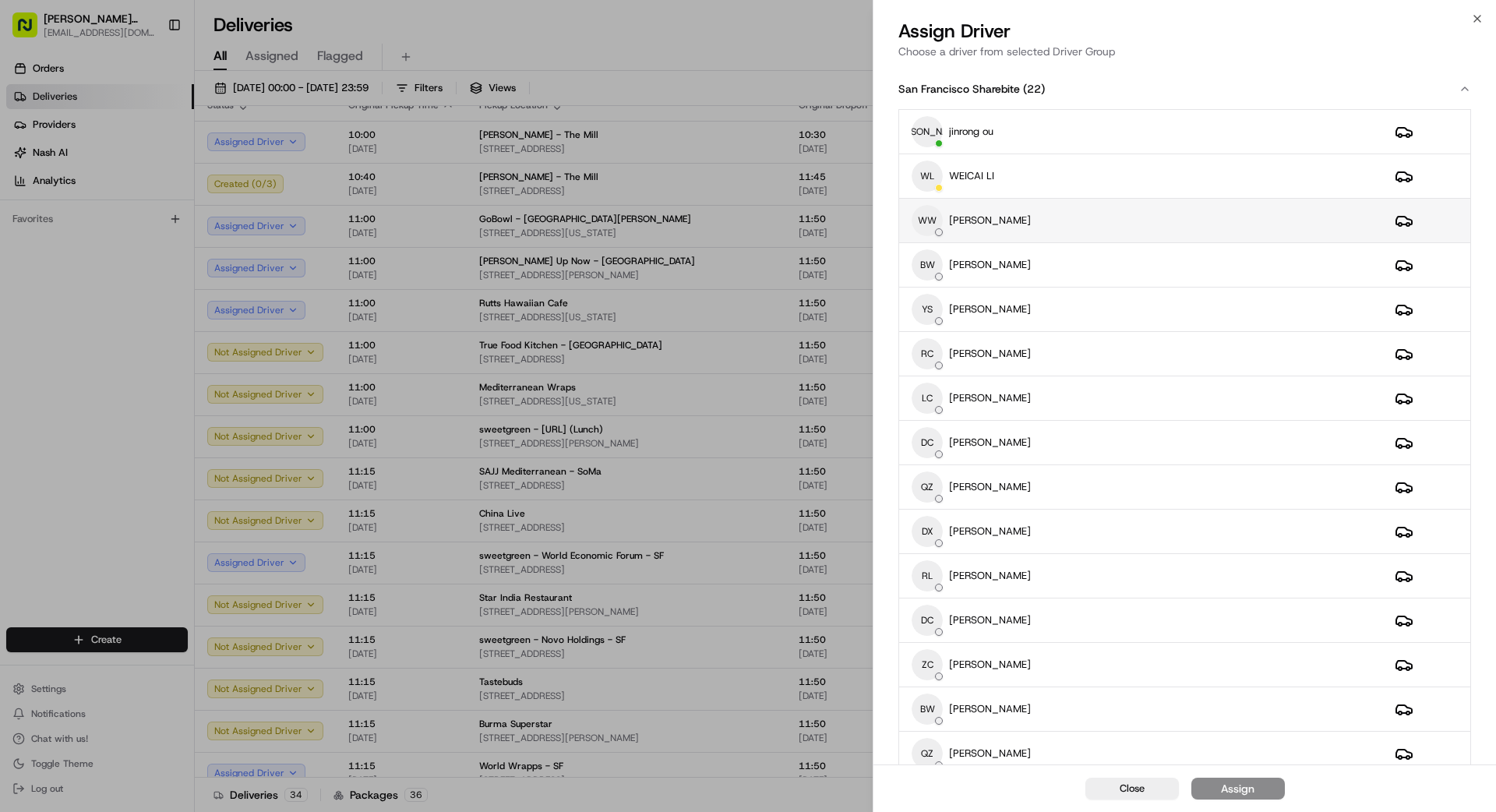
click at [934, 225] on div "WW weishing [PERSON_NAME]" at bounding box center [1141, 220] width 458 height 31
click at [934, 728] on button "Assign" at bounding box center [1238, 789] width 93 height 22
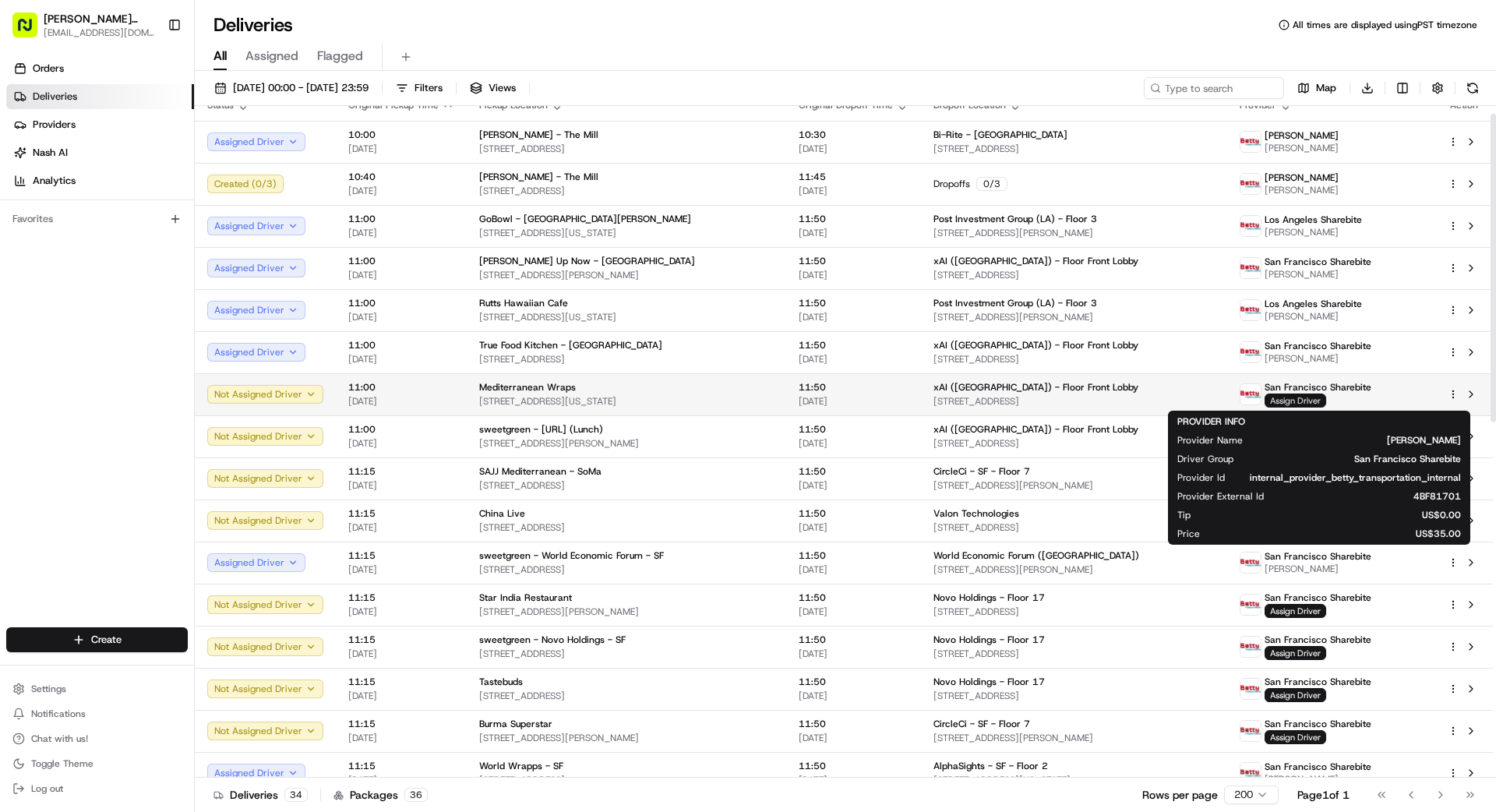
click at [934, 401] on span "Assign Driver" at bounding box center [1296, 401] width 62 height 14
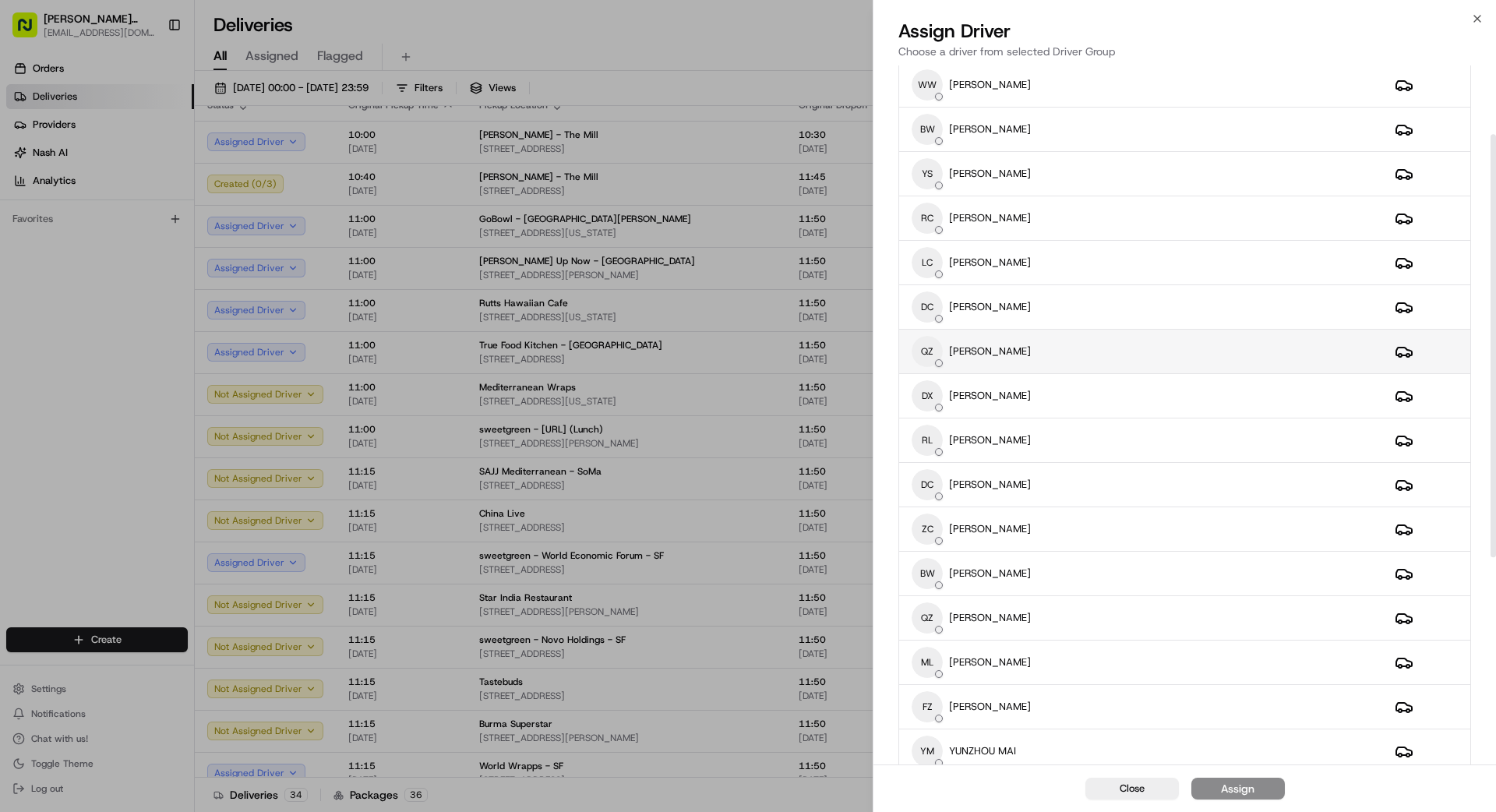
scroll to position [215, 0]
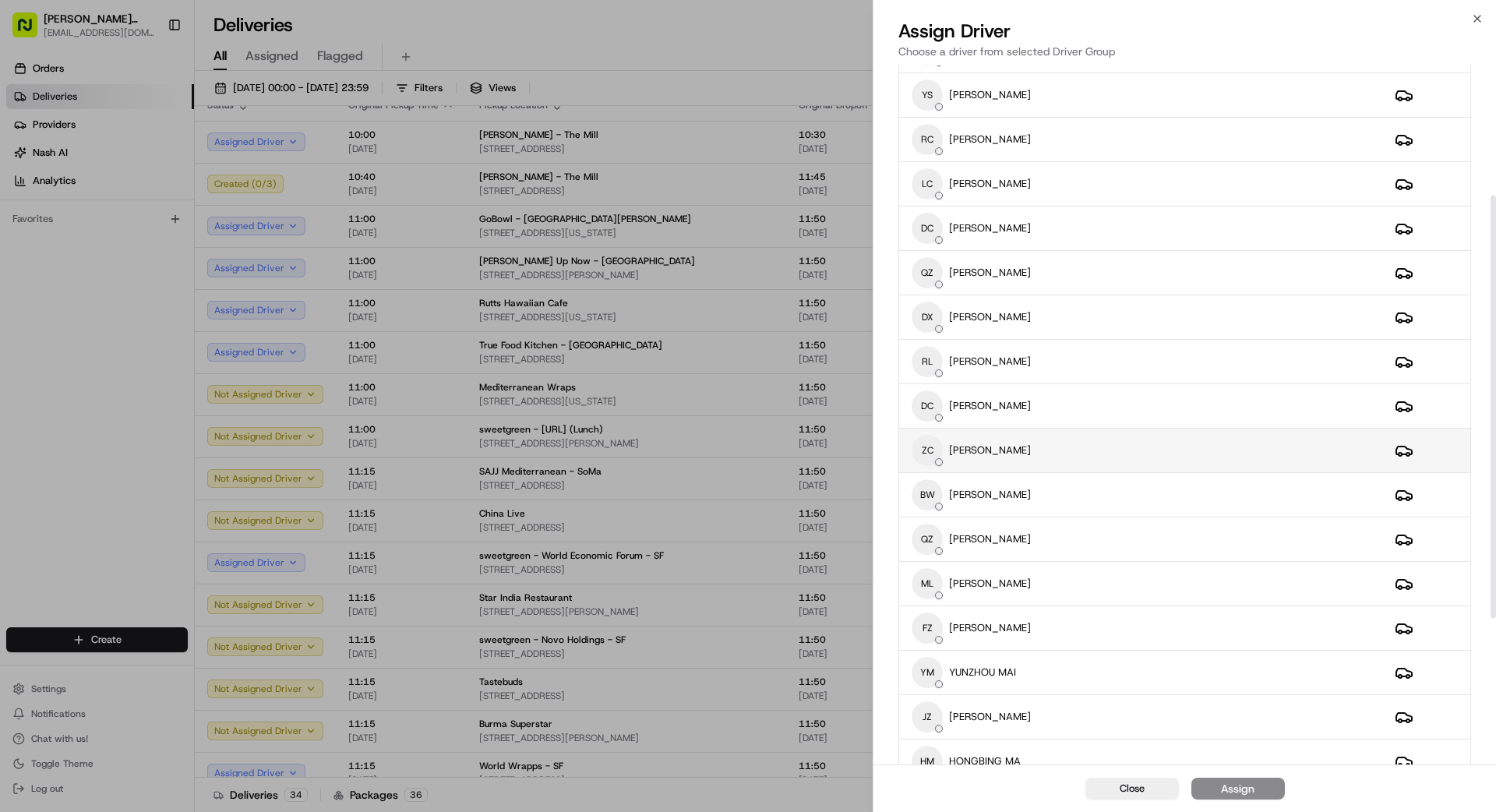
click at [934, 452] on div "ZC [PERSON_NAME]" at bounding box center [1141, 450] width 458 height 31
click at [934, 728] on button "Assign" at bounding box center [1238, 789] width 93 height 22
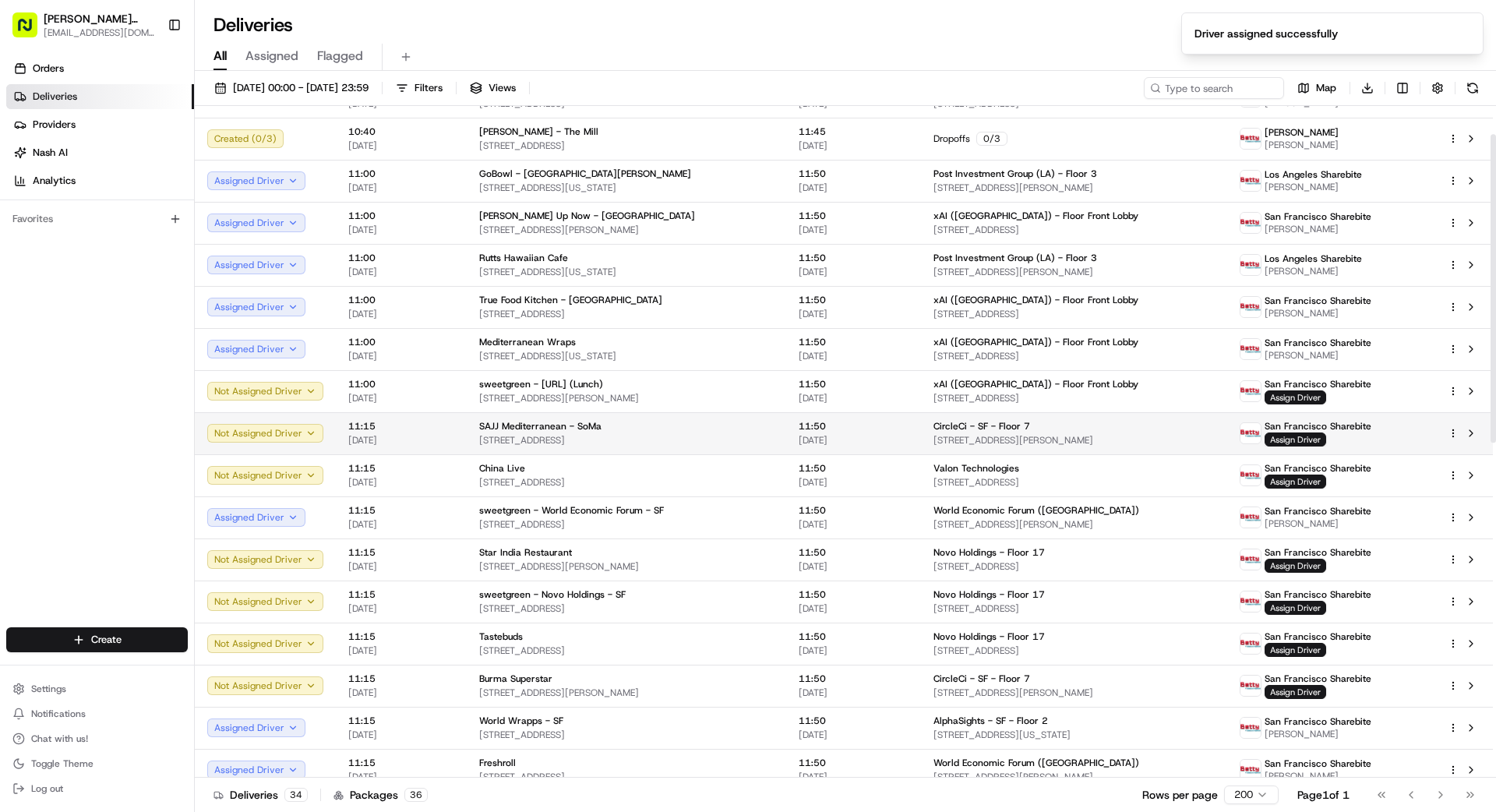
scroll to position [90, 0]
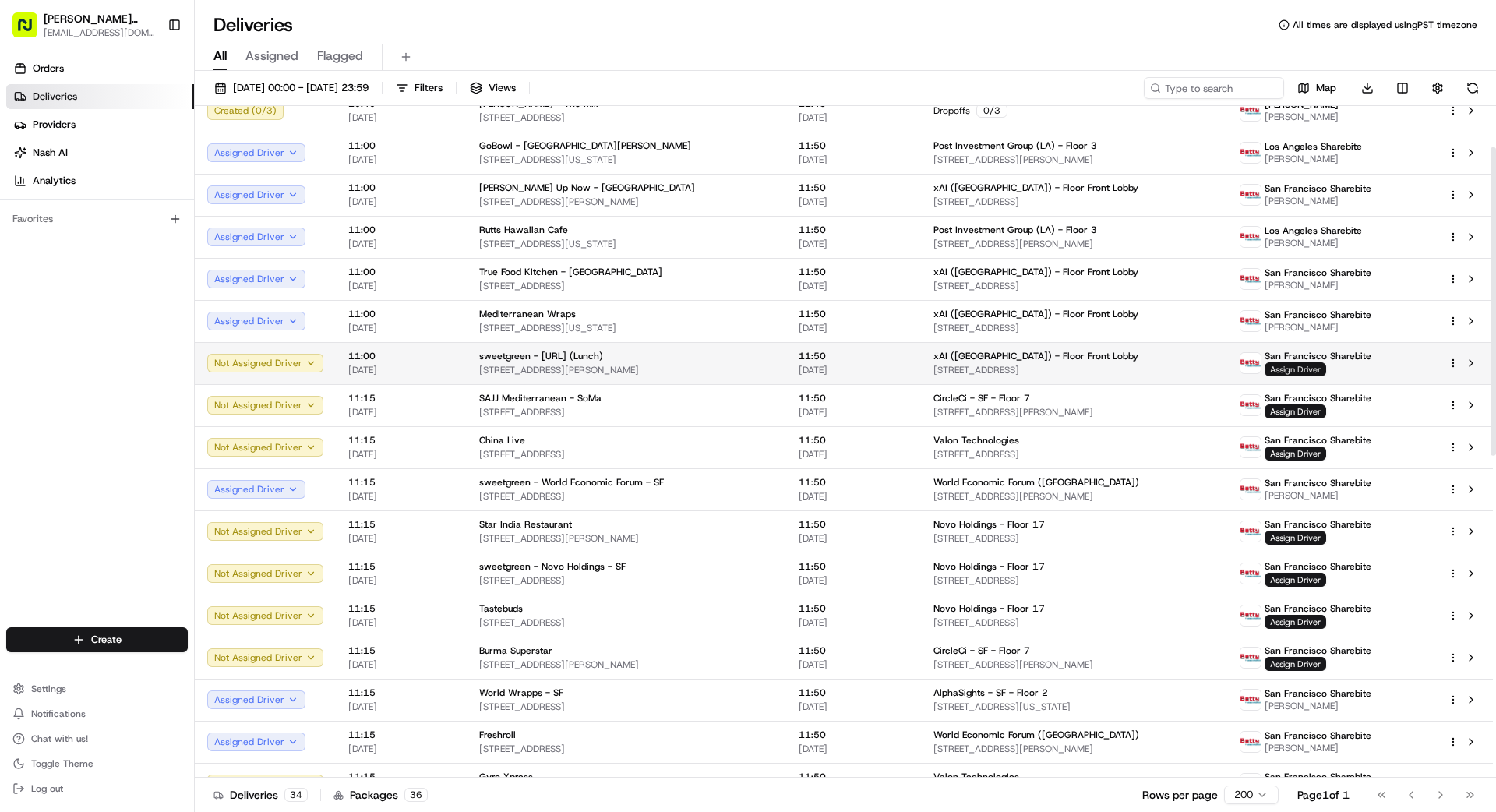
click at [934, 369] on span "Assign Driver" at bounding box center [1296, 369] width 62 height 14
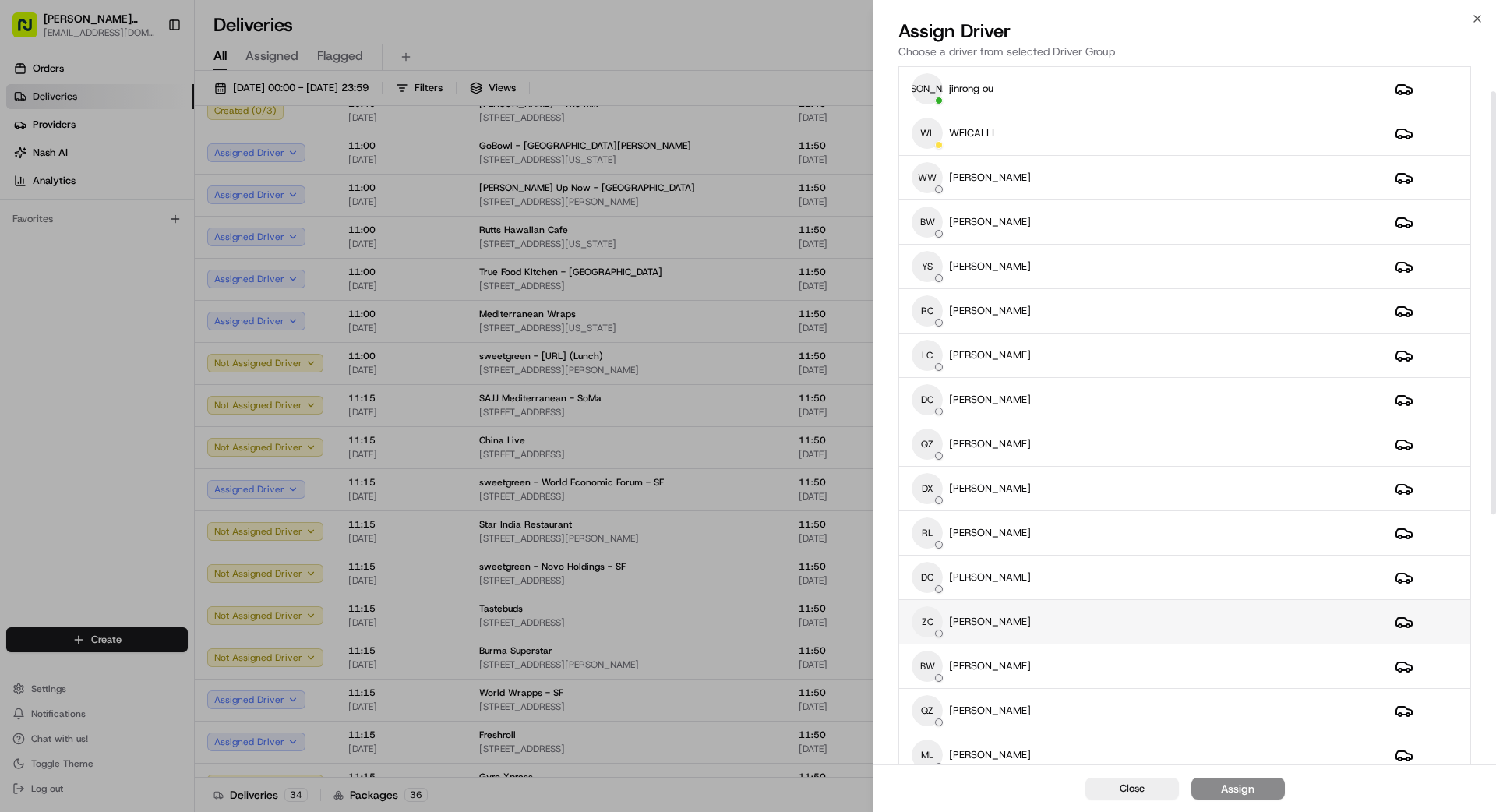
scroll to position [44, 0]
click at [934, 619] on div "ZC [PERSON_NAME]" at bounding box center [1141, 620] width 458 height 31
click at [934, 728] on div "Assign" at bounding box center [1237, 788] width 33 height 15
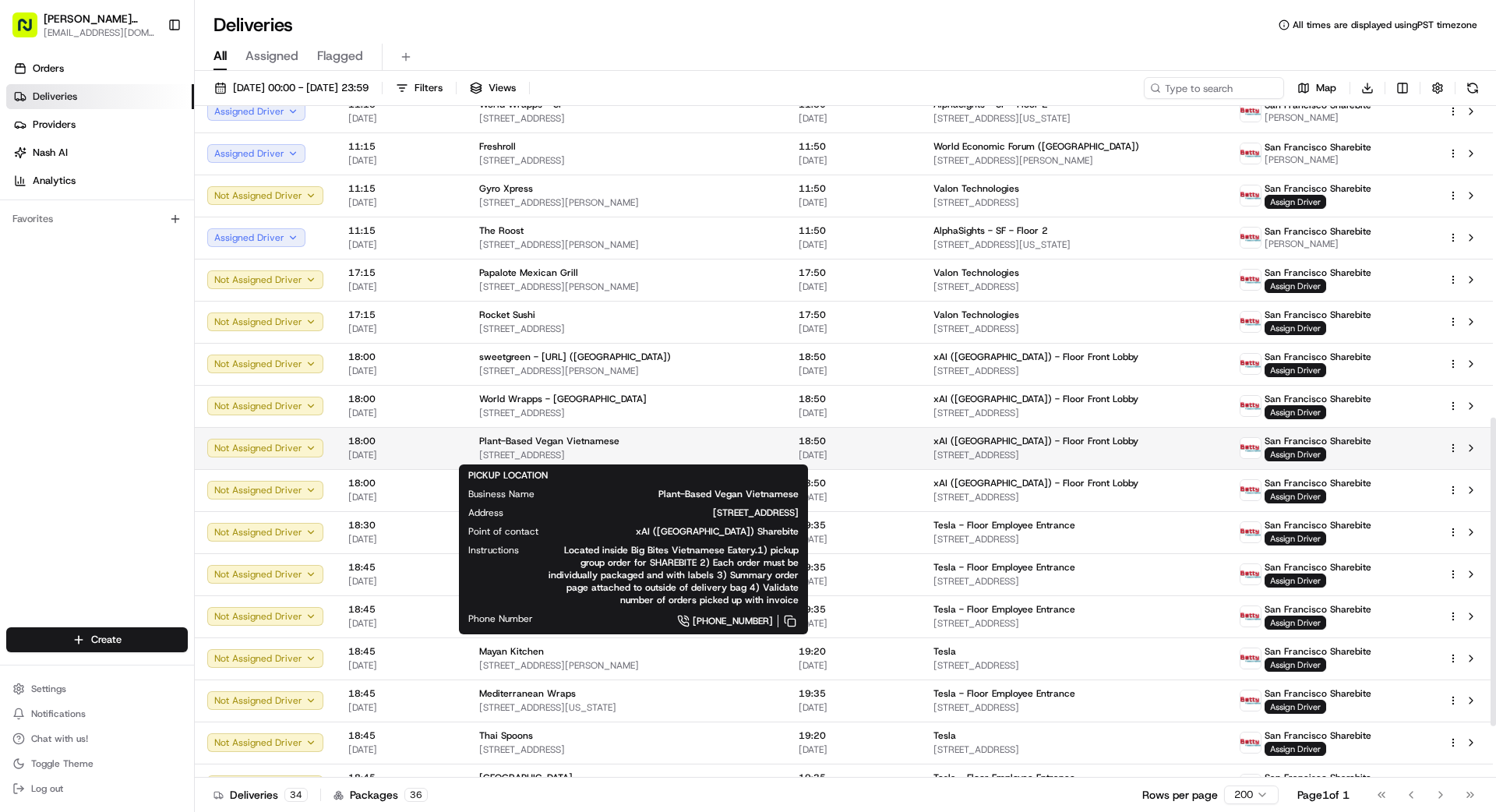
scroll to position [702, 0]
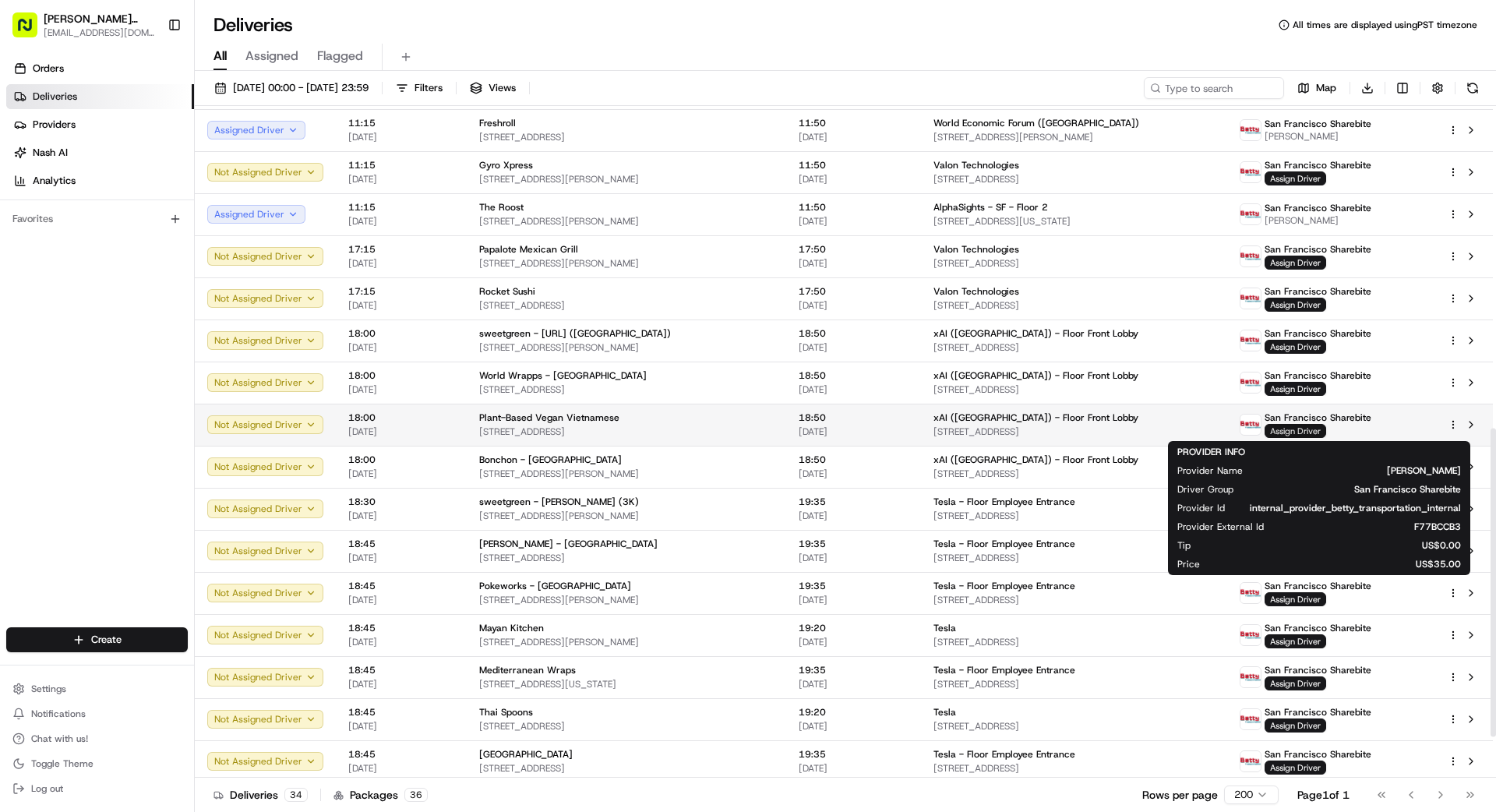
click at [934, 432] on span "Assign Driver" at bounding box center [1296, 431] width 62 height 14
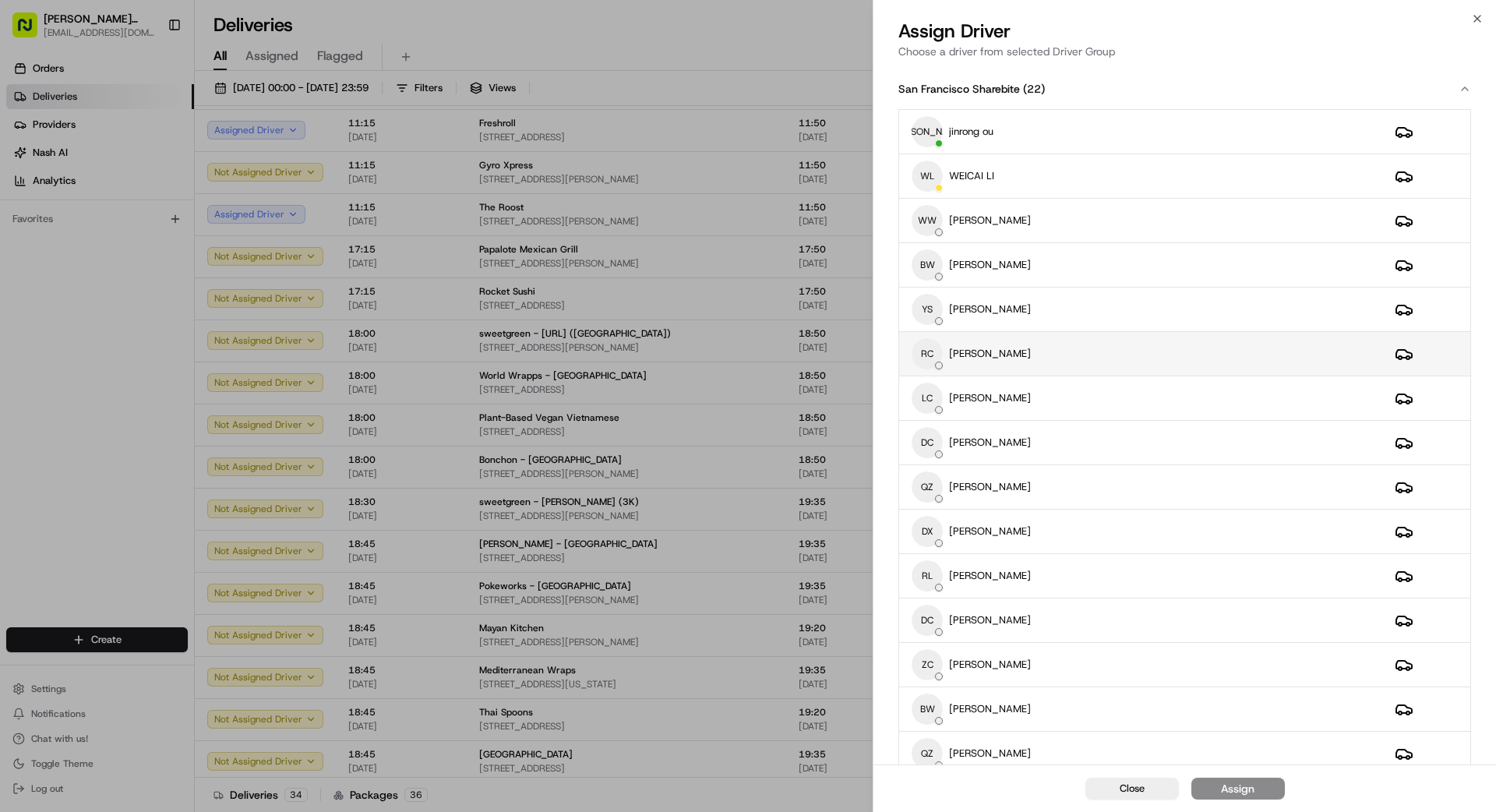
click at [934, 357] on div "RC [PERSON_NAME]" at bounding box center [1141, 353] width 458 height 31
click at [934, 728] on button "Assign" at bounding box center [1238, 789] width 93 height 22
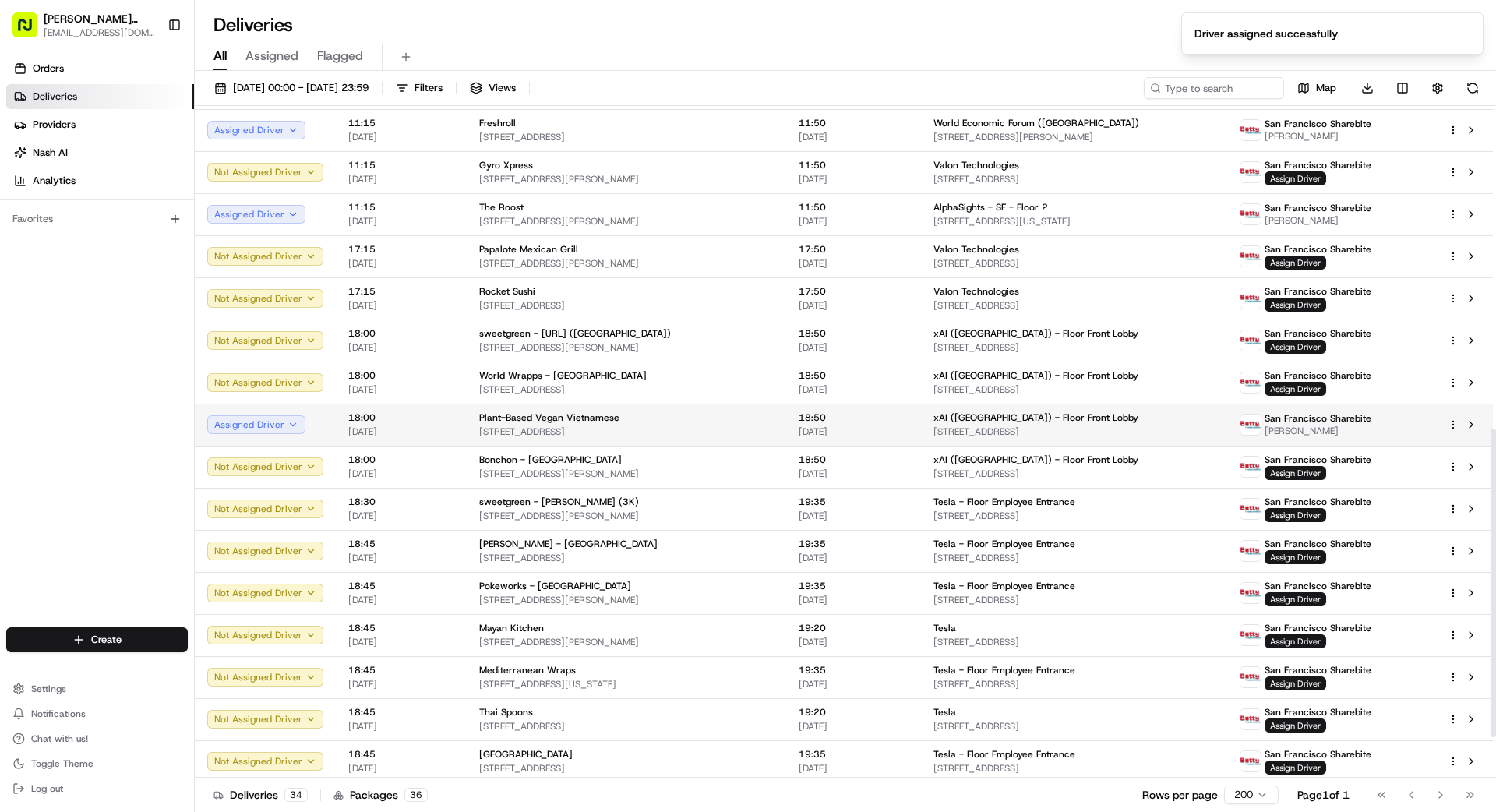
scroll to position [702, 0]
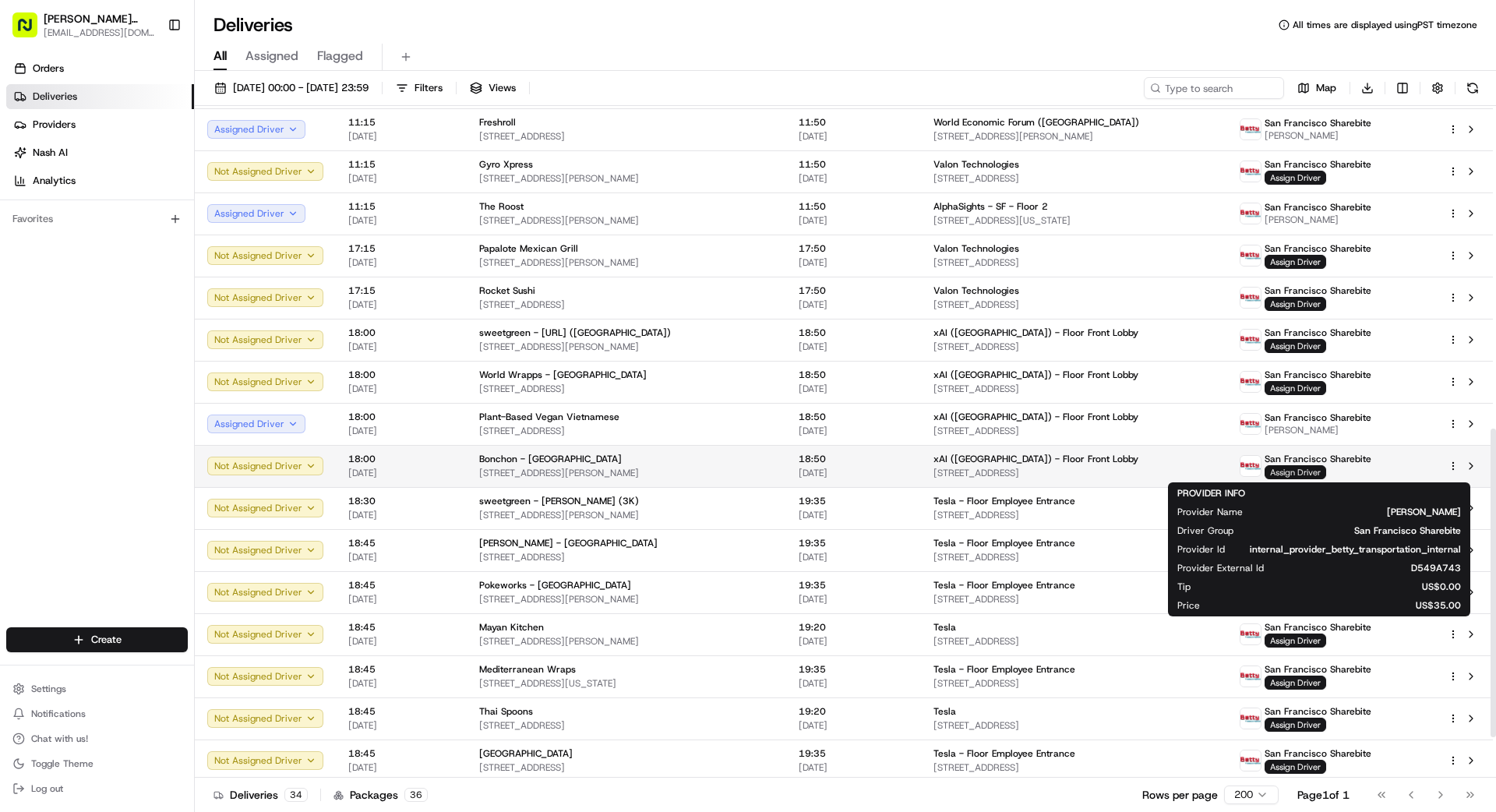
click at [934, 472] on span "Assign Driver" at bounding box center [1296, 472] width 62 height 14
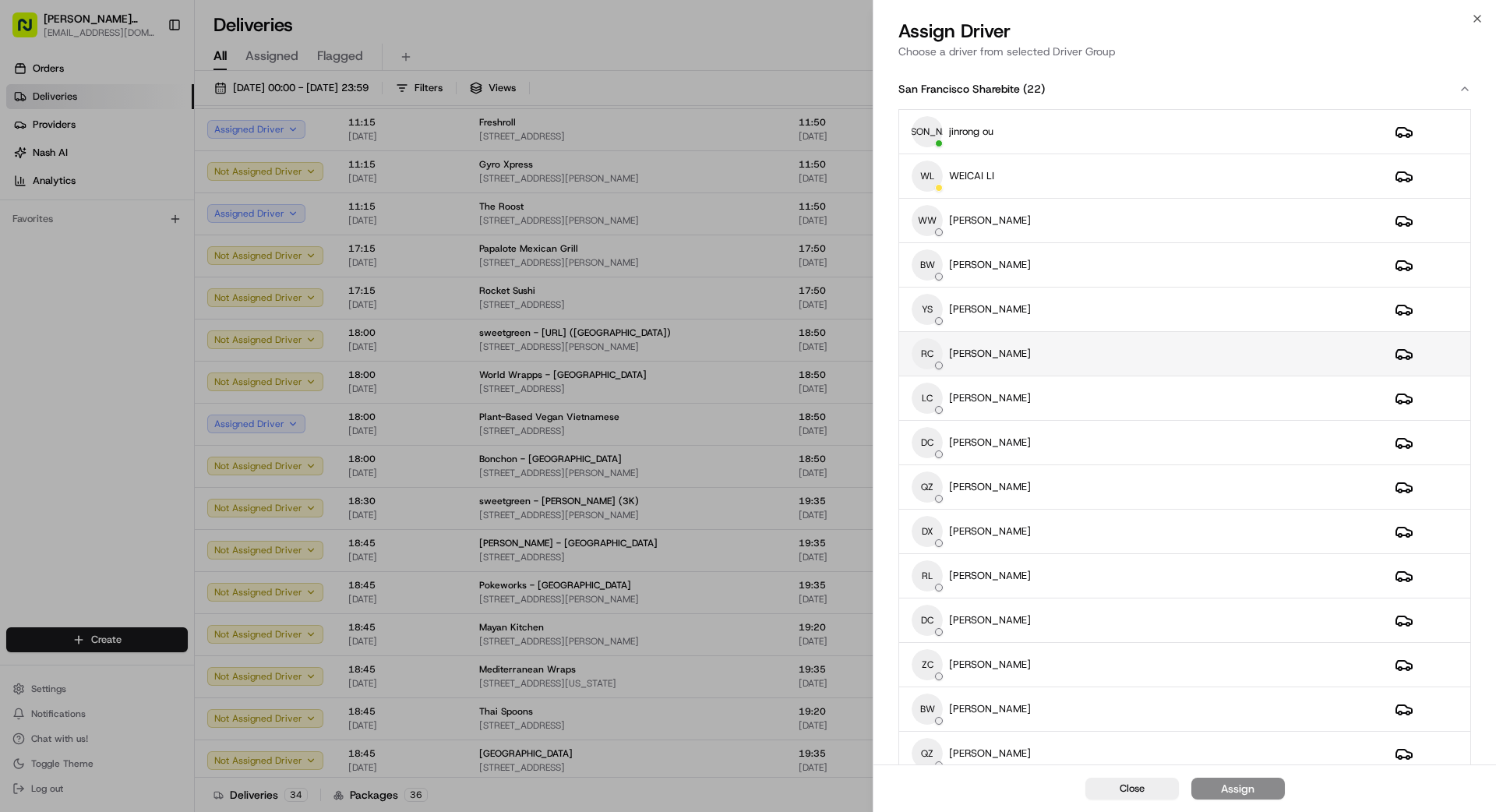
click at [934, 353] on div "RC [PERSON_NAME]" at bounding box center [1141, 353] width 458 height 31
click at [934, 728] on div "Assign" at bounding box center [1237, 788] width 33 height 15
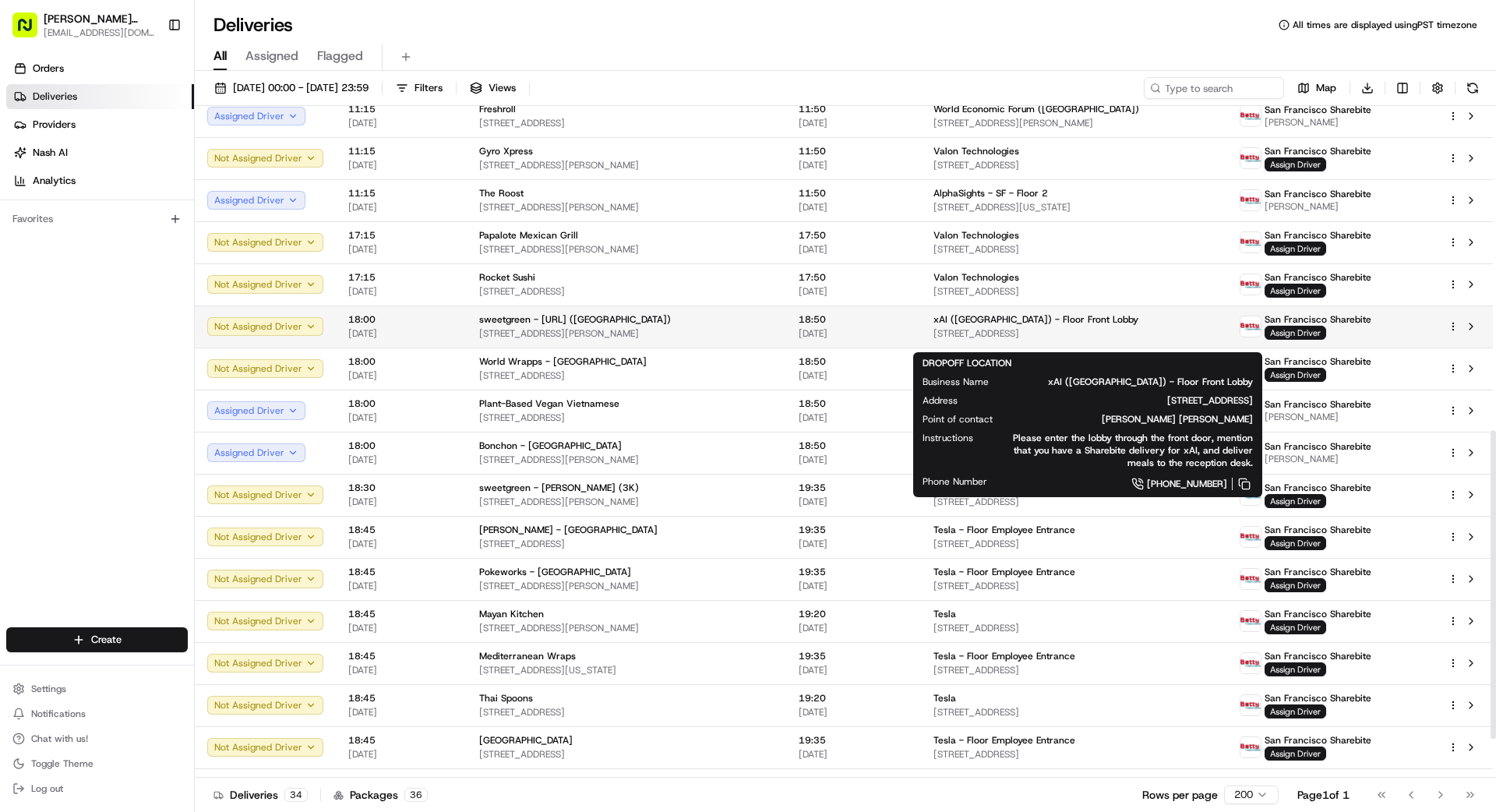
scroll to position [725, 0]
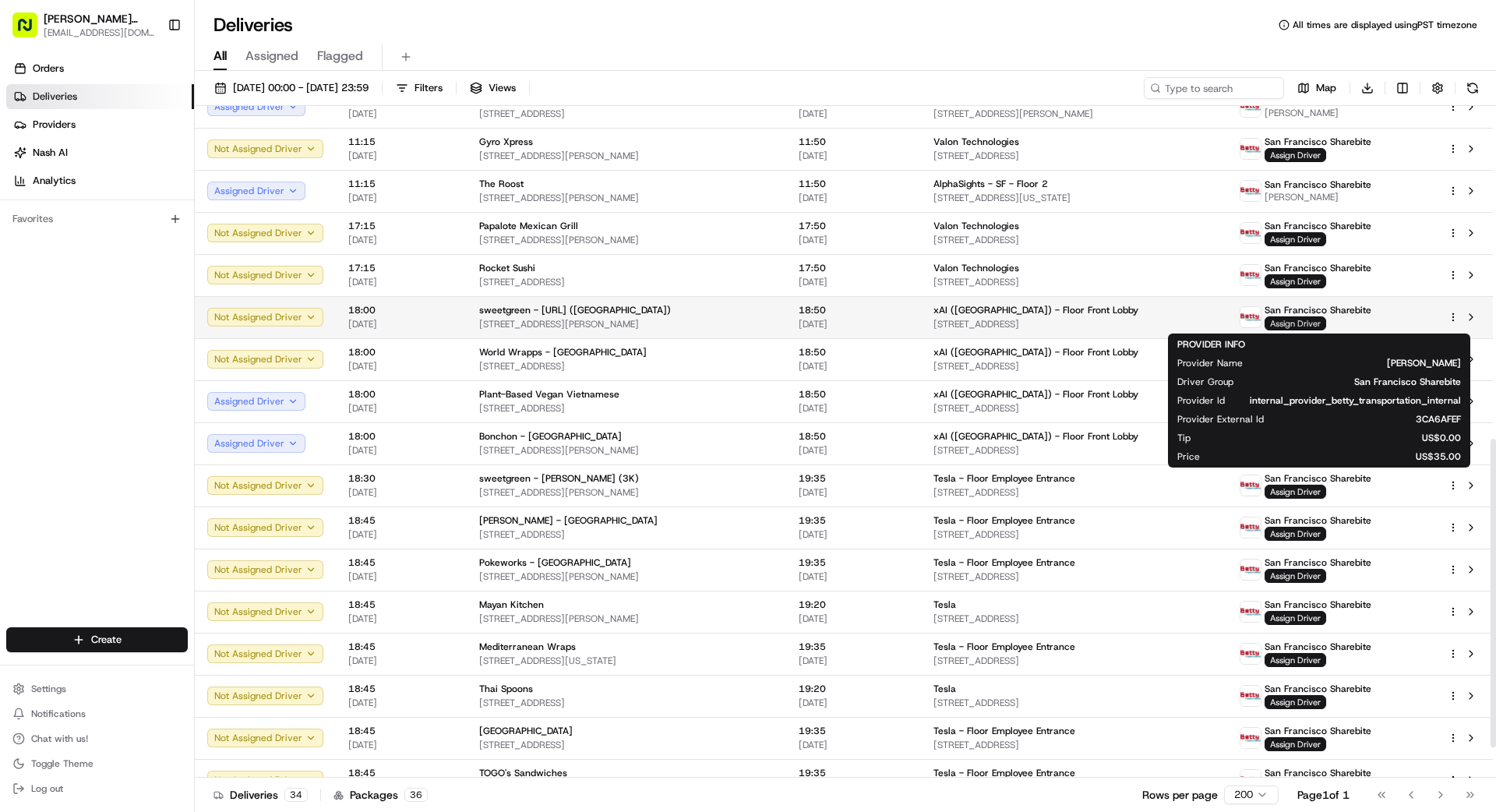
click at [934, 317] on span "Assign Driver" at bounding box center [1296, 323] width 62 height 14
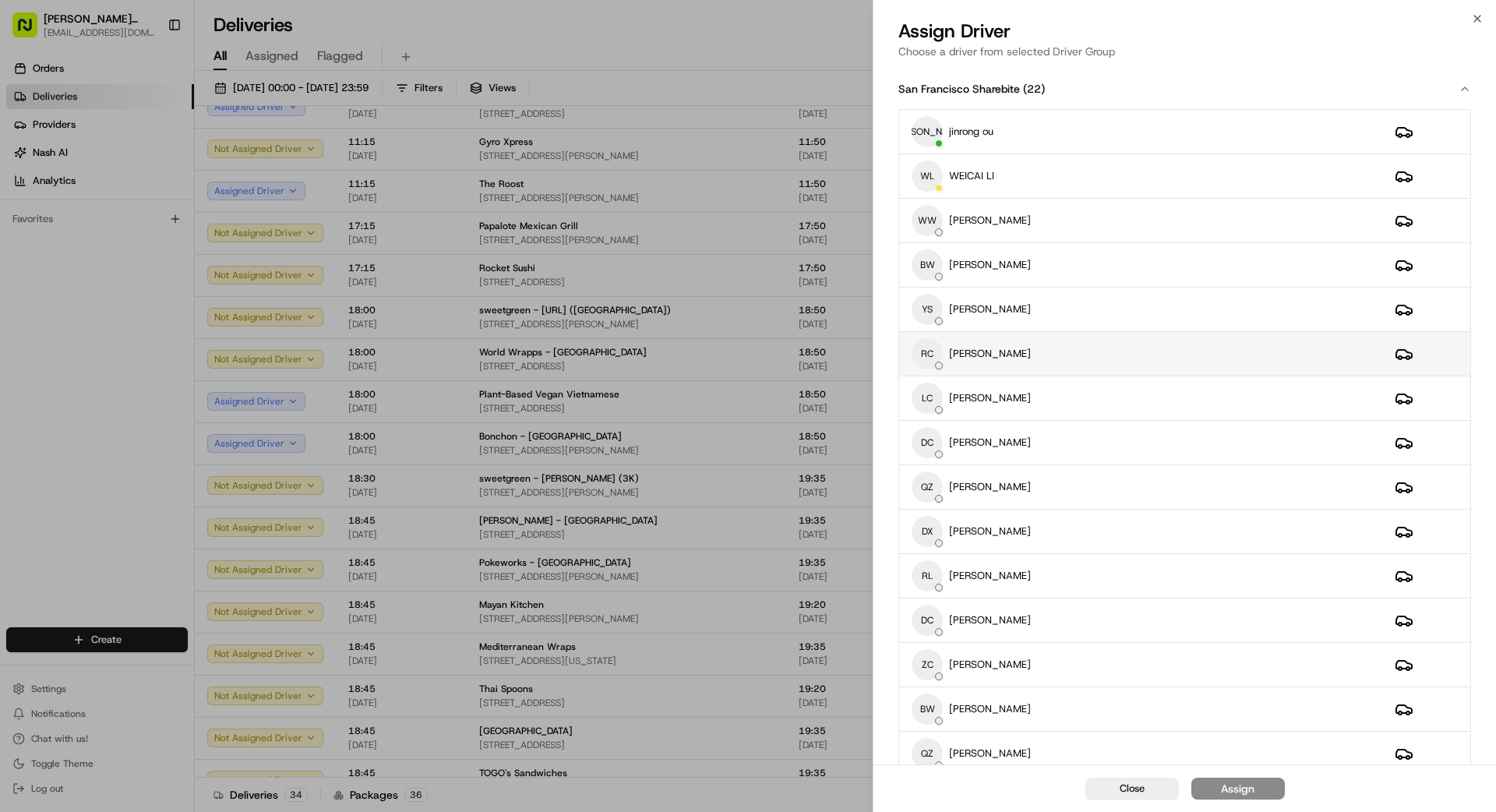
drag, startPoint x: 1031, startPoint y: 346, endPoint x: 1040, endPoint y: 349, distance: 9.5
click at [934, 346] on div "RC [PERSON_NAME]" at bounding box center [1141, 353] width 458 height 31
click at [934, 728] on div "Assign" at bounding box center [1237, 788] width 33 height 15
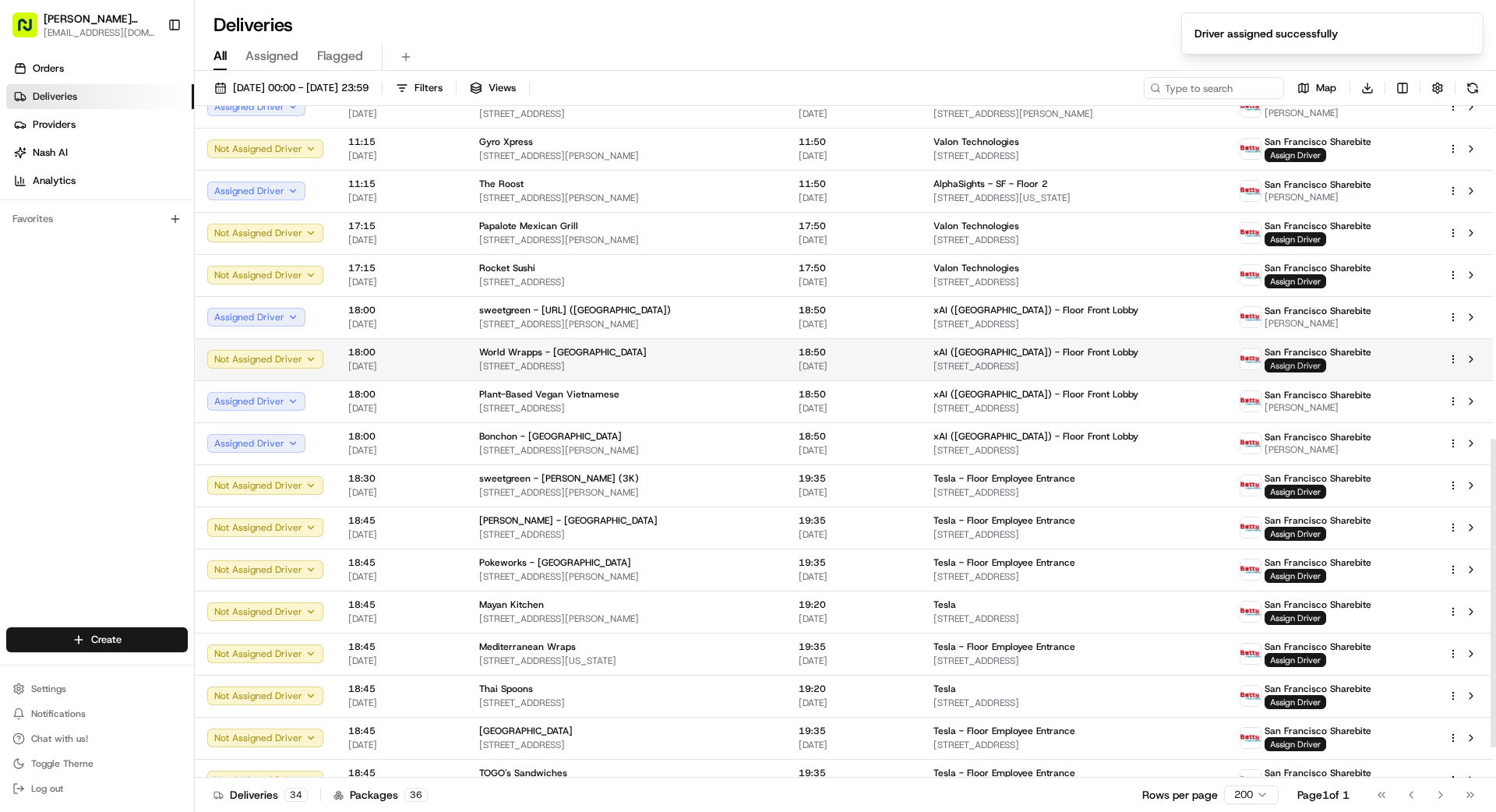
click at [934, 365] on span "Assign Driver" at bounding box center [1296, 366] width 62 height 14
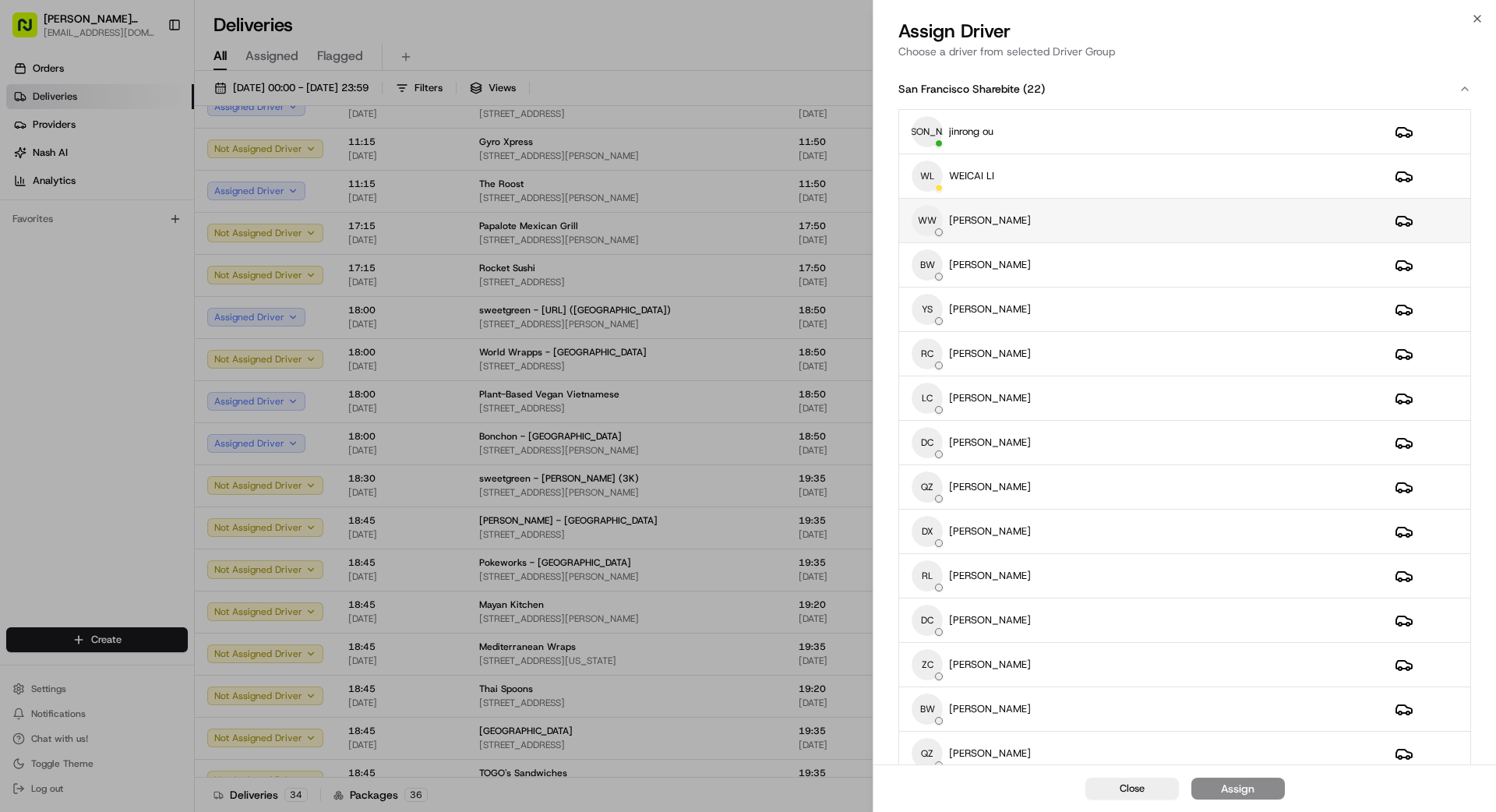
click at [934, 225] on div "WW weishing [PERSON_NAME]" at bounding box center [1141, 220] width 458 height 31
click at [934, 728] on div "Assign" at bounding box center [1237, 788] width 33 height 15
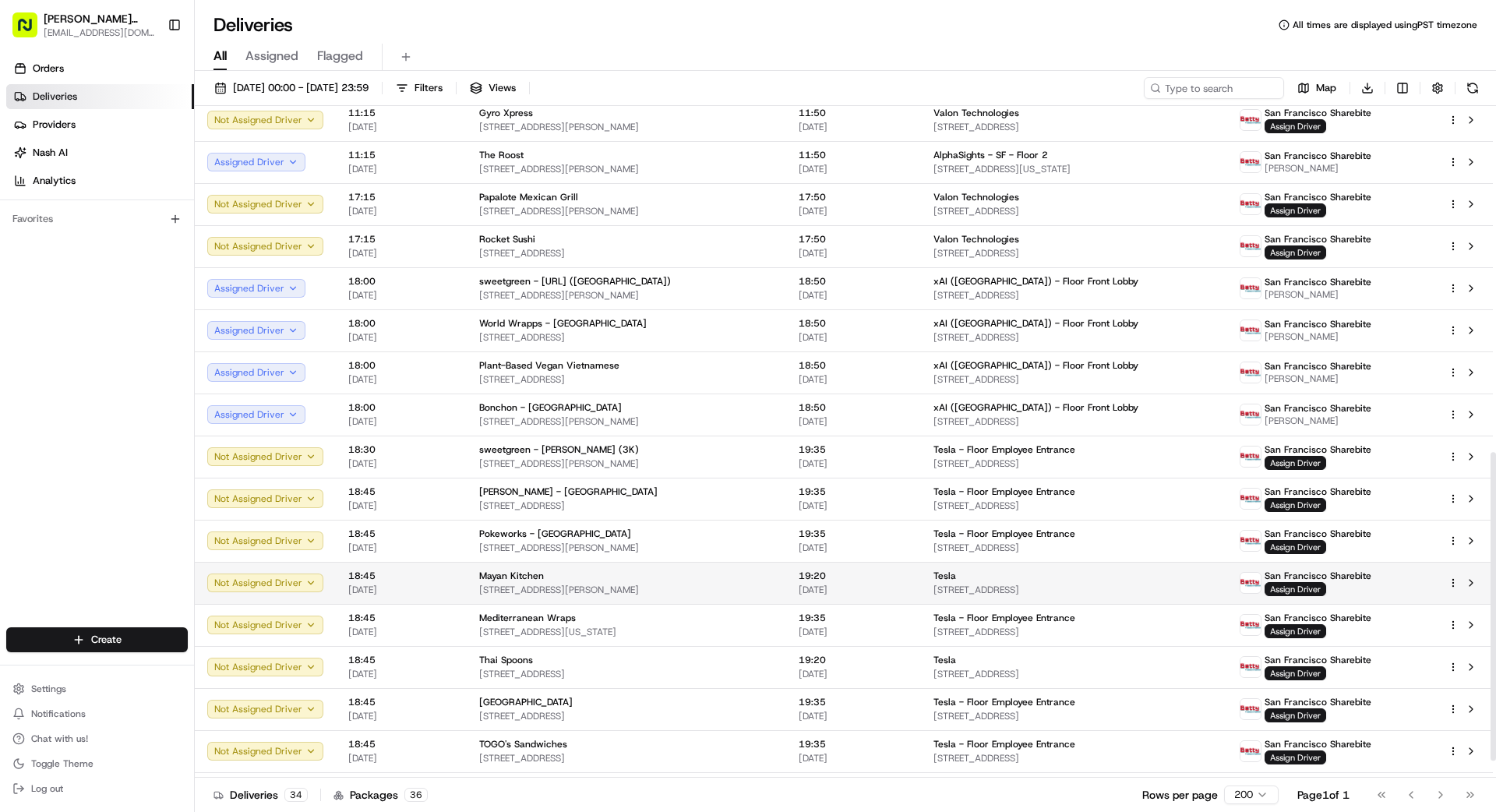
scroll to position [790, 0]
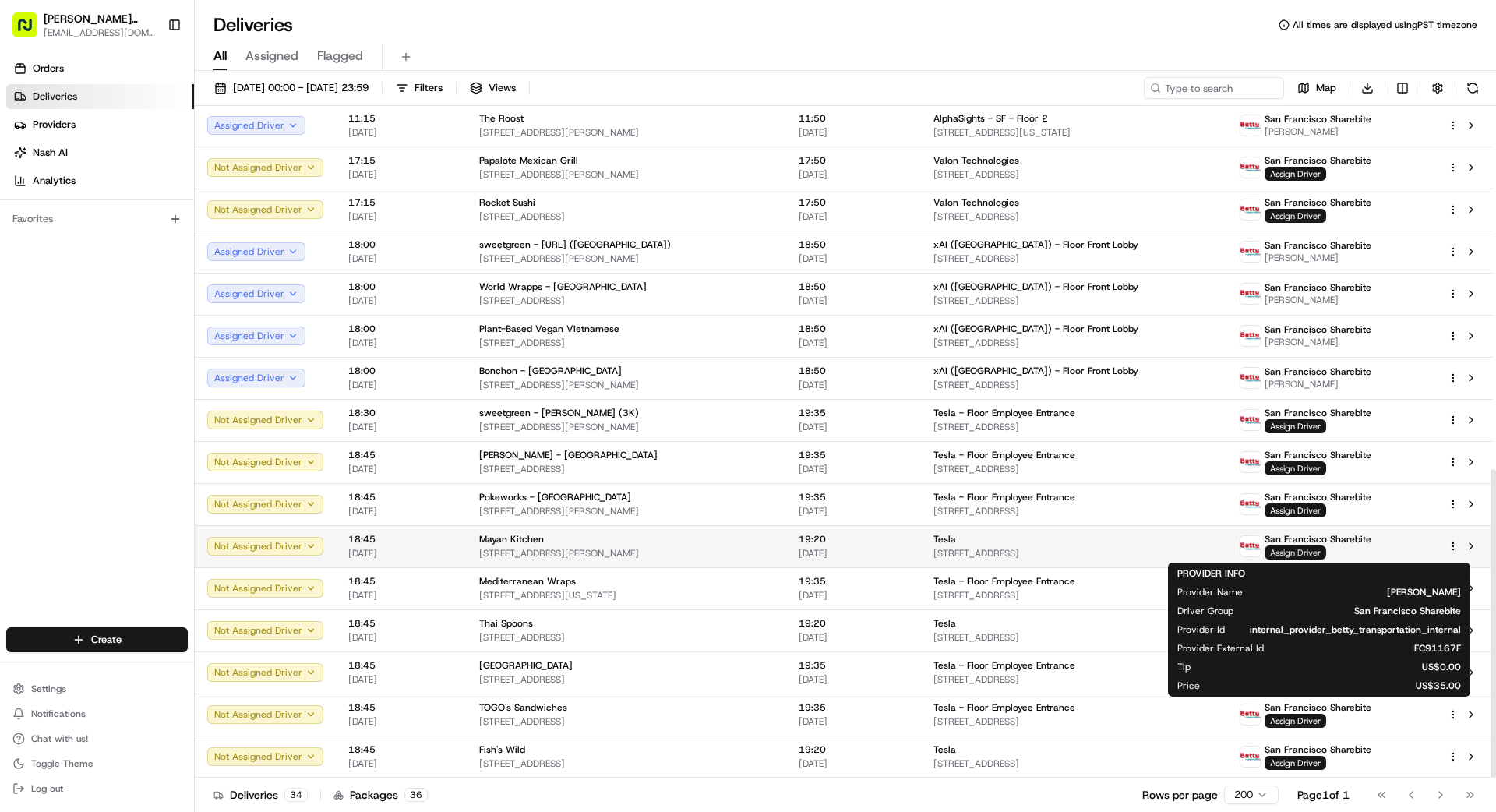
click at [934, 550] on span "Assign Driver" at bounding box center [1296, 552] width 62 height 14
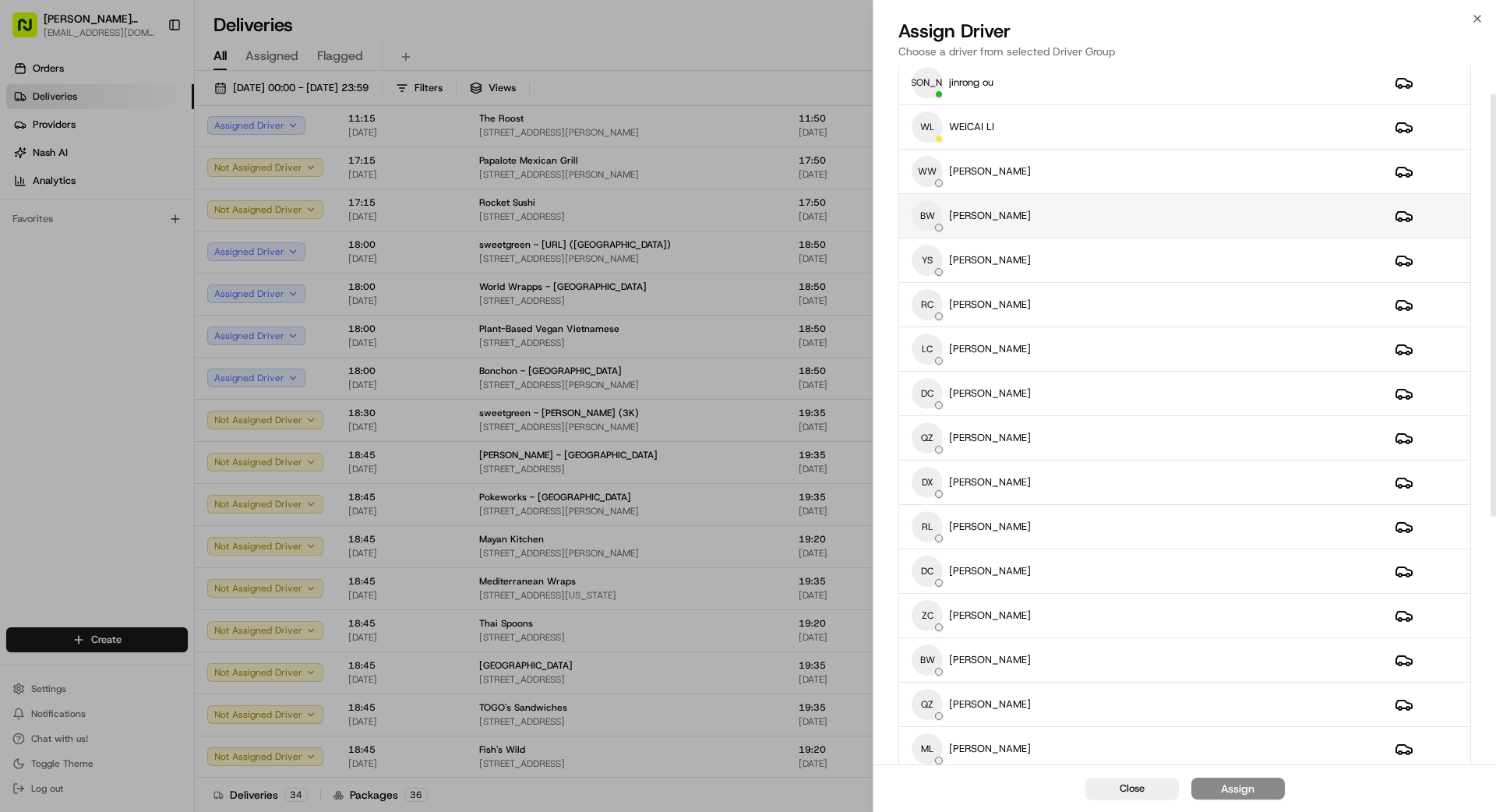
scroll to position [0, 0]
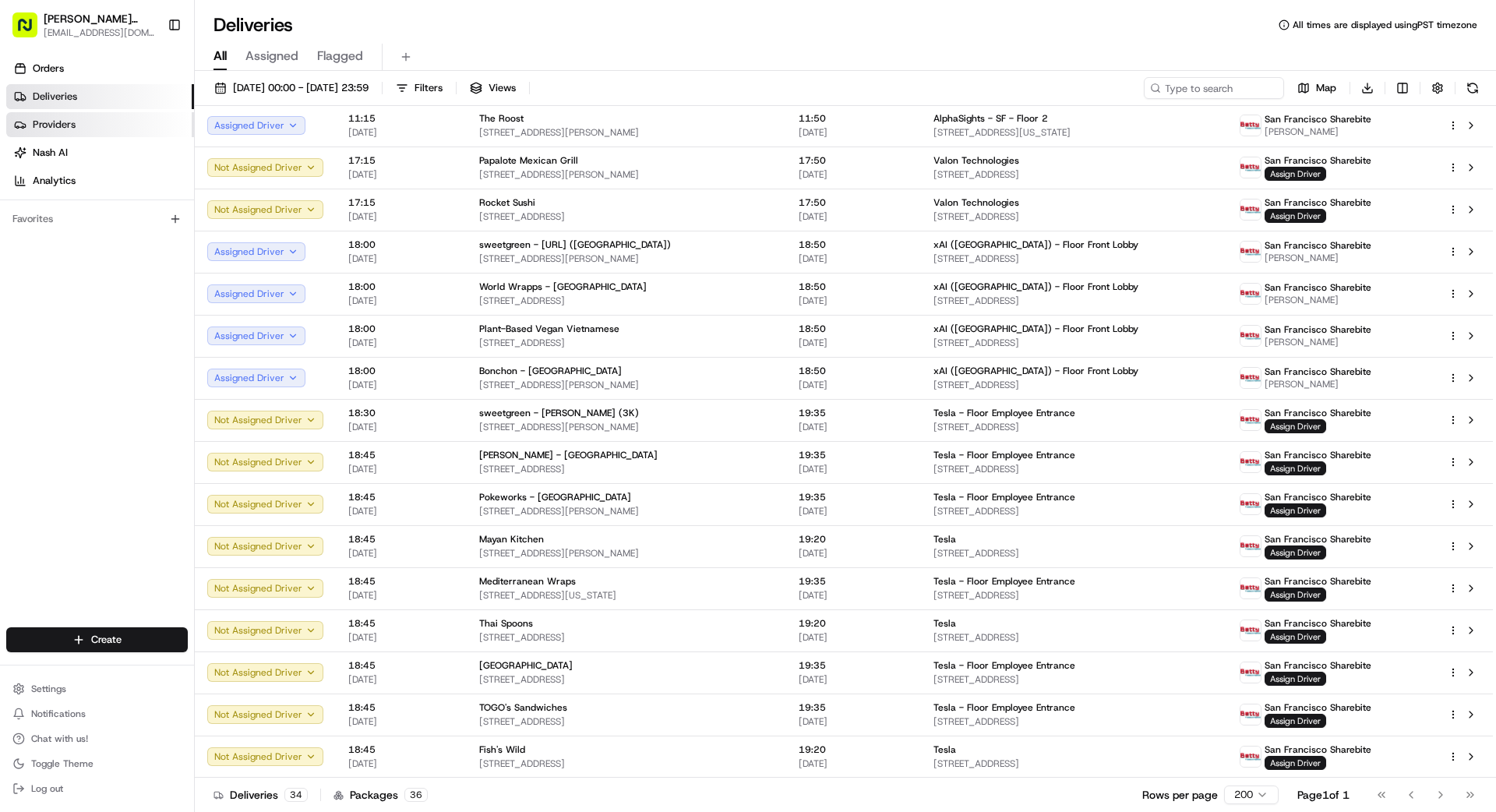
click at [65, 127] on span "Providers" at bounding box center [54, 125] width 43 height 14
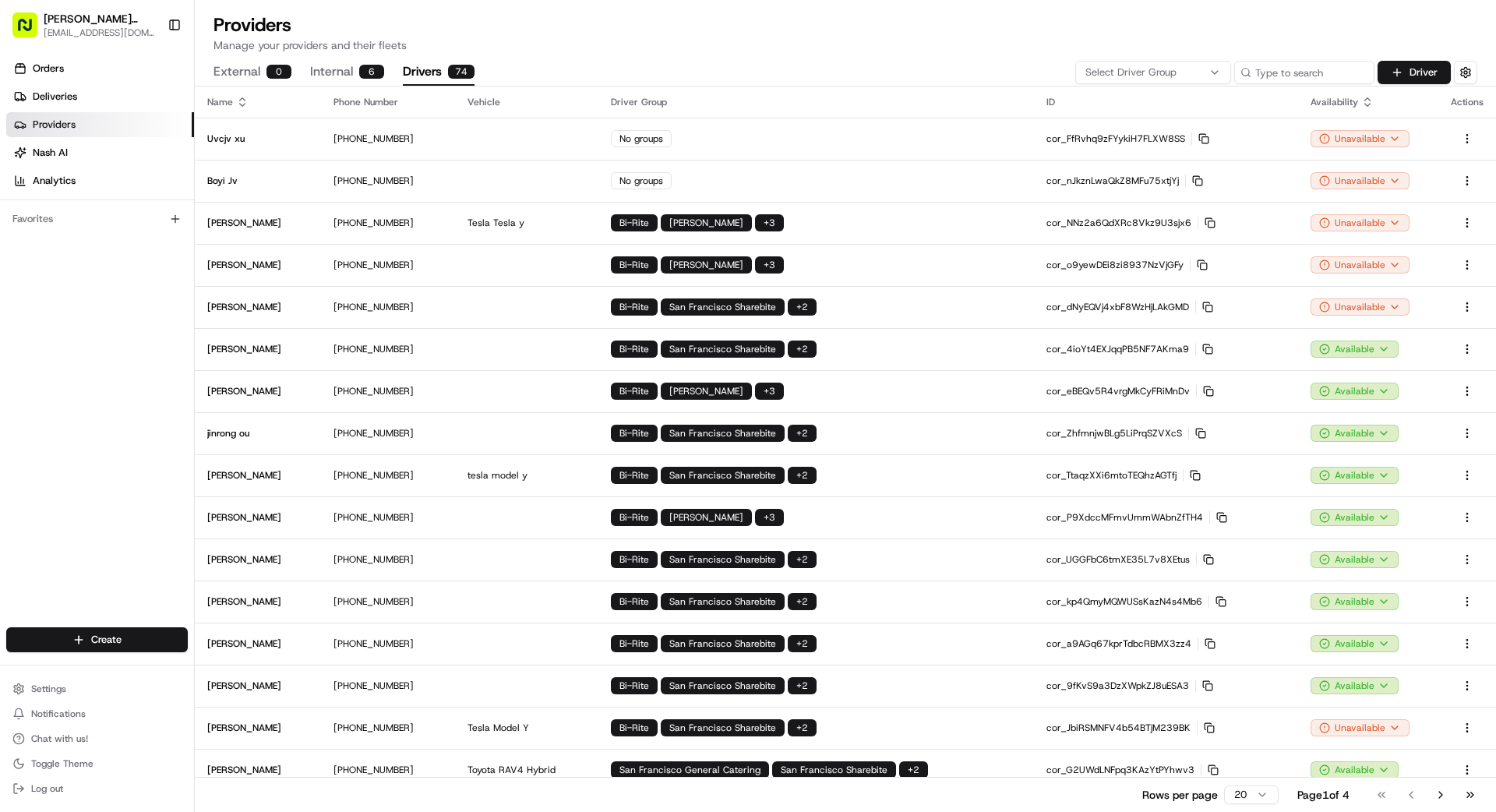
click at [427, 75] on button "Drivers 74" at bounding box center [438, 72] width 72 height 26
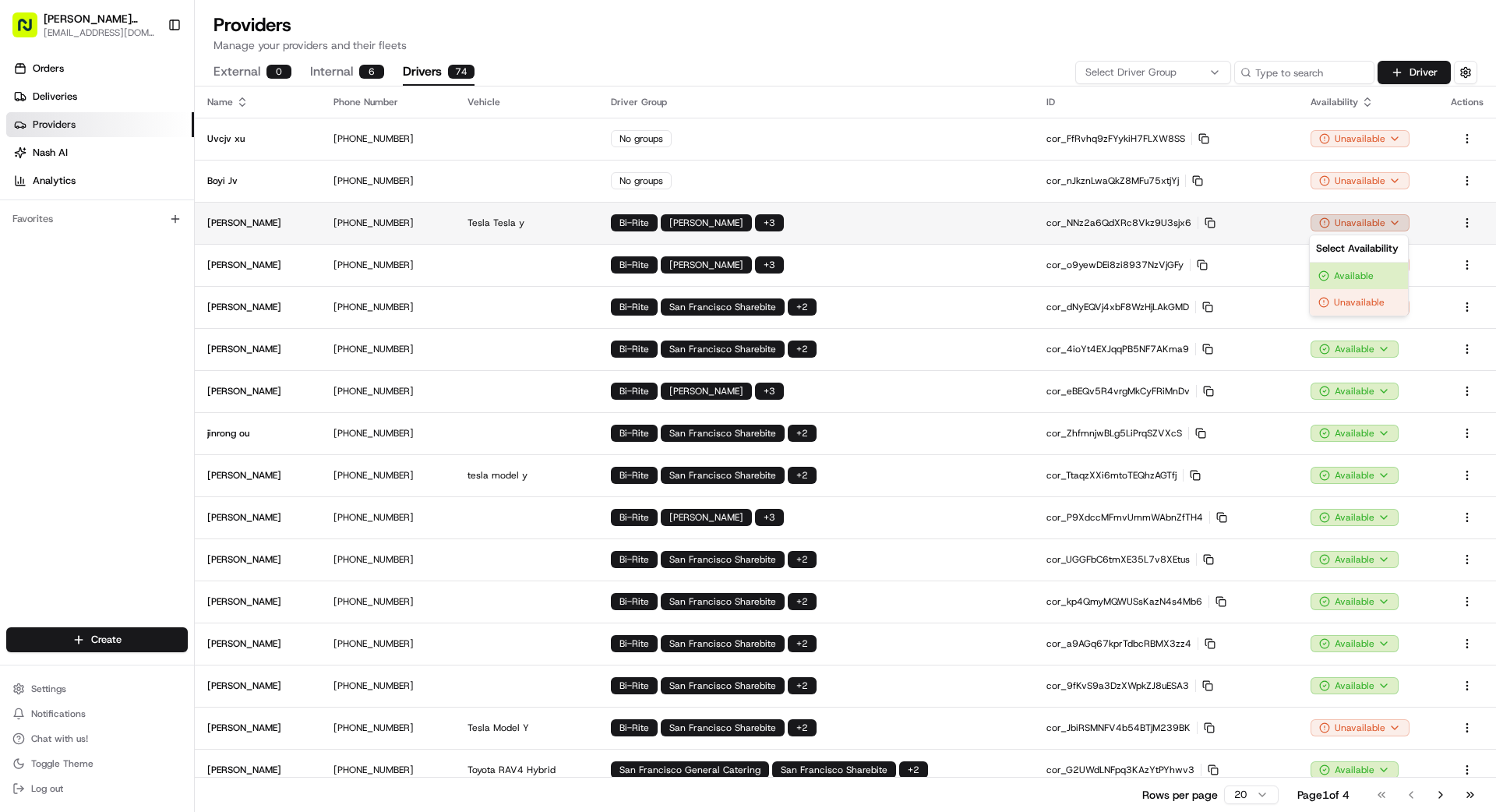
click at [934, 227] on html "[PERSON_NAME] Transportation [EMAIL_ADDRESS][DOMAIN_NAME] Toggle Sidebar Orders…" at bounding box center [748, 406] width 1496 height 812
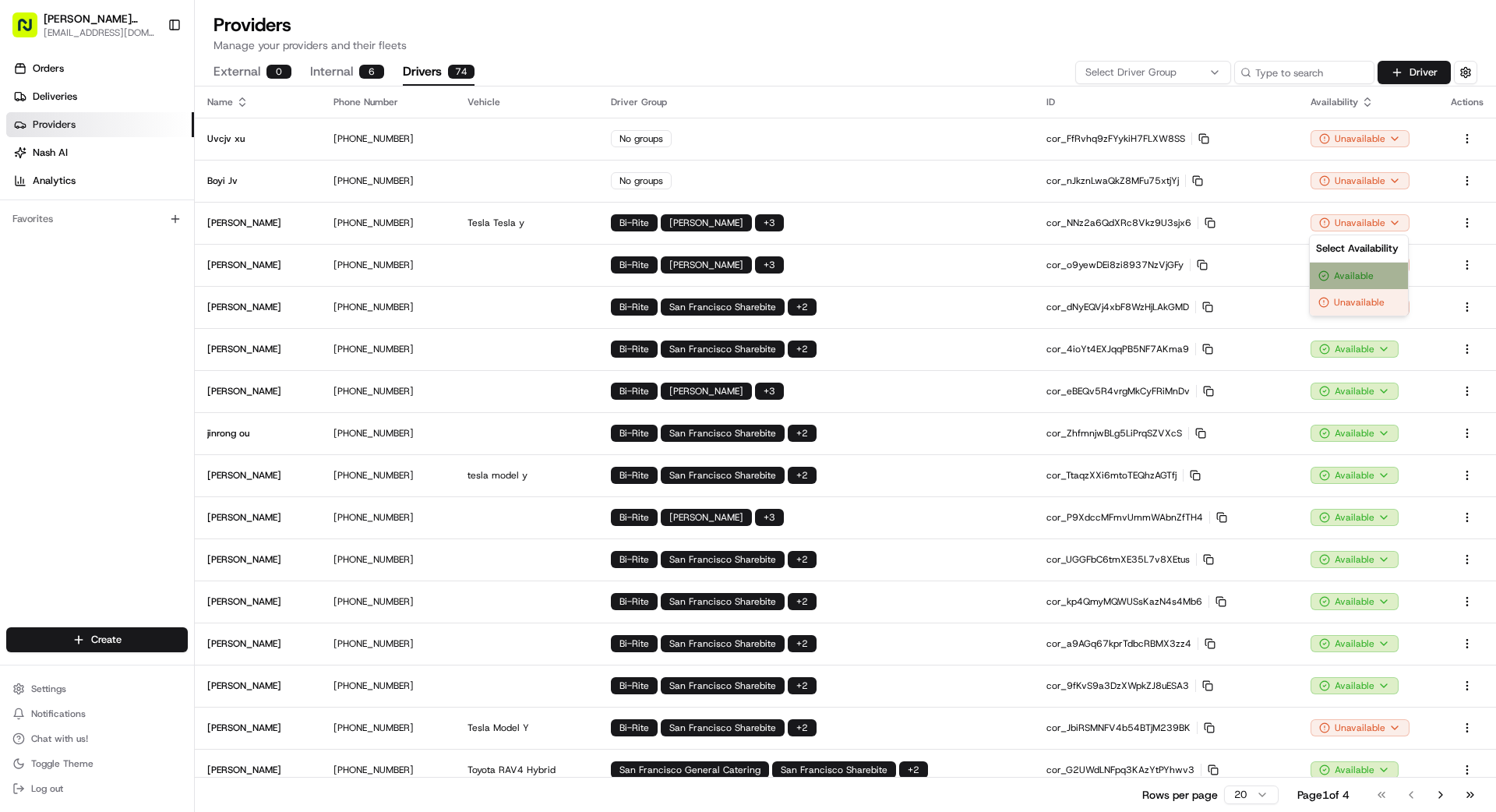
click at [934, 274] on div "Available" at bounding box center [1359, 275] width 98 height 26
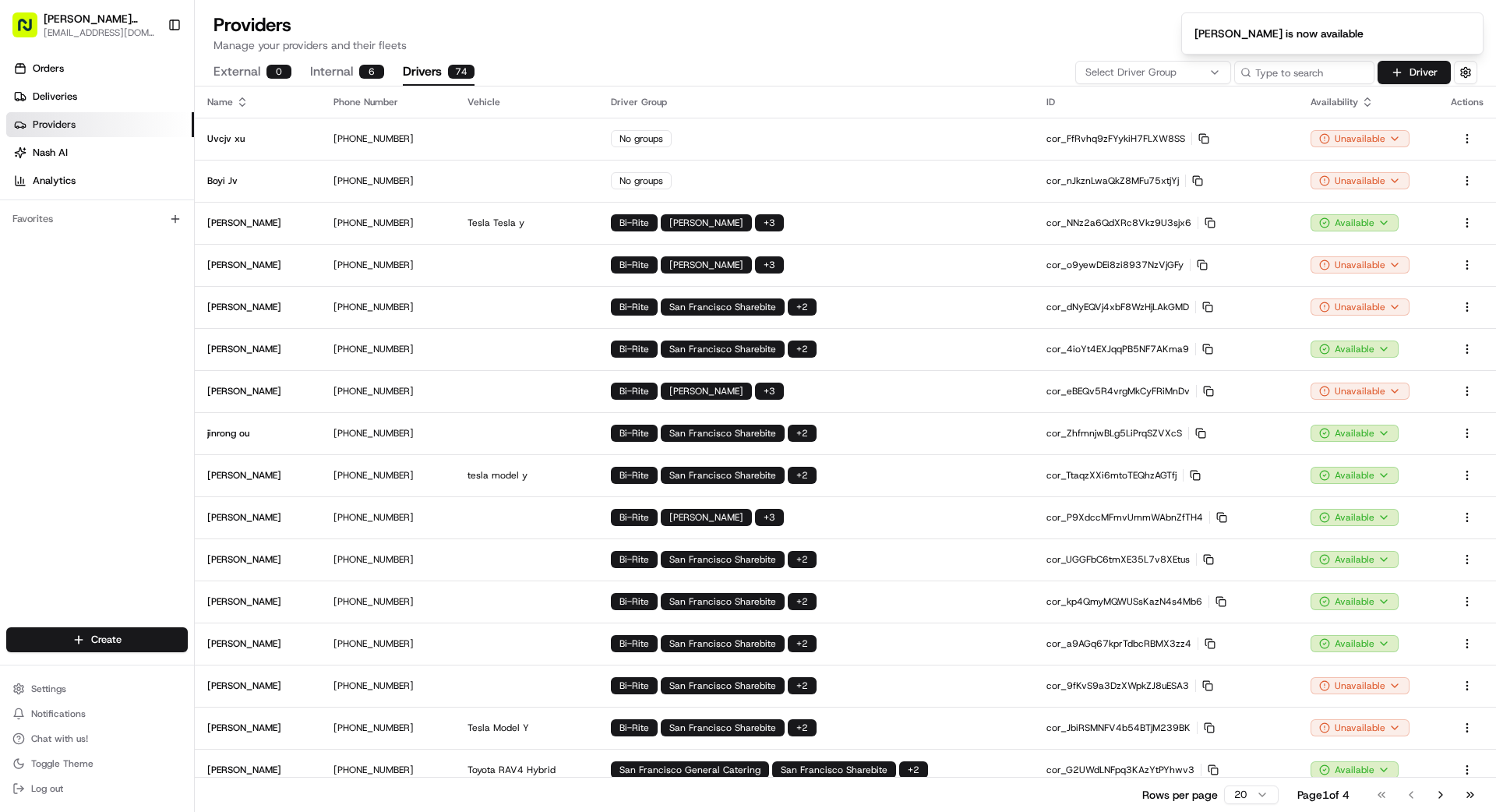
drag, startPoint x: 44, startPoint y: 289, endPoint x: 46, endPoint y: 277, distance: 12.2
click at [48, 285] on div "Orders Deliveries Providers [PERSON_NAME] Analytics Favorites" at bounding box center [97, 343] width 194 height 587
click at [62, 108] on link "Deliveries" at bounding box center [100, 97] width 188 height 25
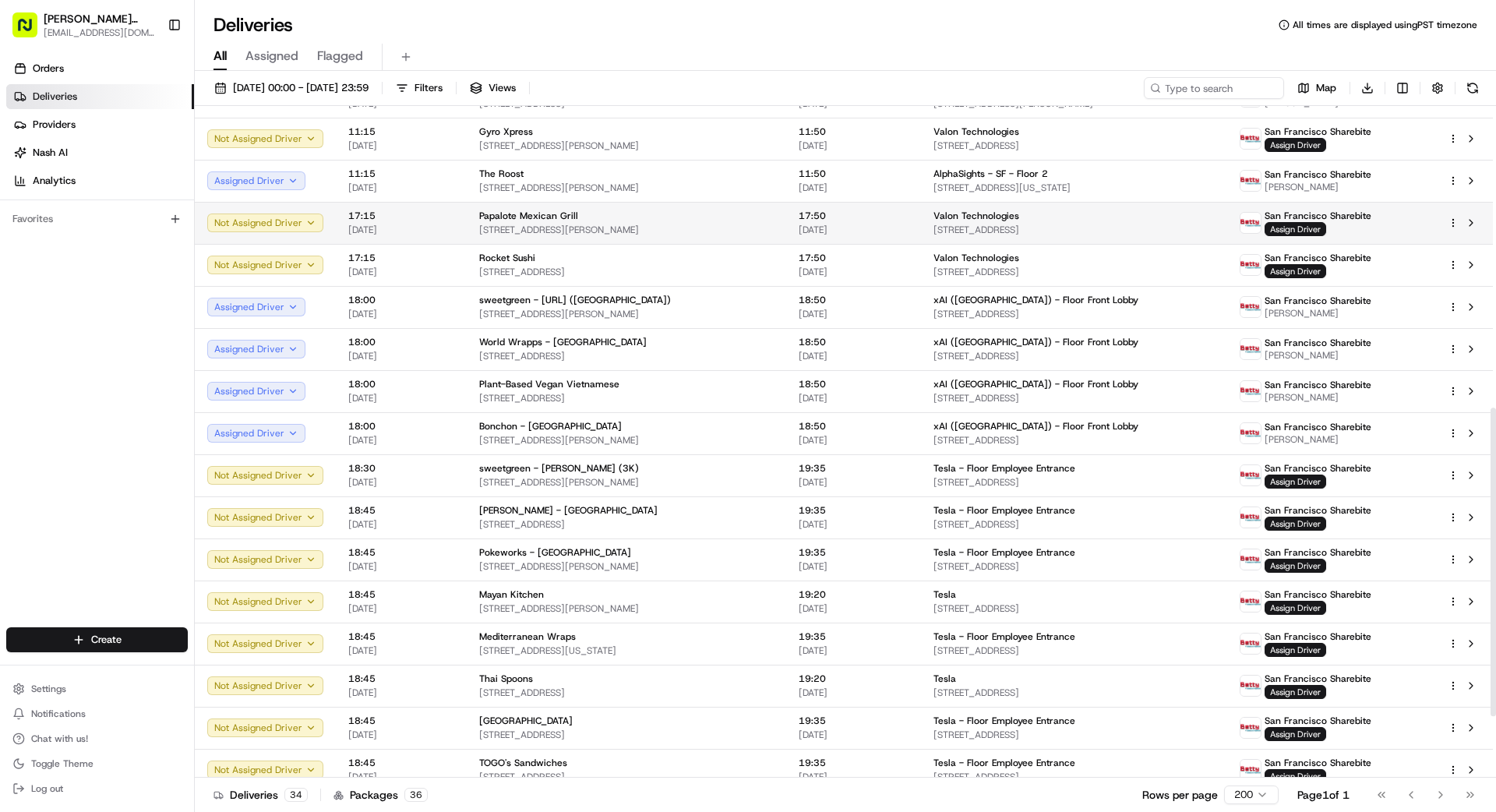
scroll to position [790, 0]
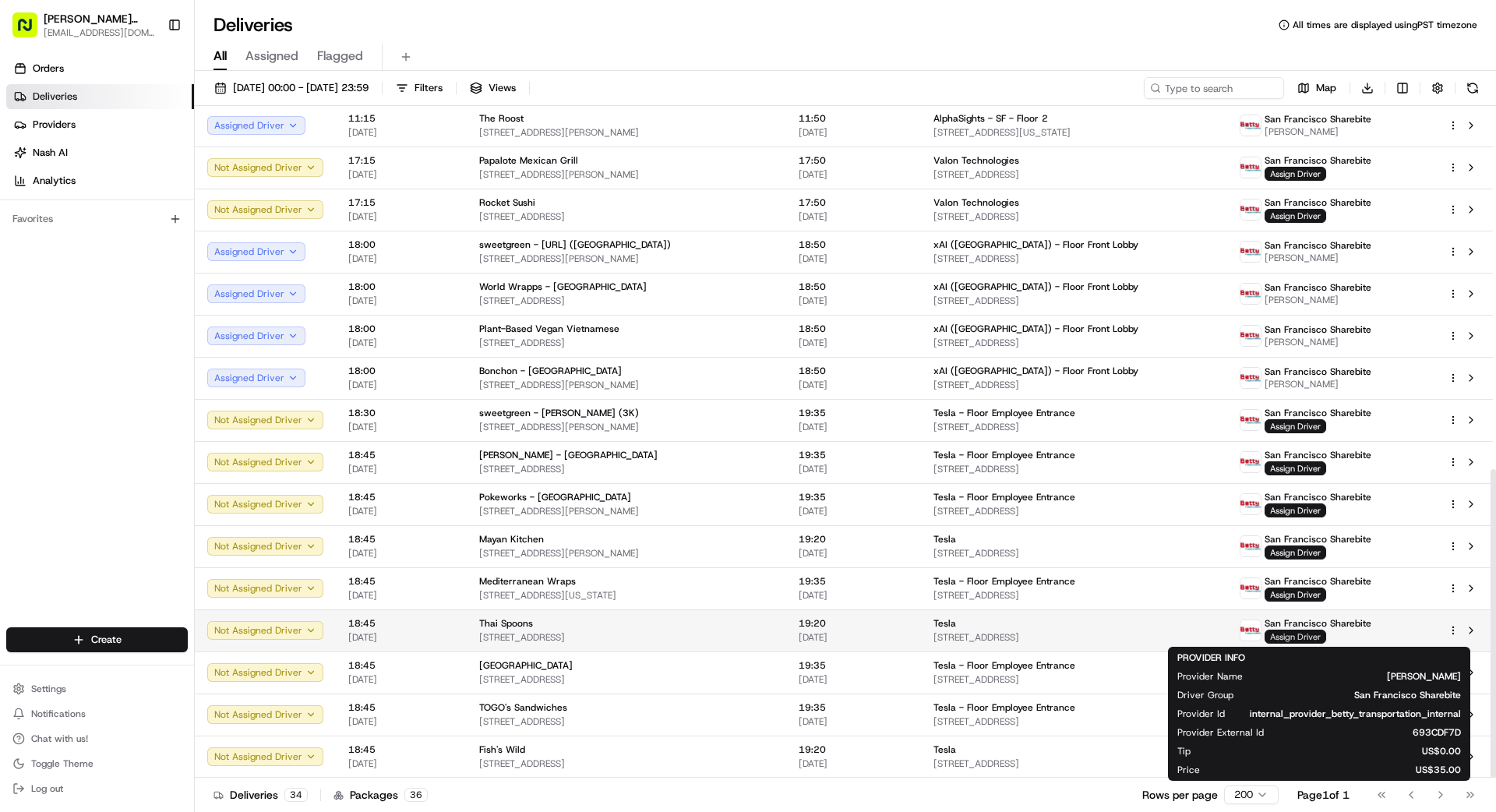
click at [934, 638] on span "Assign Driver" at bounding box center [1296, 637] width 62 height 14
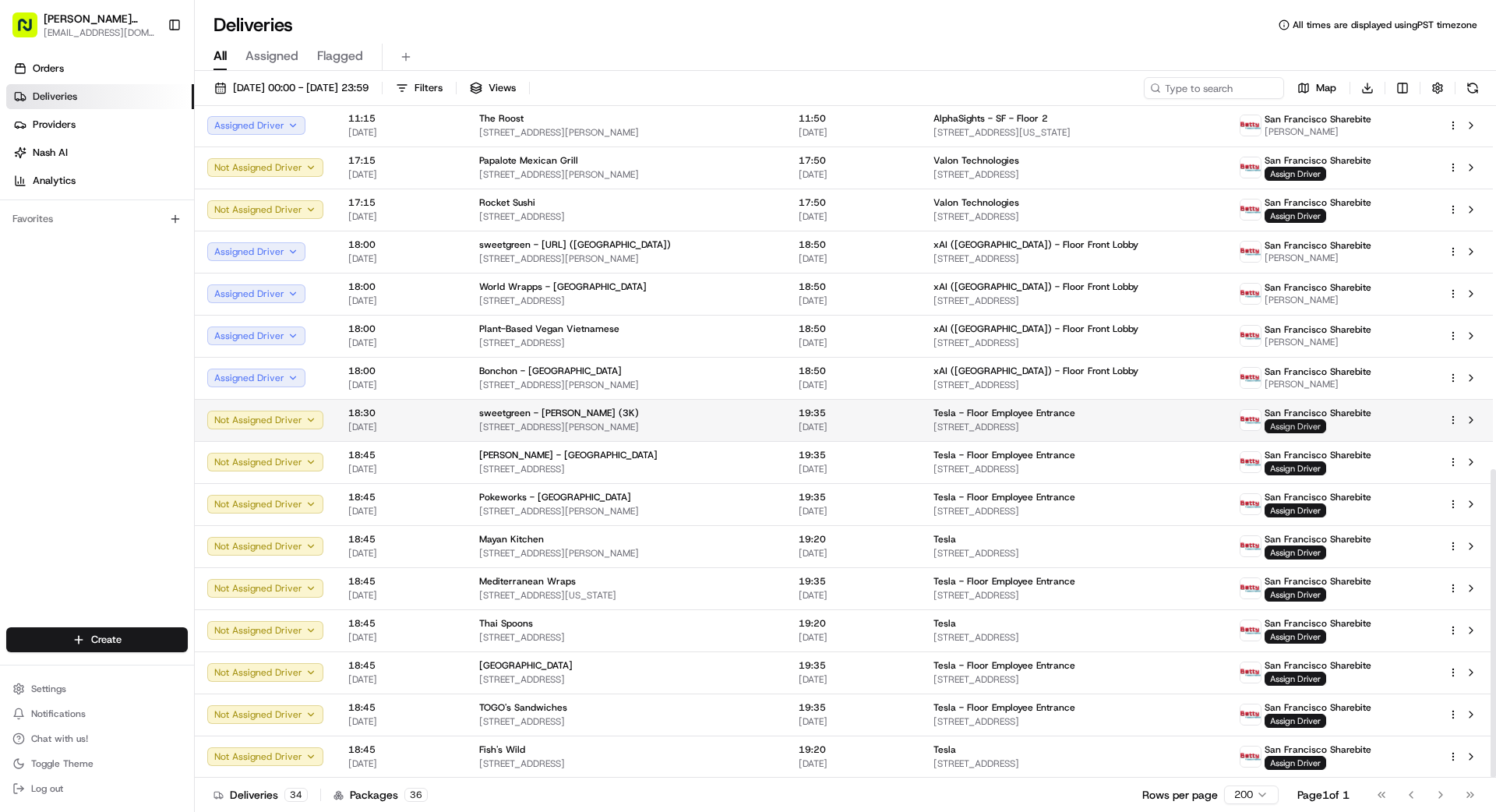
click at [934, 424] on span "Assign Driver" at bounding box center [1296, 427] width 62 height 14
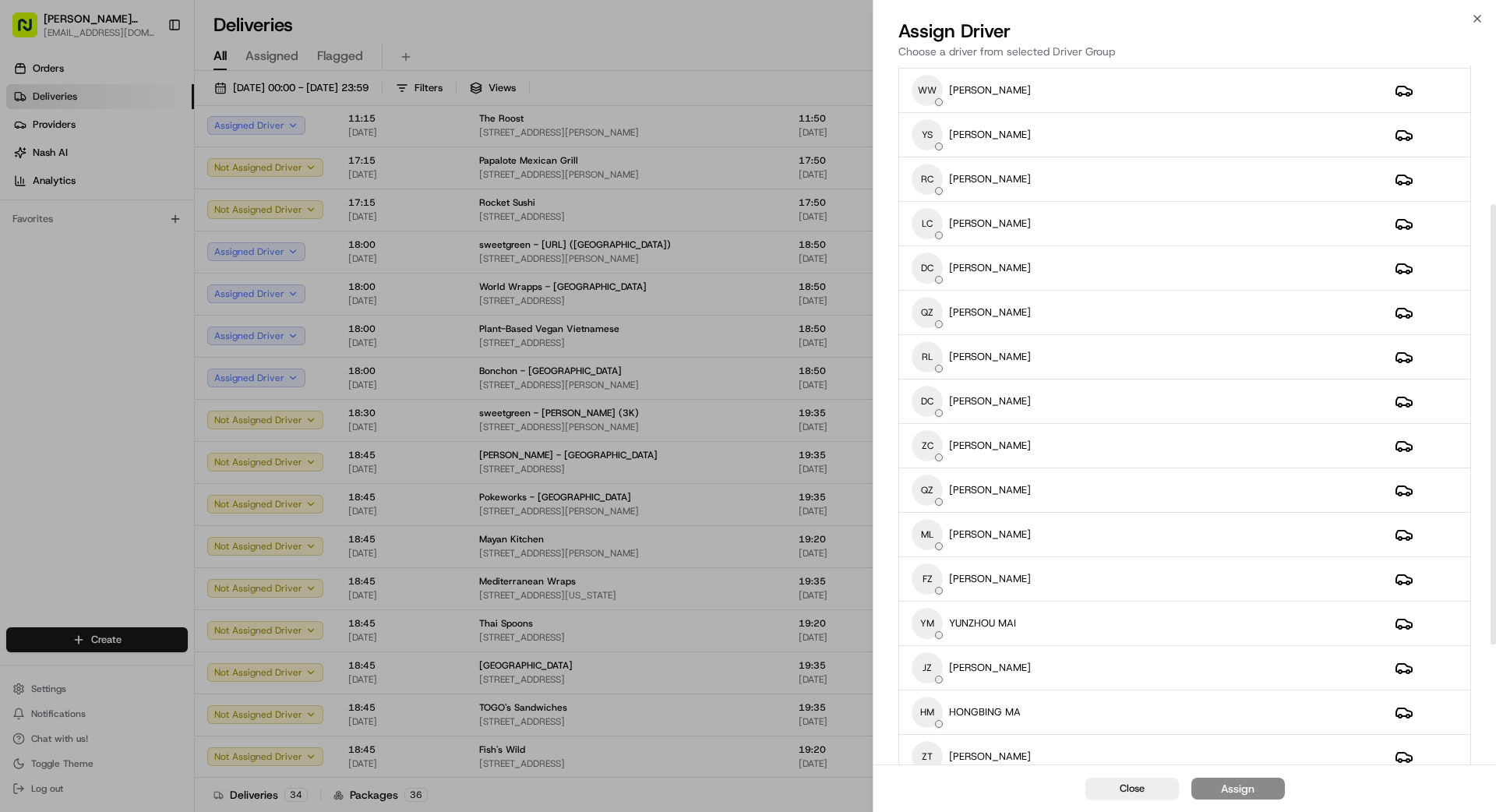
scroll to position [220, 0]
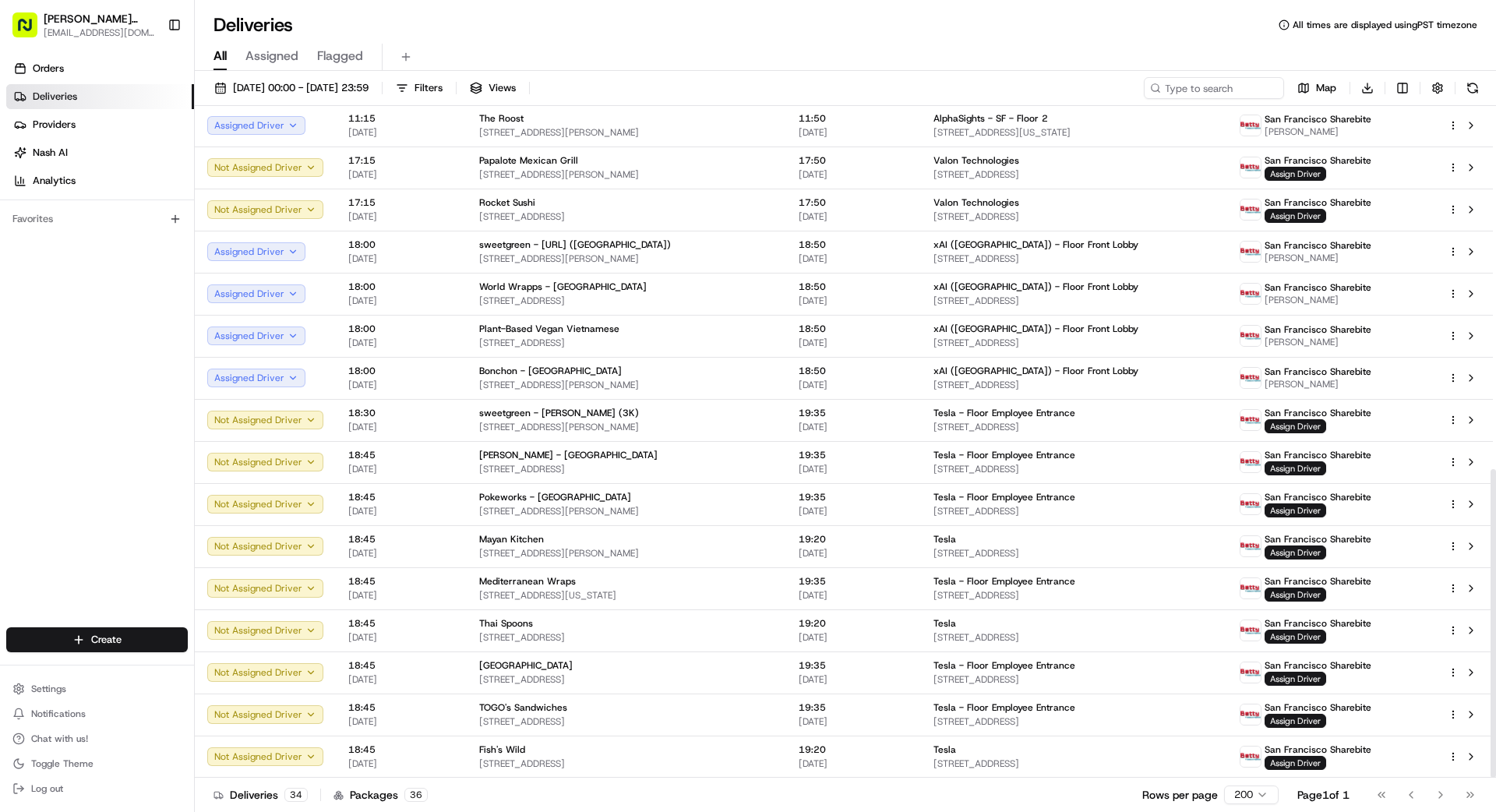
click at [87, 435] on div "Orders Deliveries Providers [PERSON_NAME] Analytics Favorites" at bounding box center [97, 343] width 194 height 587
click at [99, 371] on div "Orders Deliveries Providers [PERSON_NAME] Analytics Favorites" at bounding box center [97, 343] width 194 height 587
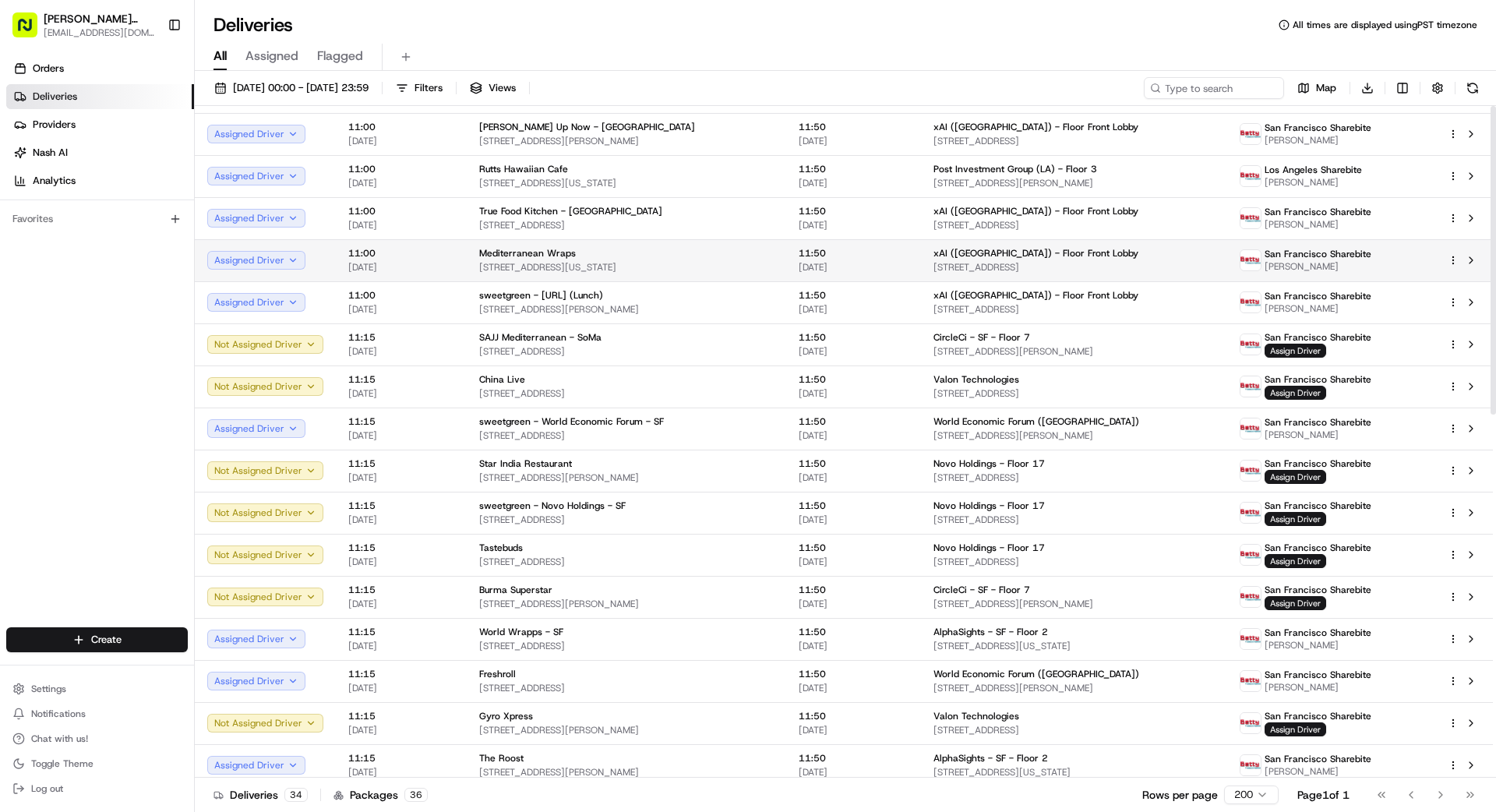
scroll to position [0, 0]
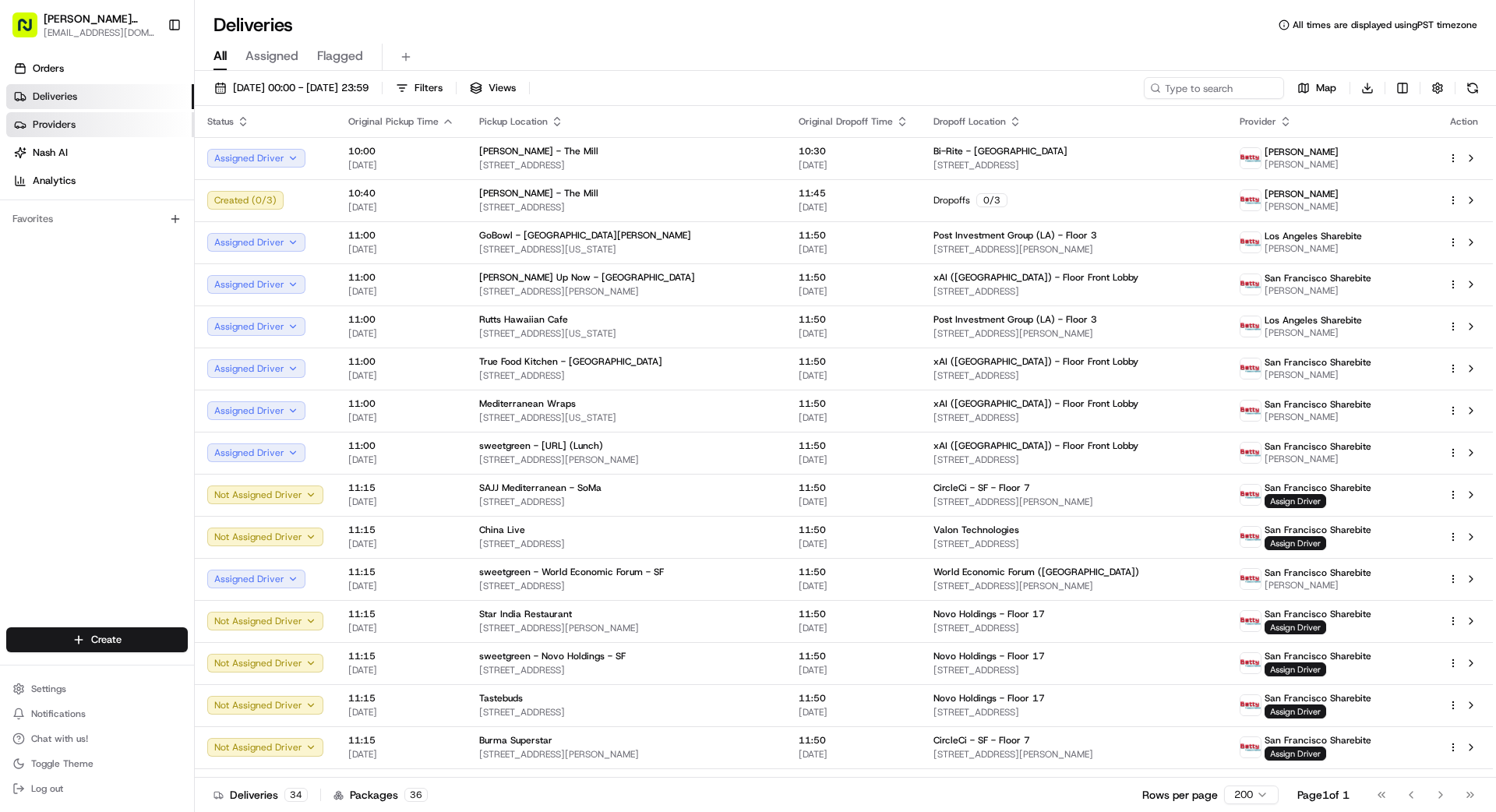
click at [56, 128] on span "Providers" at bounding box center [54, 125] width 43 height 14
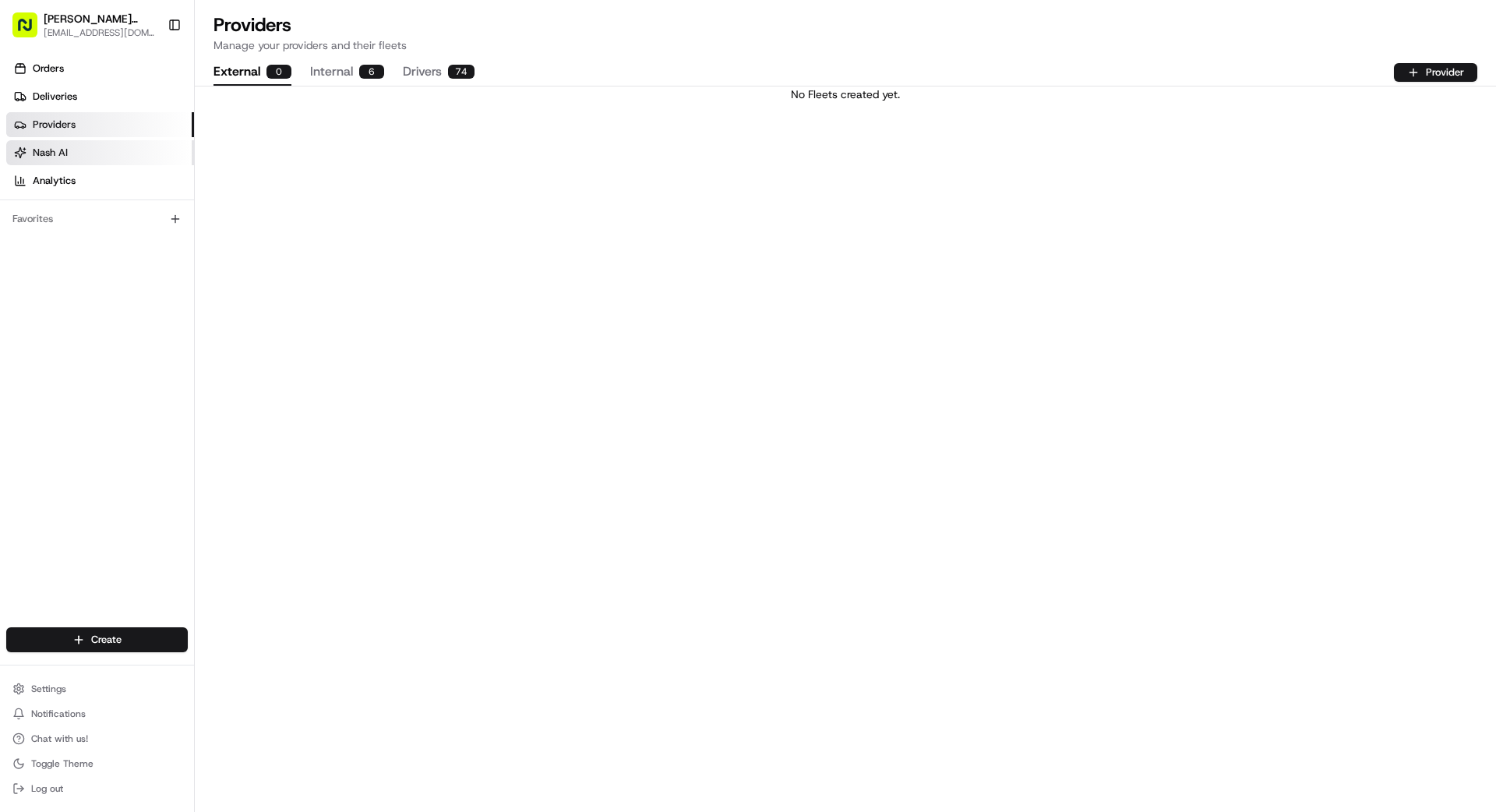
click at [75, 159] on link "Nash AI" at bounding box center [100, 153] width 188 height 25
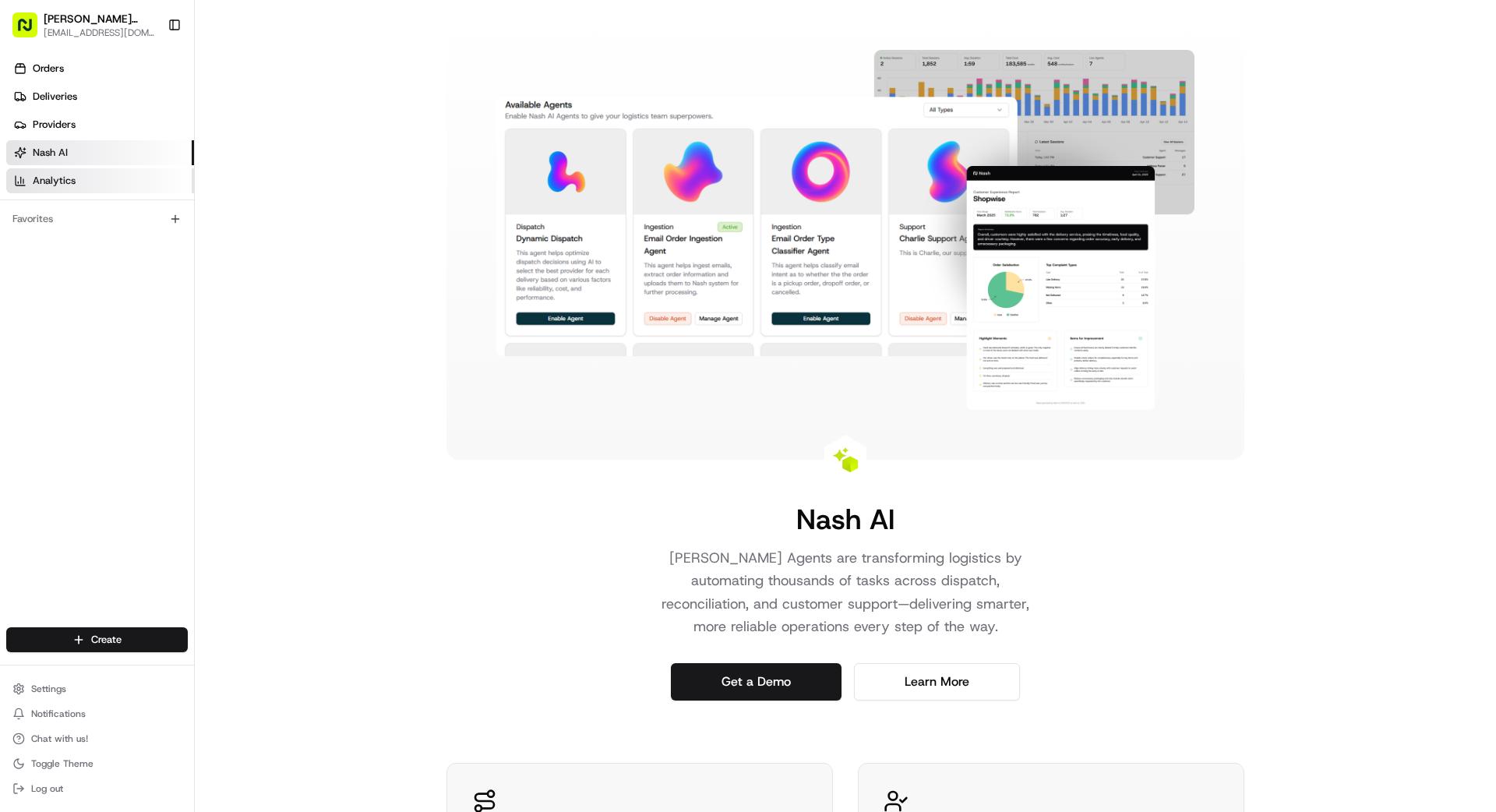
click at [84, 191] on link "Analytics" at bounding box center [100, 181] width 188 height 25
